Goal: Task Accomplishment & Management: Manage account settings

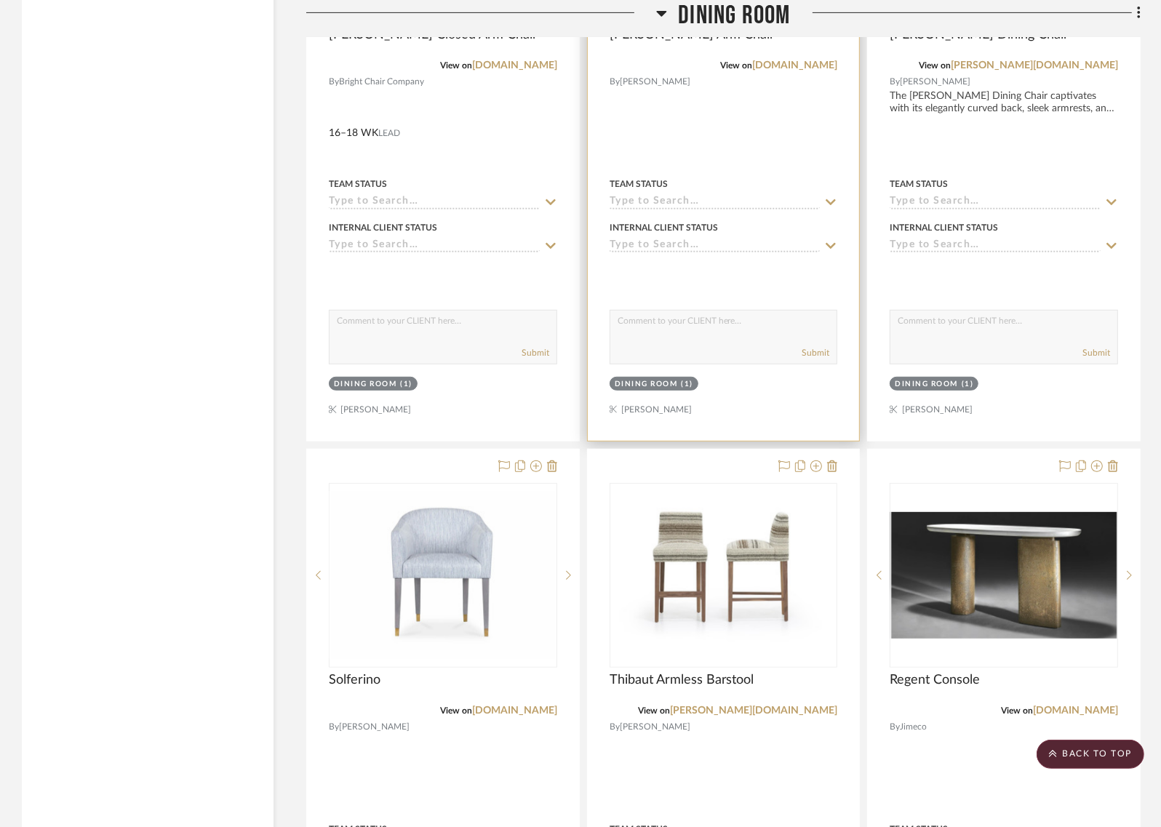
scroll to position [9907, 0]
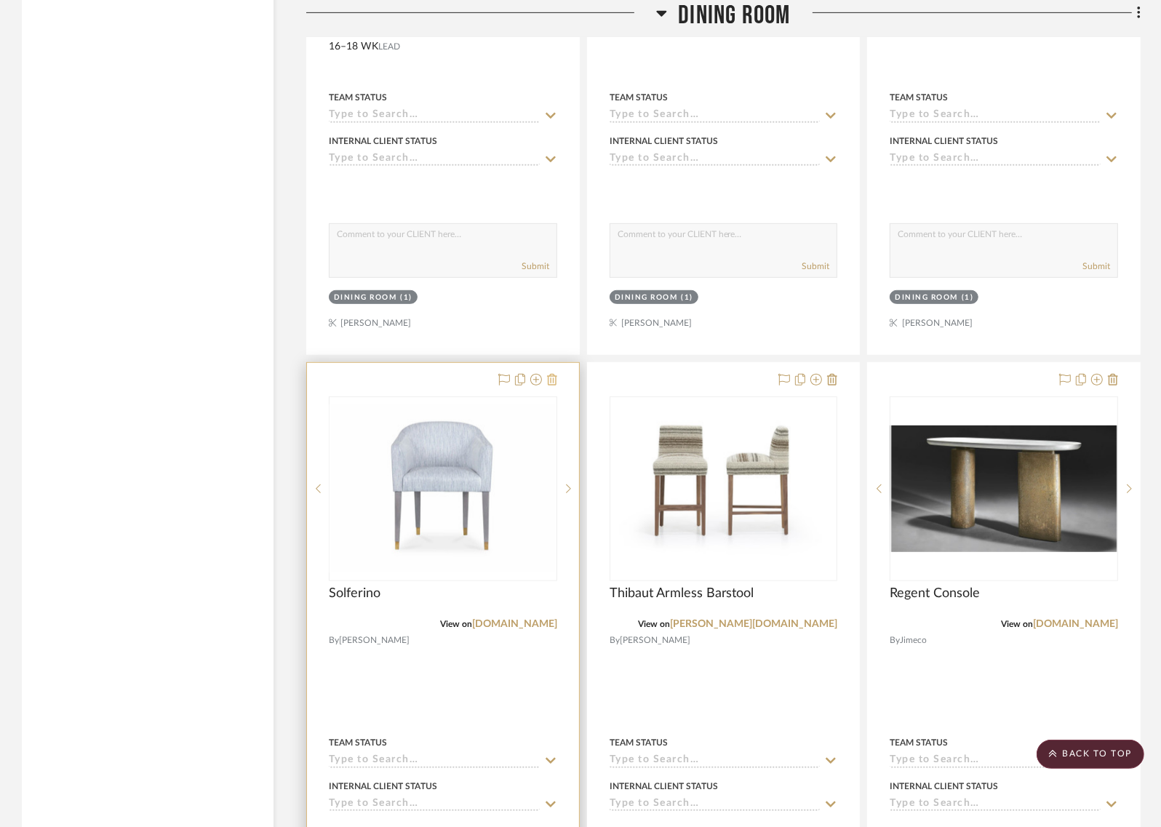
click at [556, 374] on icon at bounding box center [552, 380] width 10 height 12
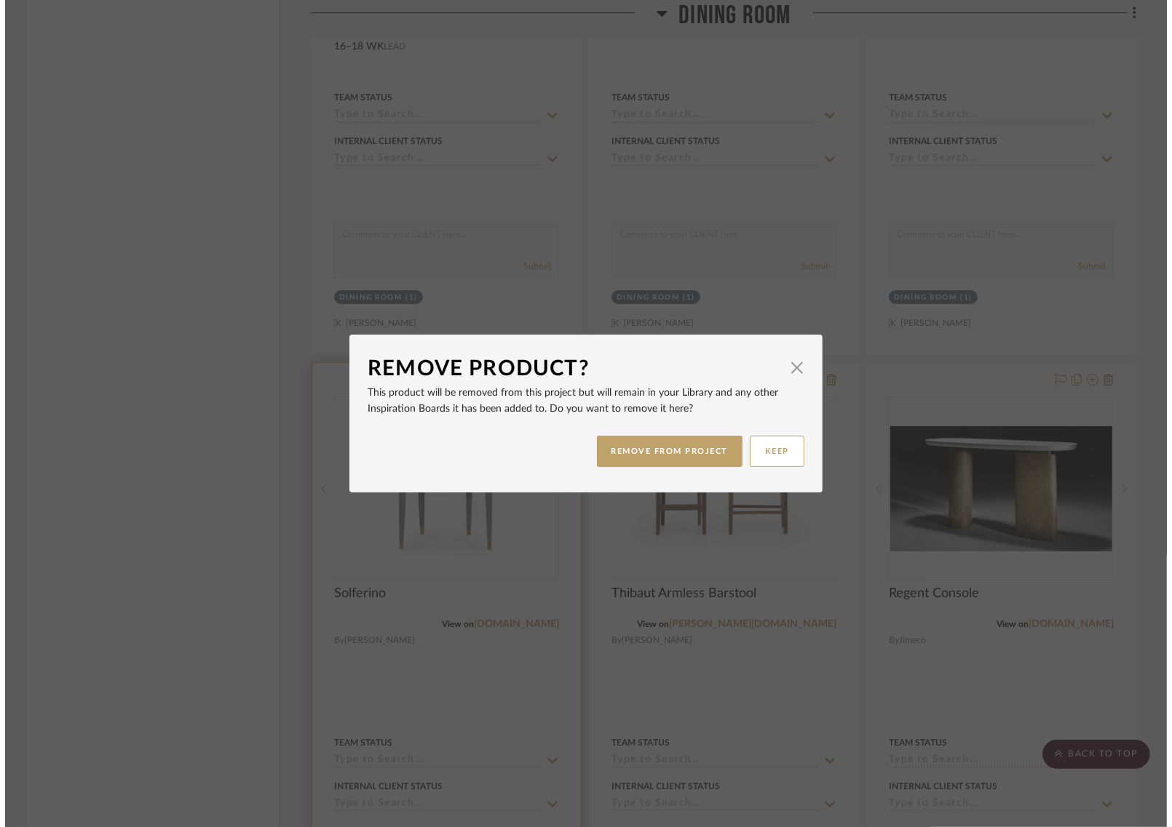
scroll to position [0, 0]
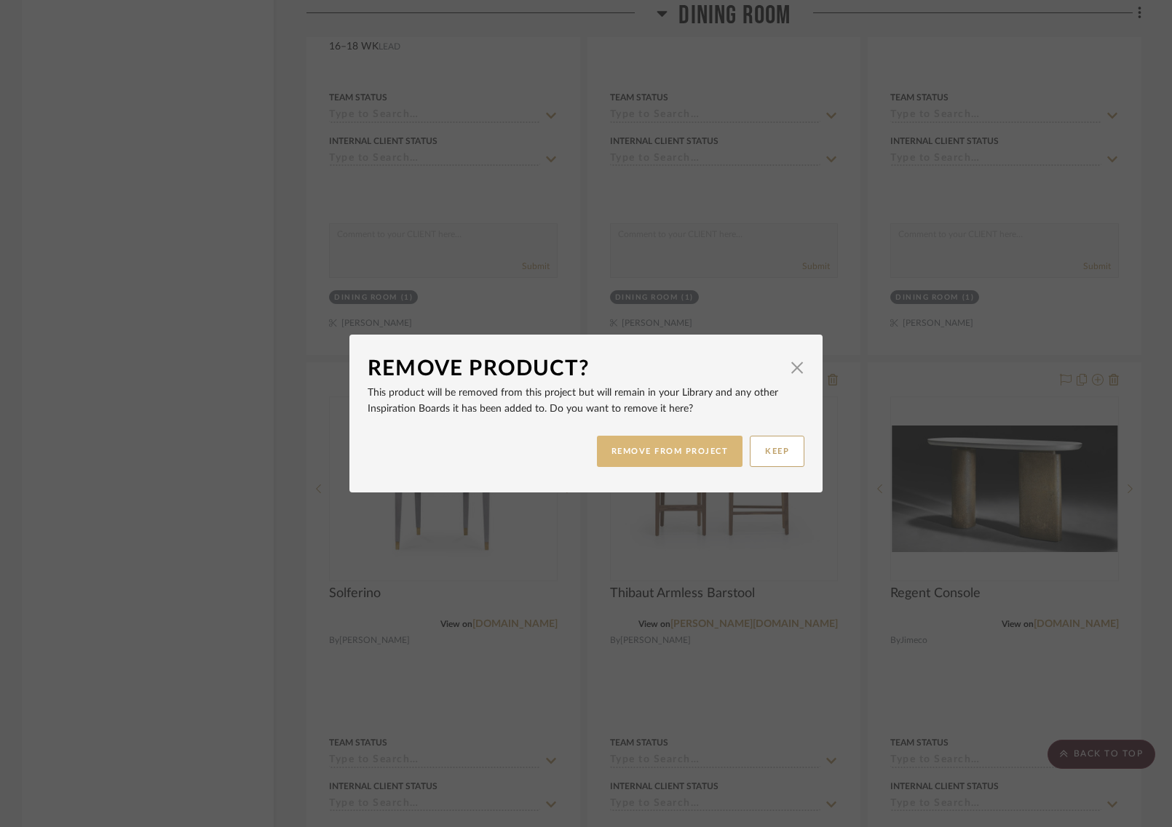
click at [639, 447] on button "REMOVE FROM PROJECT" at bounding box center [670, 451] width 146 height 31
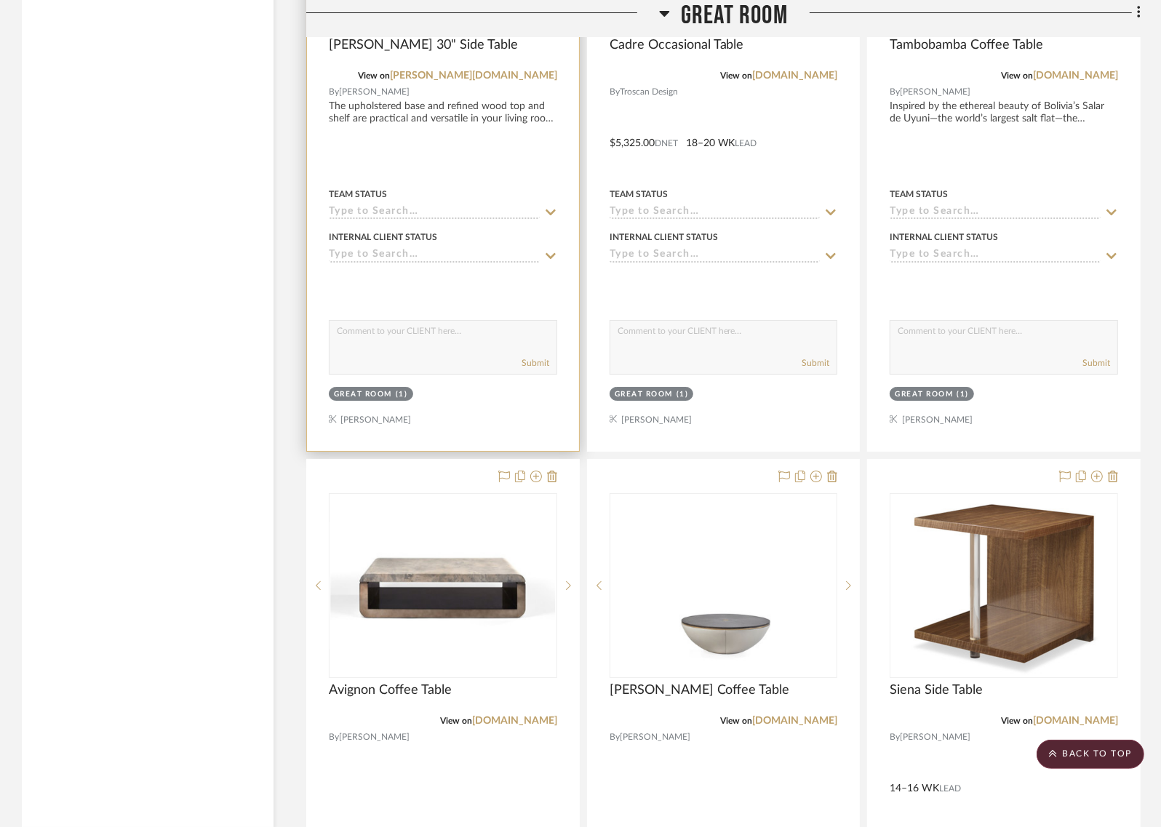
scroll to position [4637, 0]
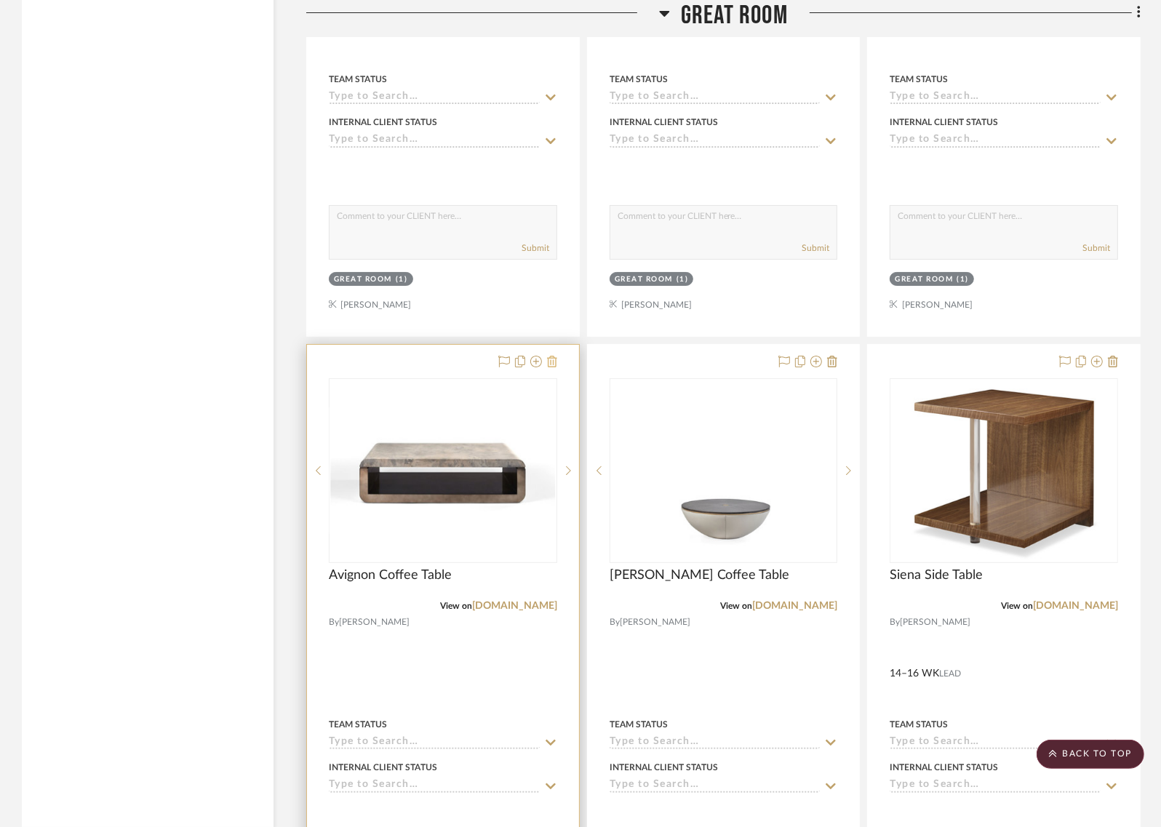
click at [554, 356] on icon at bounding box center [552, 362] width 10 height 12
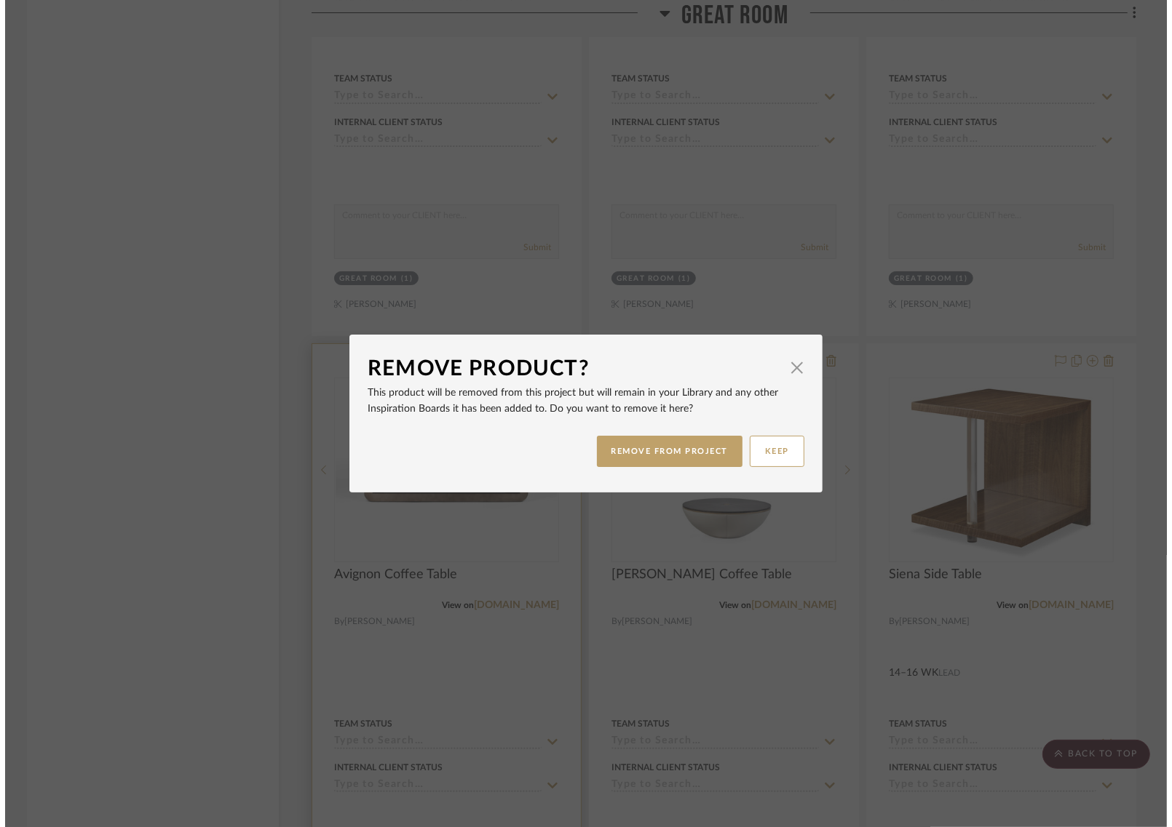
scroll to position [0, 0]
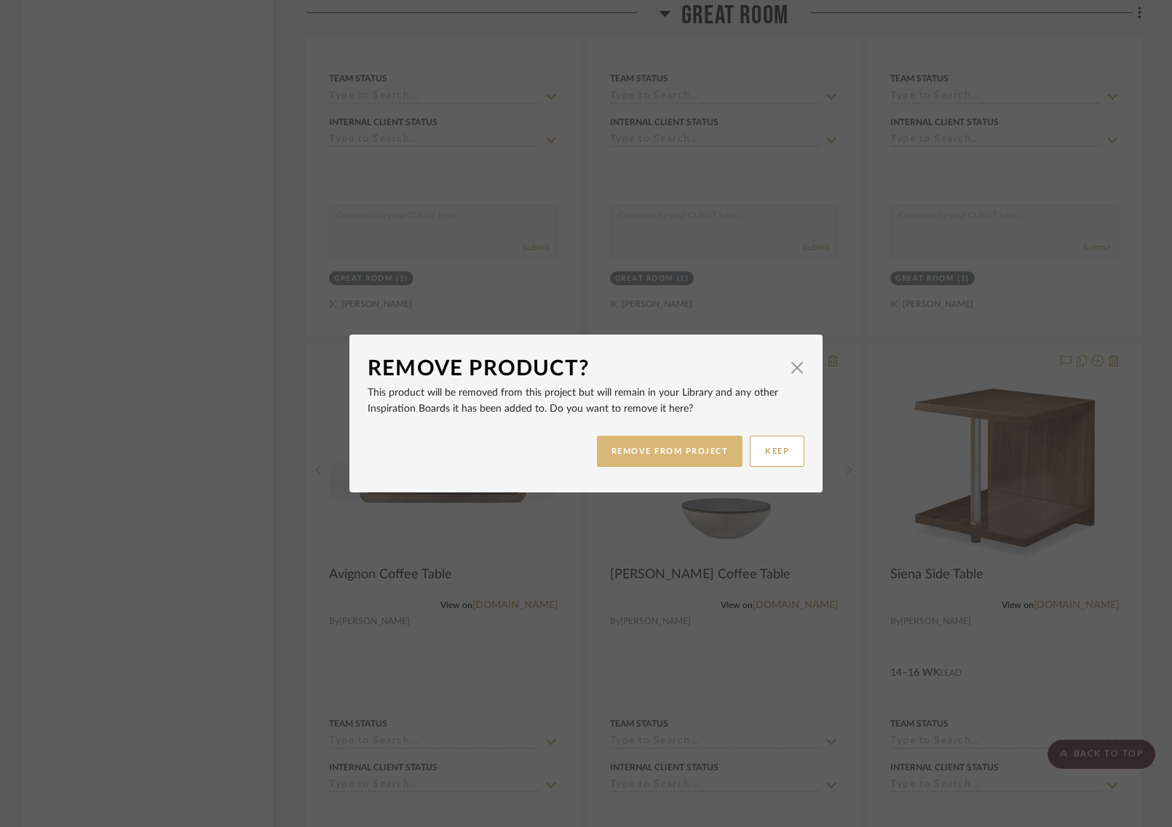
click at [688, 450] on button "REMOVE FROM PROJECT" at bounding box center [670, 451] width 146 height 31
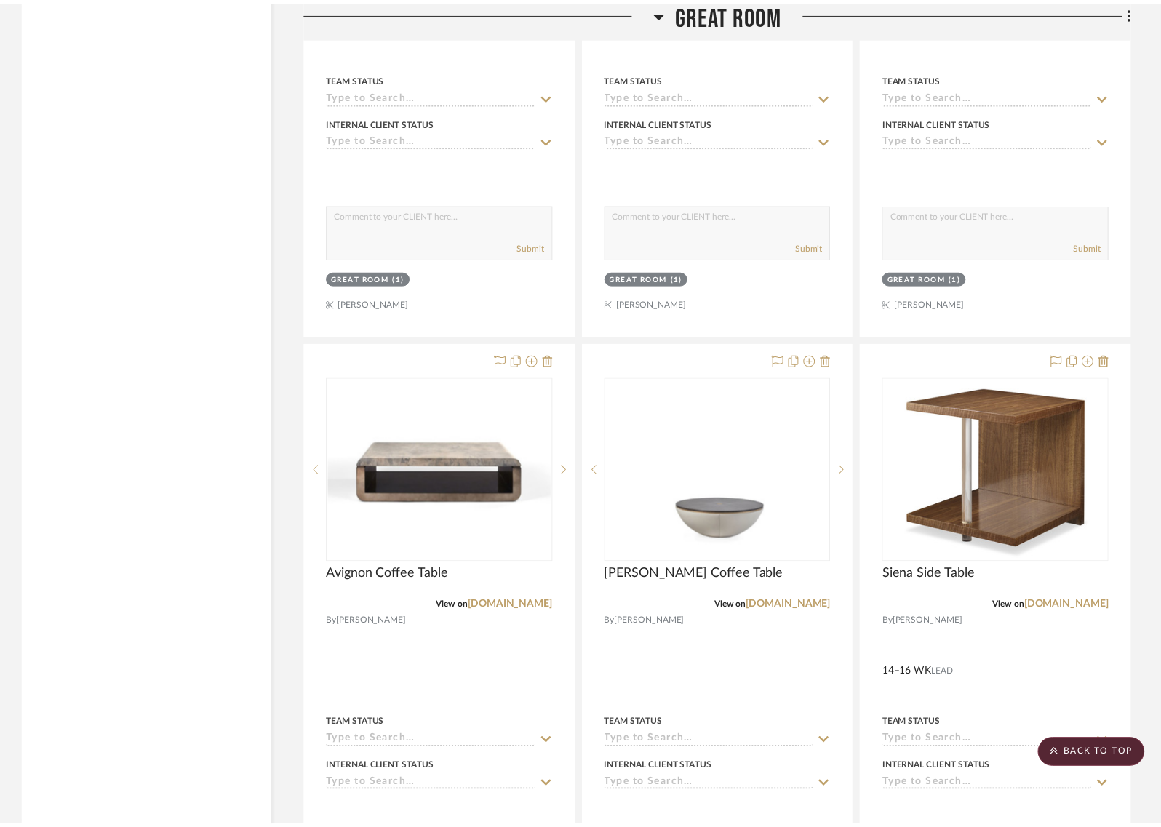
scroll to position [4637, 0]
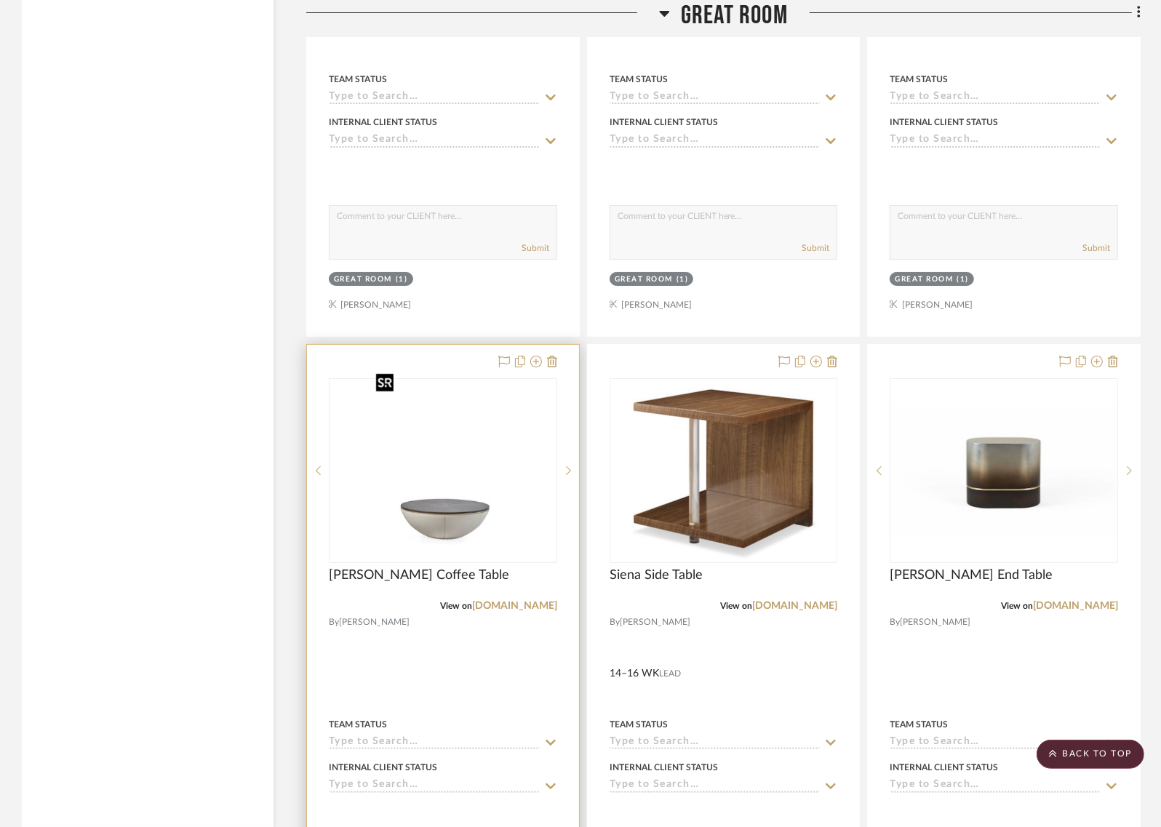
click at [415, 435] on img "0" at bounding box center [443, 471] width 146 height 182
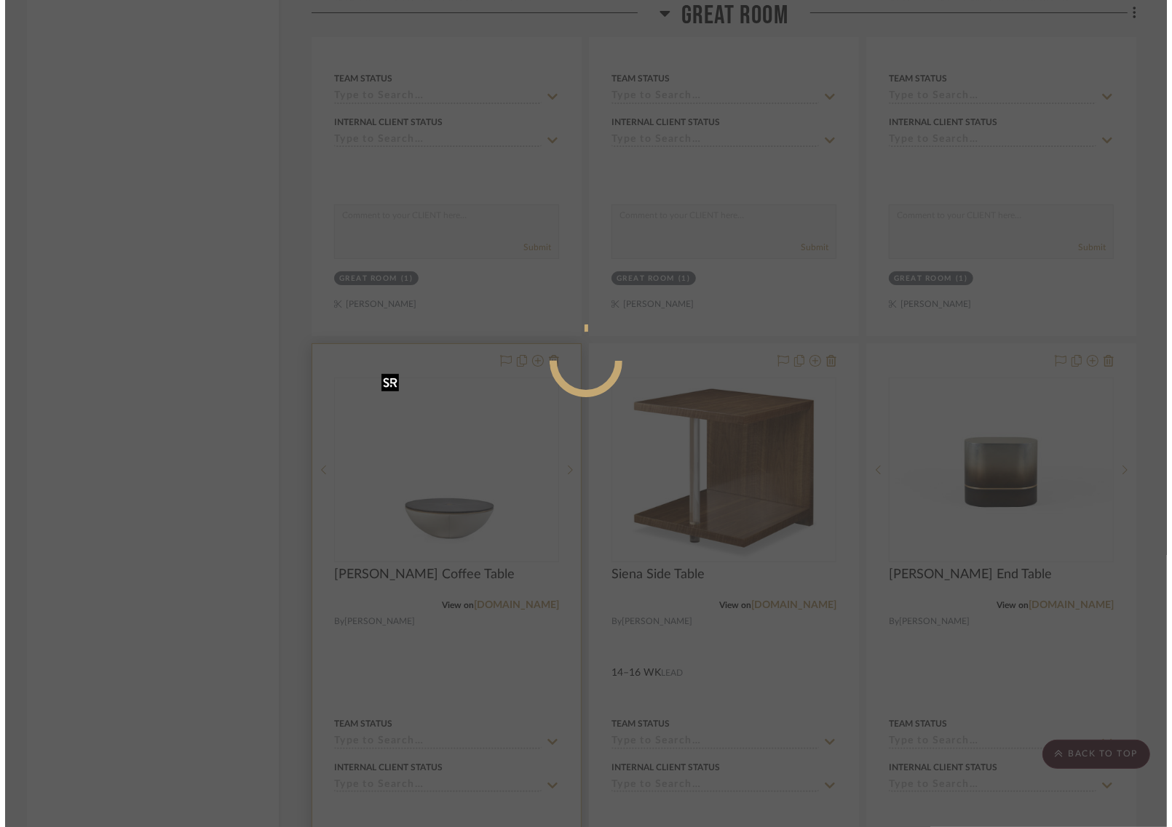
scroll to position [0, 0]
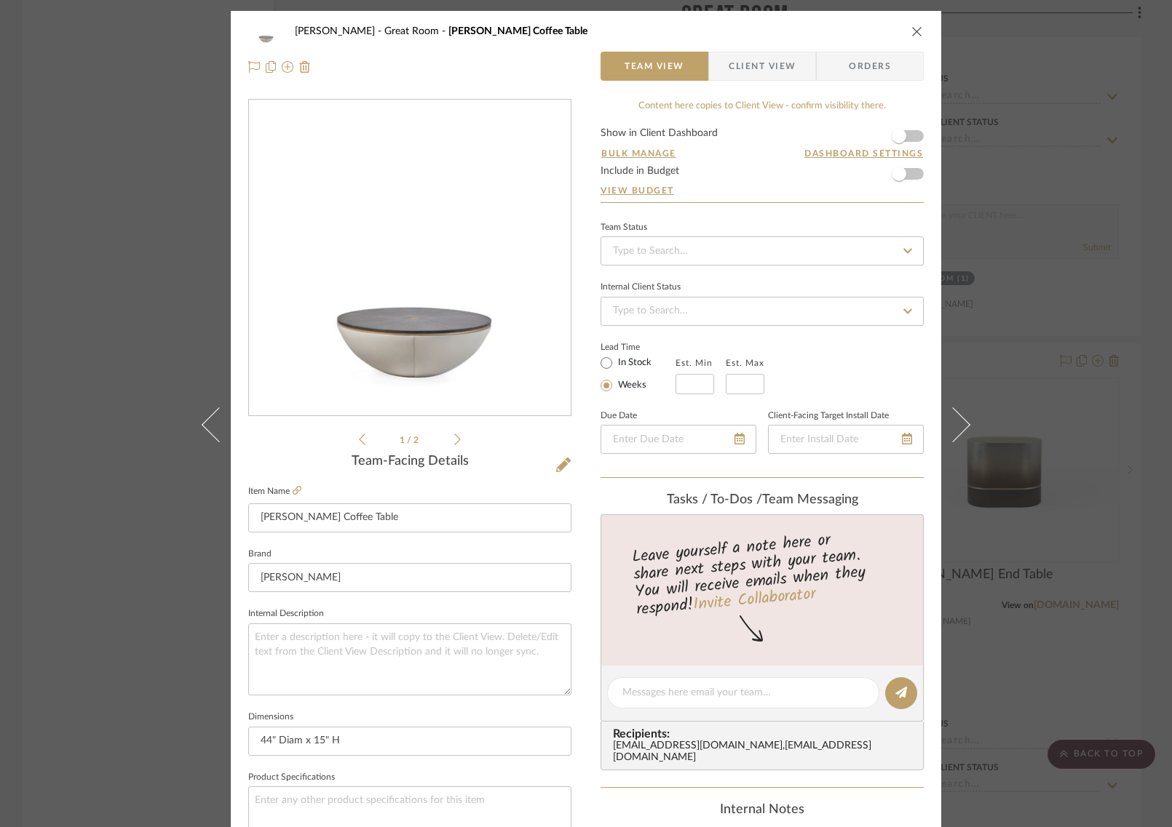
click at [911, 27] on icon "close" at bounding box center [917, 31] width 12 height 12
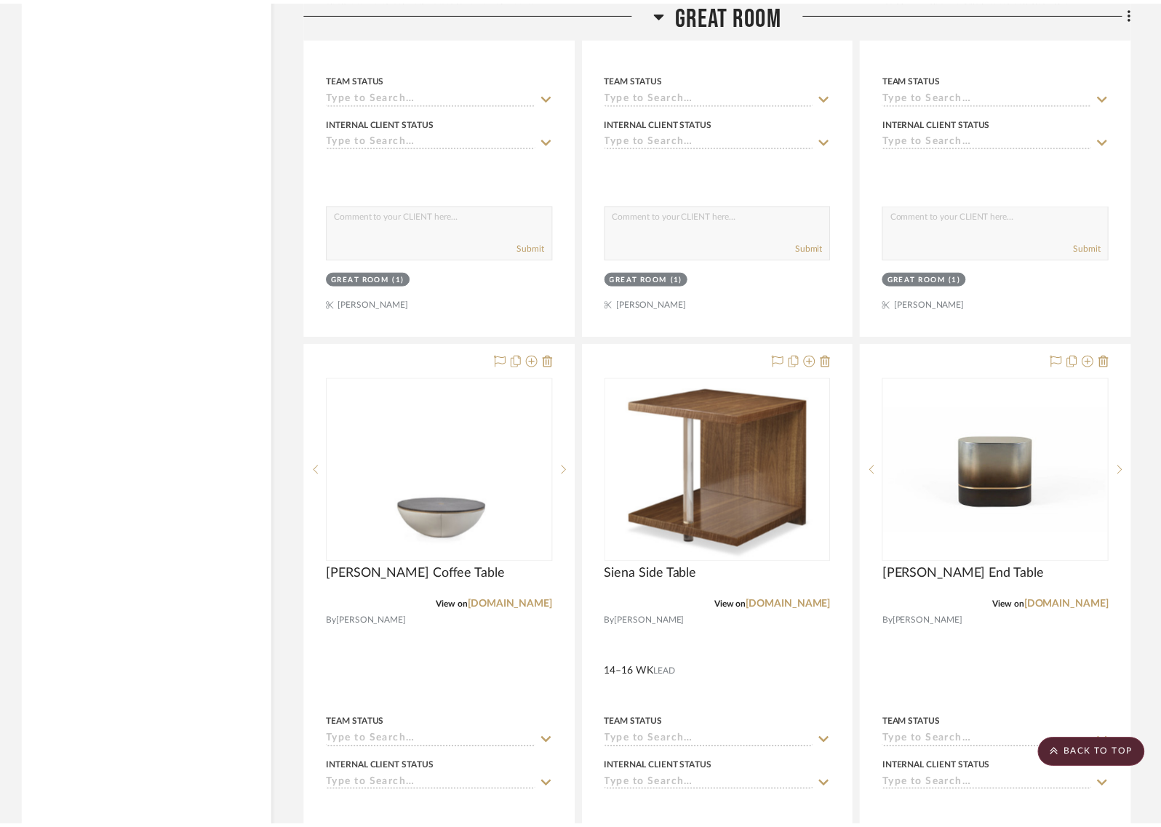
scroll to position [4637, 0]
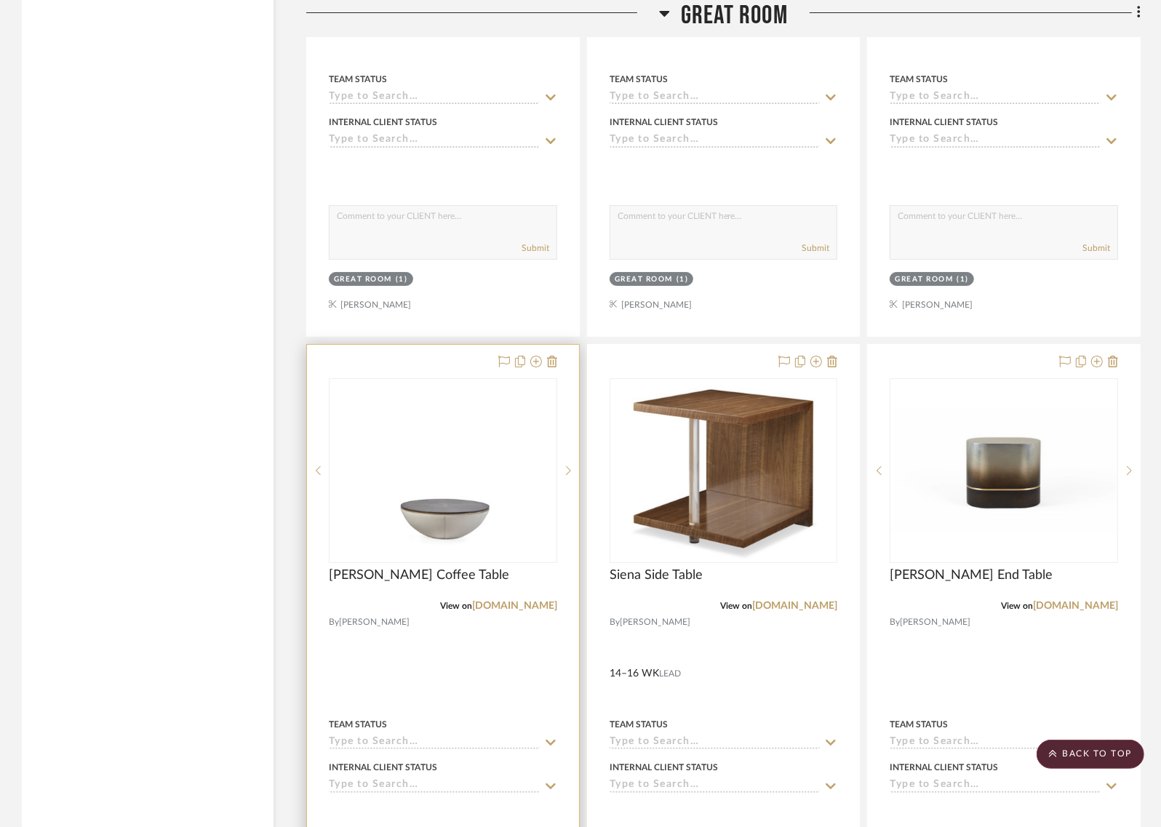
click at [434, 530] on img "0" at bounding box center [443, 471] width 146 height 182
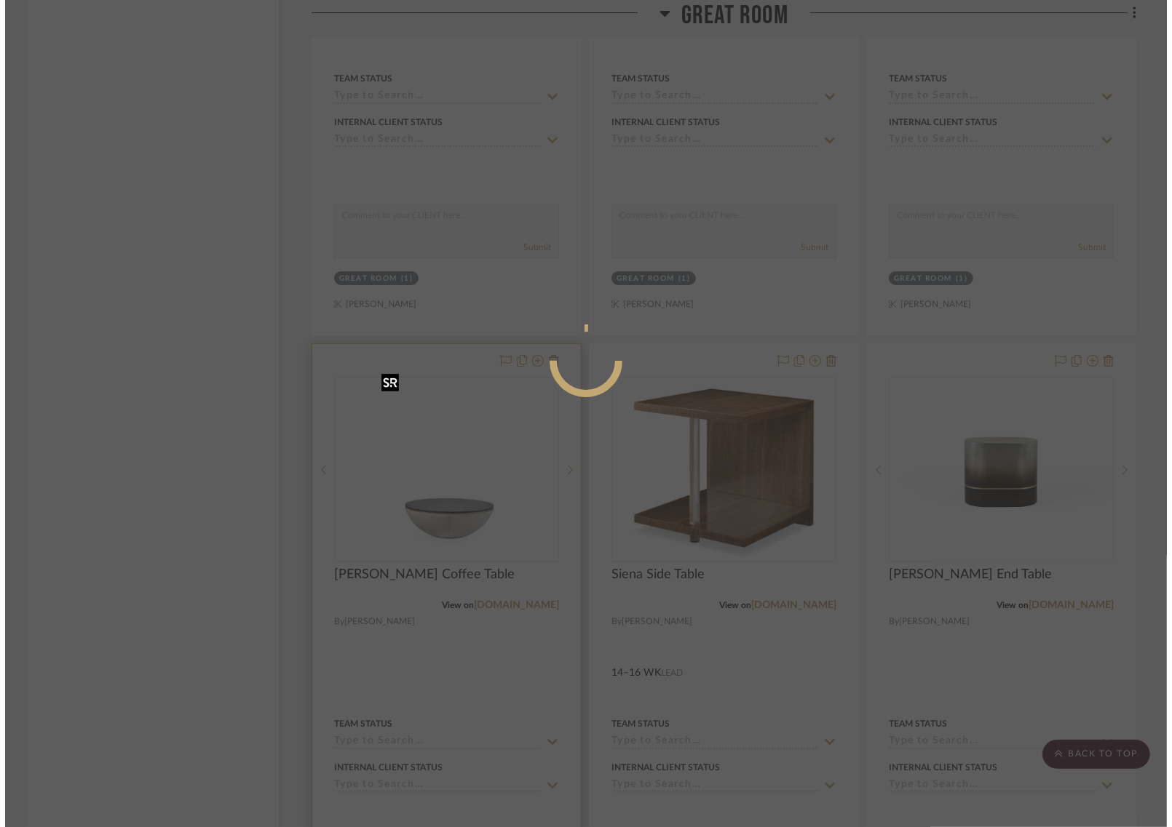
scroll to position [0, 0]
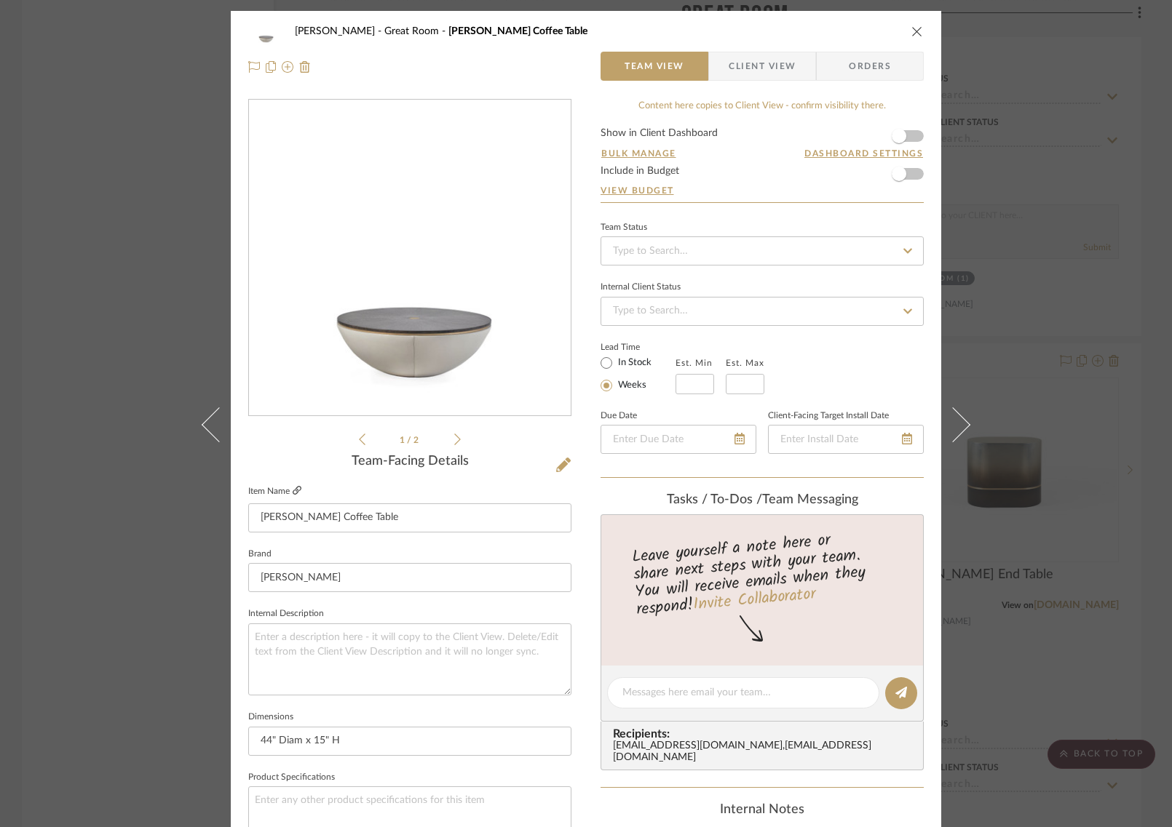
click at [294, 486] on icon at bounding box center [297, 490] width 9 height 9
click at [911, 31] on icon "close" at bounding box center [917, 31] width 12 height 12
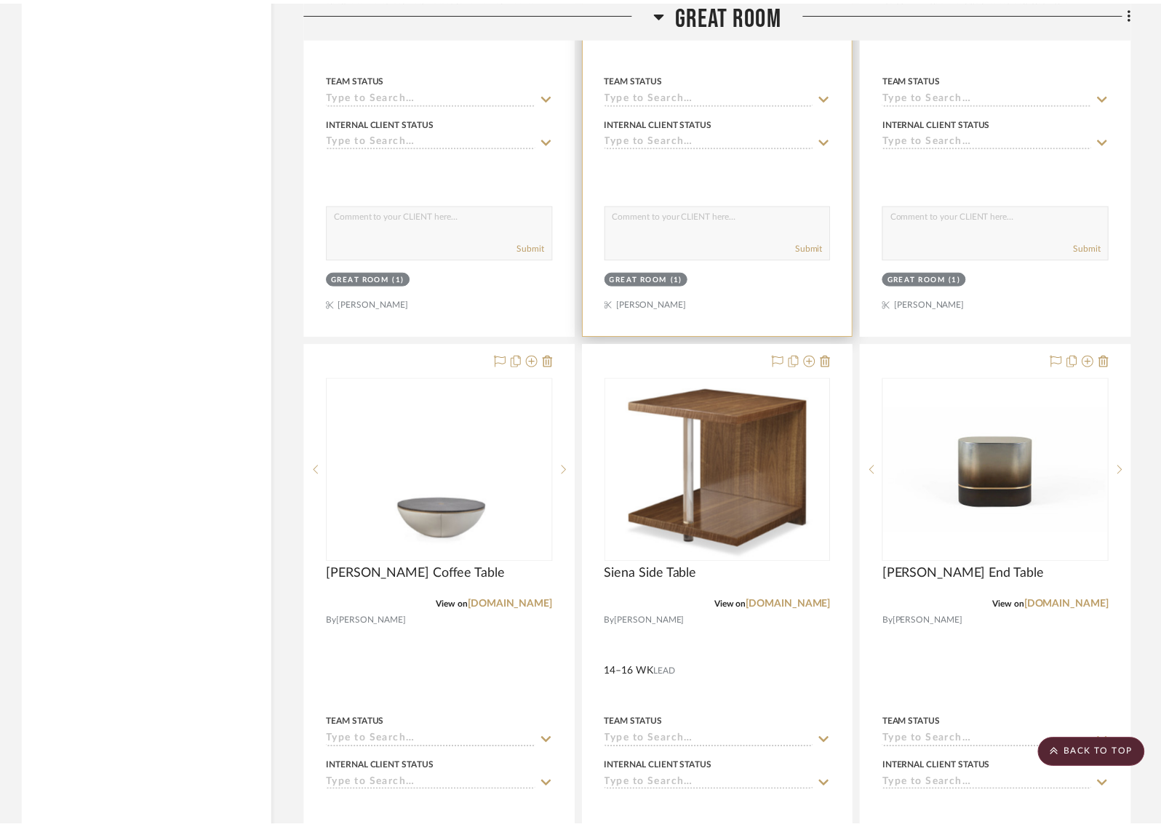
scroll to position [4637, 0]
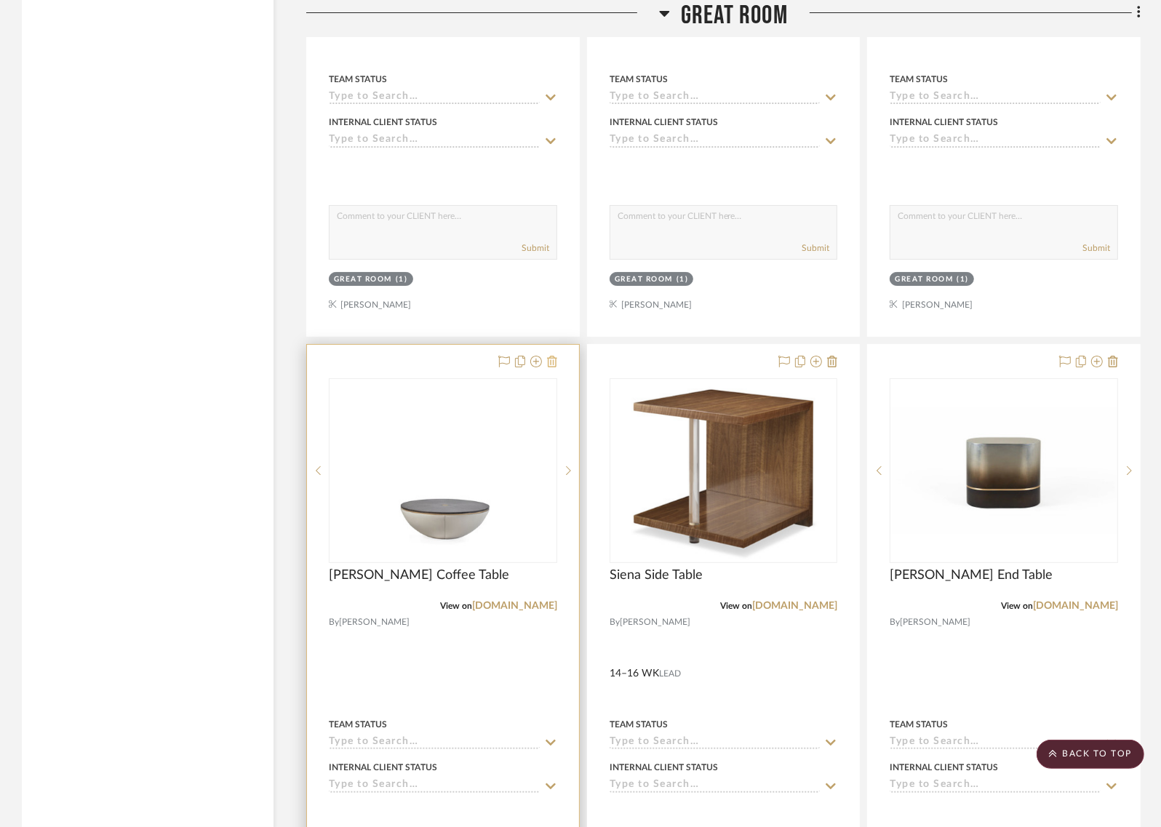
click at [553, 356] on icon at bounding box center [552, 362] width 10 height 12
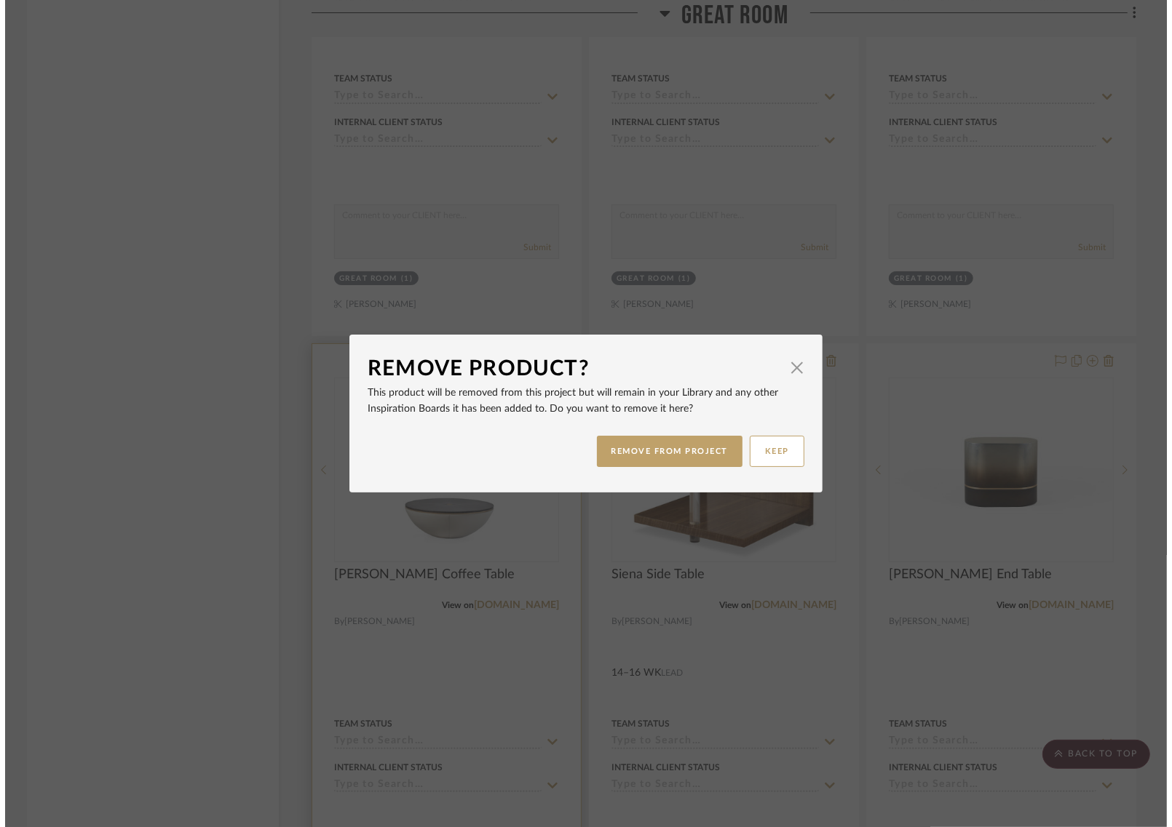
scroll to position [0, 0]
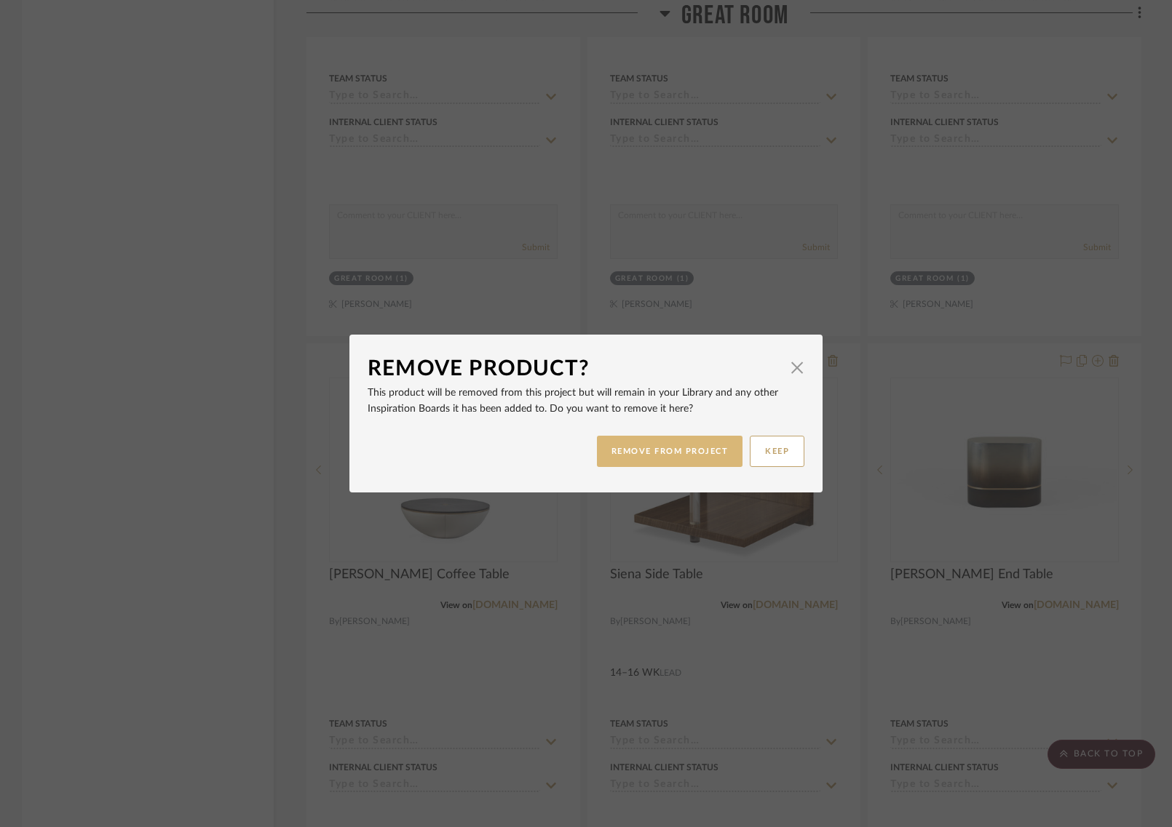
click at [653, 452] on button "REMOVE FROM PROJECT" at bounding box center [670, 451] width 146 height 31
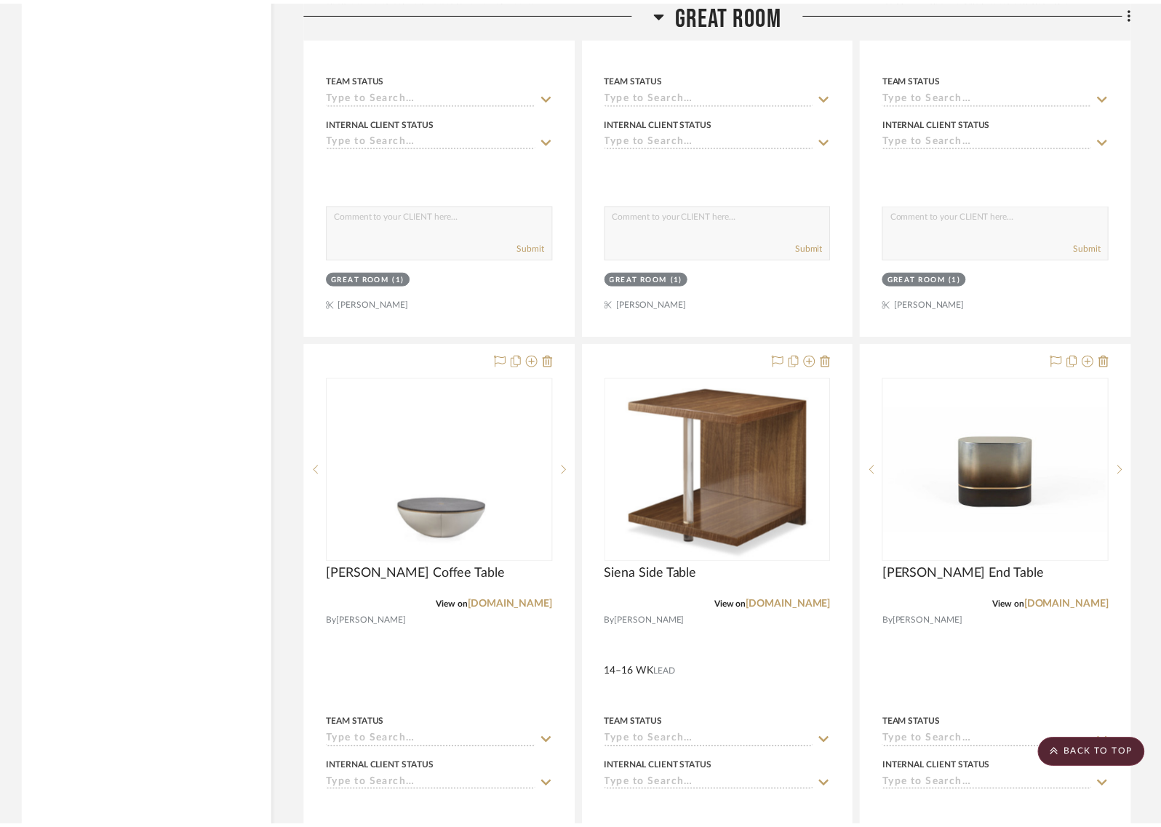
scroll to position [4637, 0]
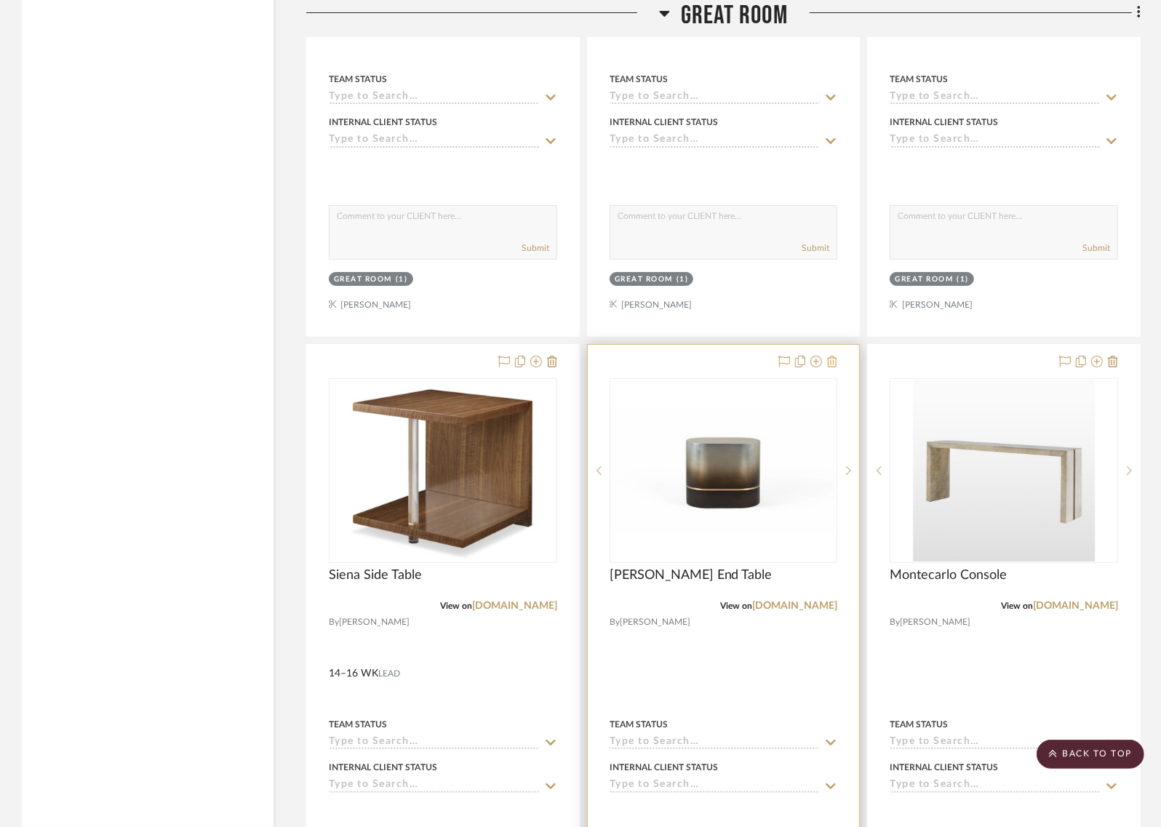
click at [836, 356] on icon at bounding box center [832, 362] width 10 height 12
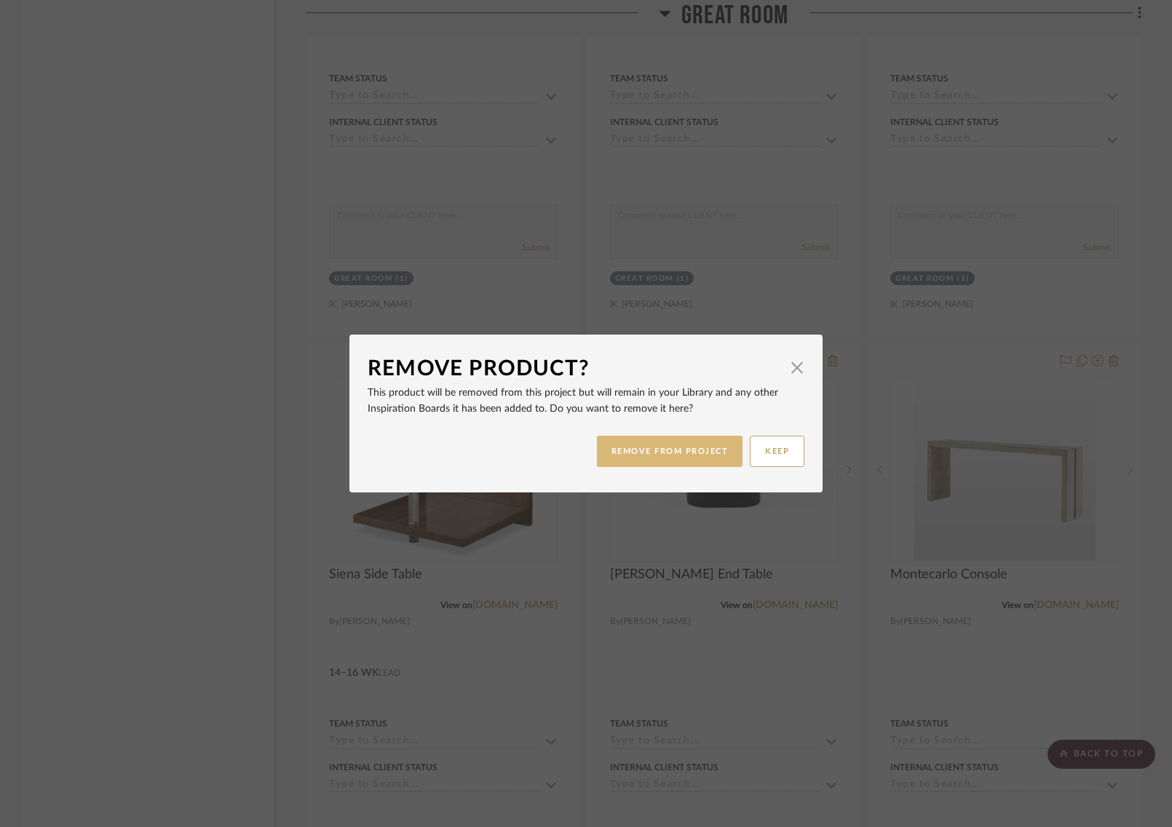
click at [688, 451] on button "REMOVE FROM PROJECT" at bounding box center [670, 451] width 146 height 31
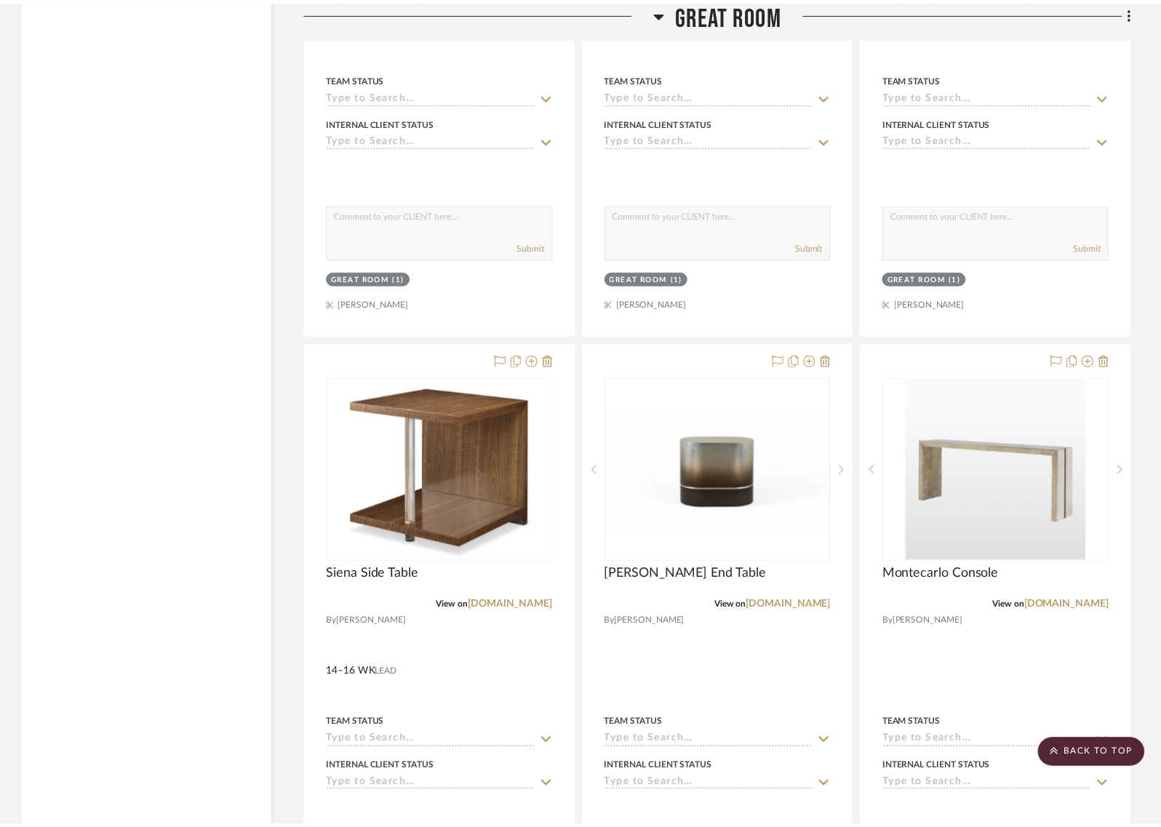
scroll to position [4637, 0]
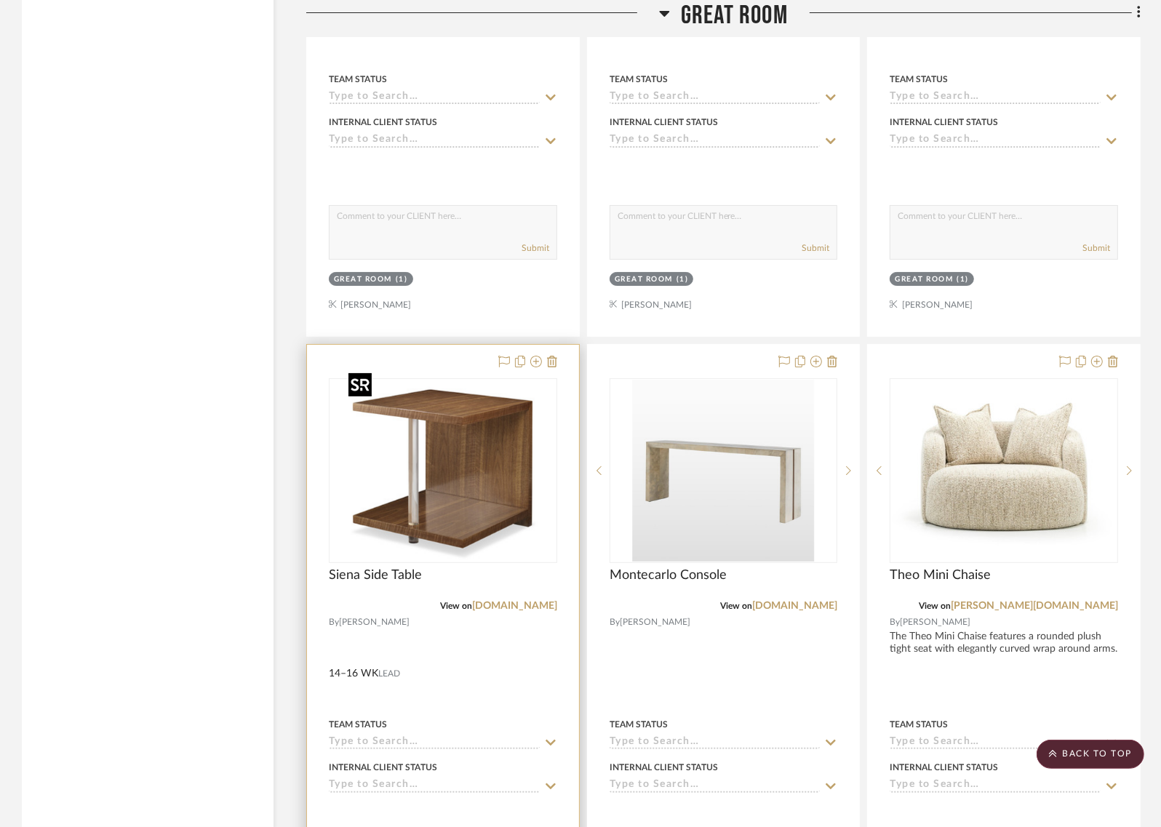
click at [440, 423] on img "0" at bounding box center [443, 471] width 200 height 182
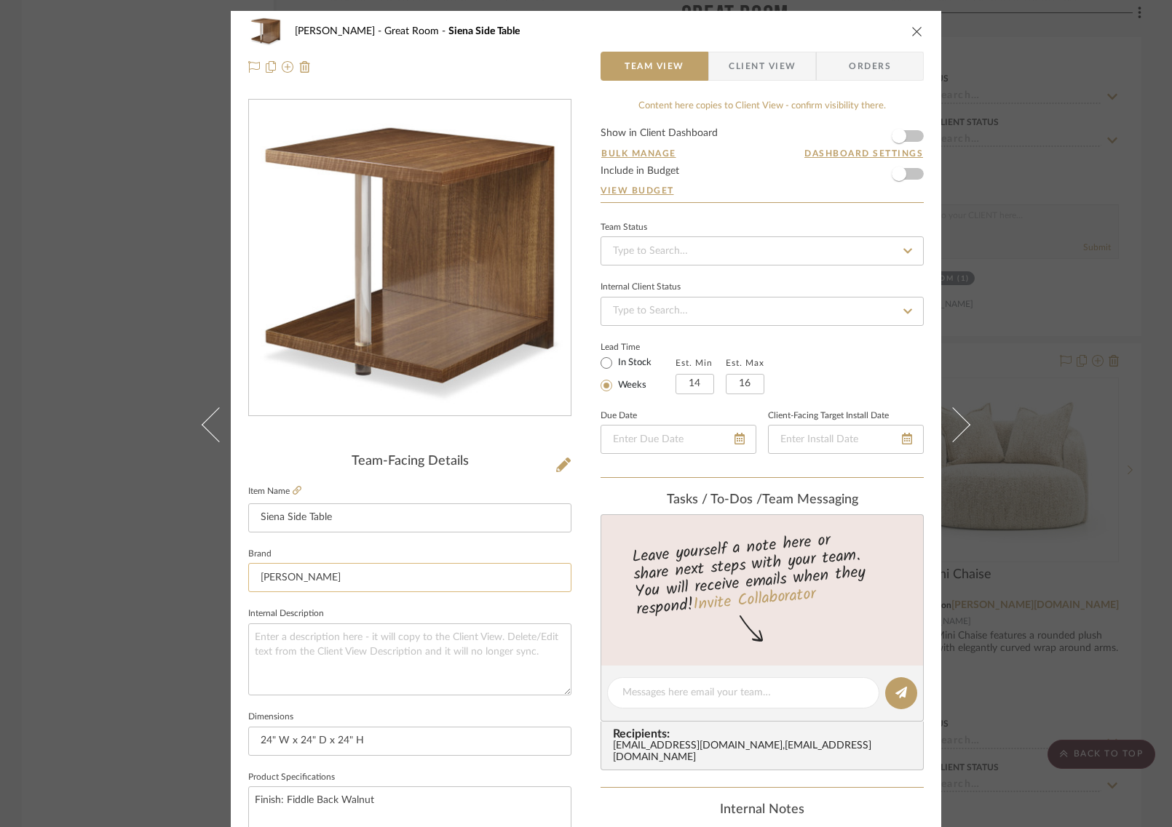
click at [331, 577] on input "EJ Victor" at bounding box center [409, 577] width 323 height 29
drag, startPoint x: 319, startPoint y: 574, endPoint x: 312, endPoint y: 509, distance: 65.8
click at [312, 509] on div "Team-Facing Details Item Name Siena Side Table Brand EJ Victor Internal Descrip…" at bounding box center [409, 698] width 323 height 488
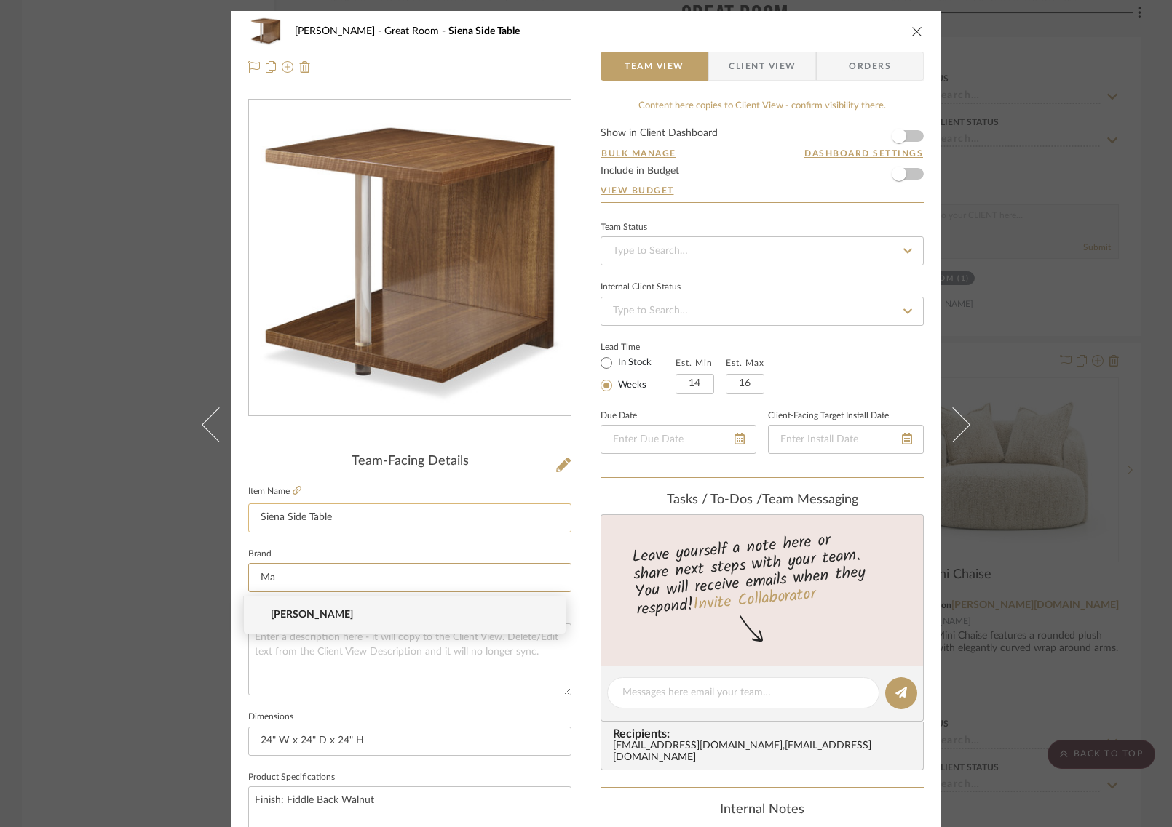
type input "M"
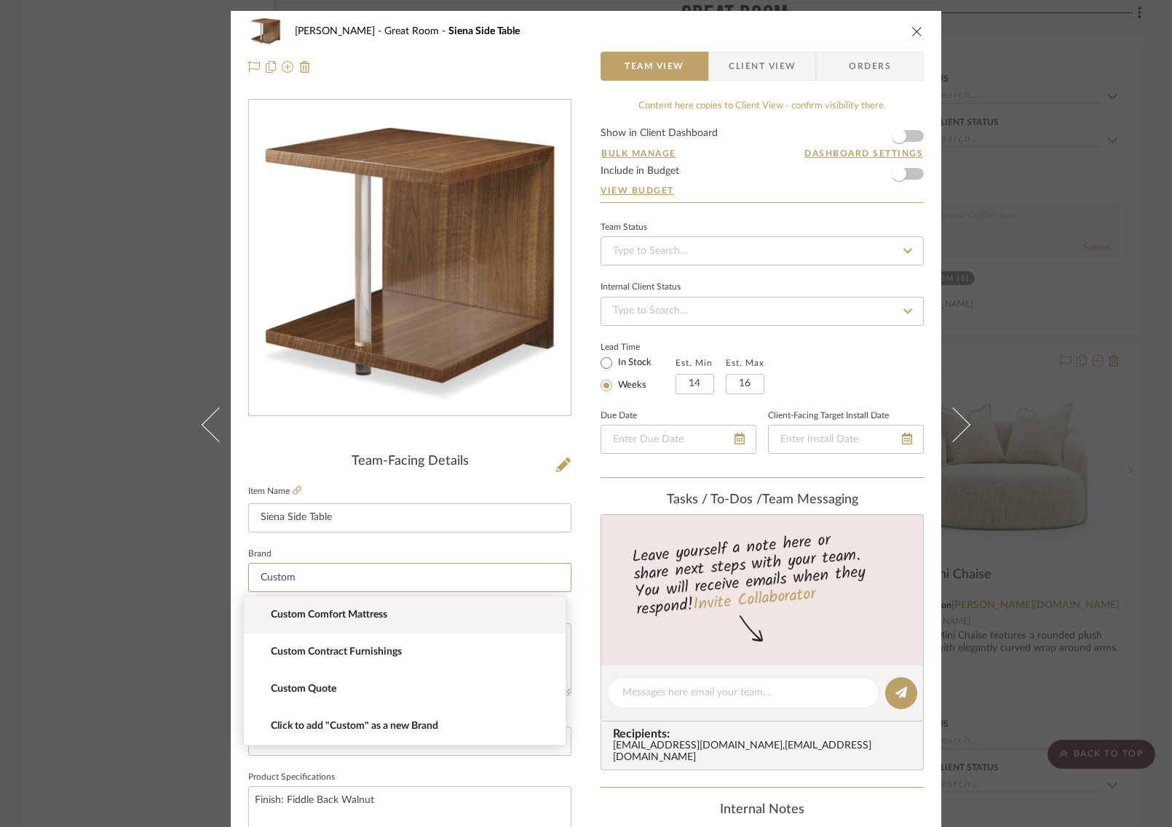
type input "Custom"
click at [39, 329] on div "COLLINS Great Room Siena Side Table Team View Client View Orders Team-Facing De…" at bounding box center [586, 413] width 1172 height 827
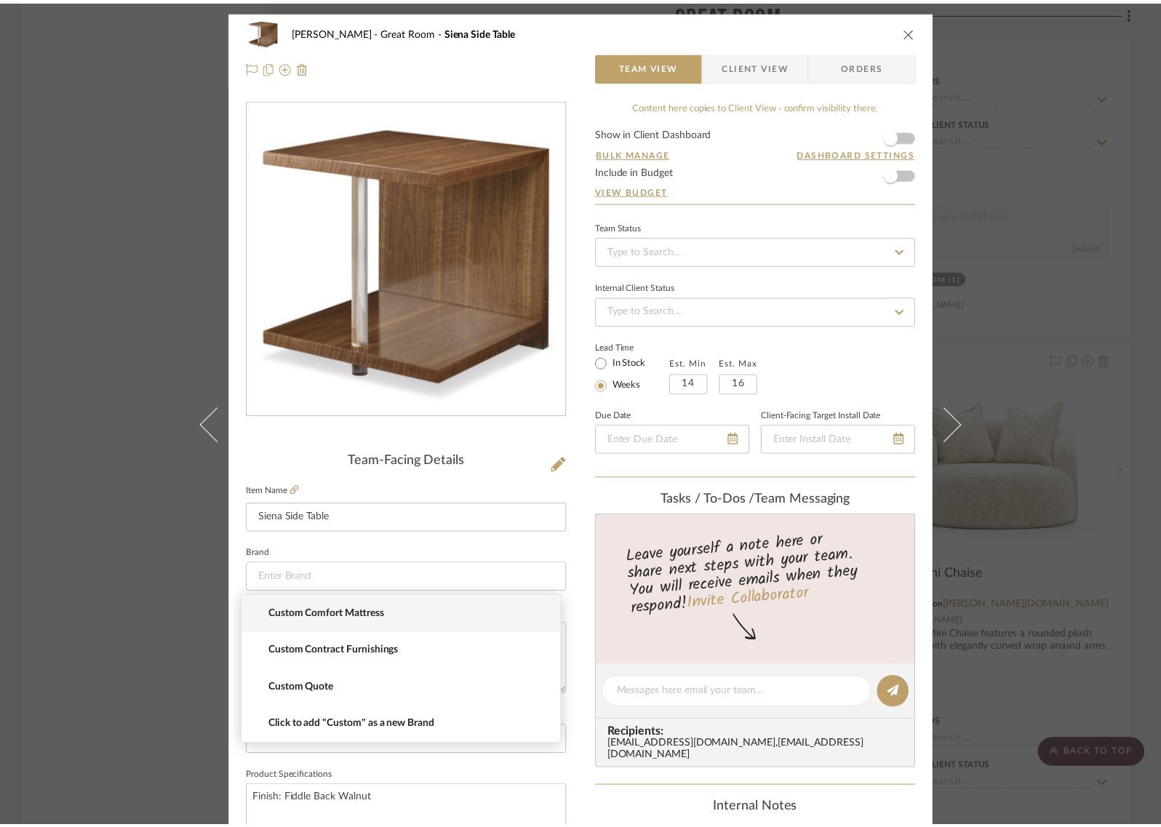
scroll to position [4637, 0]
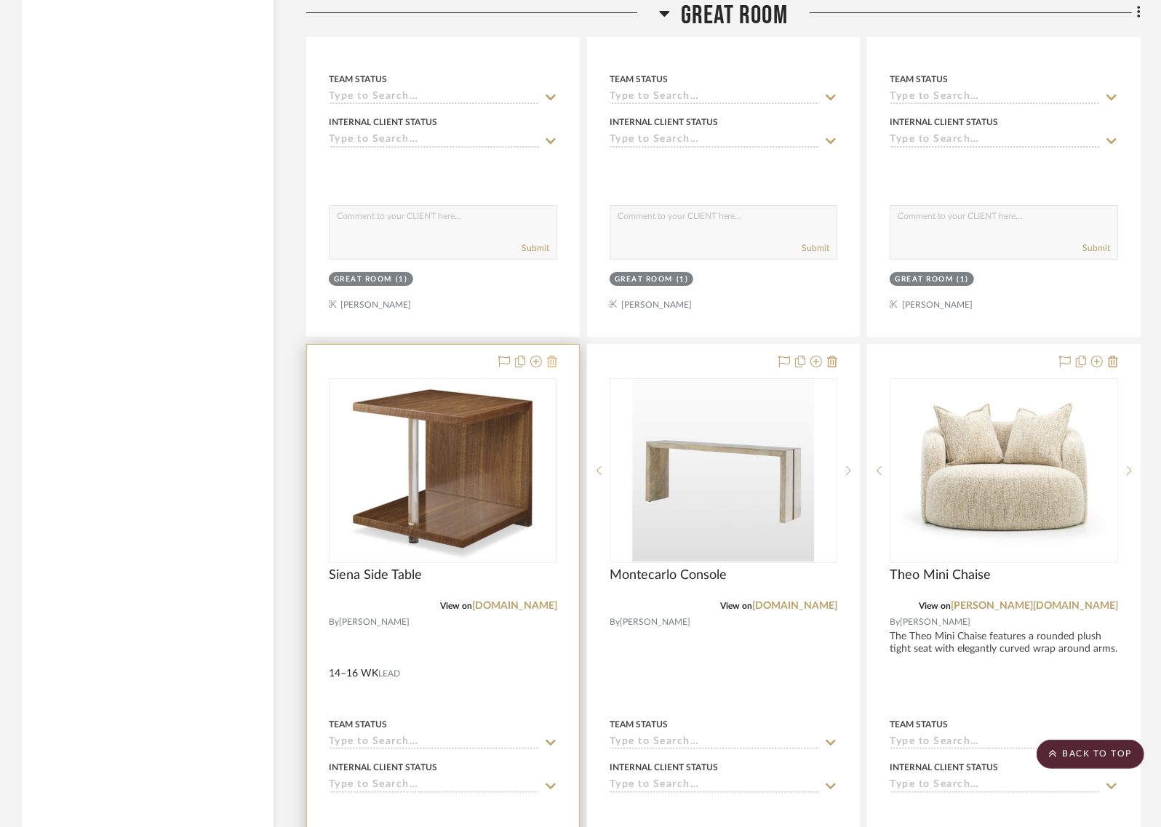
click at [556, 356] on icon at bounding box center [552, 362] width 10 height 12
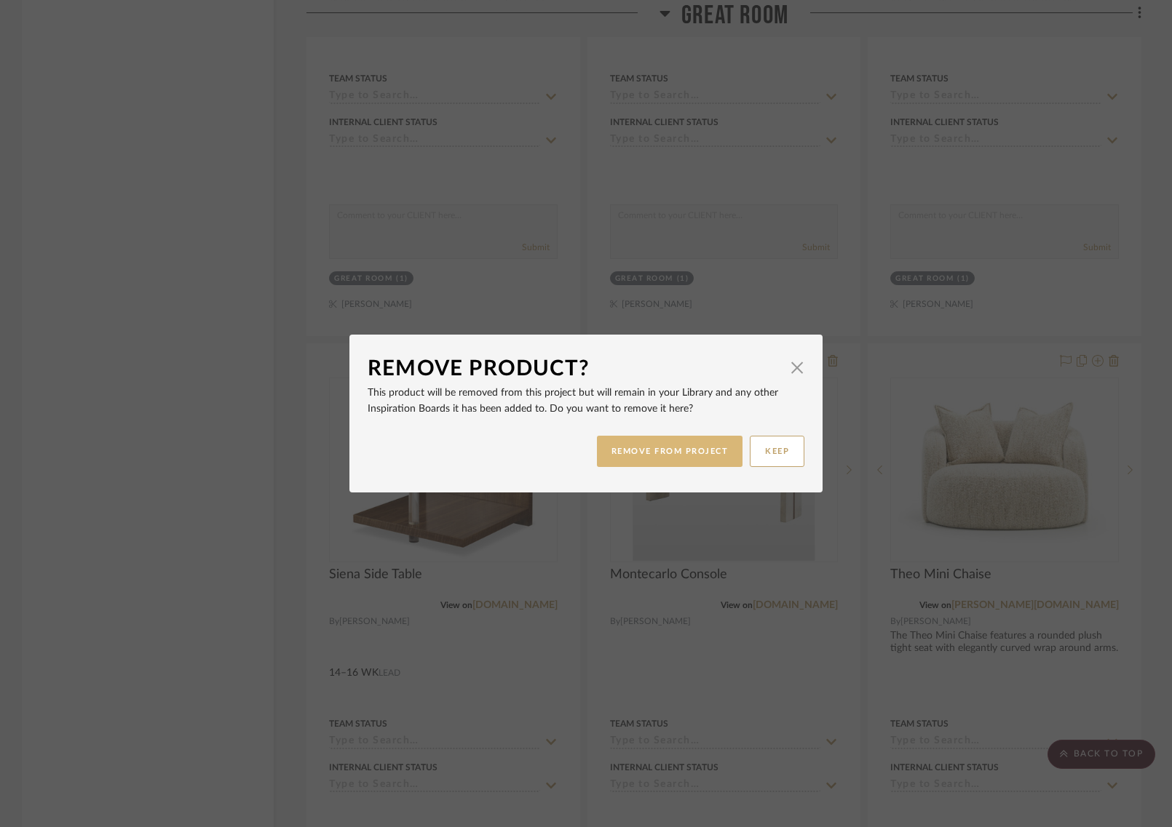
click at [707, 456] on button "REMOVE FROM PROJECT" at bounding box center [670, 451] width 146 height 31
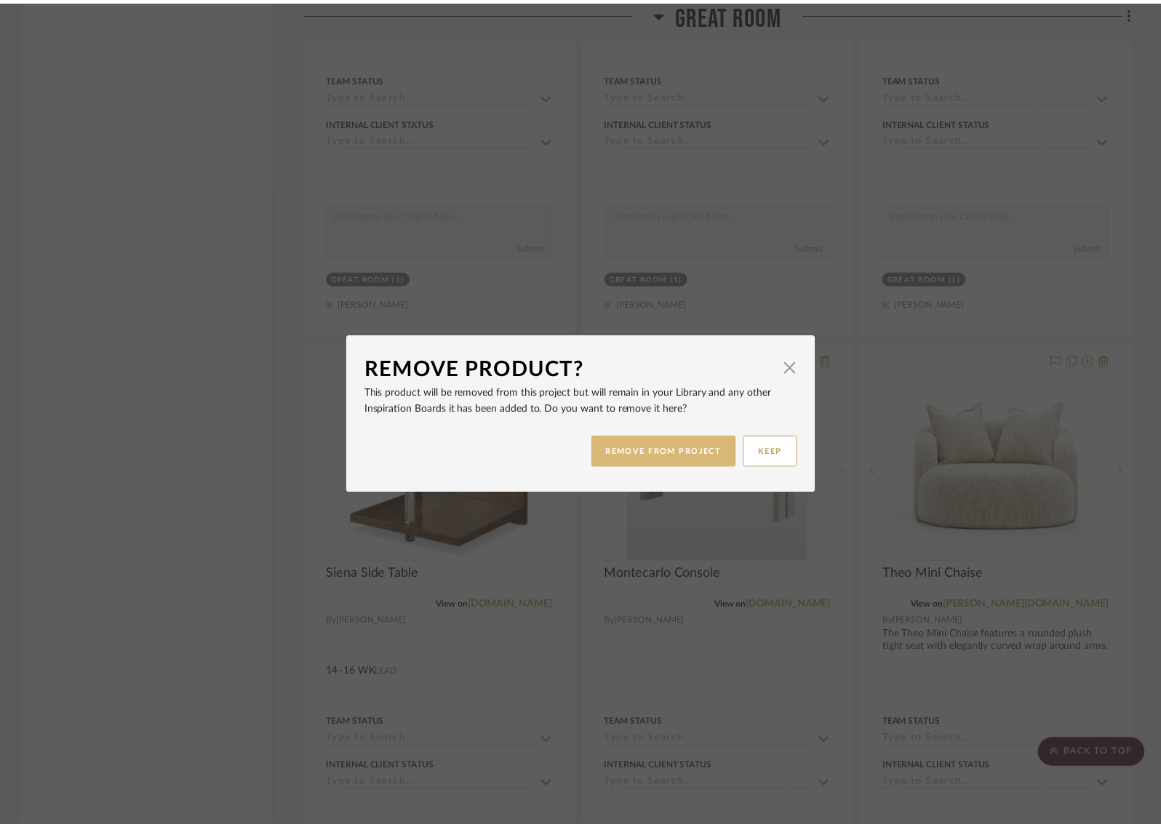
scroll to position [4637, 0]
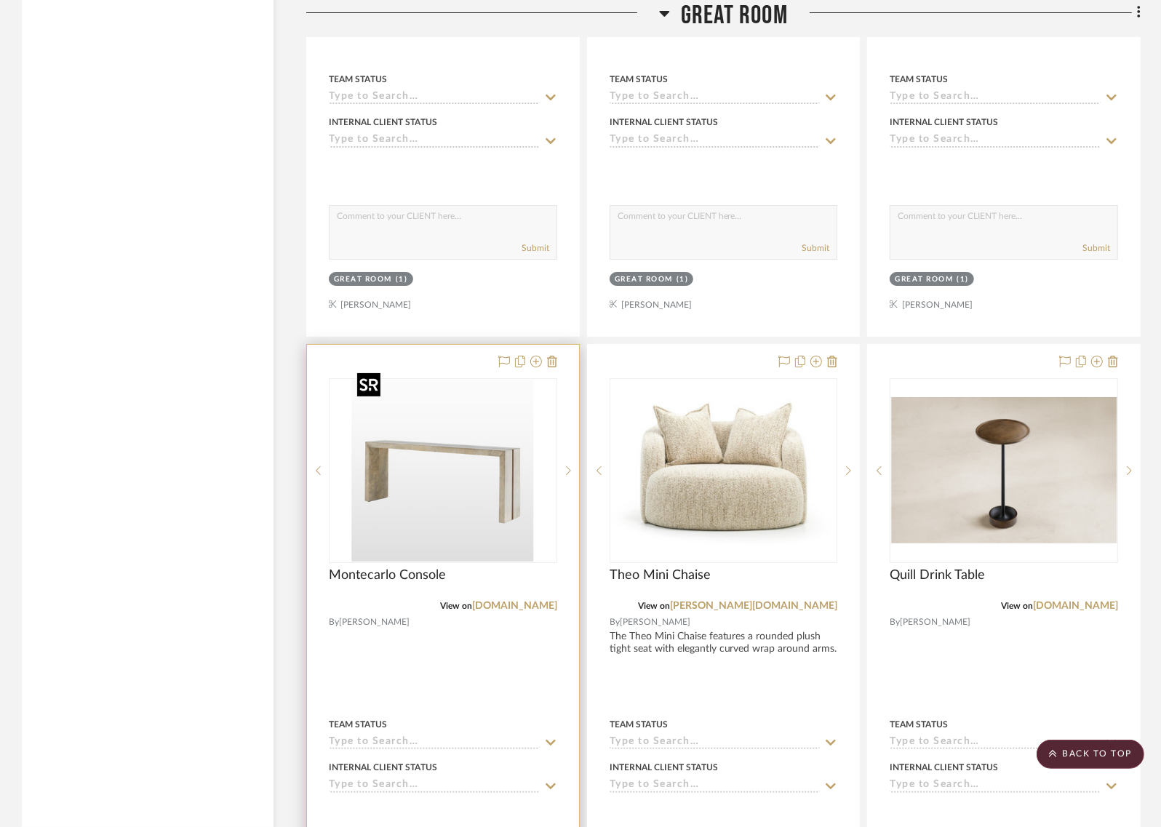
click at [491, 496] on img "0" at bounding box center [443, 471] width 182 height 182
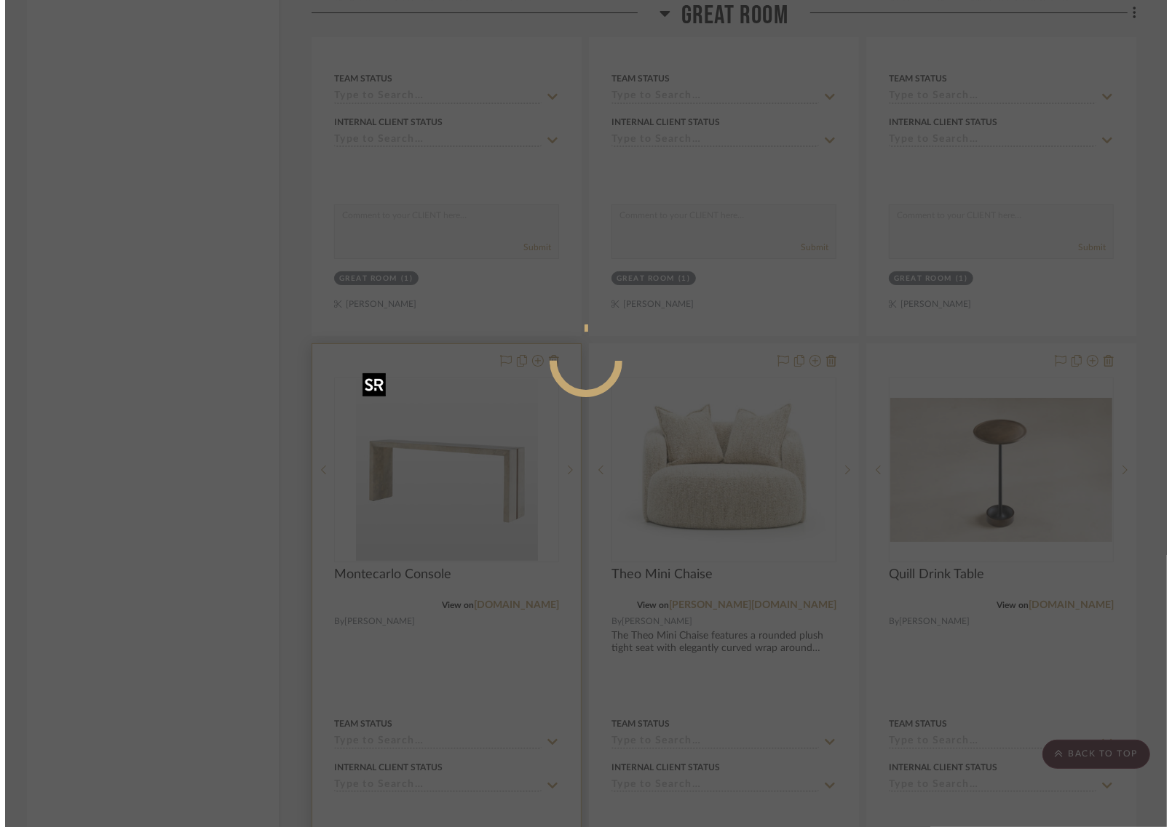
scroll to position [0, 0]
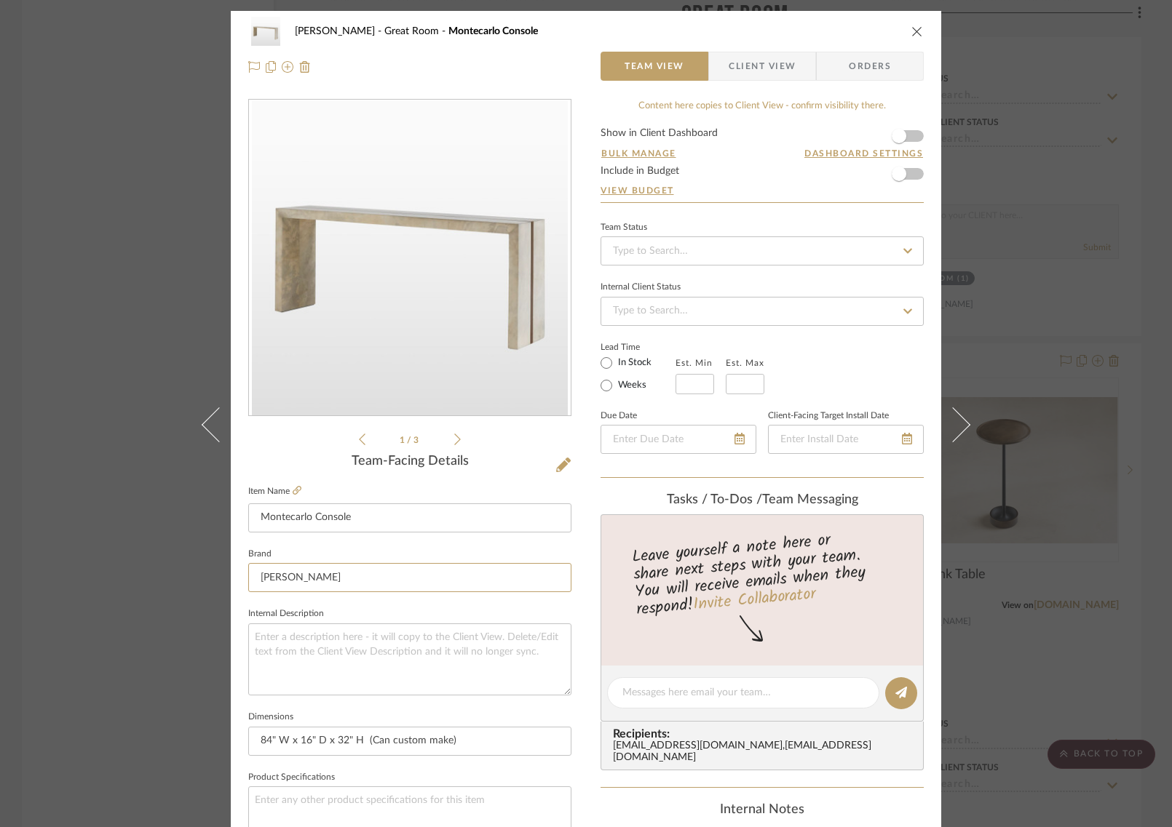
drag, startPoint x: 450, startPoint y: 575, endPoint x: 445, endPoint y: 548, distance: 27.4
click at [445, 548] on fieldset "Brand EJ Victor" at bounding box center [409, 568] width 323 height 49
type input "Custom"
click at [124, 595] on div "COLLINS Great Room Montecarlo Console Team View Client View Orders 1 / 3 Team-F…" at bounding box center [586, 413] width 1172 height 827
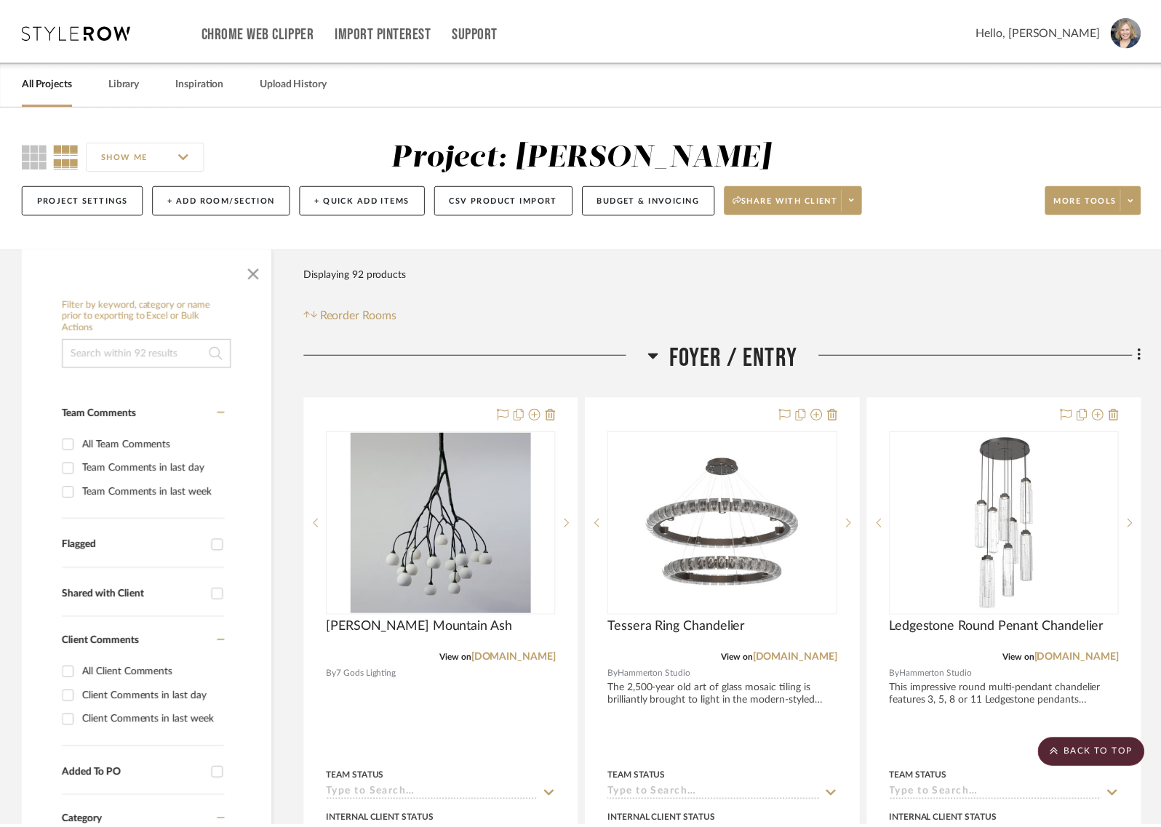
scroll to position [4637, 0]
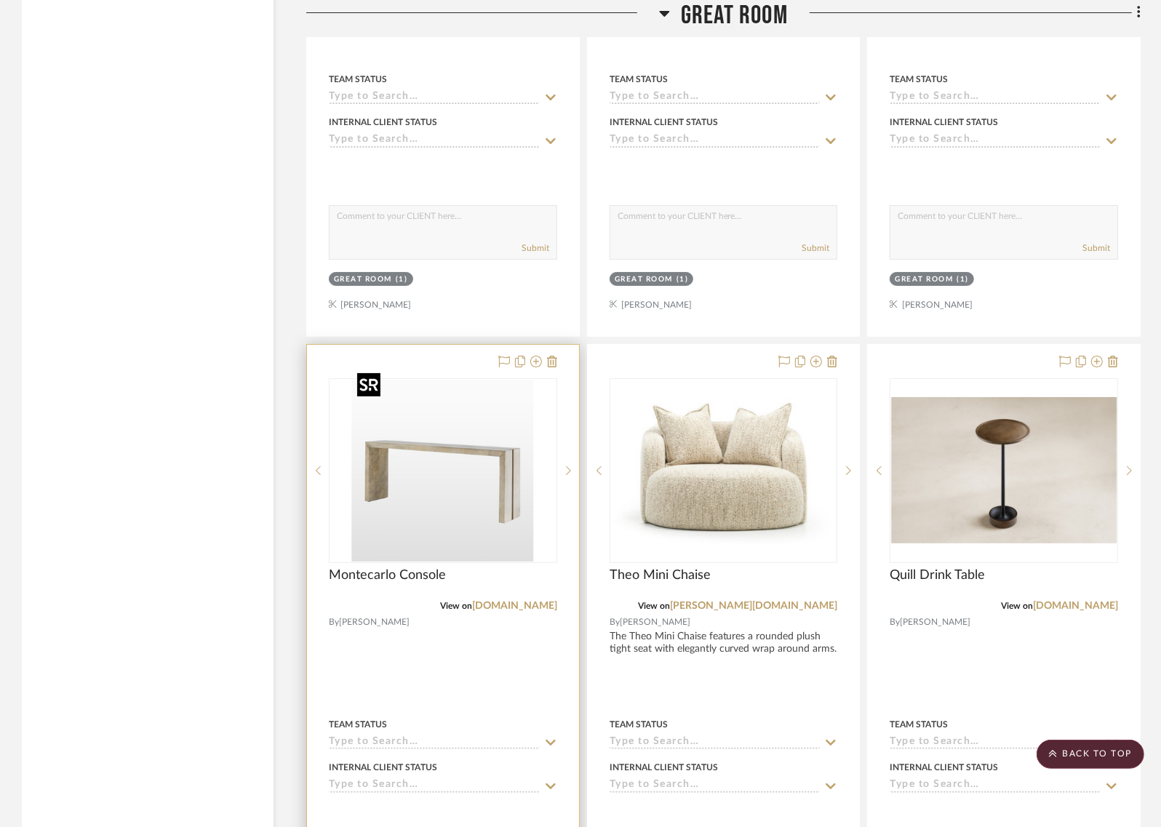
click at [423, 492] on img "0" at bounding box center [443, 471] width 182 height 182
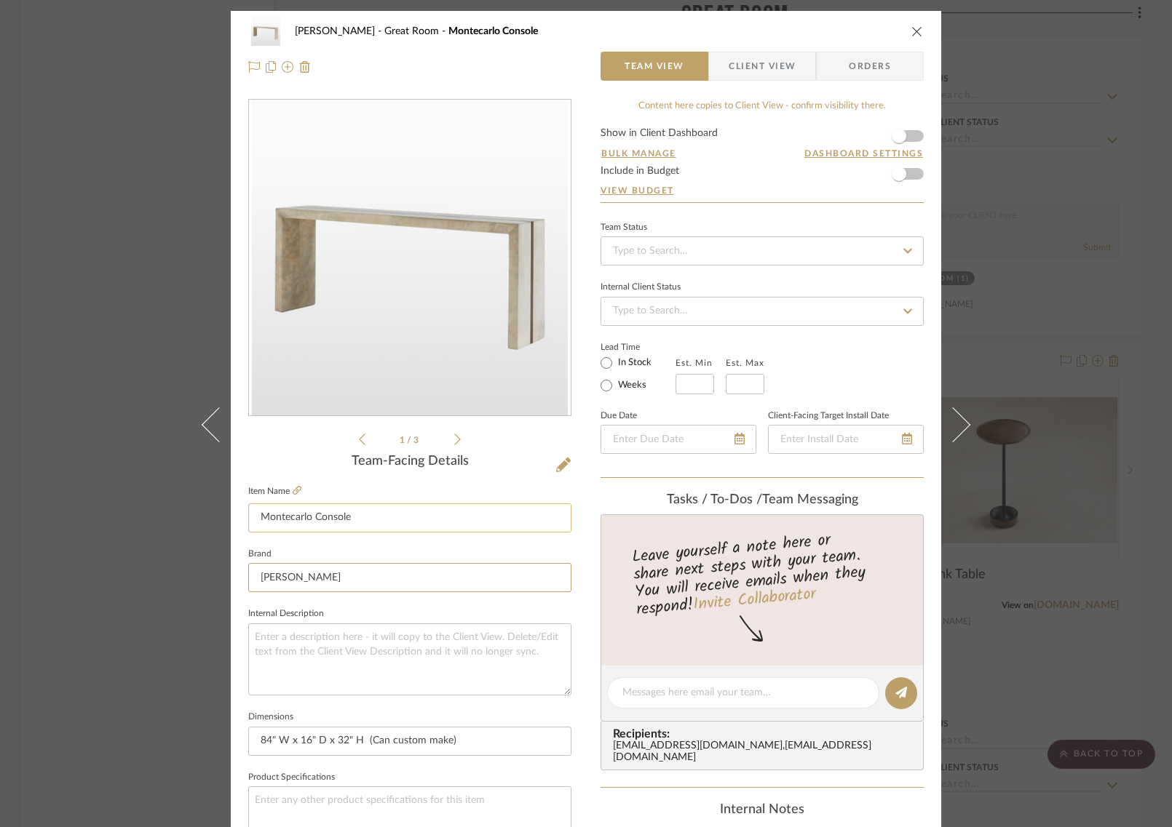
drag, startPoint x: 338, startPoint y: 573, endPoint x: 338, endPoint y: 529, distance: 43.7
click at [338, 530] on div "Team-Facing Details Item Name Montecarlo Console Brand EJ Victor Internal Descr…" at bounding box center [409, 698] width 323 height 488
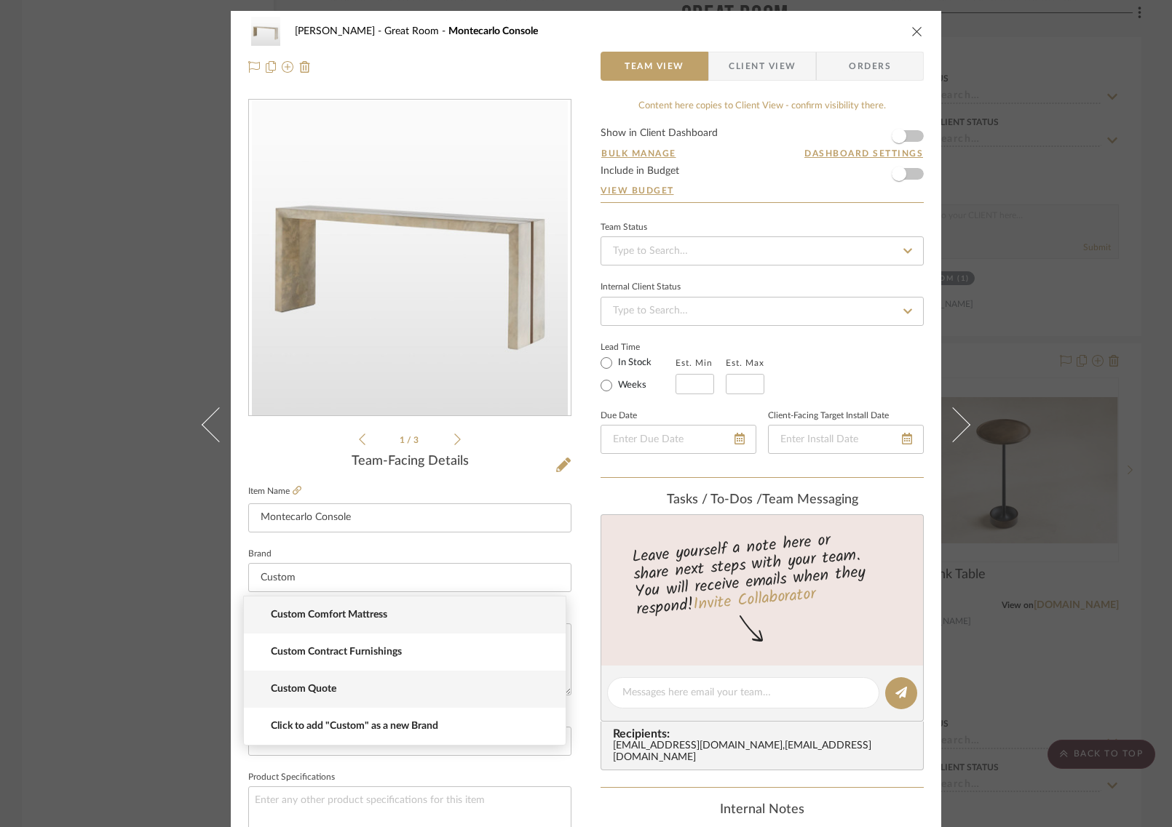
click at [327, 684] on span "Custom Quote" at bounding box center [410, 689] width 279 height 12
type input "Custom Quote"
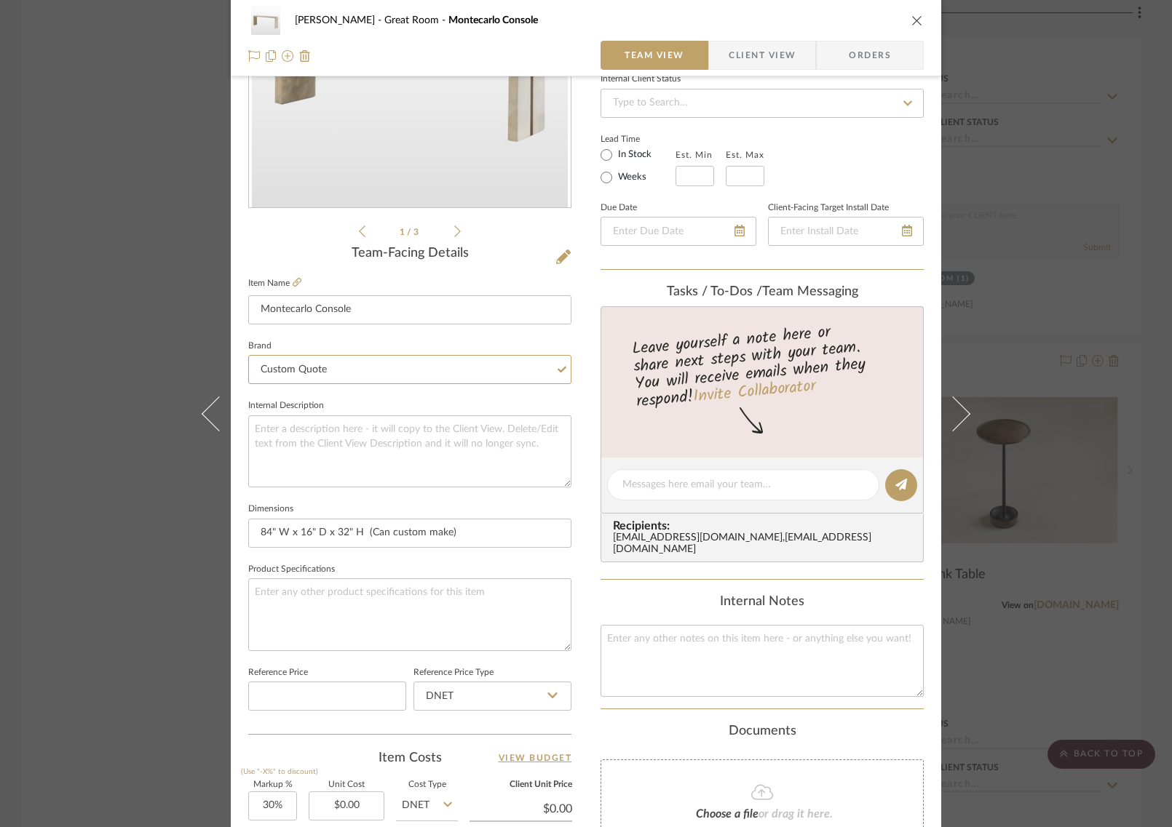
scroll to position [524, 0]
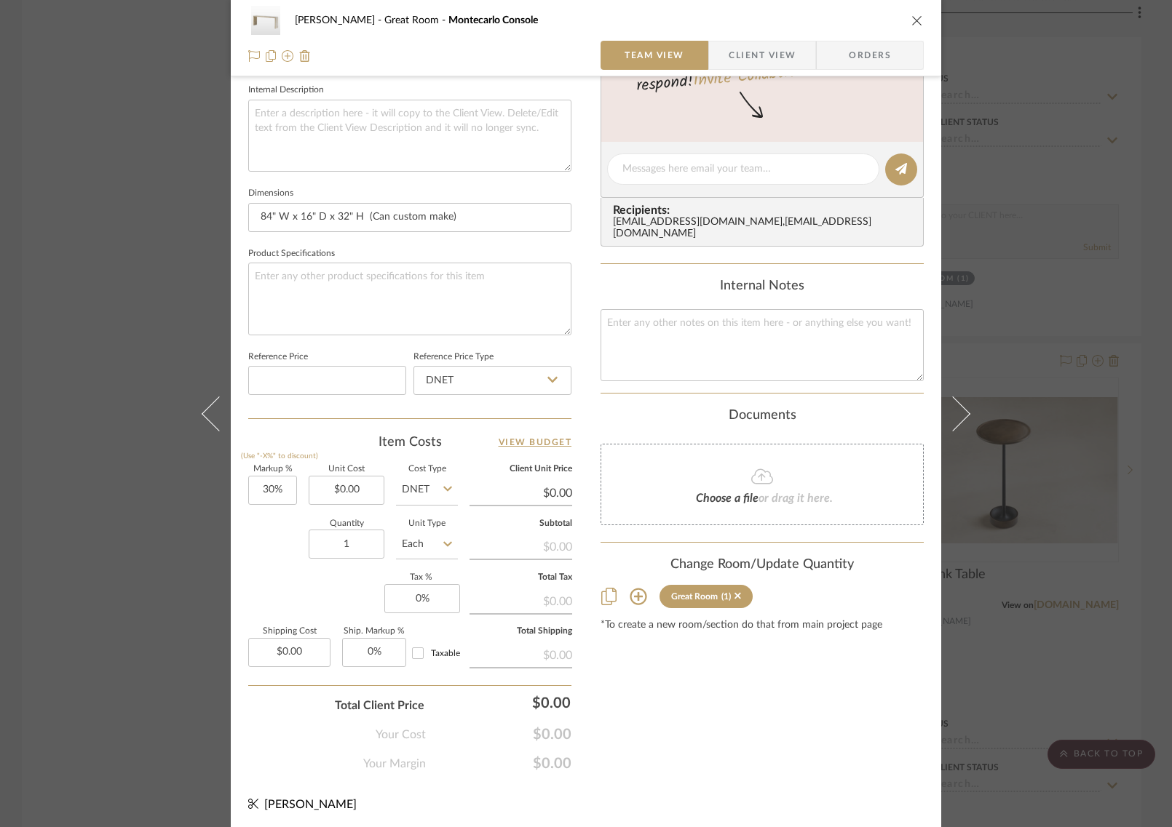
click at [159, 538] on div "COLLINS Great Room Montecarlo Console Team View Client View Orders 1 / 3 Team-F…" at bounding box center [586, 413] width 1172 height 827
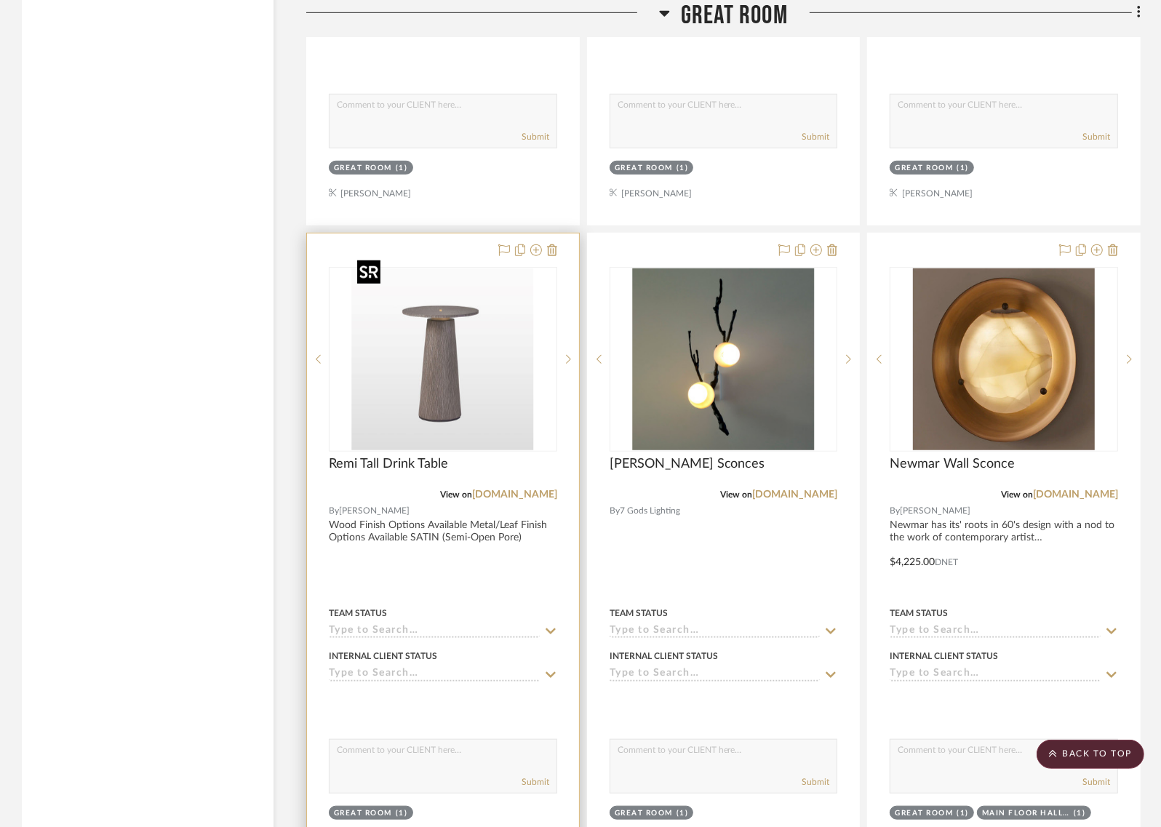
scroll to position [5392, 0]
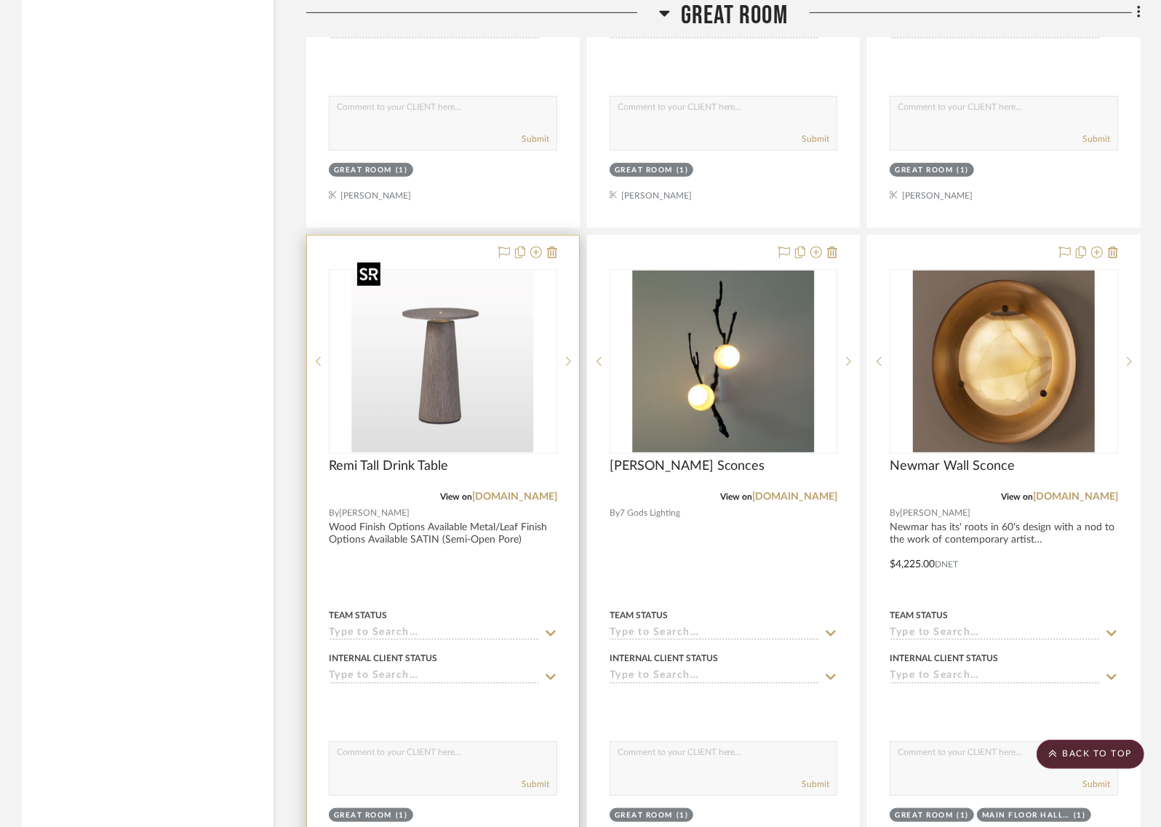
click at [410, 330] on img "0" at bounding box center [443, 362] width 182 height 182
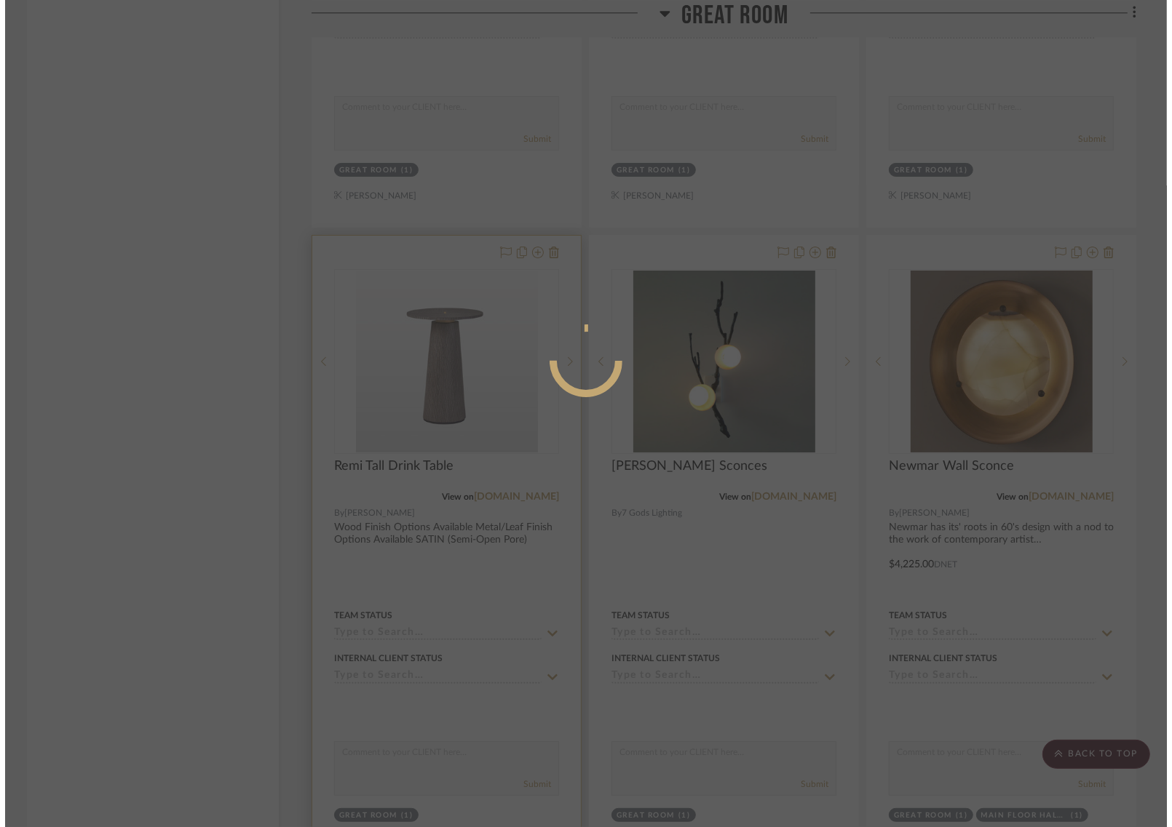
scroll to position [0, 0]
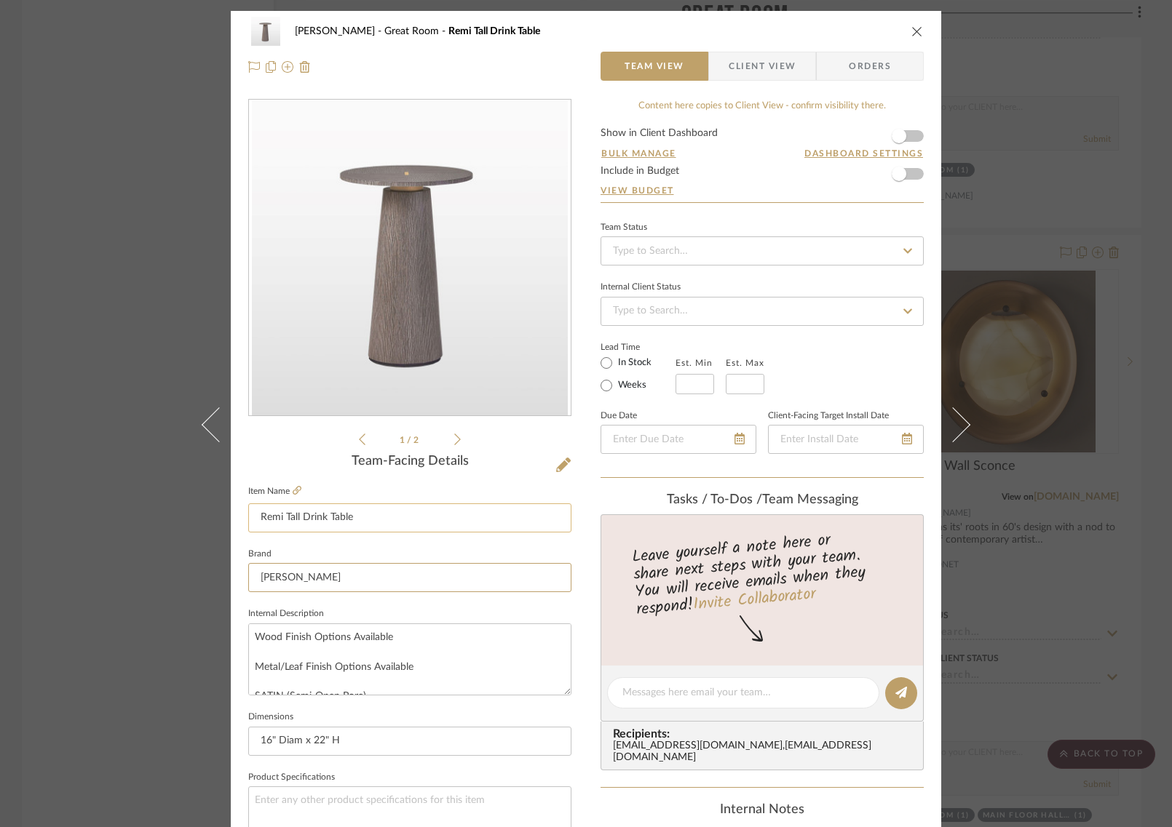
drag, startPoint x: 307, startPoint y: 573, endPoint x: 297, endPoint y: 526, distance: 47.7
click at [297, 526] on div "Team-Facing Details Item Name Remi Tall Drink Table Brand EJ Victor Internal De…" at bounding box center [409, 698] width 323 height 488
type input "c"
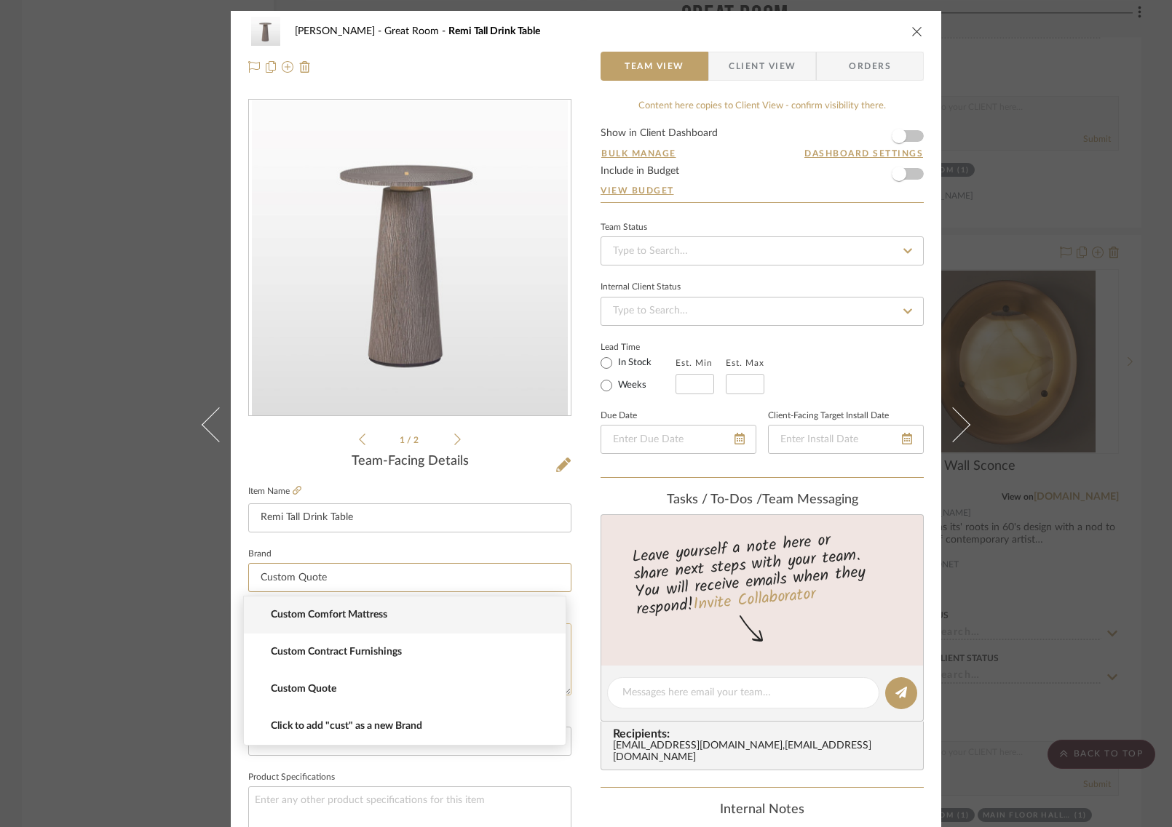
type input "Custom Quote"
click at [314, 685] on textarea "Wood Finish Options Available Metal/Leaf Finish Options Available SATIN (Semi-O…" at bounding box center [409, 660] width 323 height 72
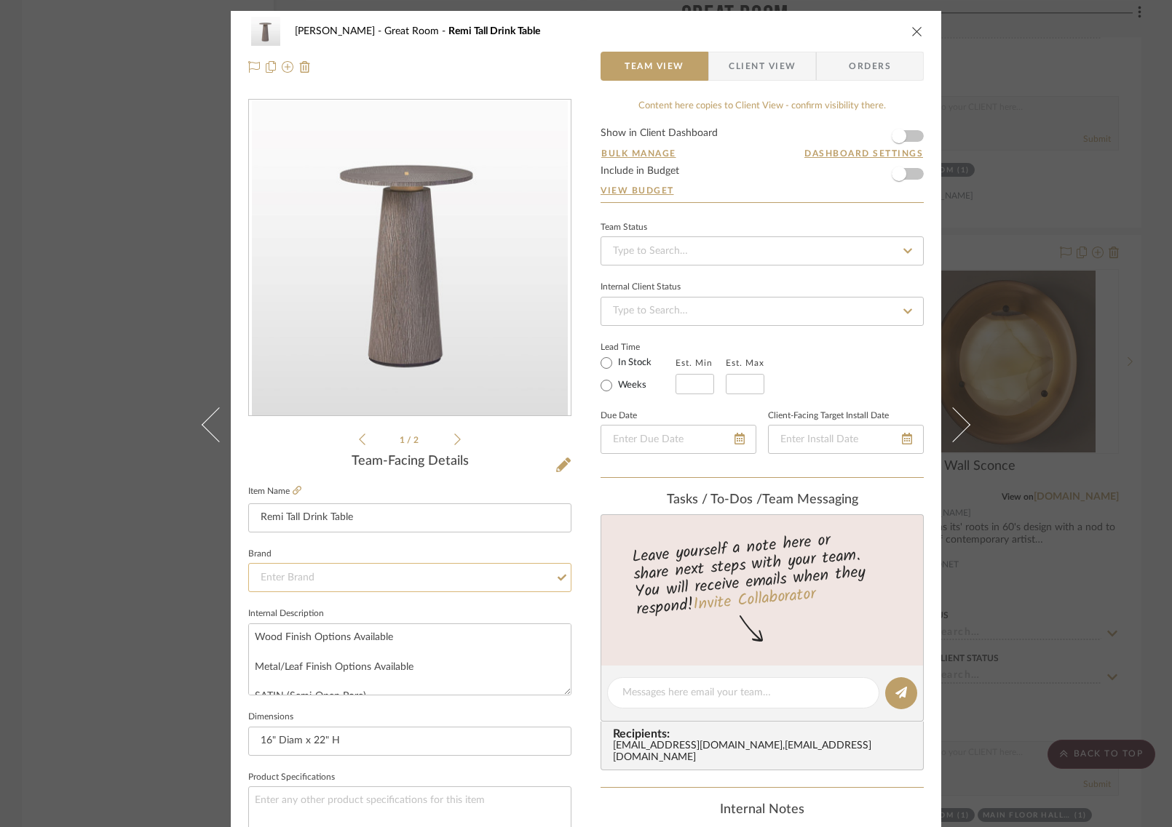
click at [268, 575] on input at bounding box center [409, 577] width 323 height 29
click at [294, 611] on span "Custom Quote" at bounding box center [410, 615] width 279 height 12
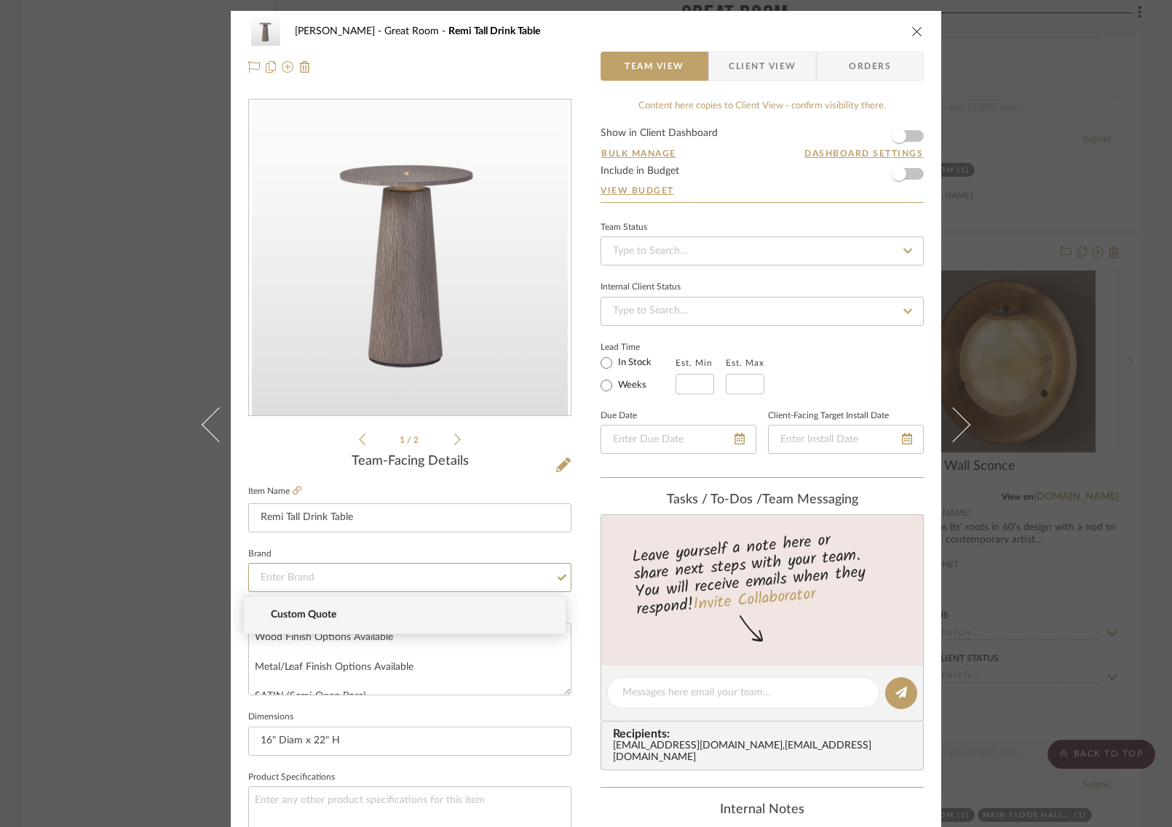
type input "Custom Quote"
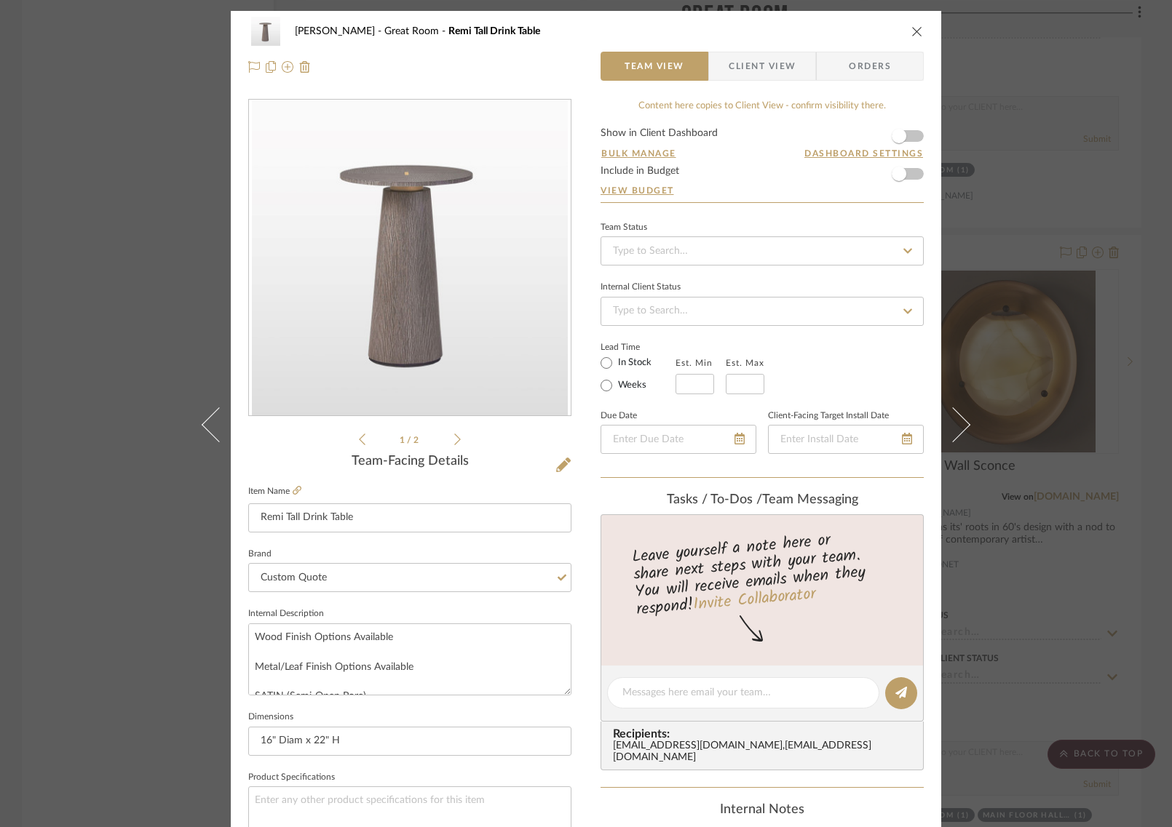
click at [116, 618] on div "COLLINS Great Room Remi Tall Drink Table Team View Client View Orders 1 / 2 Tea…" at bounding box center [586, 413] width 1172 height 827
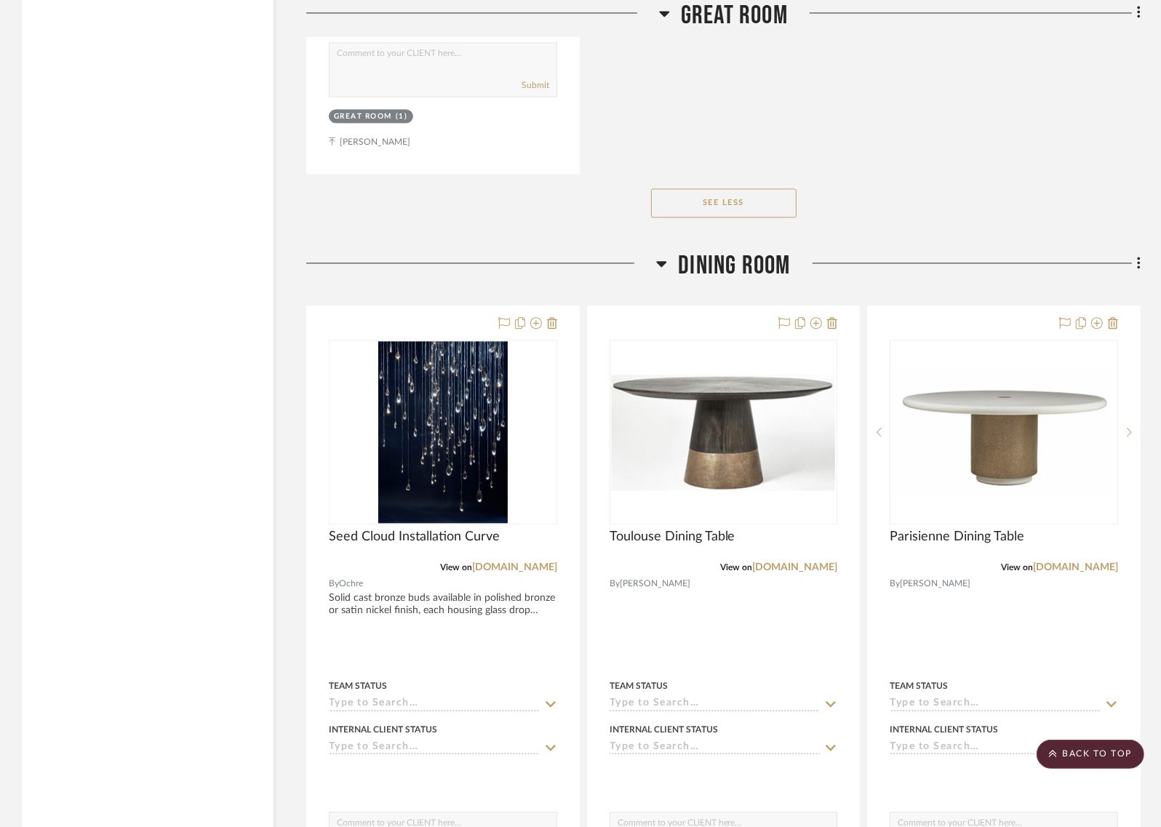
scroll to position [7424, 0]
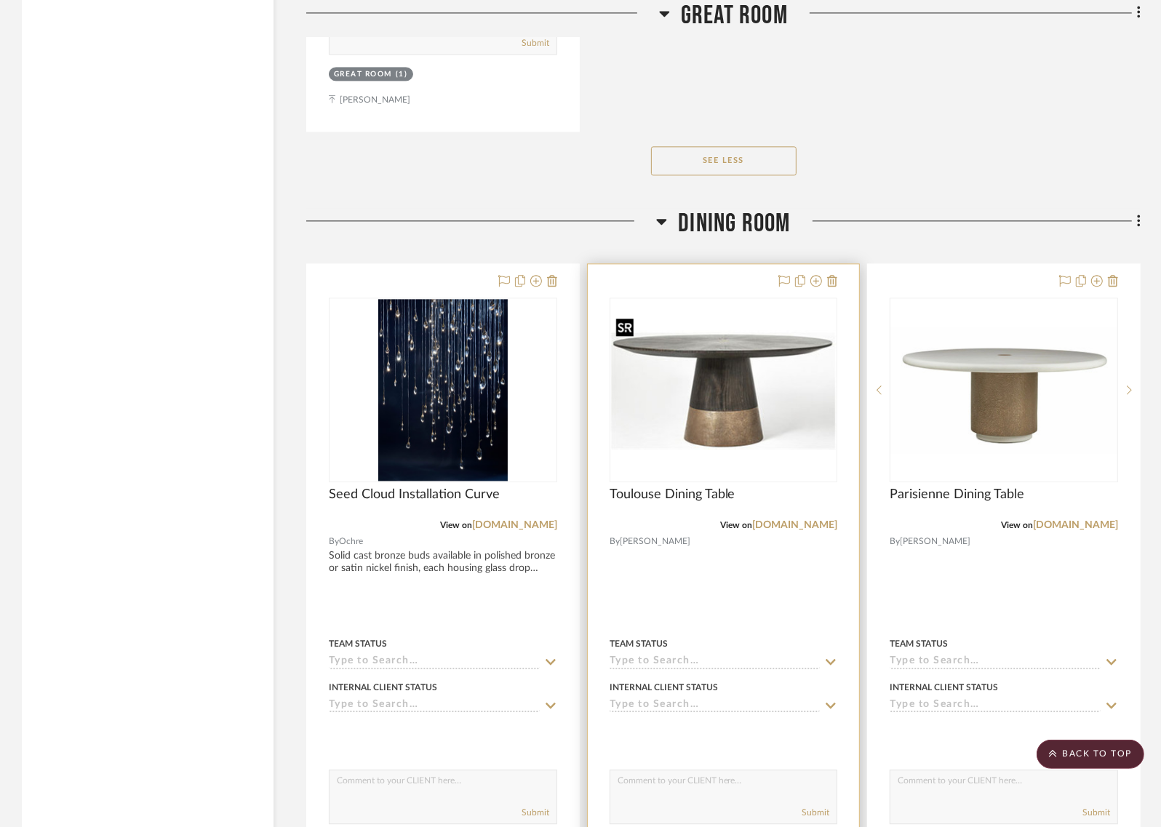
click at [689, 359] on img at bounding box center [724, 390] width 226 height 119
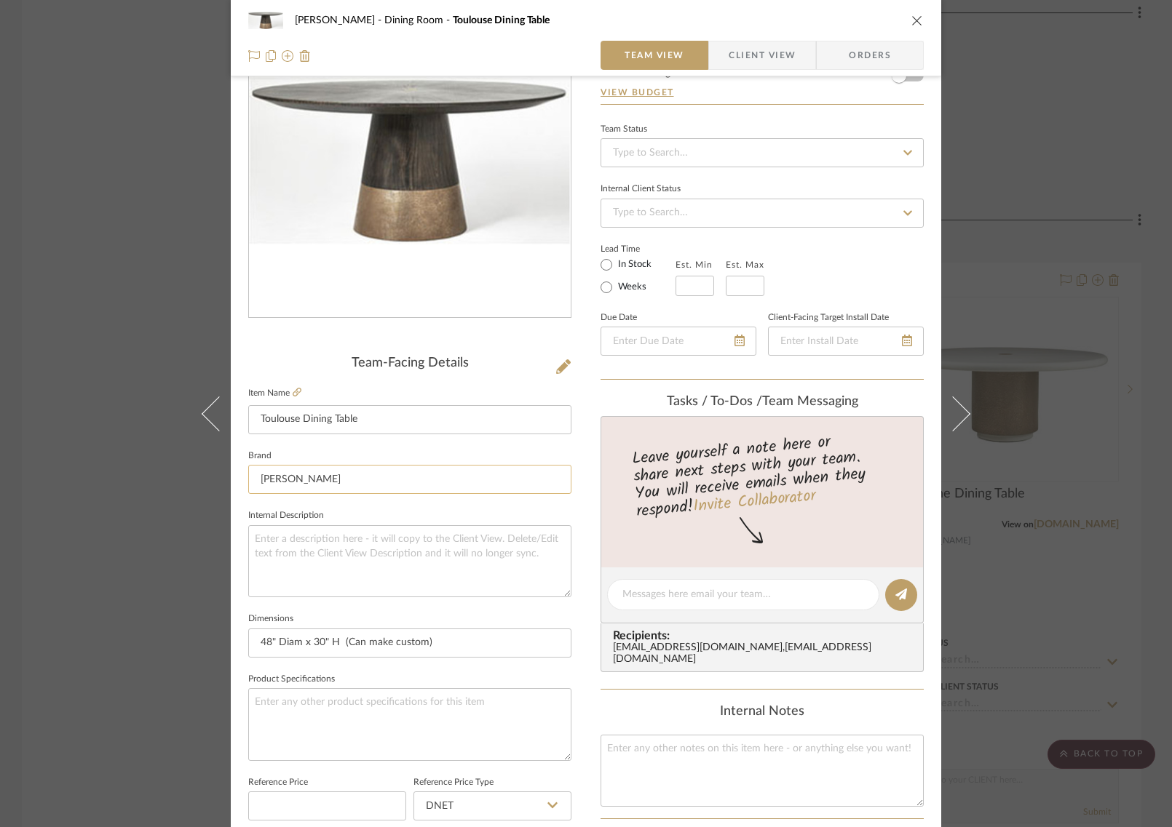
scroll to position [177, 0]
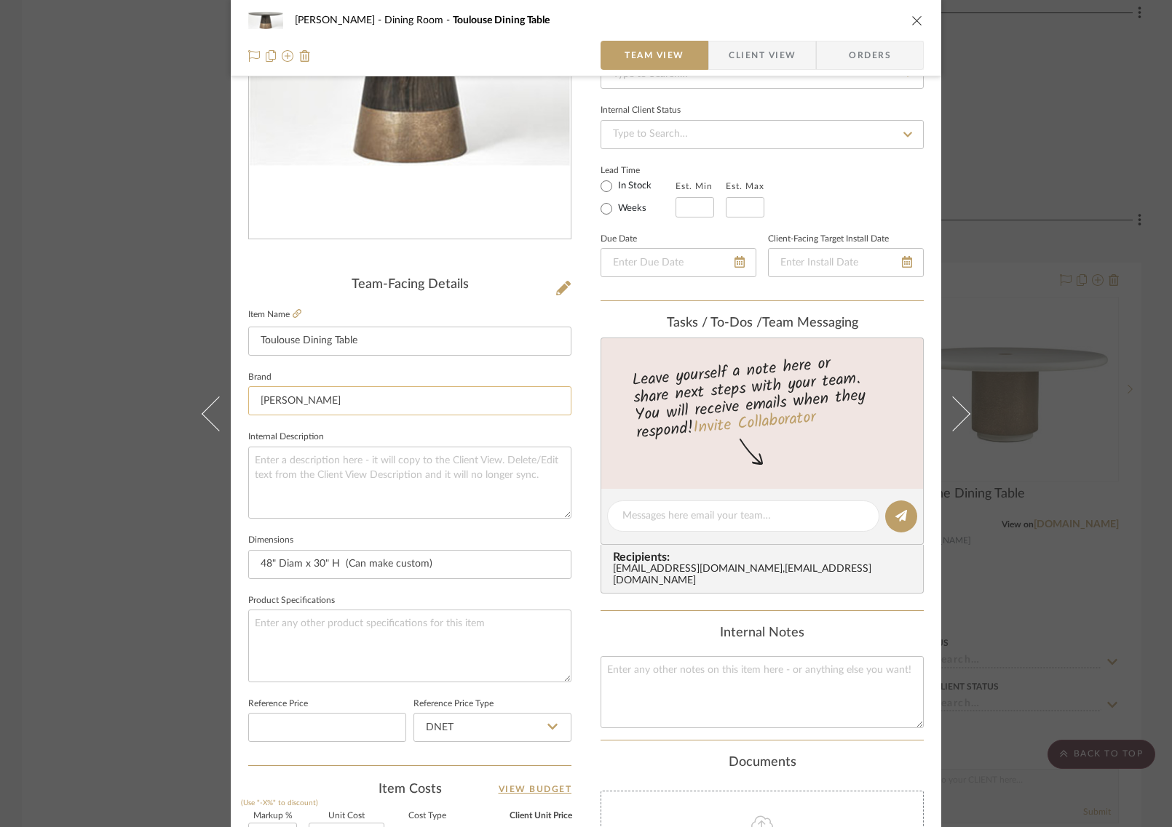
click at [342, 395] on input "EJ Victor" at bounding box center [409, 400] width 323 height 29
drag, startPoint x: 340, startPoint y: 394, endPoint x: 331, endPoint y: 368, distance: 26.9
click at [331, 371] on fieldset "Brand EJ Victor" at bounding box center [409, 391] width 323 height 49
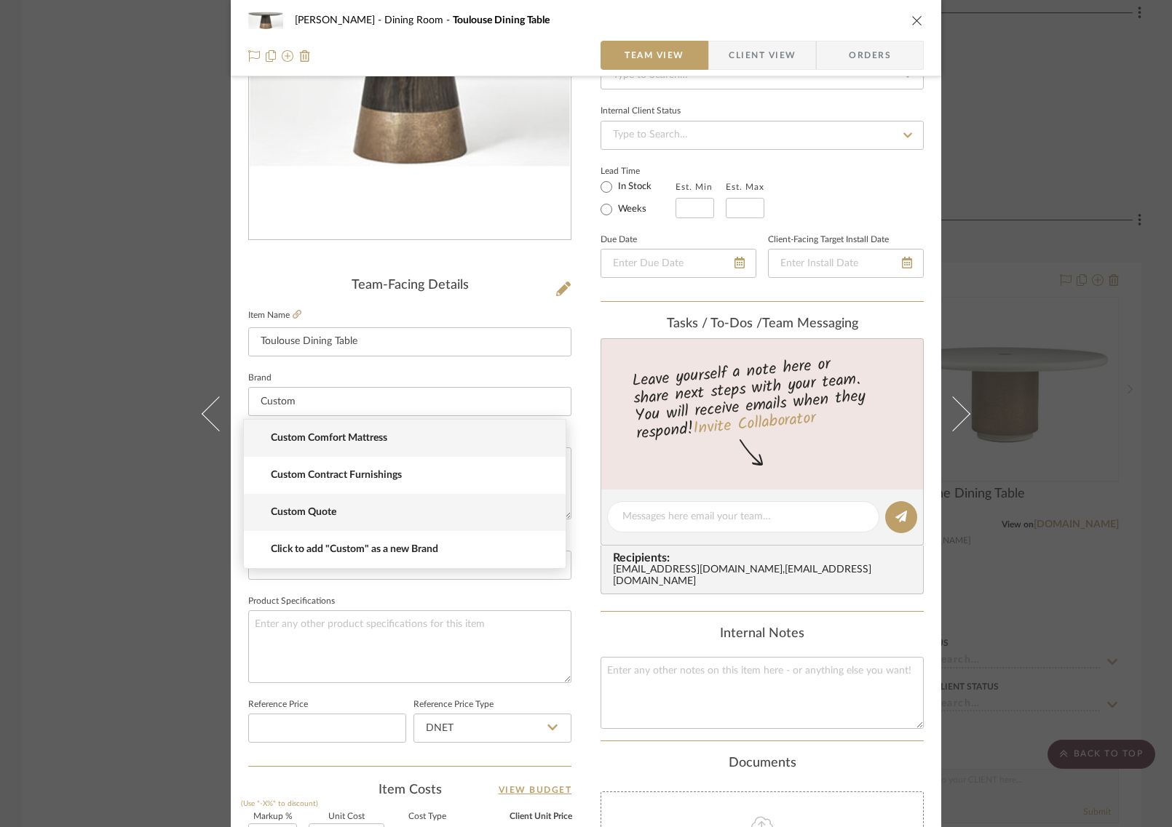
click at [326, 517] on span "Custom Quote" at bounding box center [410, 512] width 279 height 12
type input "Custom Quote"
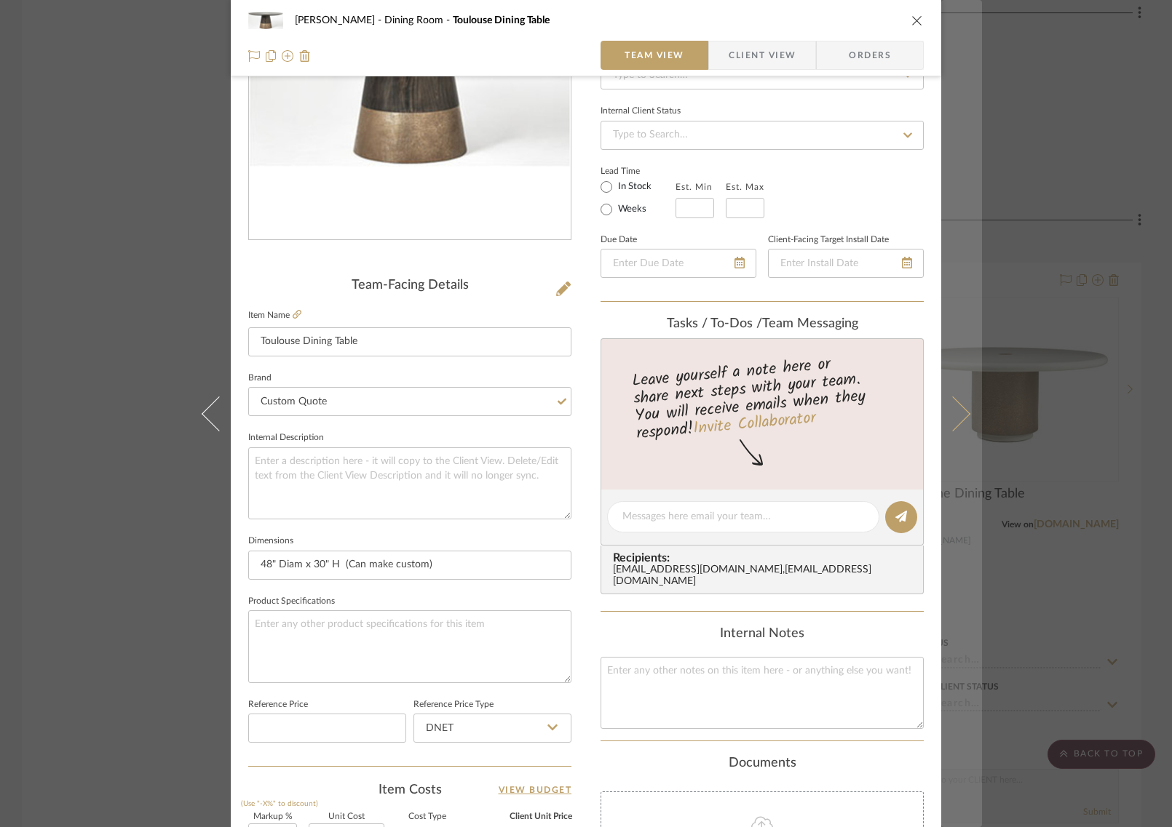
click at [958, 418] on icon at bounding box center [952, 413] width 35 height 35
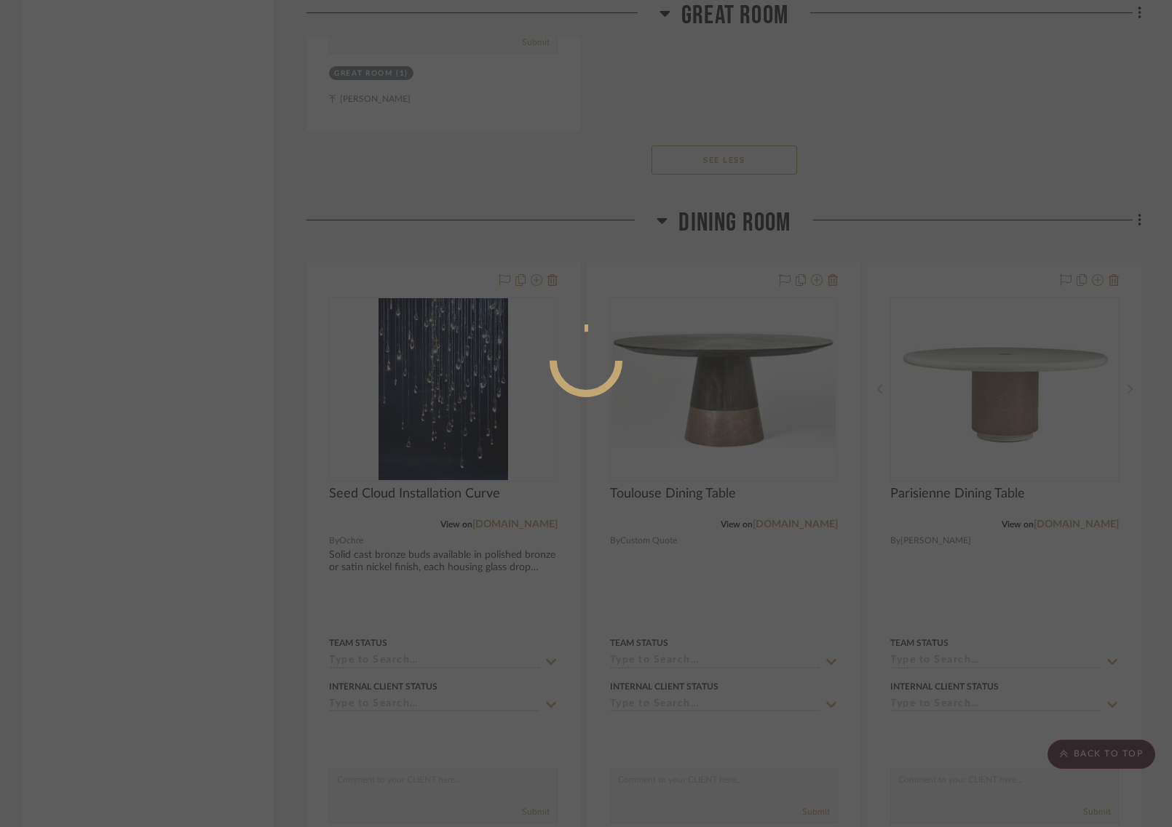
scroll to position [0, 0]
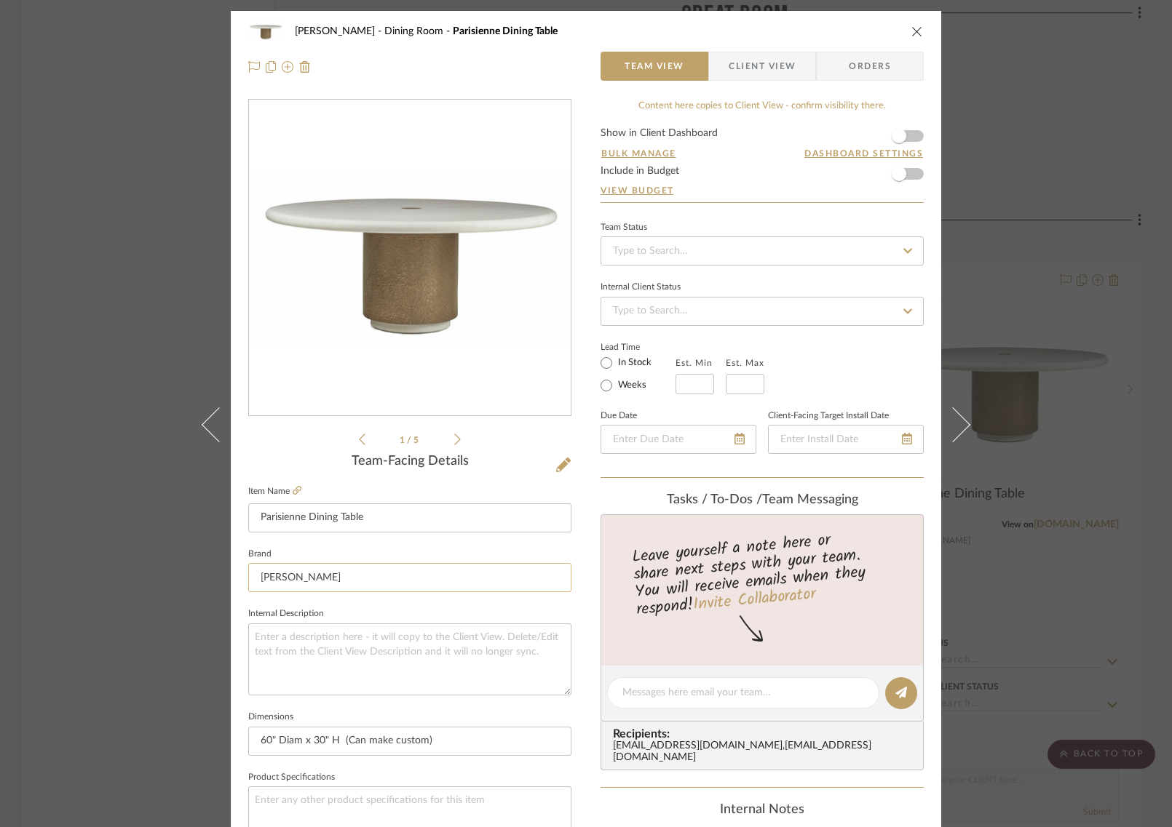
click at [493, 582] on input "EJ Victor" at bounding box center [409, 577] width 323 height 29
drag, startPoint x: 330, startPoint y: 572, endPoint x: 317, endPoint y: 541, distance: 33.5
click at [317, 541] on div "Team-Facing Details Item Name Parisienne Dining Table Brand EJ Victor Internal …" at bounding box center [409, 698] width 323 height 488
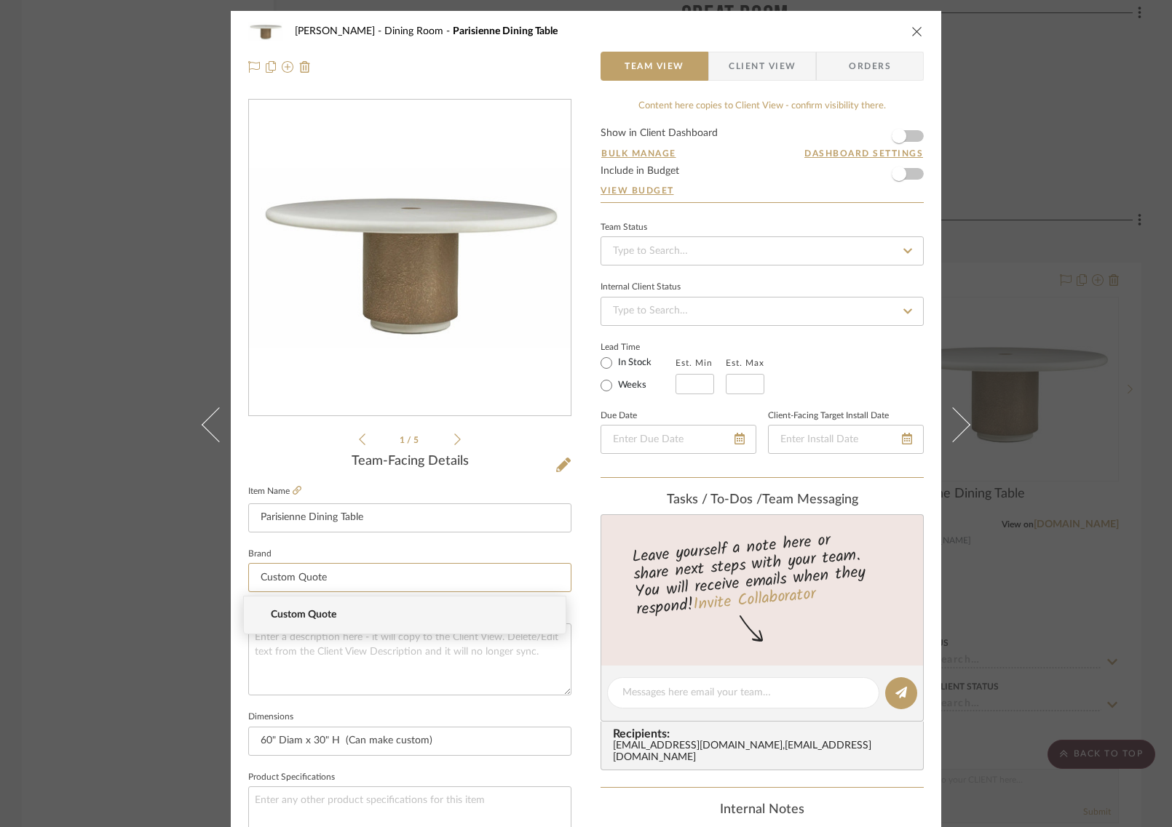
type input "Custom Quote"
click at [288, 605] on mat-option "Custom Quote" at bounding box center [405, 615] width 322 height 37
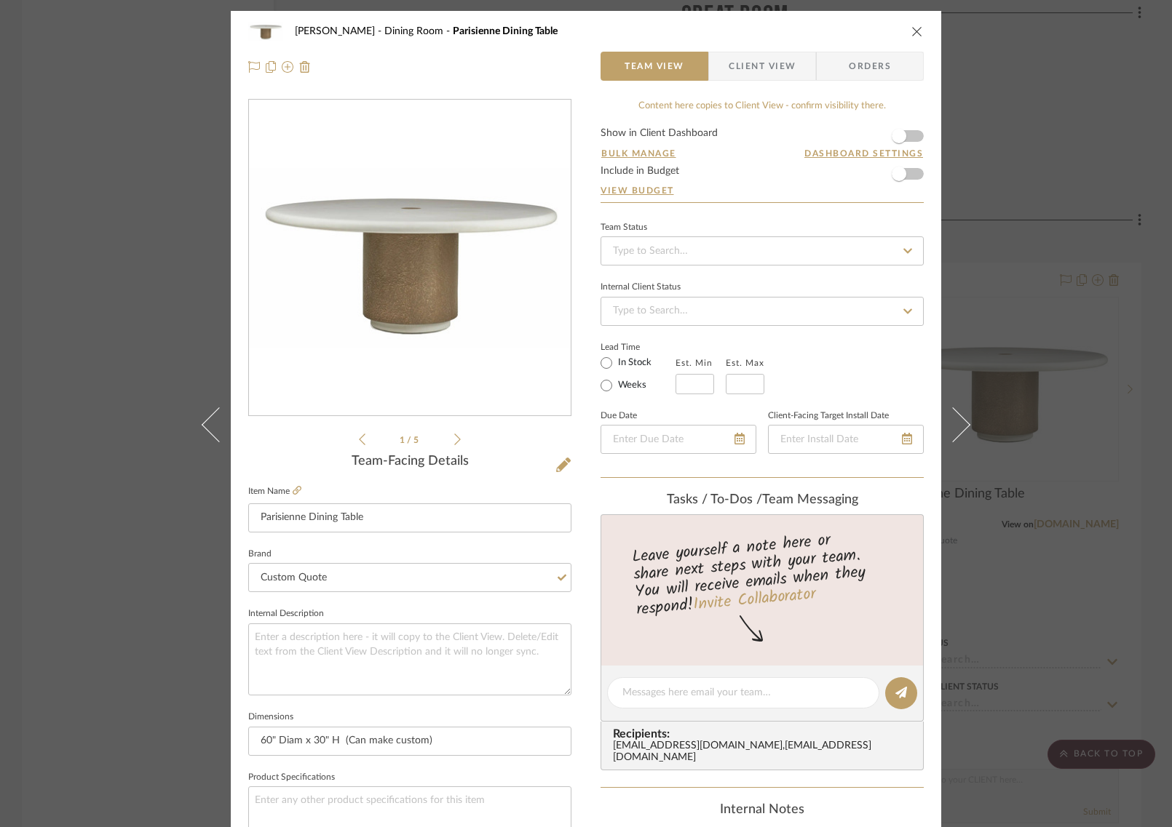
click at [123, 682] on div "COLLINS Dining Room Parisienne Dining Table Team View Client View Orders 1 / 5 …" at bounding box center [586, 413] width 1172 height 827
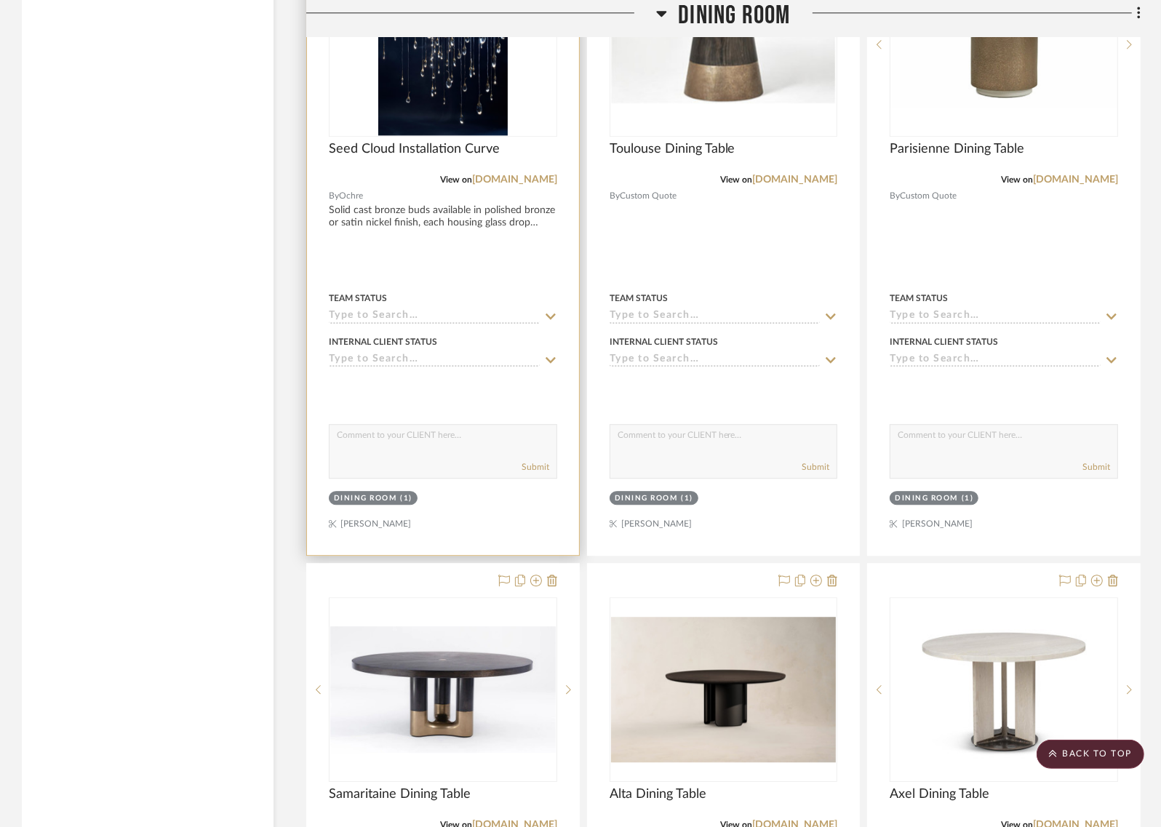
scroll to position [7787, 0]
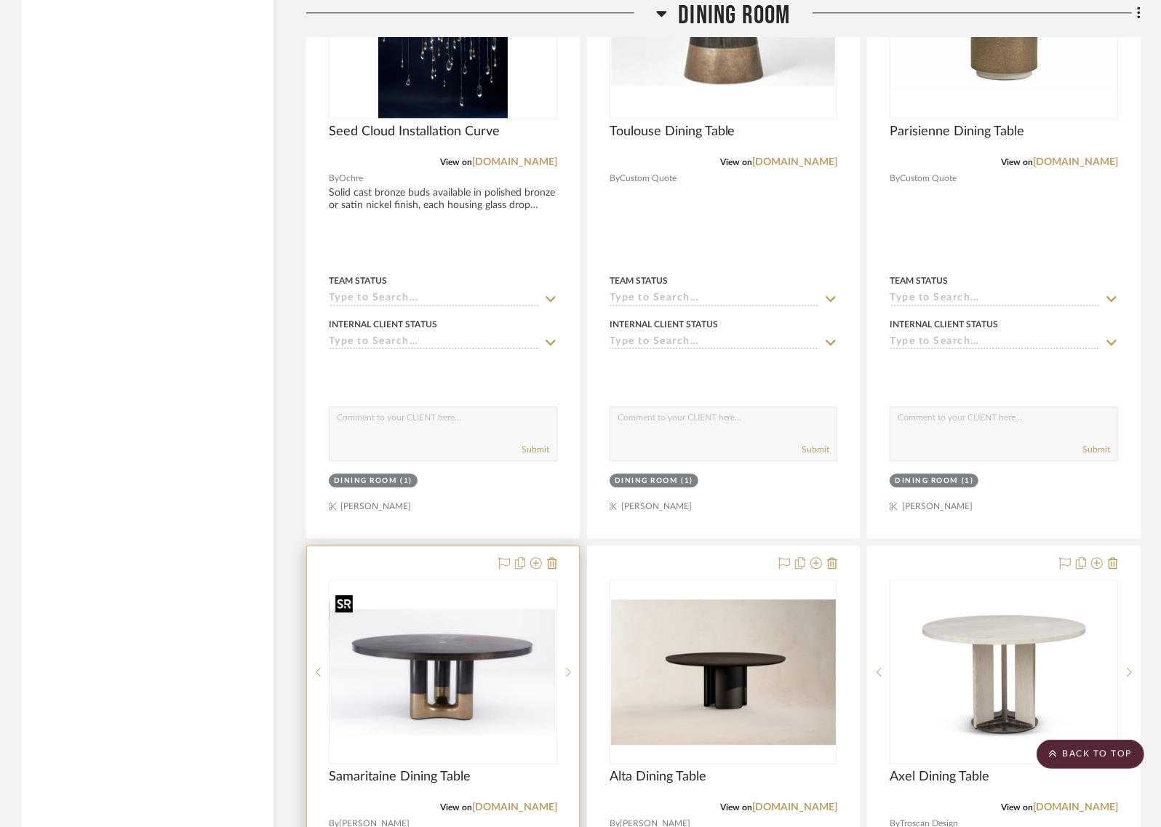
click at [410, 632] on img "0" at bounding box center [443, 672] width 226 height 127
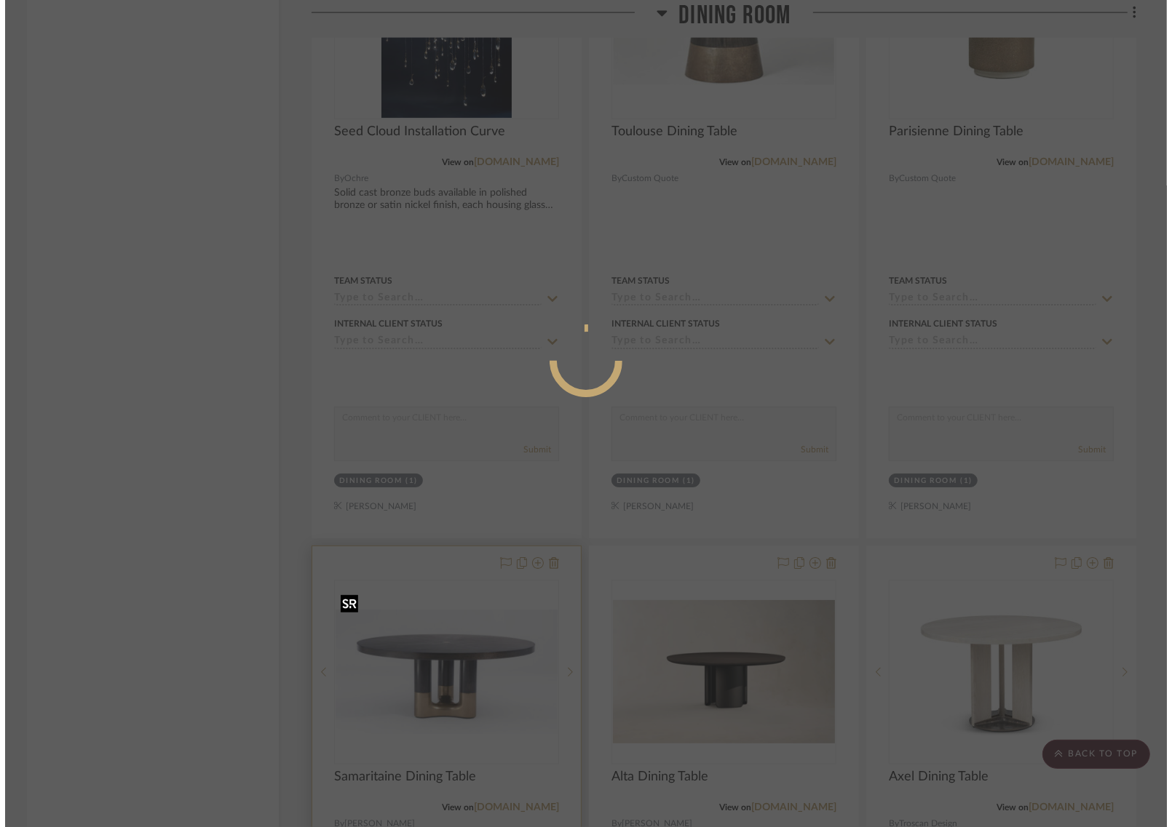
scroll to position [0, 0]
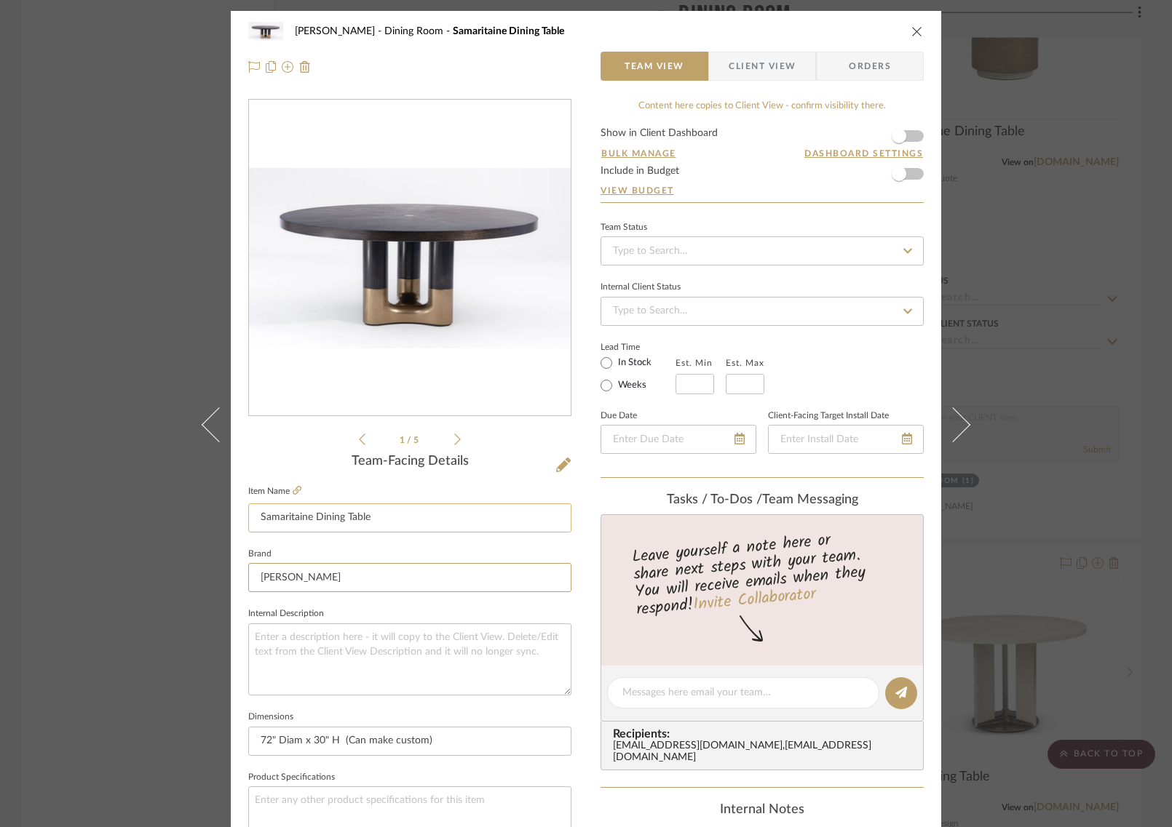
drag, startPoint x: 398, startPoint y: 576, endPoint x: 394, endPoint y: 517, distance: 59.1
click at [394, 525] on div "Team-Facing Details Item Name Samaritaine Dining Table Brand EJ Victor Internal…" at bounding box center [409, 698] width 323 height 488
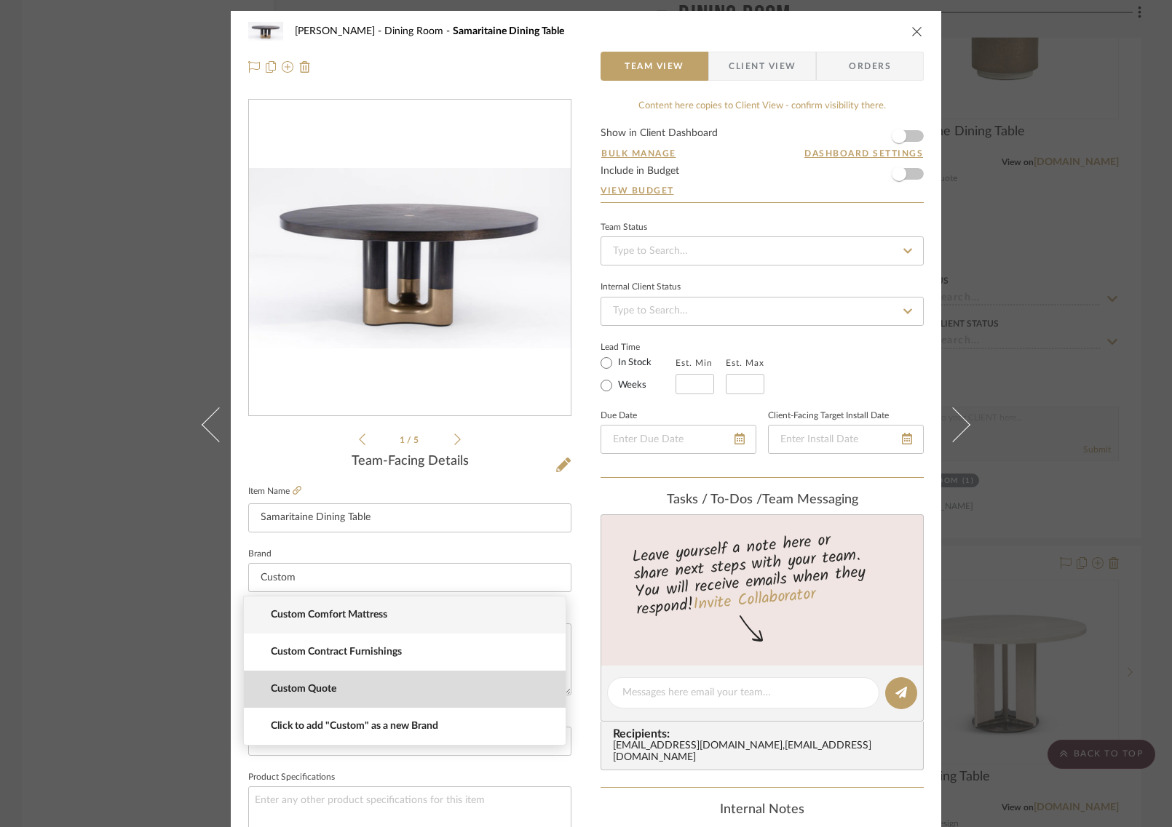
click at [361, 683] on span "Custom Quote" at bounding box center [410, 689] width 279 height 12
type input "Custom Quote"
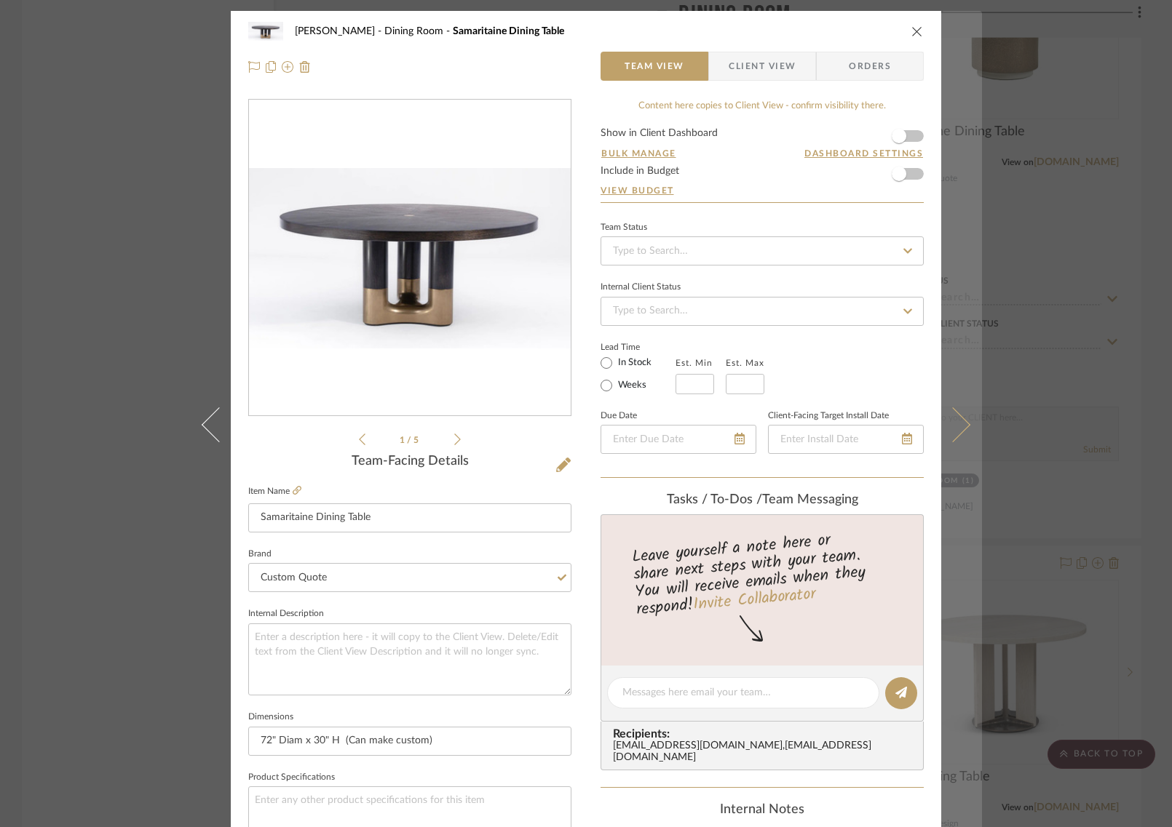
click at [962, 420] on button at bounding box center [961, 424] width 41 height 827
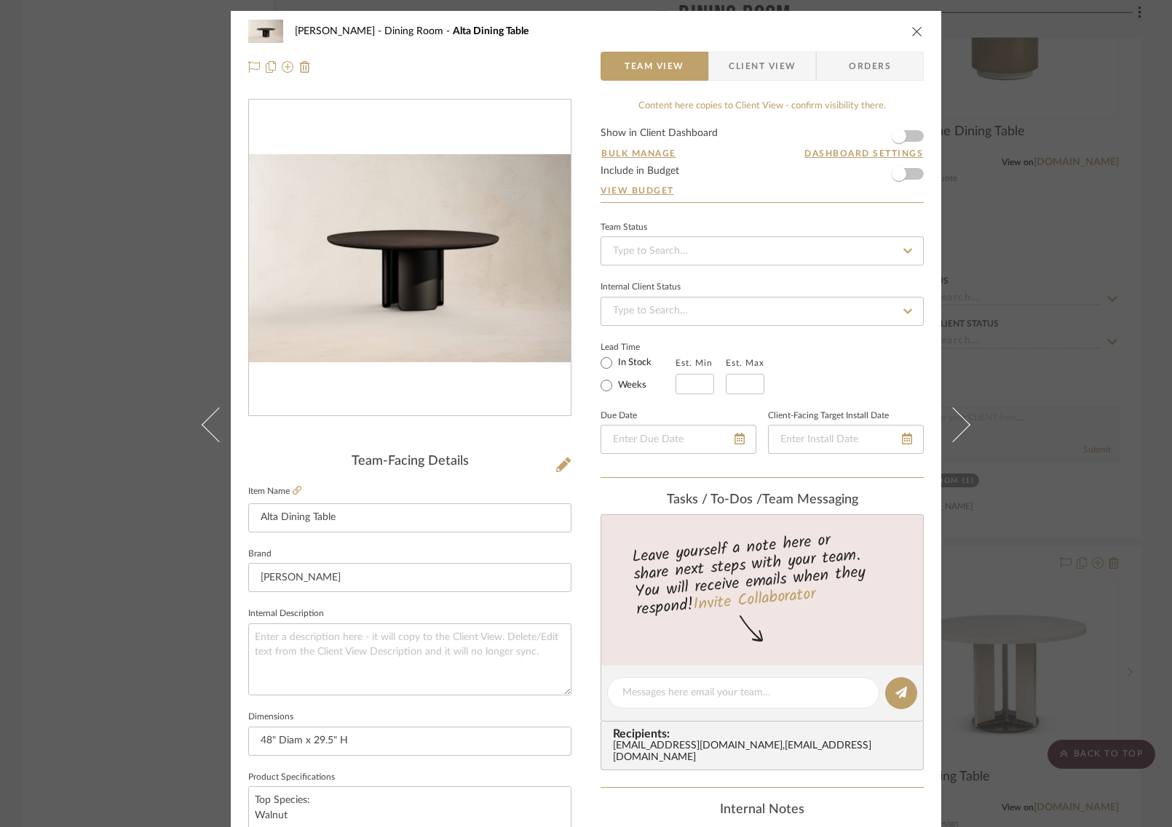
scroll to position [9, 0]
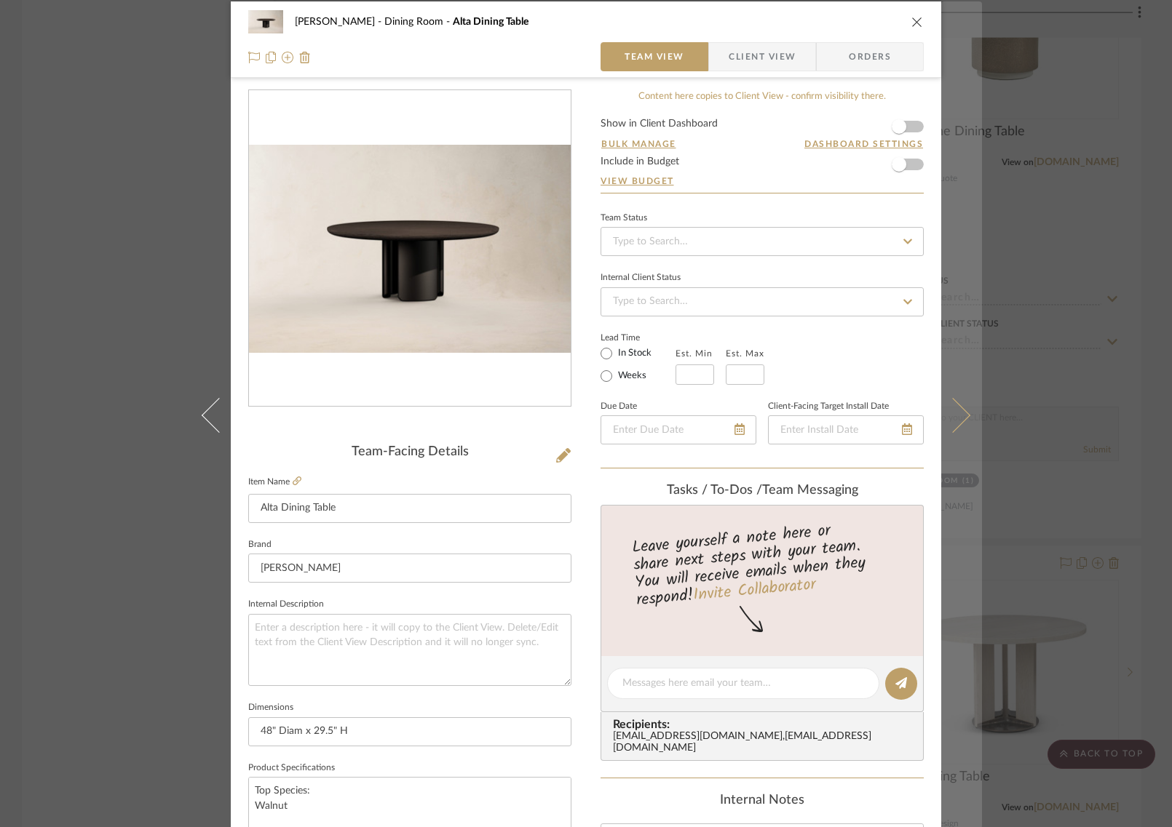
click at [958, 413] on icon at bounding box center [952, 414] width 35 height 35
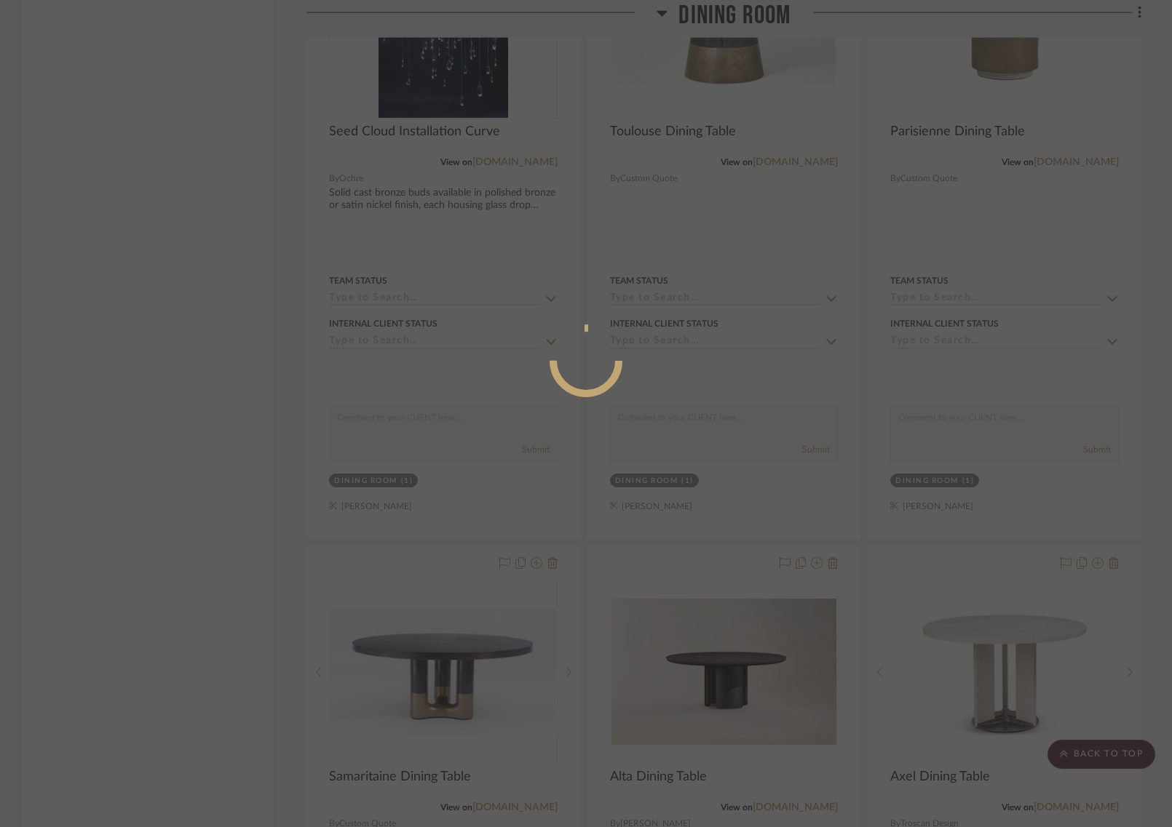
scroll to position [0, 0]
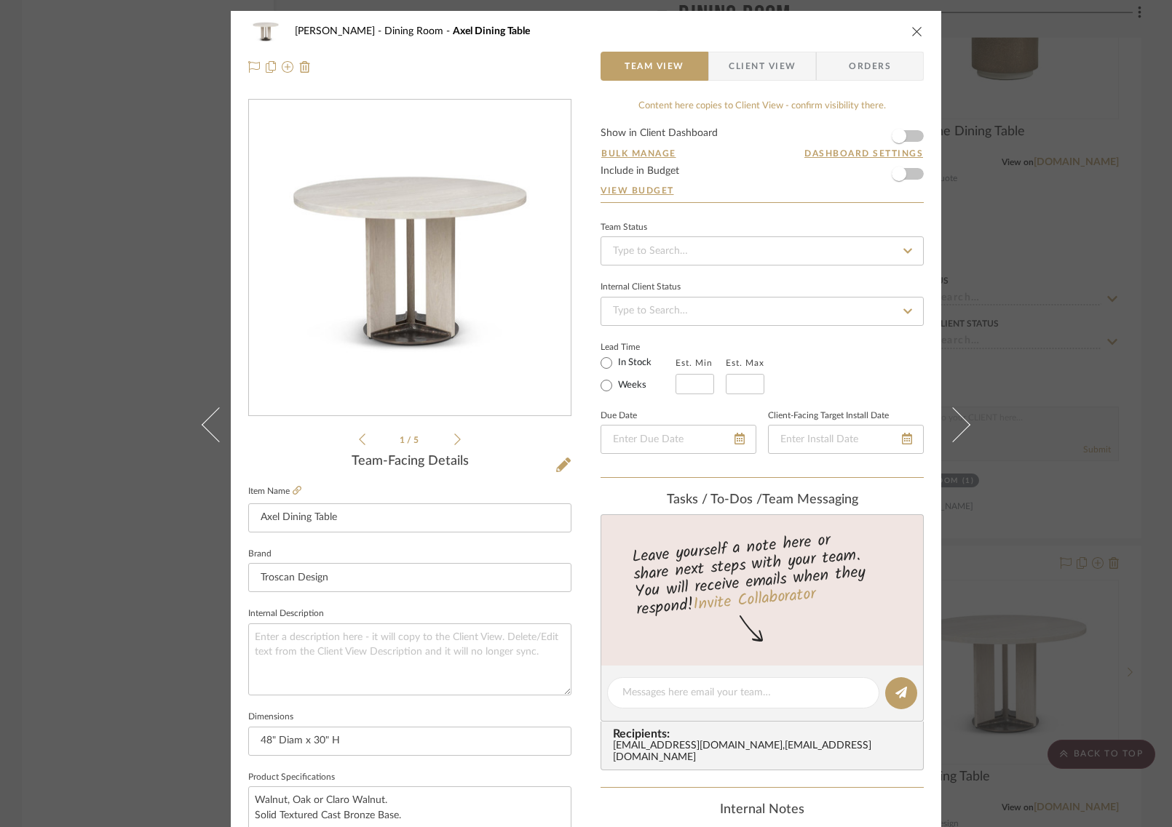
click at [1059, 342] on div "COLLINS Dining Room Axel Dining Table Team View Client View Orders 1 / 5 Team-F…" at bounding box center [586, 413] width 1172 height 827
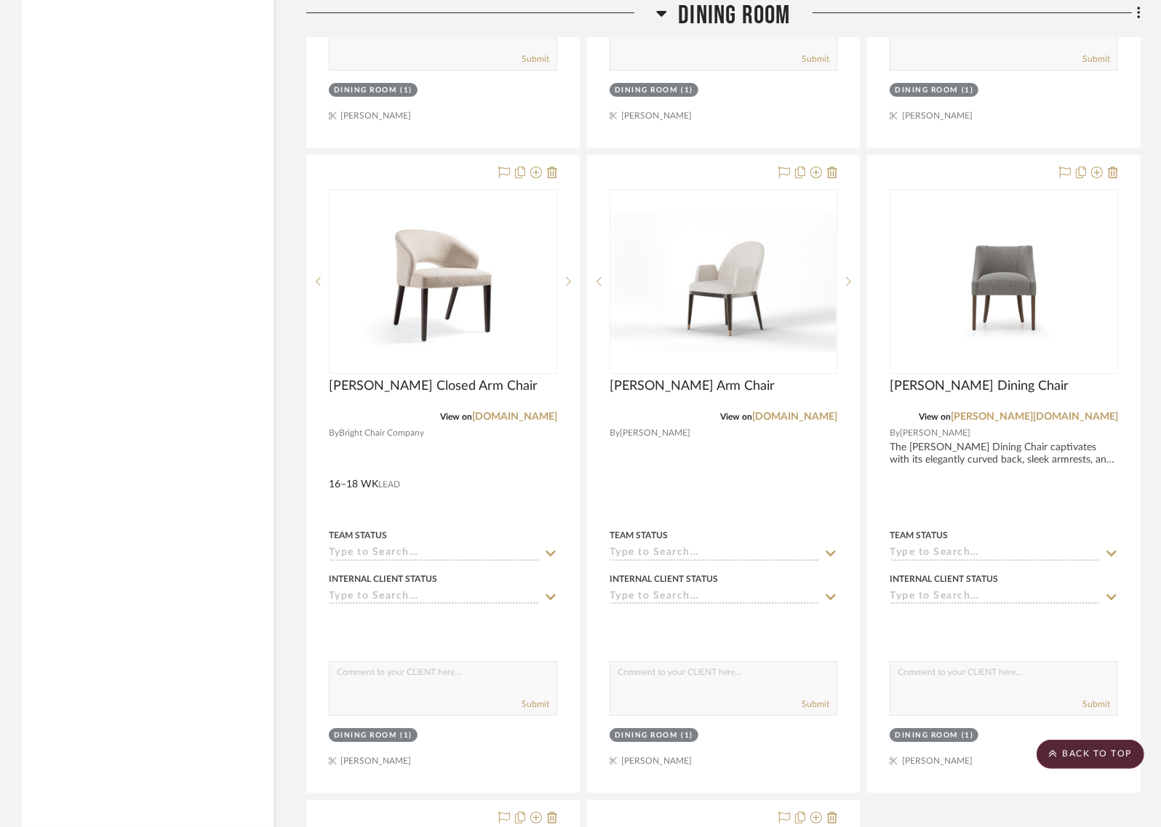
scroll to position [8840, 0]
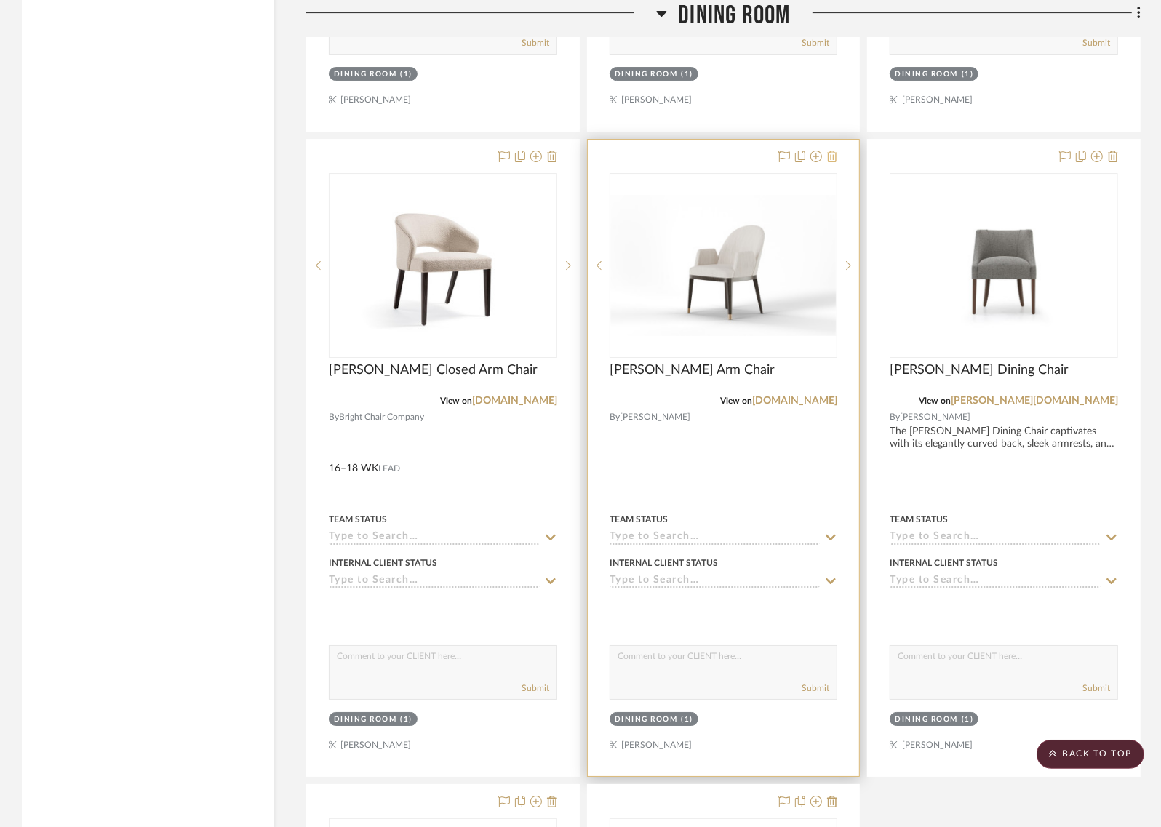
click at [832, 151] on icon at bounding box center [832, 157] width 10 height 12
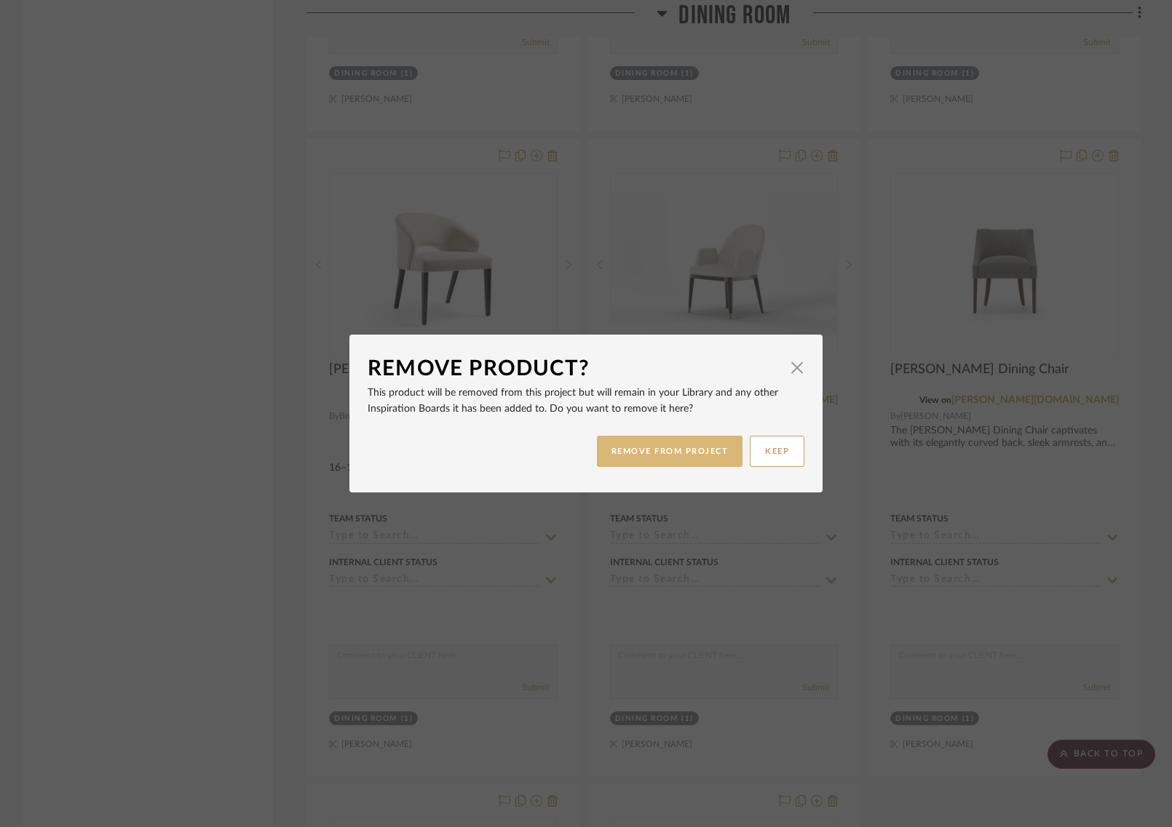
click at [636, 448] on button "REMOVE FROM PROJECT" at bounding box center [670, 451] width 146 height 31
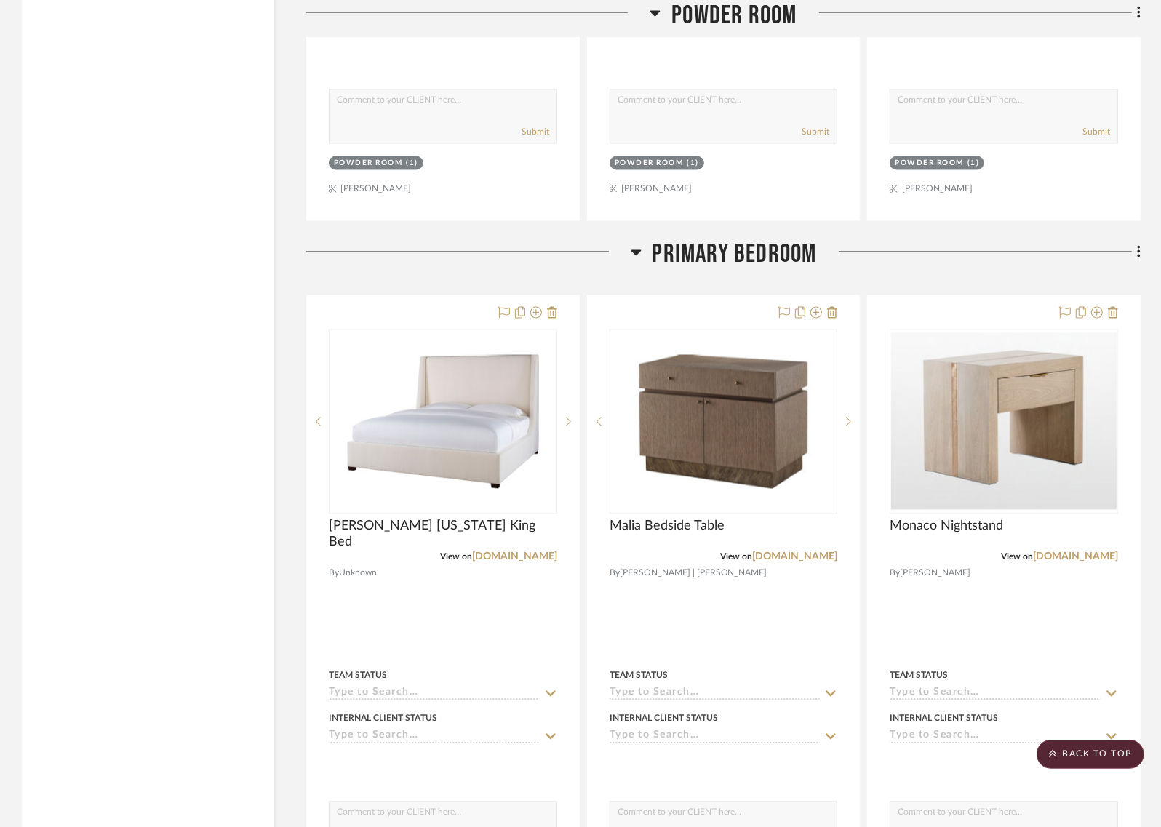
scroll to position [11530, 0]
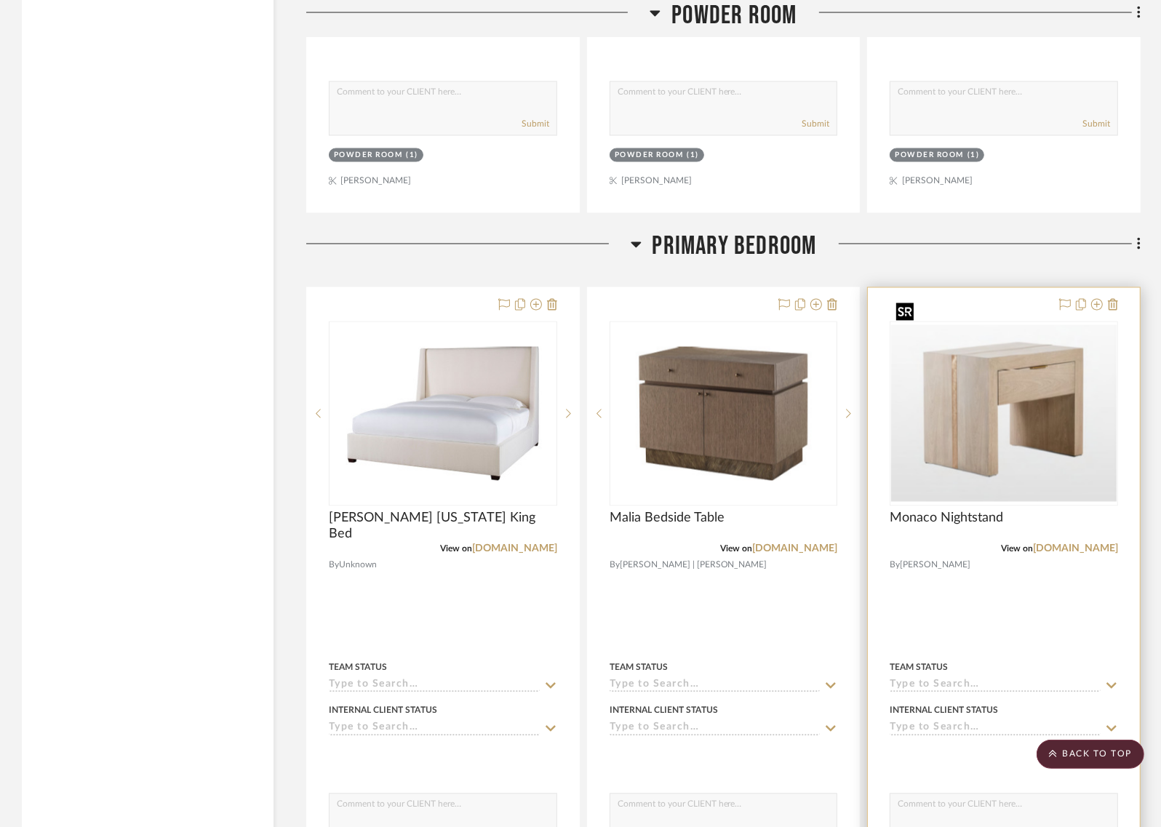
click at [1003, 407] on img "0" at bounding box center [1004, 413] width 226 height 177
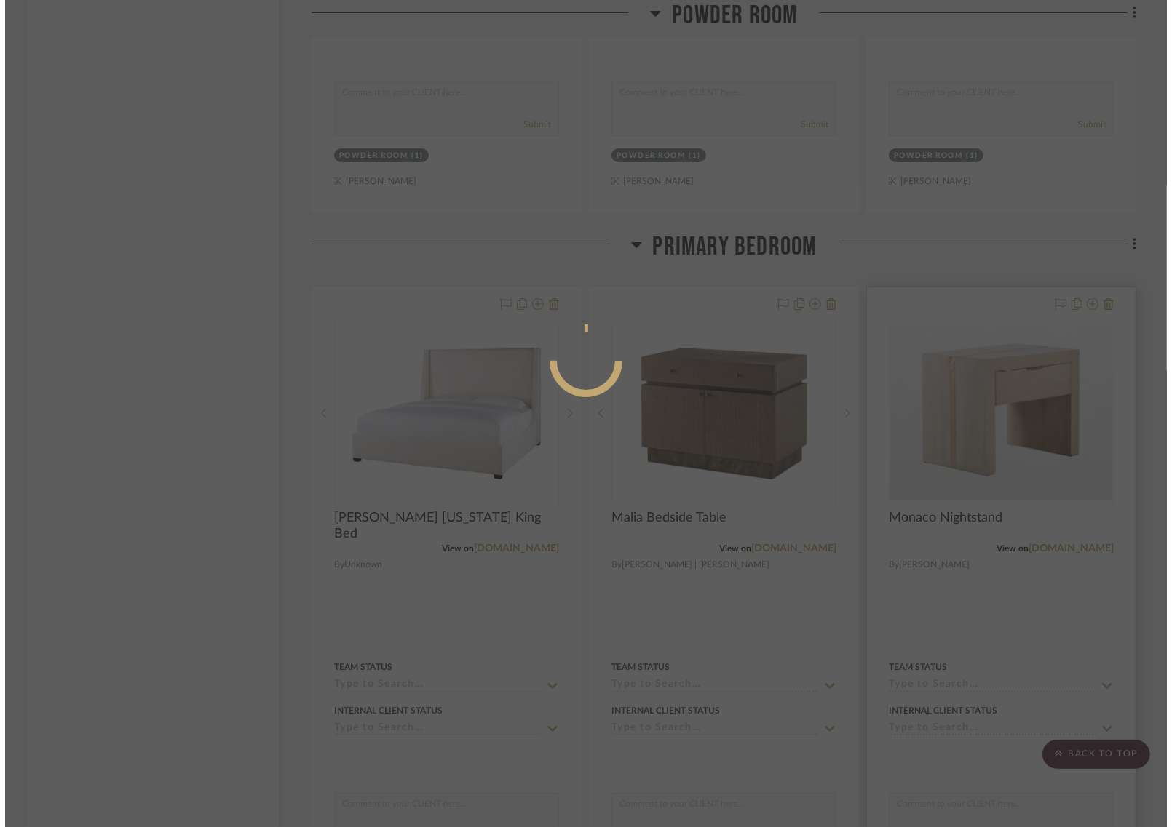
scroll to position [0, 0]
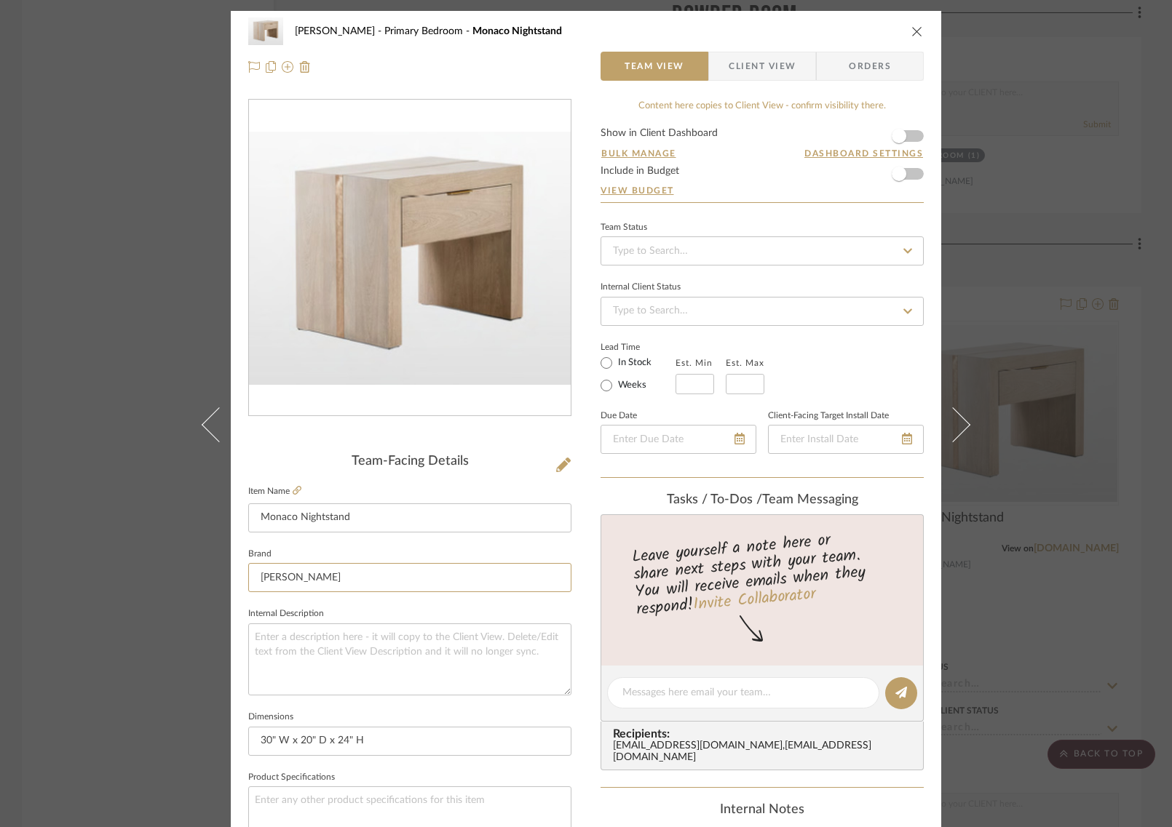
drag, startPoint x: 336, startPoint y: 578, endPoint x: 325, endPoint y: 554, distance: 26.7
click at [325, 554] on fieldset "Brand EJ Victor" at bounding box center [409, 568] width 323 height 49
type input "Custom Quote"
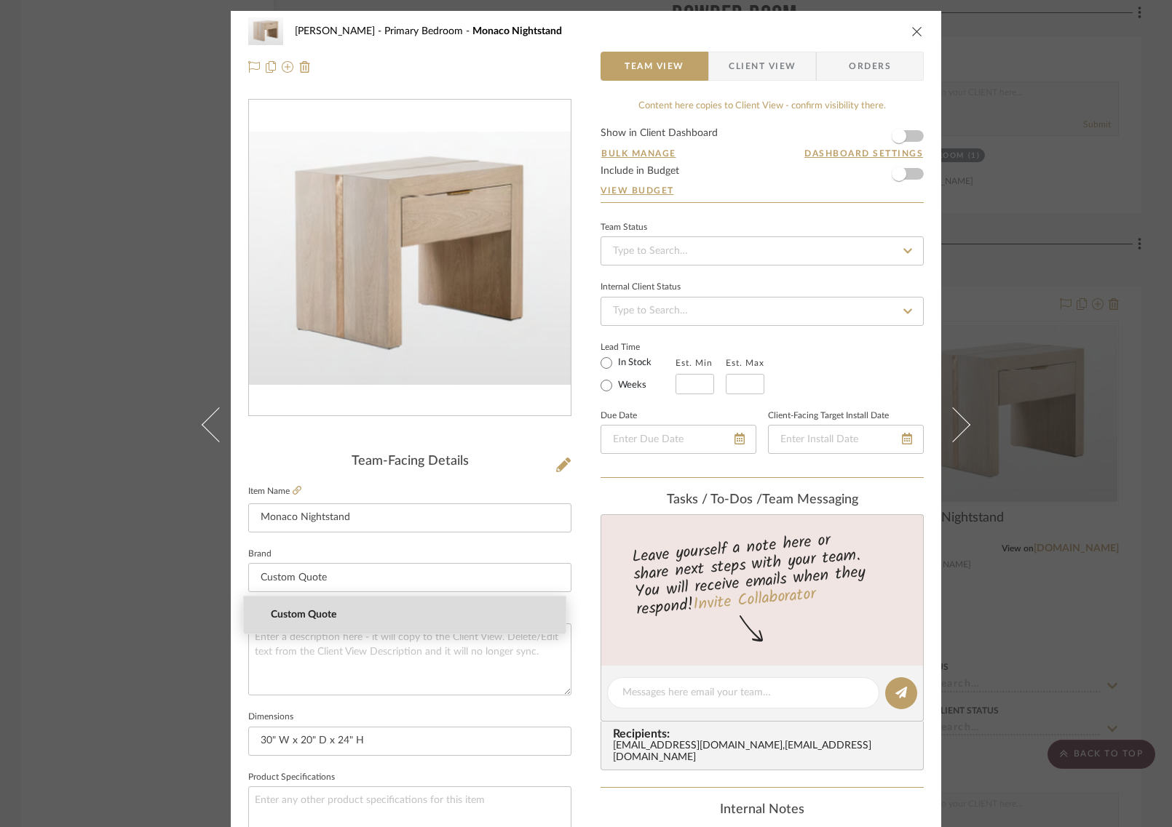
click at [340, 616] on span "Custom Quote" at bounding box center [410, 615] width 279 height 12
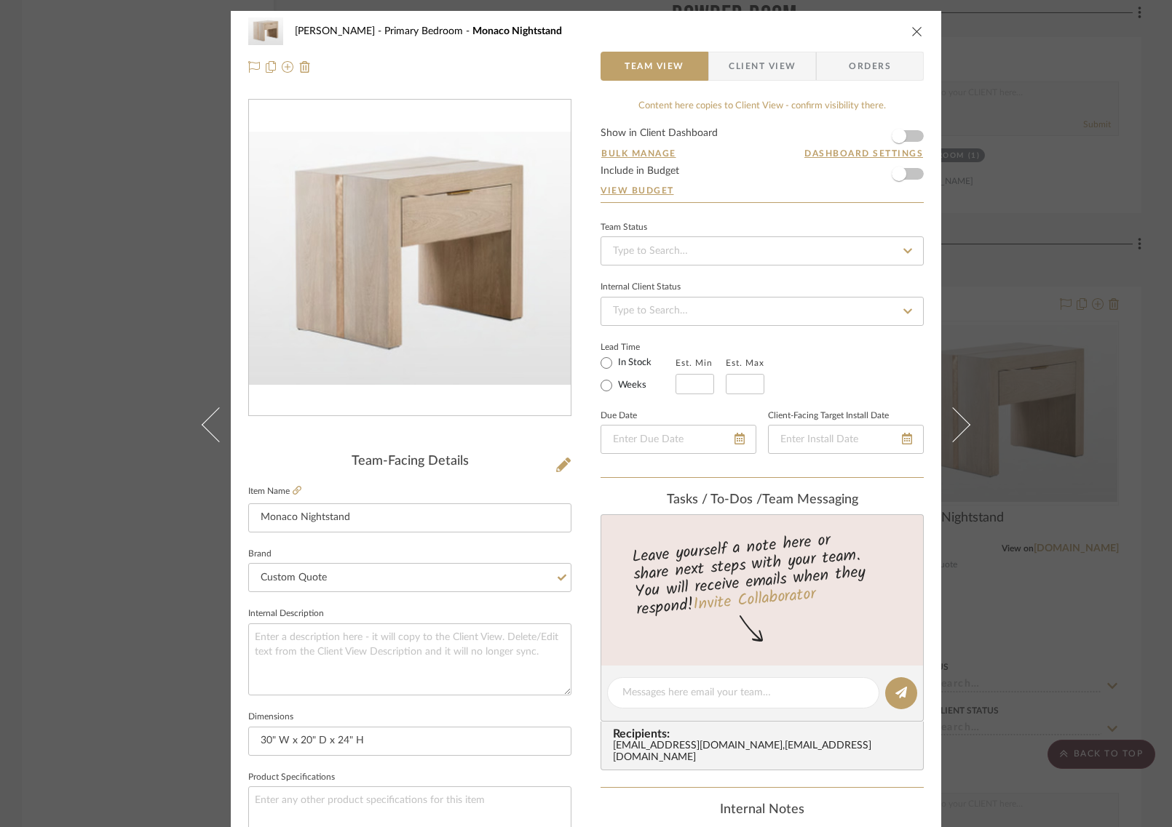
click at [122, 701] on div "COLLINS Primary Bedroom Monaco Nightstand Team View Client View Orders Team-Fac…" at bounding box center [586, 413] width 1172 height 827
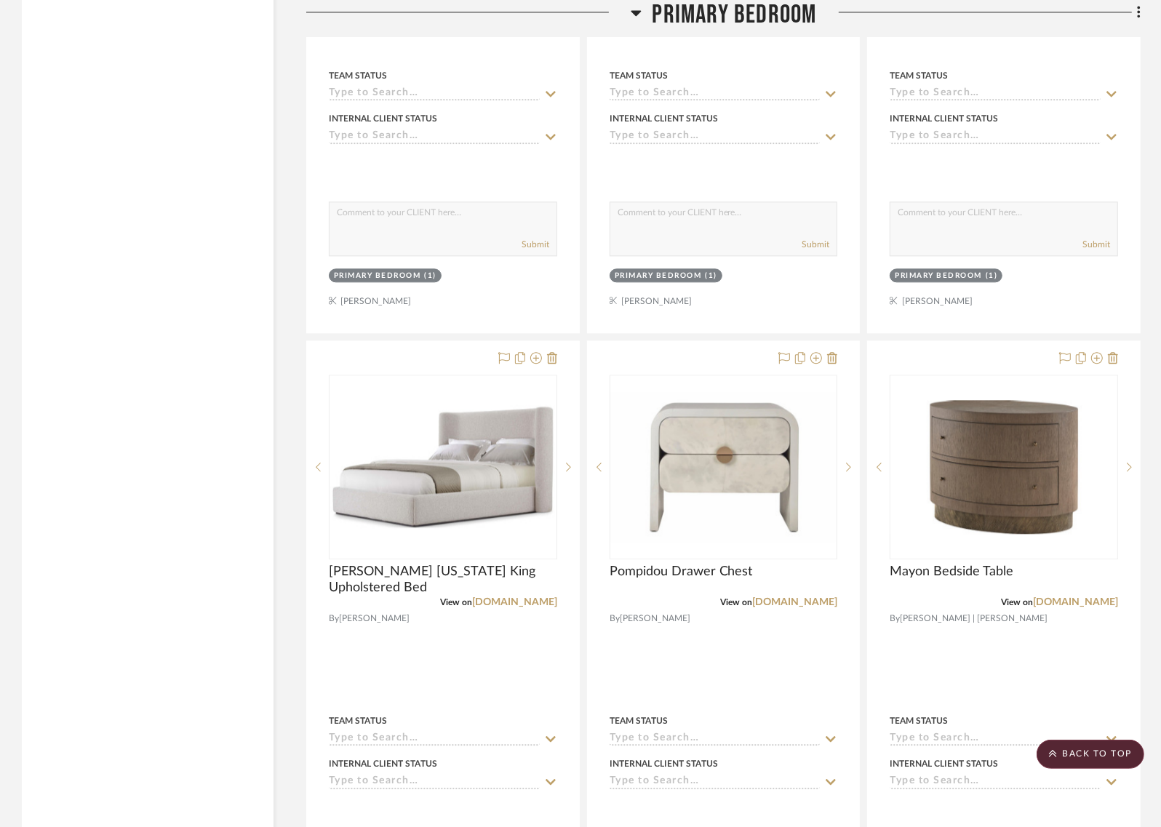
scroll to position [12136, 0]
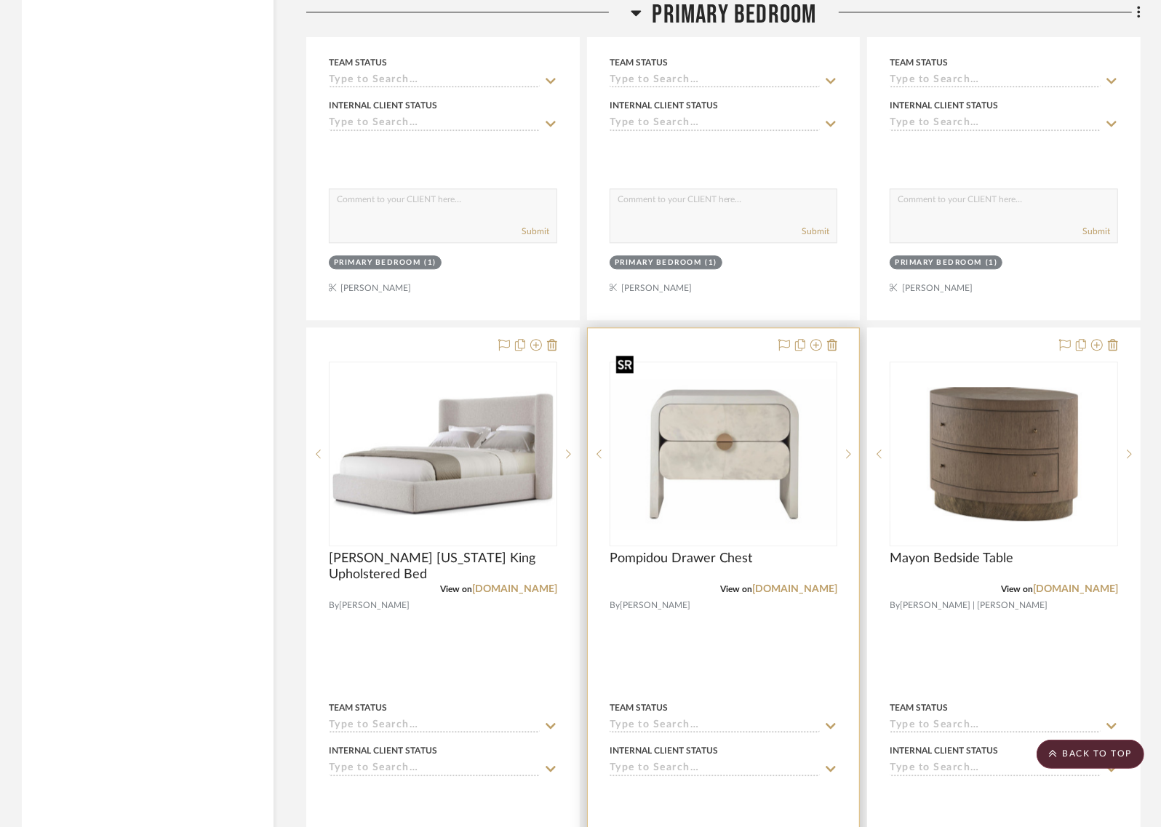
click at [750, 425] on img "0" at bounding box center [724, 454] width 226 height 150
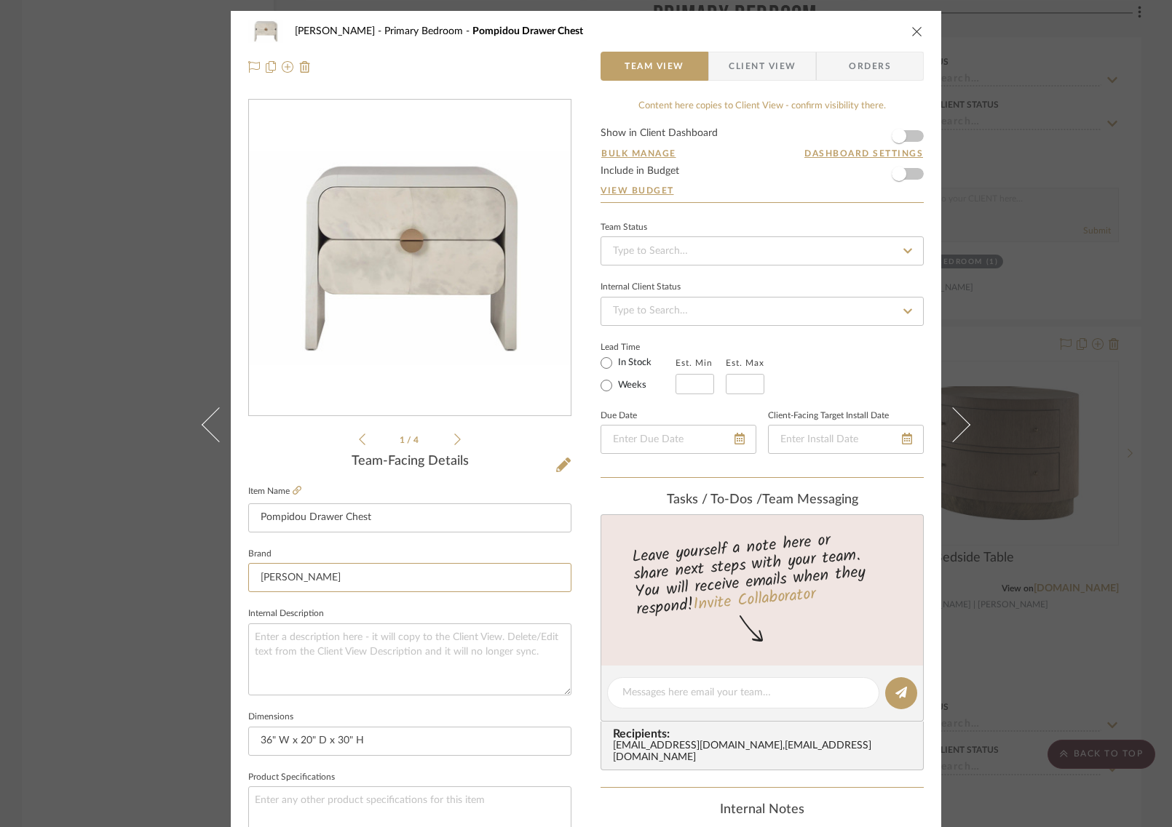
drag, startPoint x: 354, startPoint y: 578, endPoint x: 317, endPoint y: 557, distance: 42.1
click at [317, 557] on fieldset "Brand EJ Victor" at bounding box center [409, 568] width 323 height 49
type input "Custom Quote"
click at [320, 609] on span "Custom Quote" at bounding box center [410, 615] width 279 height 12
click at [100, 546] on div "COLLINS Primary Bedroom Pompidou Drawer Chest Team View Client View Orders 1 / …" at bounding box center [586, 413] width 1172 height 827
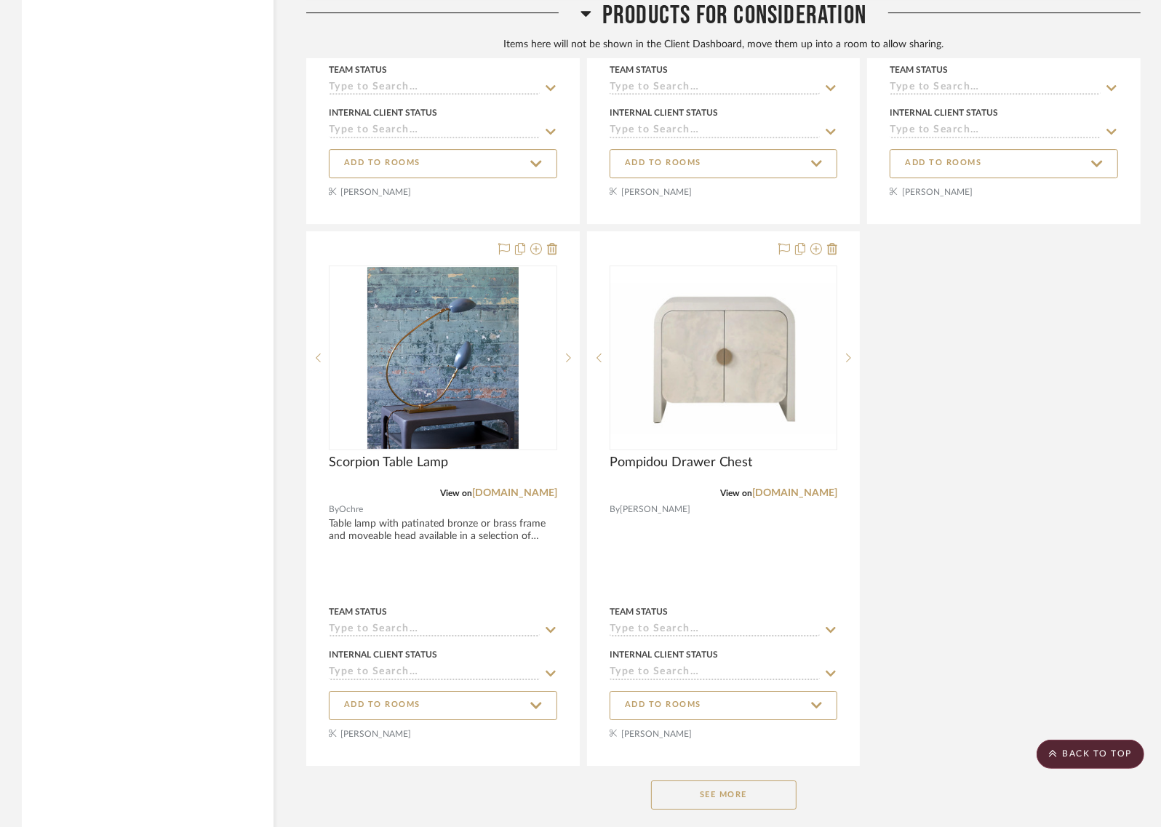
scroll to position [22547, 0]
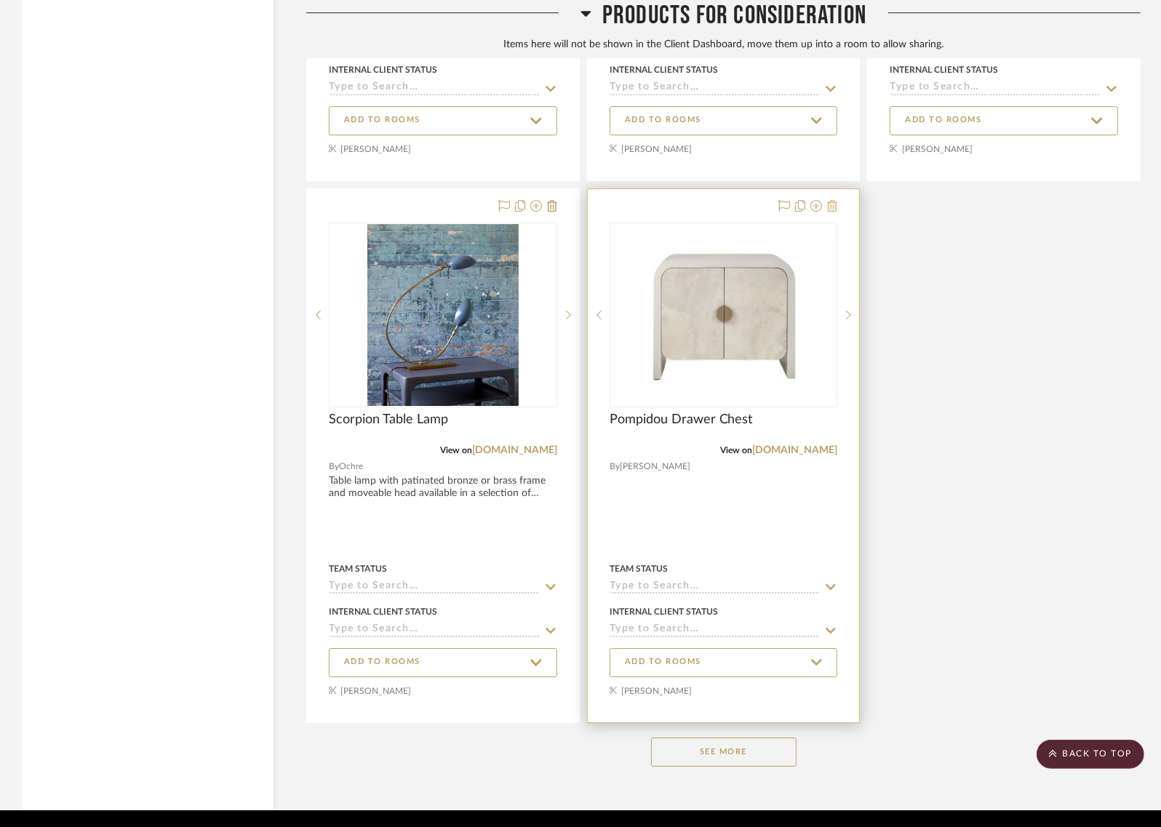
click at [832, 200] on icon at bounding box center [832, 206] width 10 height 12
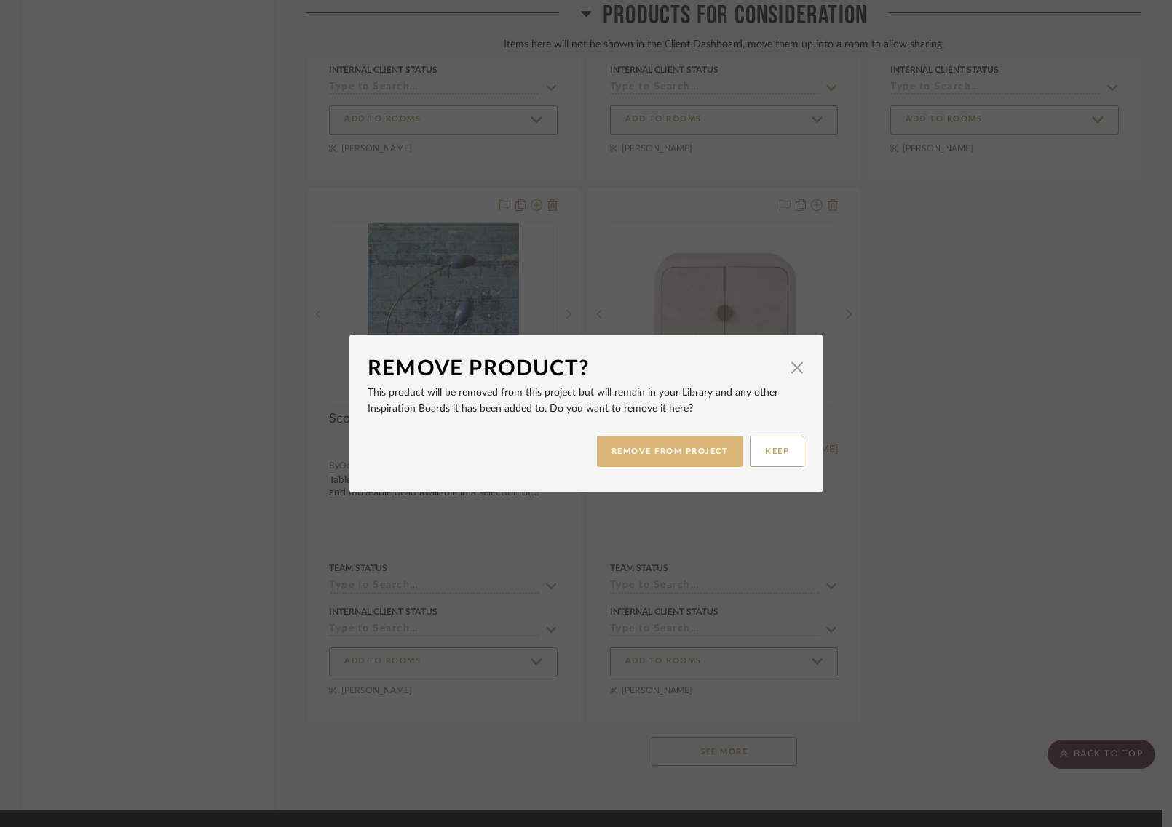
click at [659, 448] on button "REMOVE FROM PROJECT" at bounding box center [670, 451] width 146 height 31
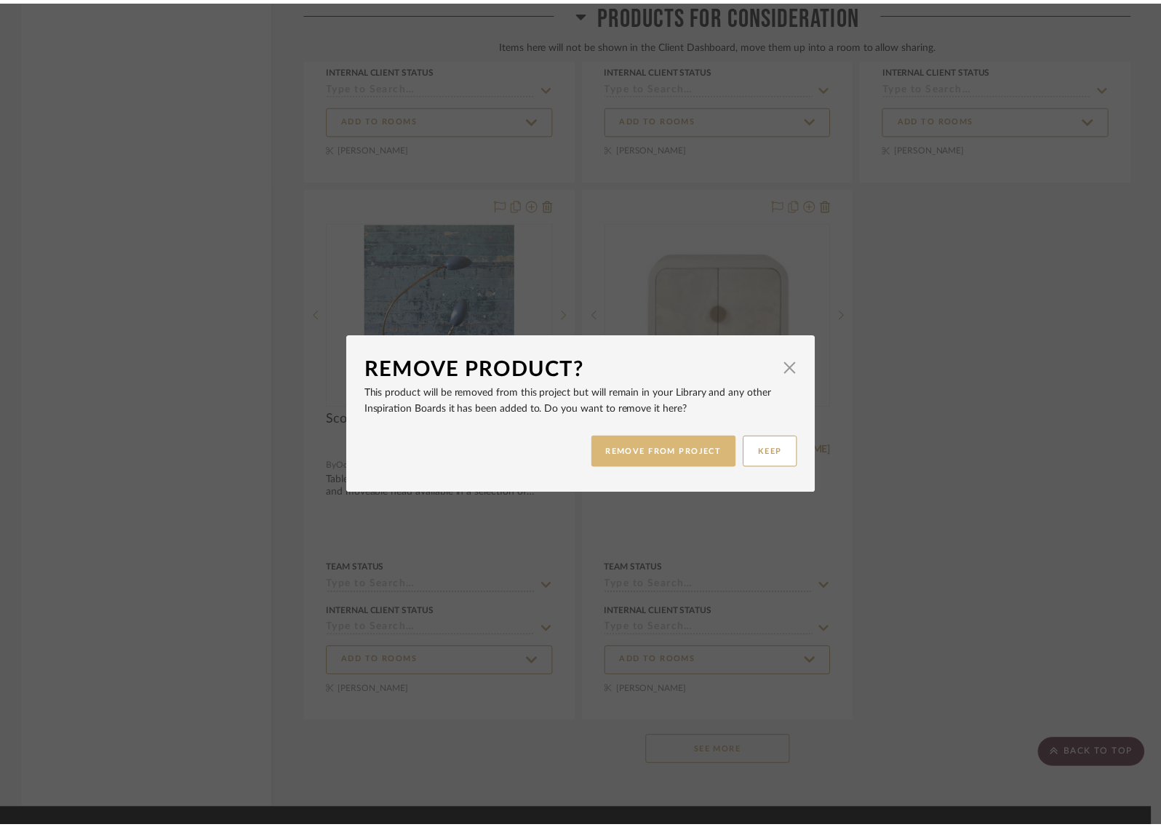
scroll to position [22547, 0]
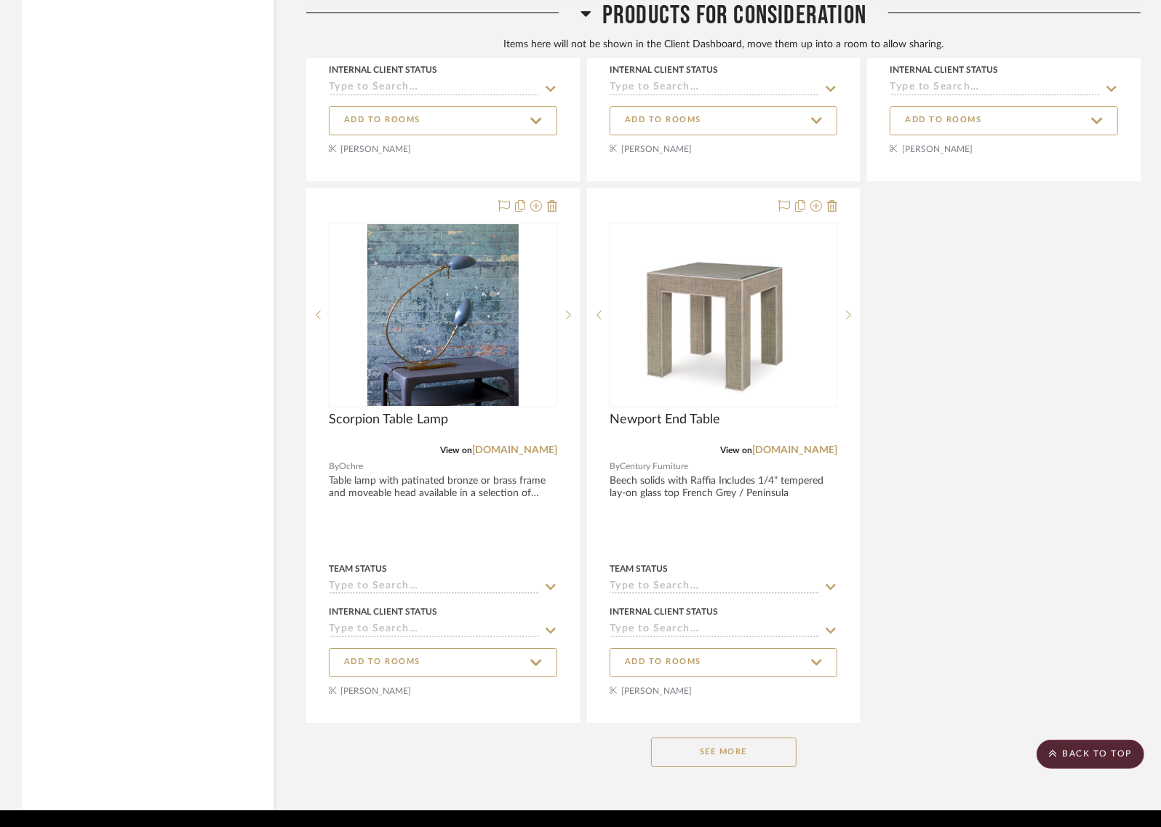
click at [751, 738] on button "See More" at bounding box center [724, 752] width 146 height 29
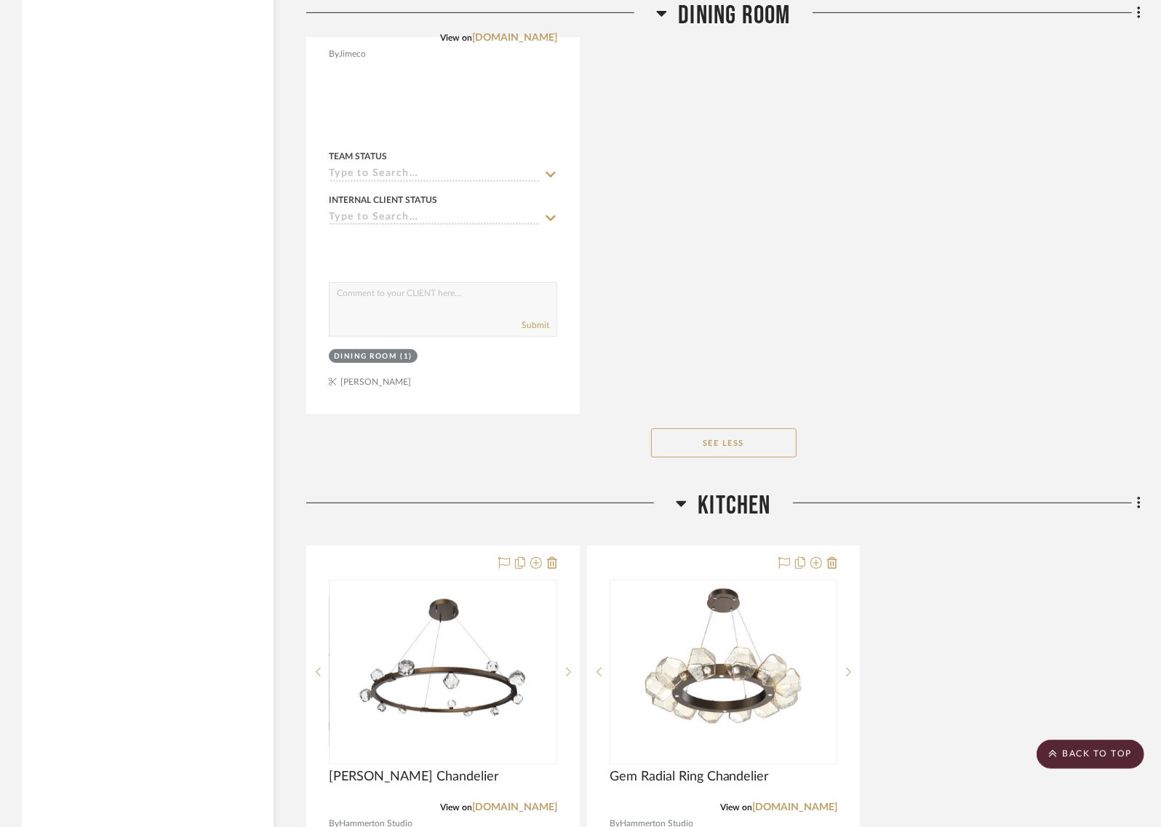
scroll to position [9724, 0]
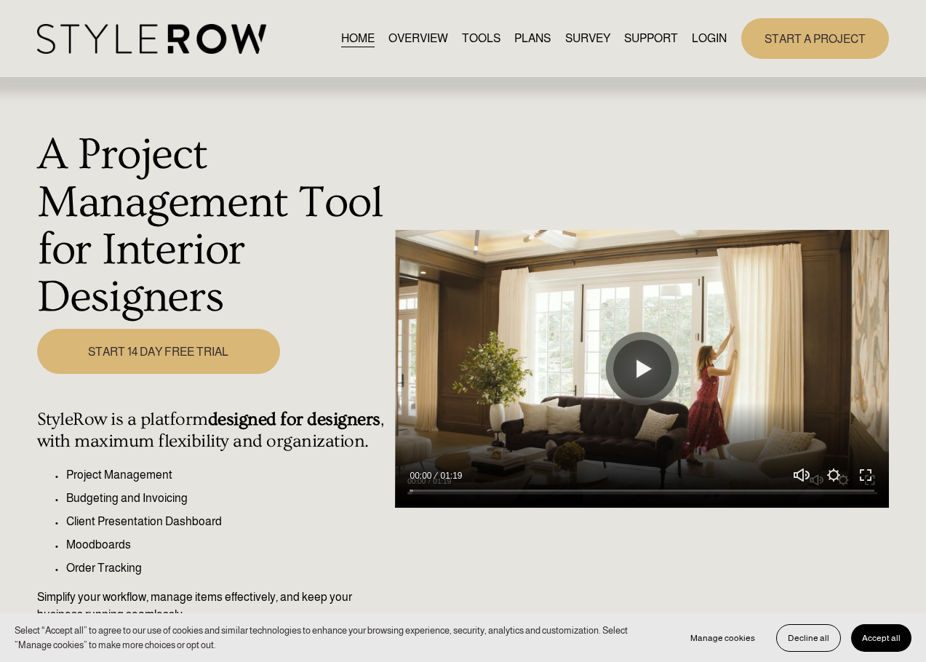
click at [701, 38] on link "LOGIN" at bounding box center [709, 39] width 35 height 20
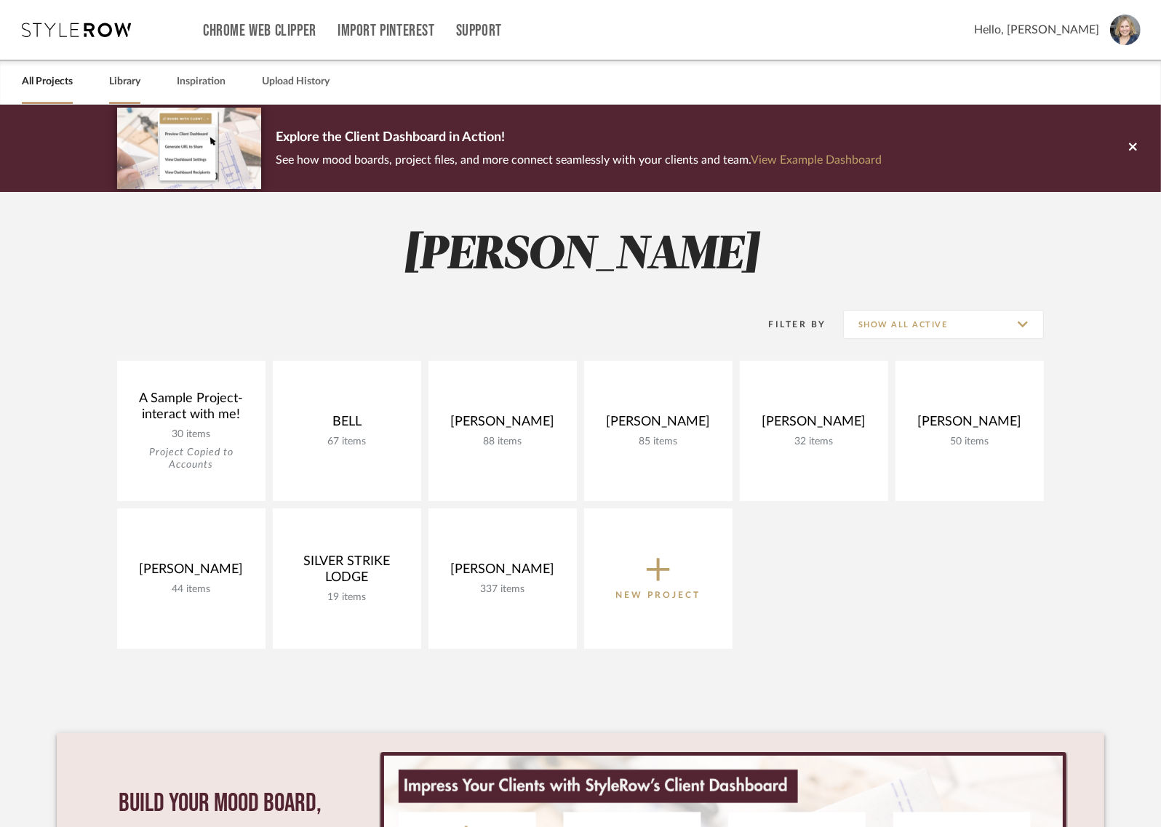
click at [138, 82] on link "Library" at bounding box center [124, 82] width 31 height 20
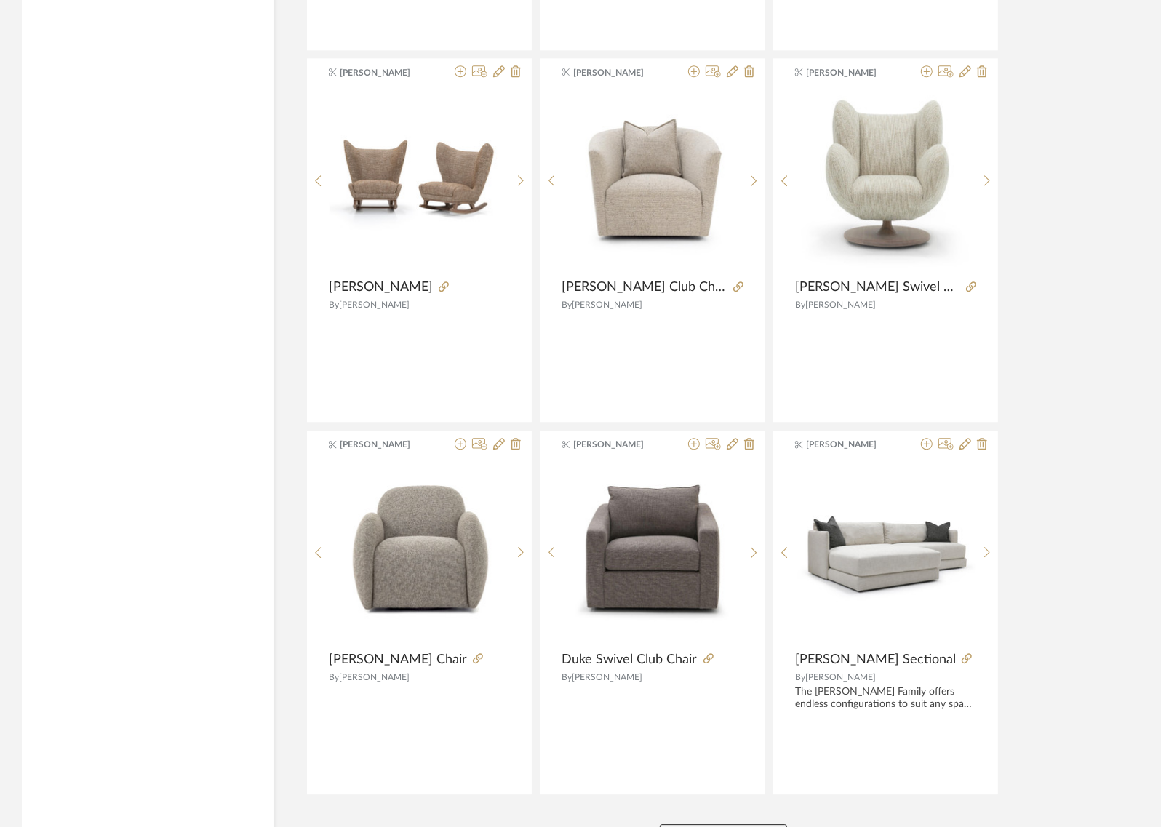
scroll to position [3313, 0]
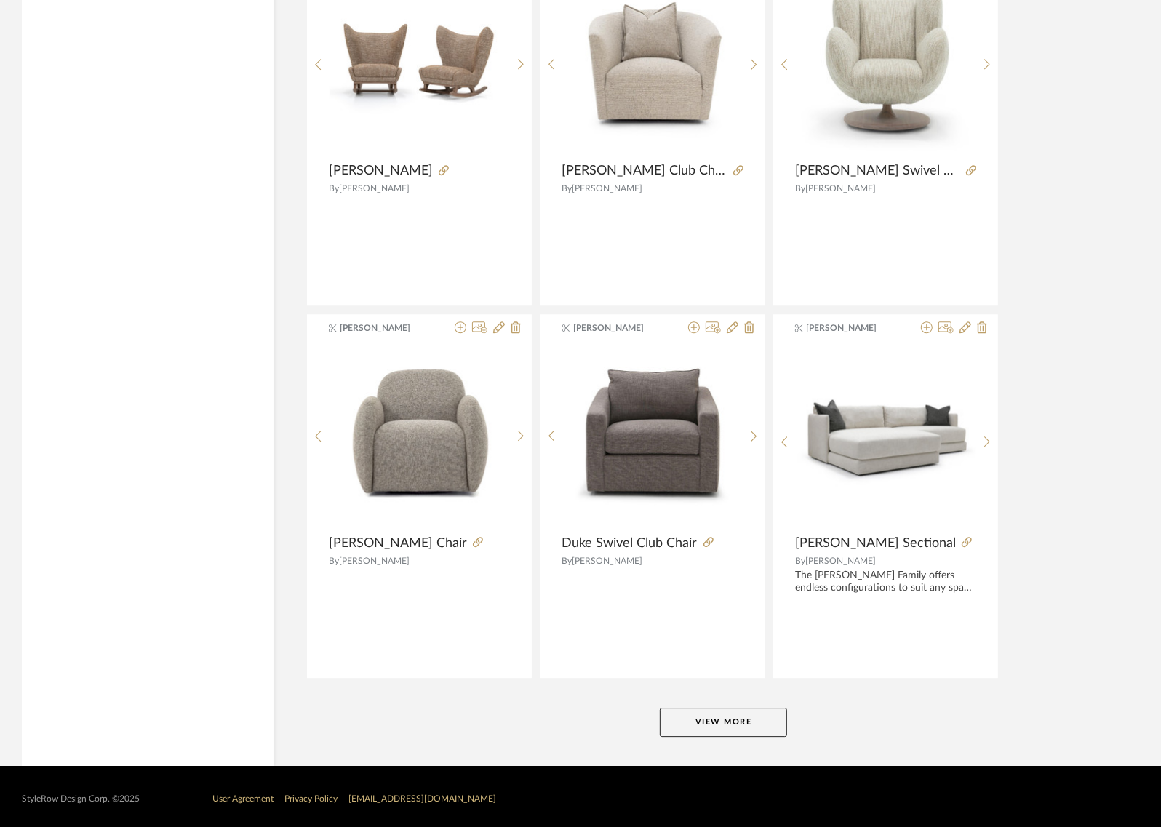
click at [748, 714] on button "View More" at bounding box center [723, 722] width 127 height 29
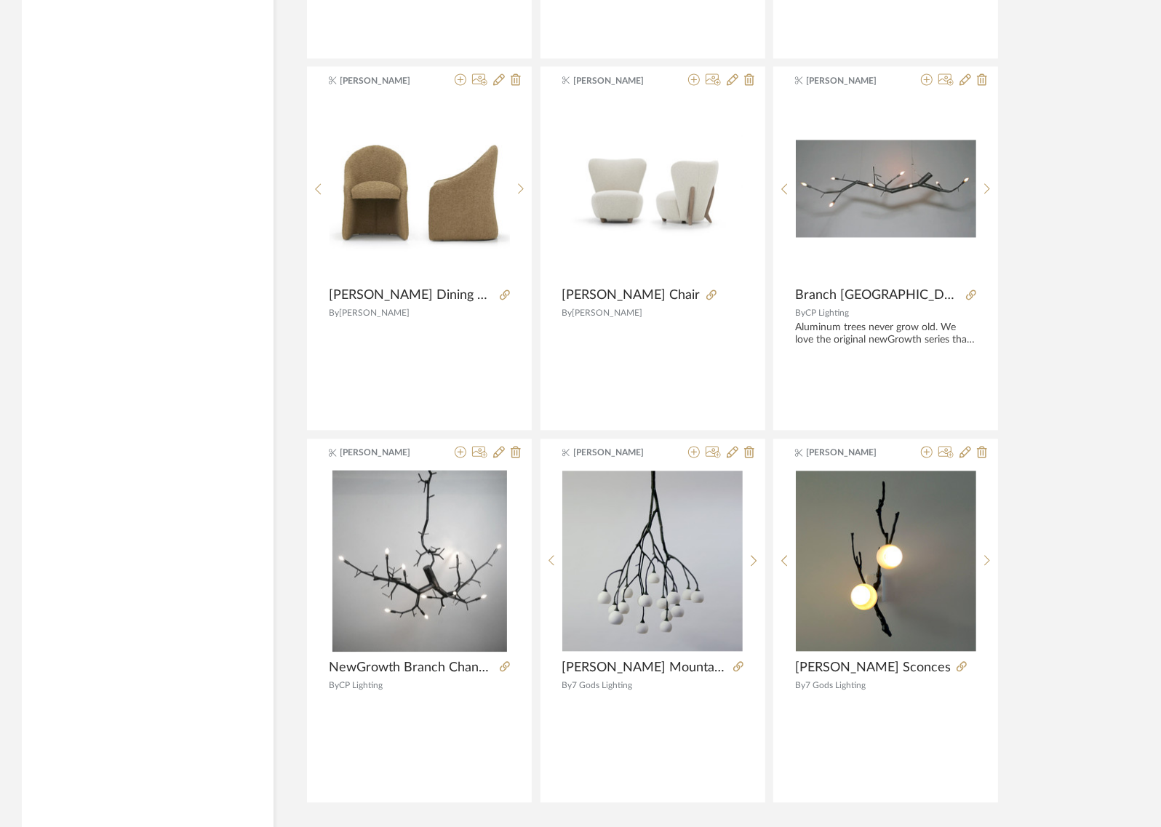
scroll to position [7029, 0]
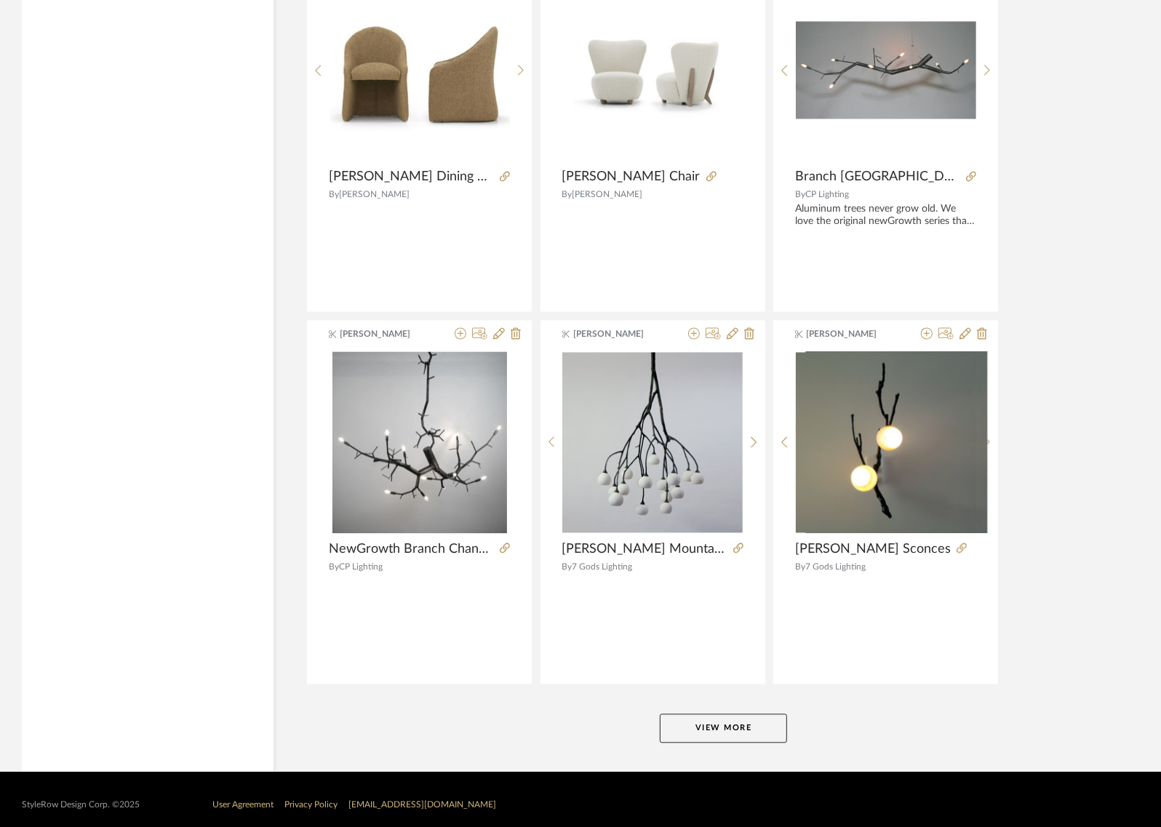
click at [752, 714] on button "View More" at bounding box center [723, 728] width 127 height 29
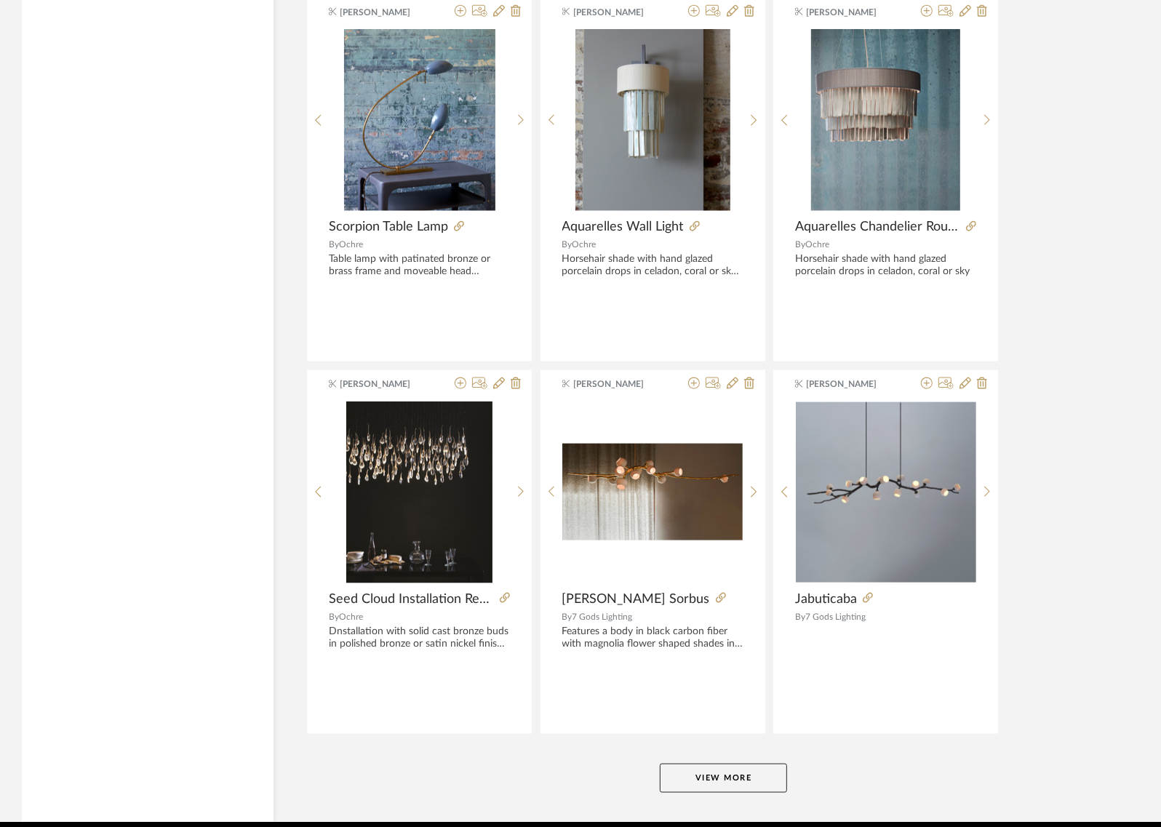
scroll to position [10746, 0]
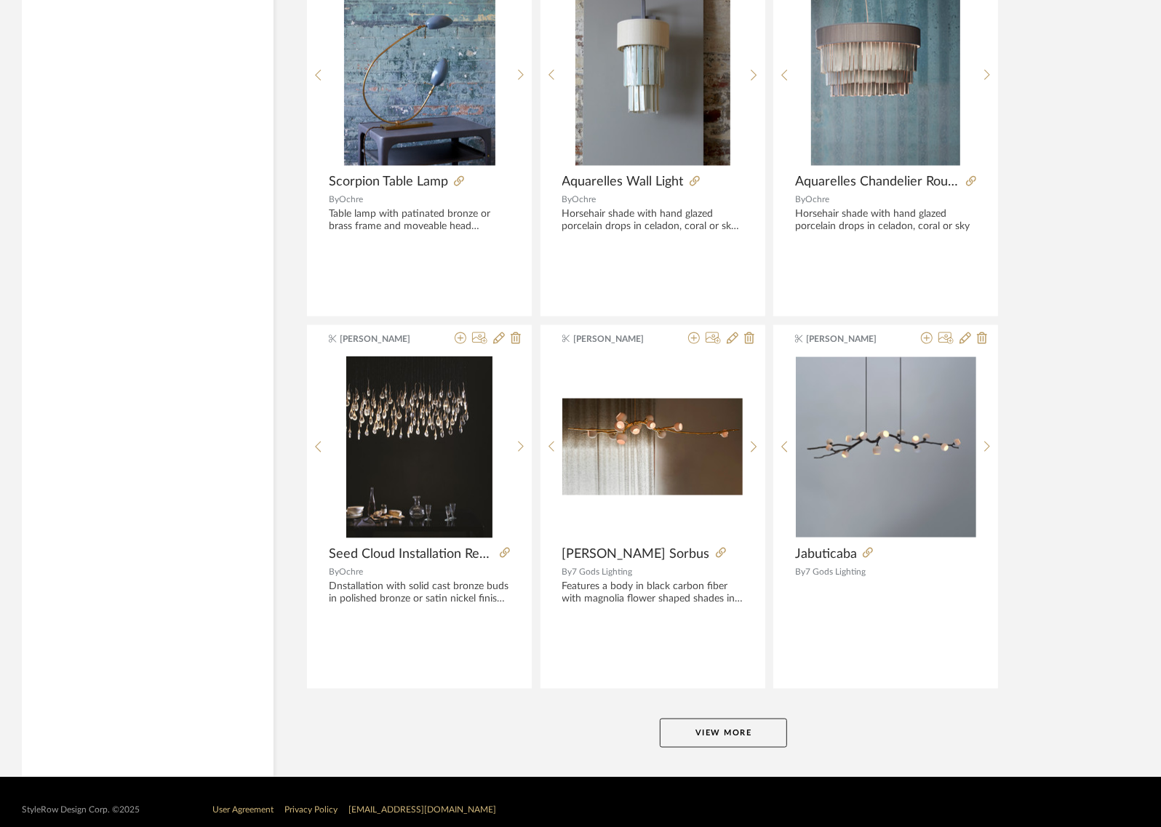
click at [755, 720] on button "View More" at bounding box center [723, 733] width 127 height 29
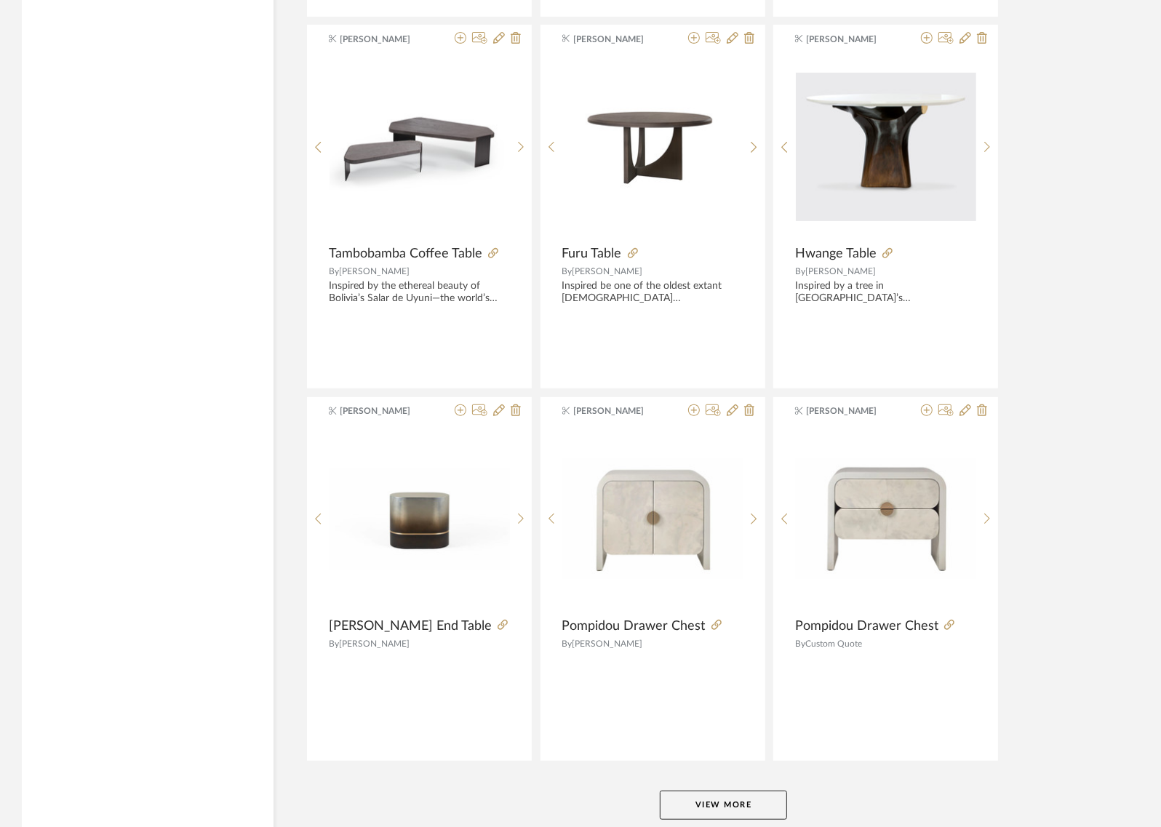
scroll to position [14462, 0]
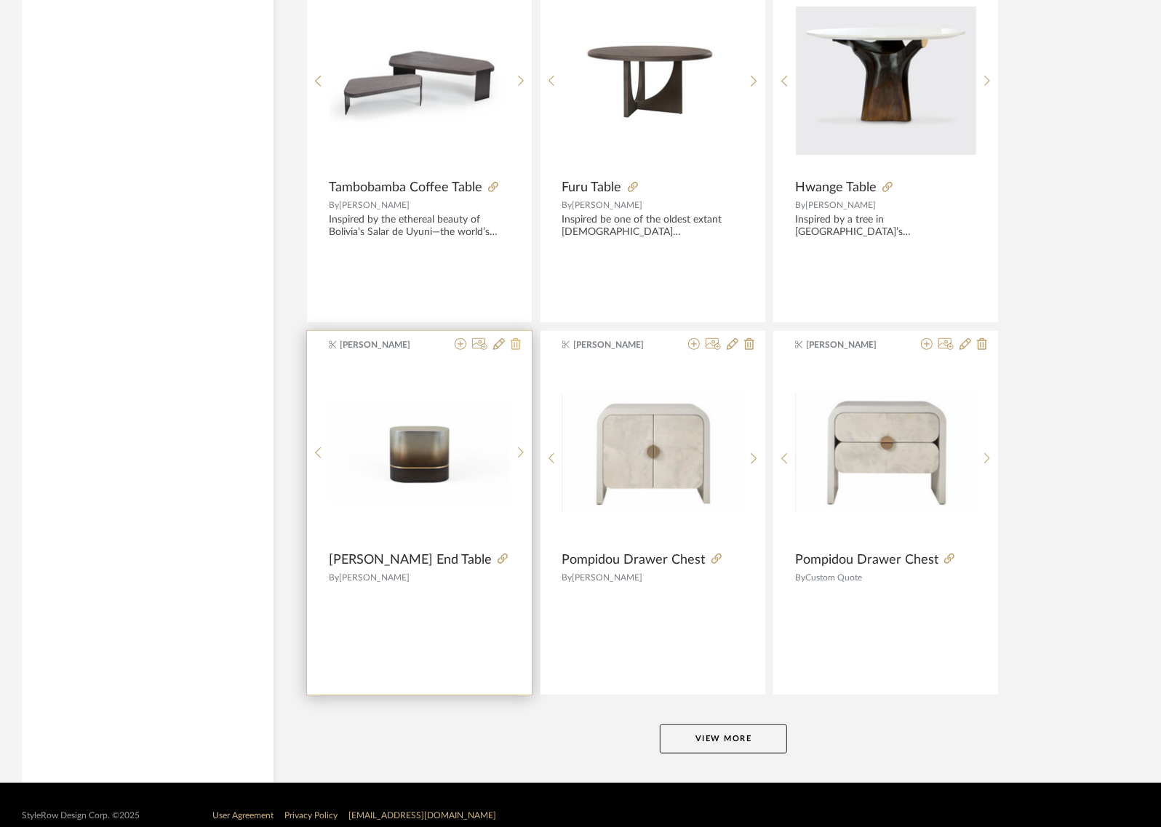
click at [518, 338] on icon at bounding box center [516, 344] width 10 height 12
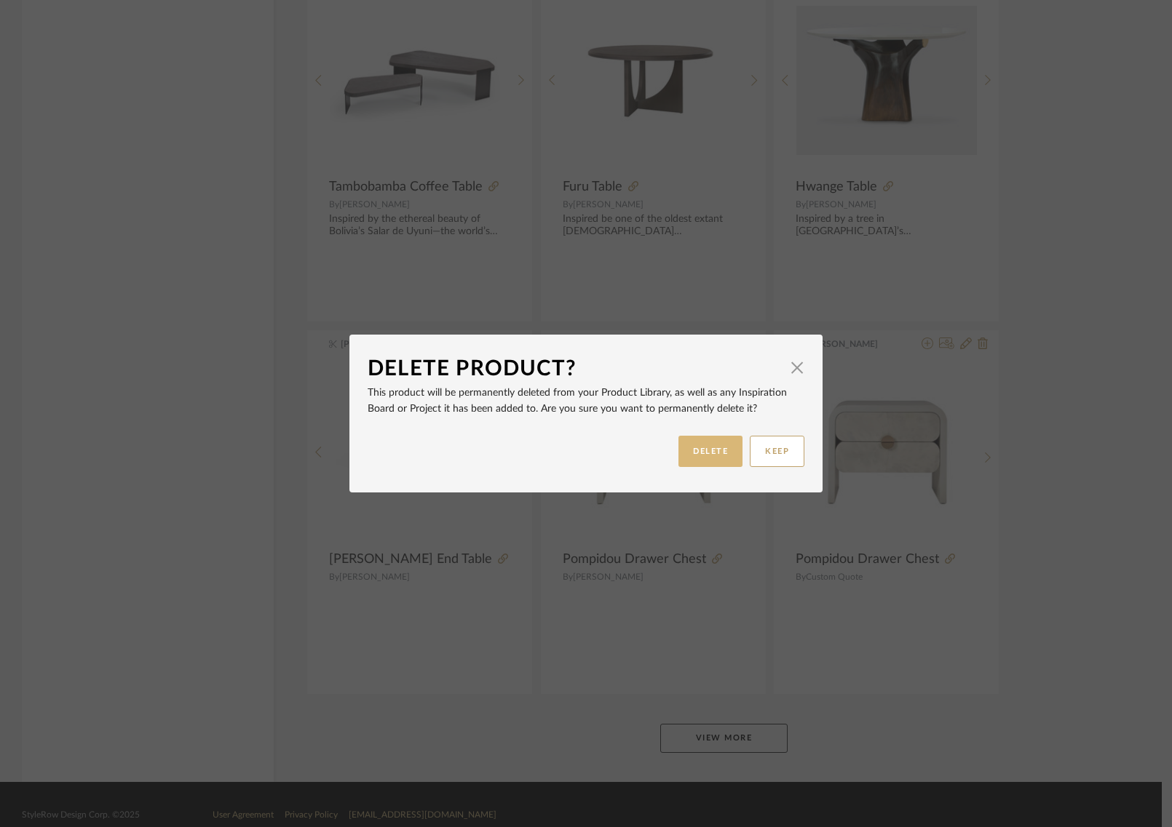
click at [691, 446] on button "DELETE" at bounding box center [710, 451] width 64 height 31
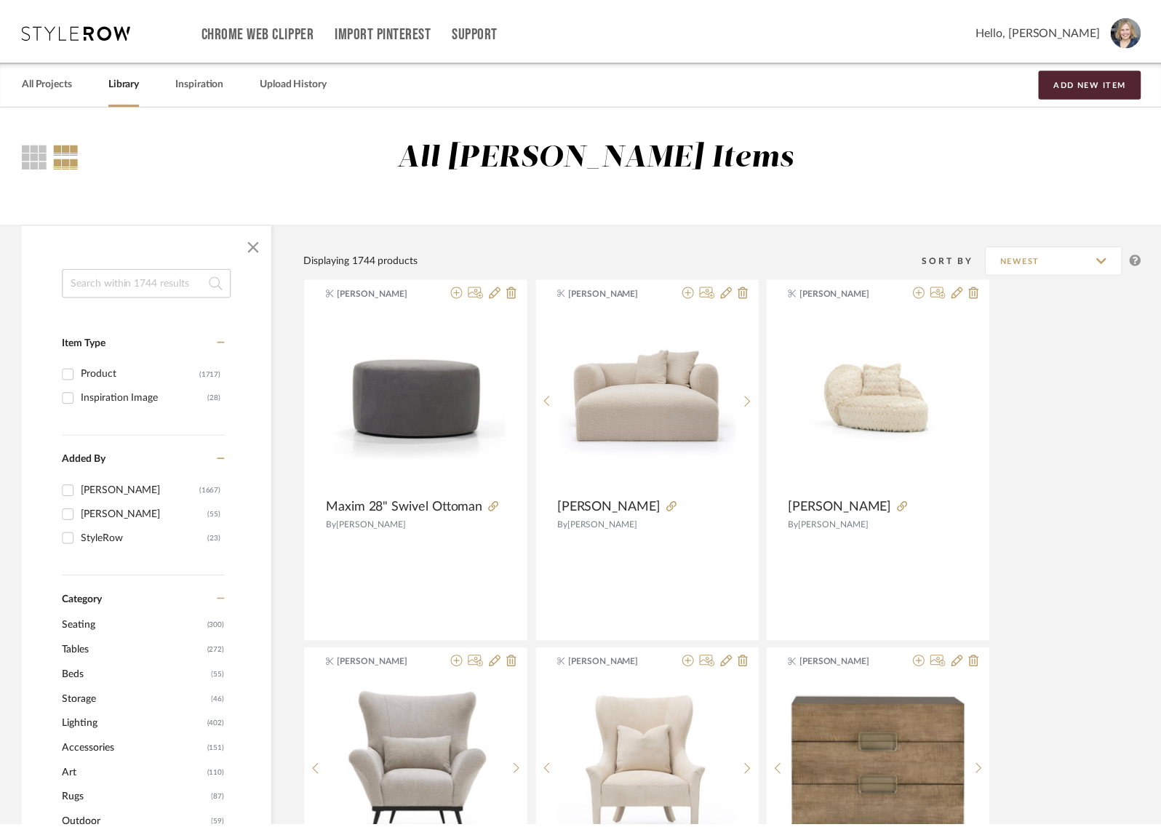
scroll to position [14462, 0]
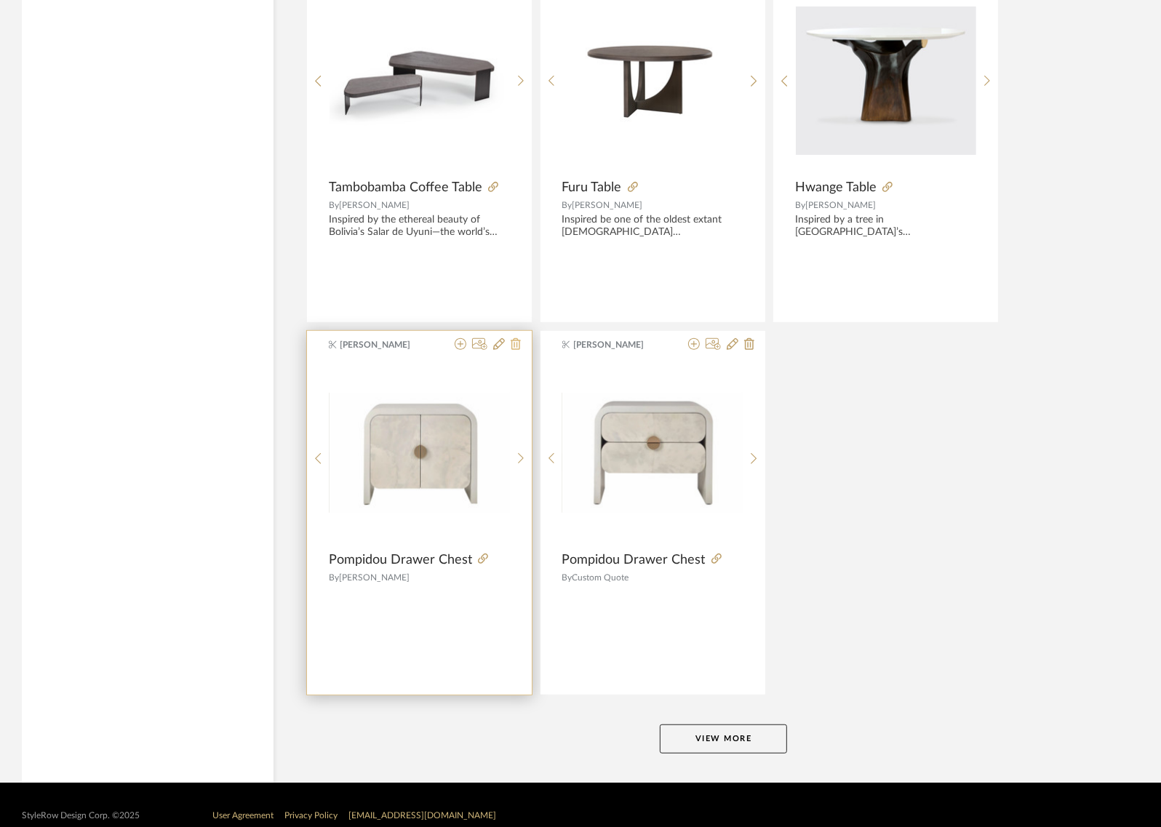
click at [514, 338] on icon at bounding box center [516, 344] width 10 height 12
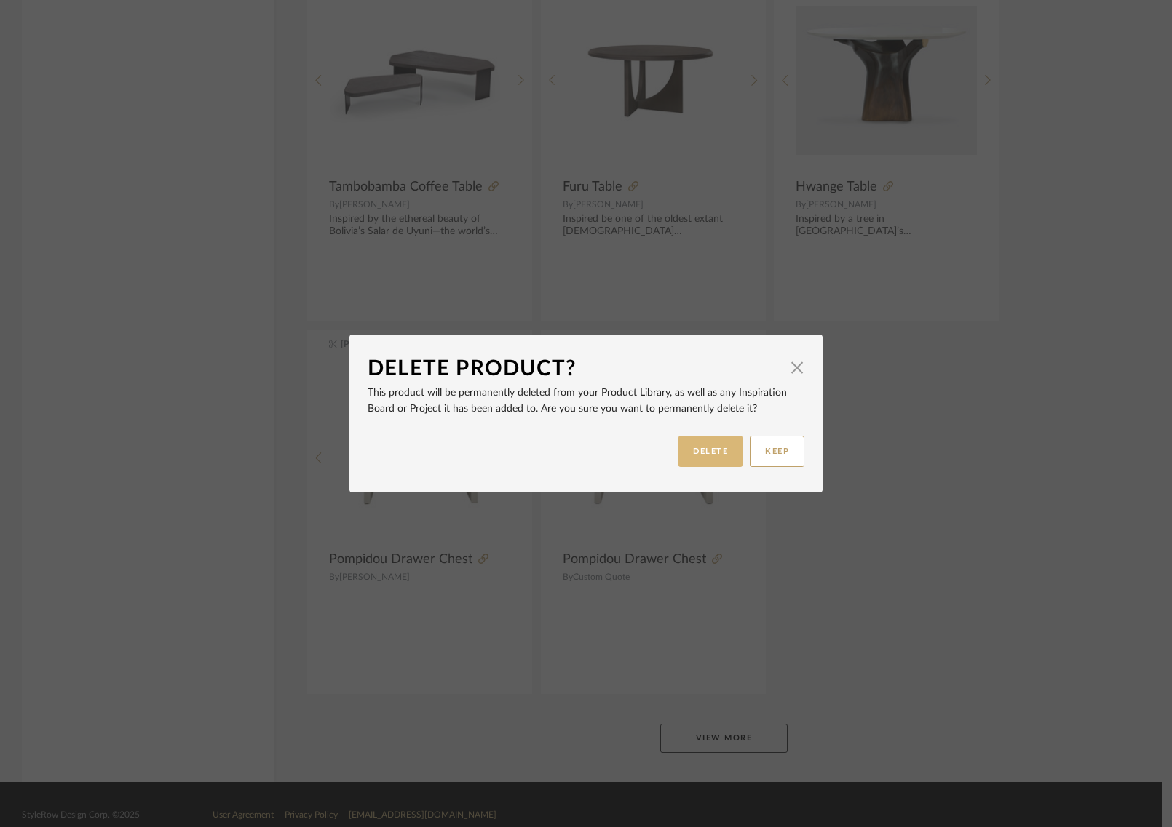
click at [711, 440] on button "DELETE" at bounding box center [710, 451] width 64 height 31
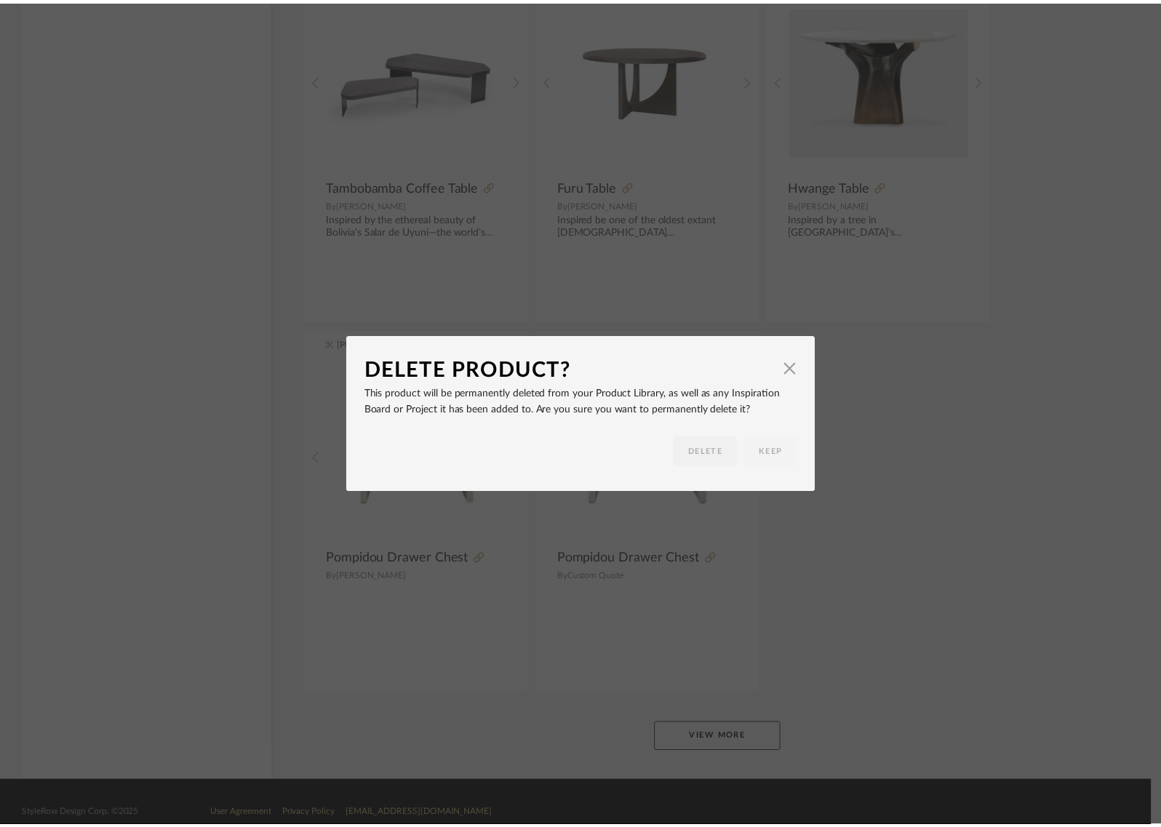
scroll to position [14462, 0]
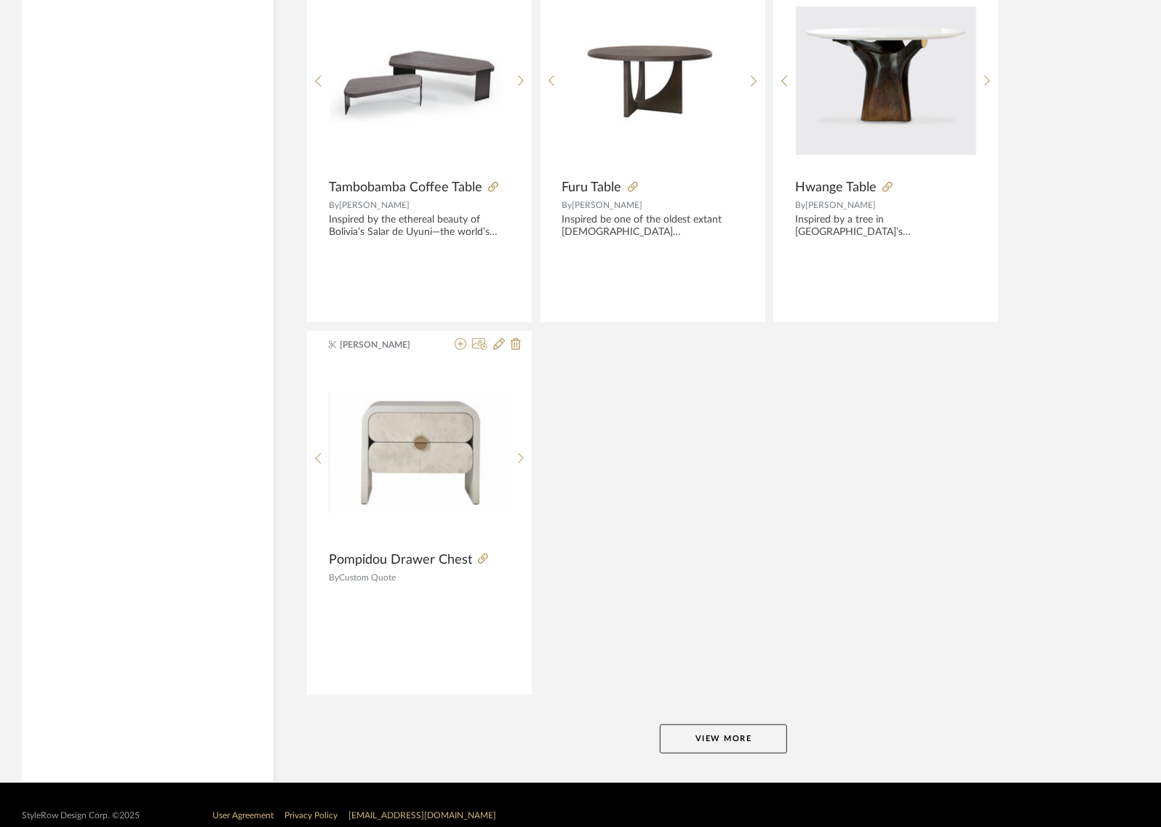
click at [755, 725] on button "View More" at bounding box center [723, 739] width 127 height 29
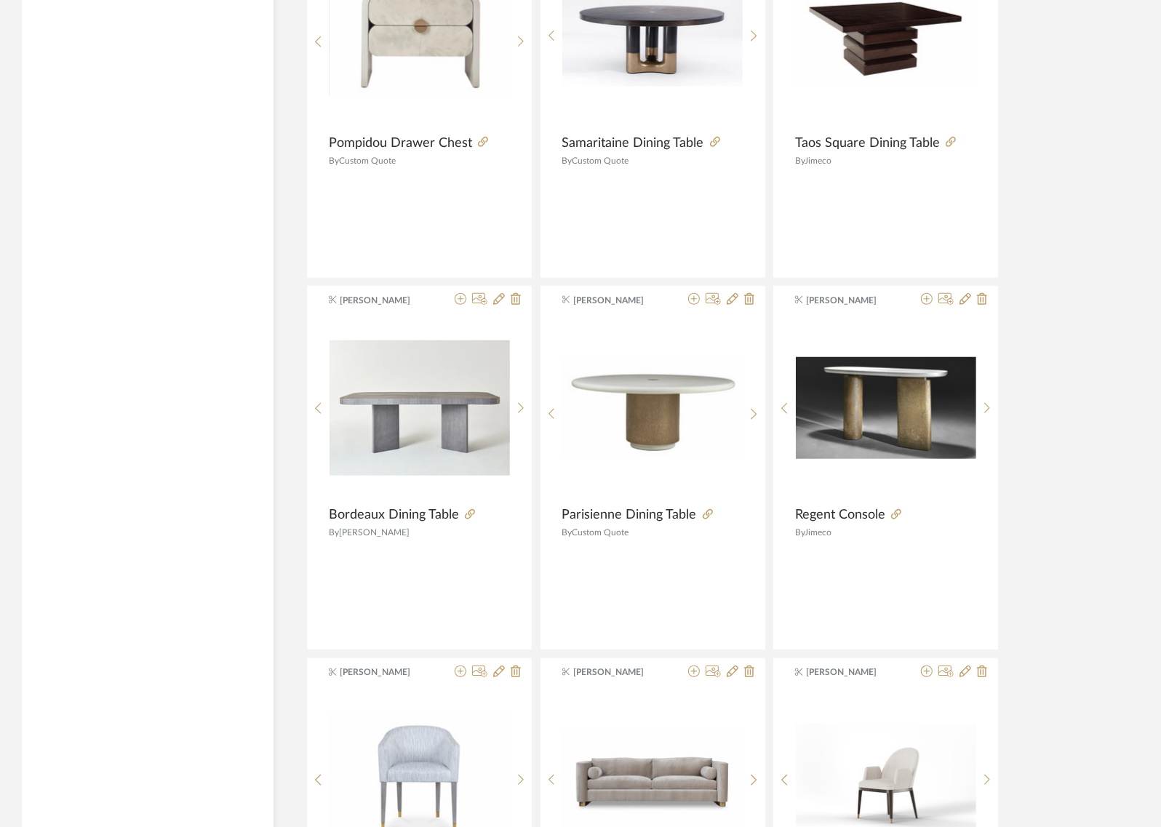
scroll to position [14865, 0]
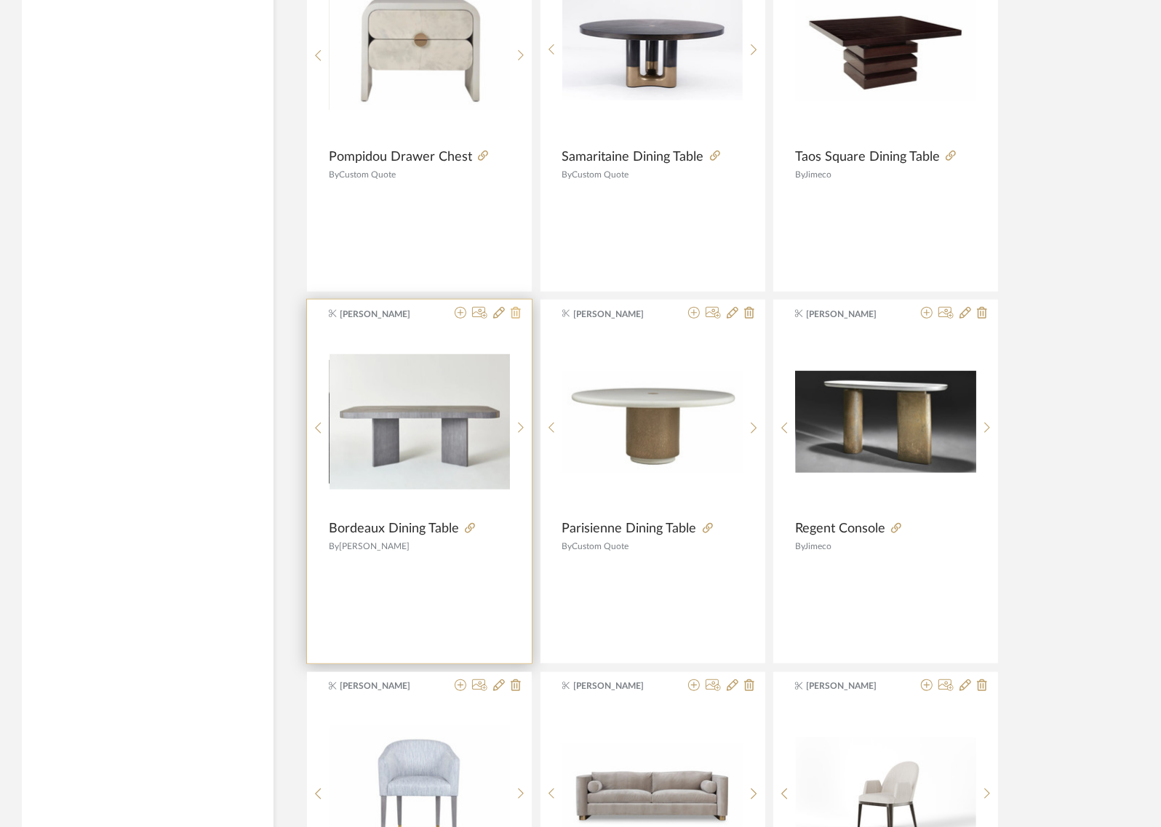
click at [516, 307] on icon at bounding box center [516, 313] width 10 height 12
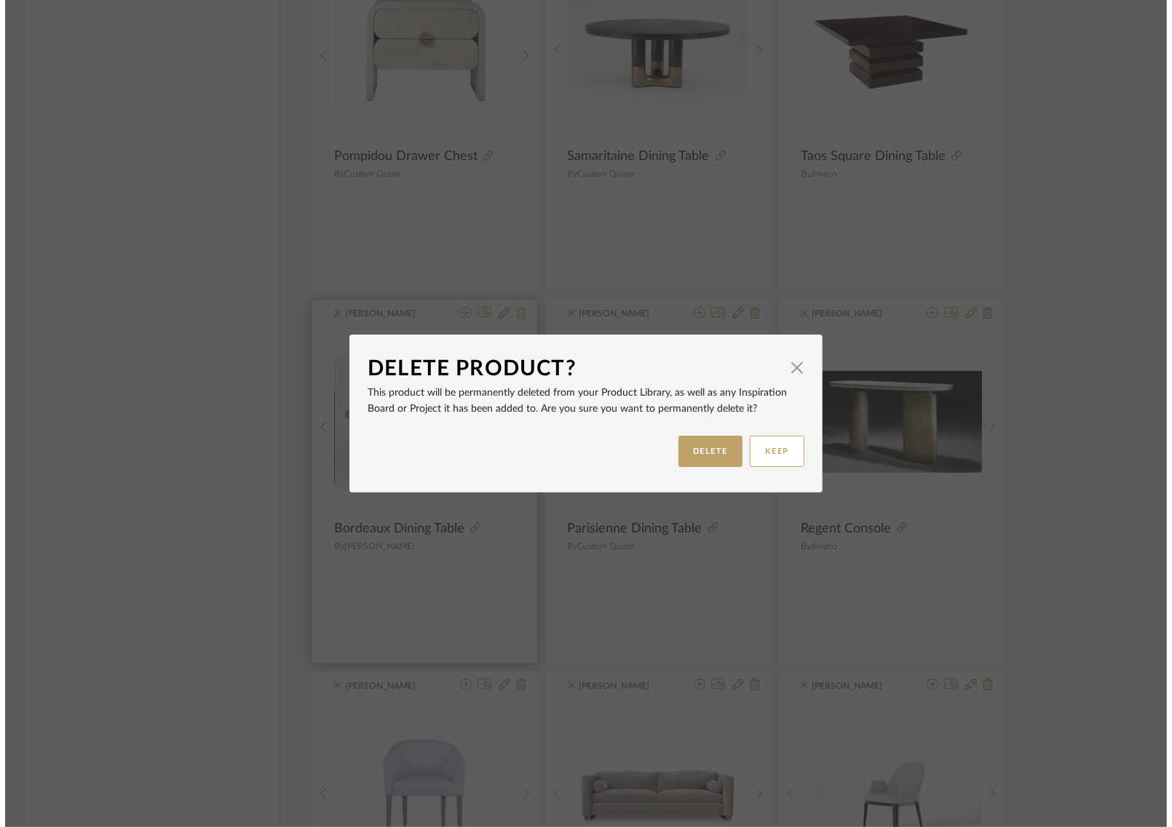
scroll to position [0, 0]
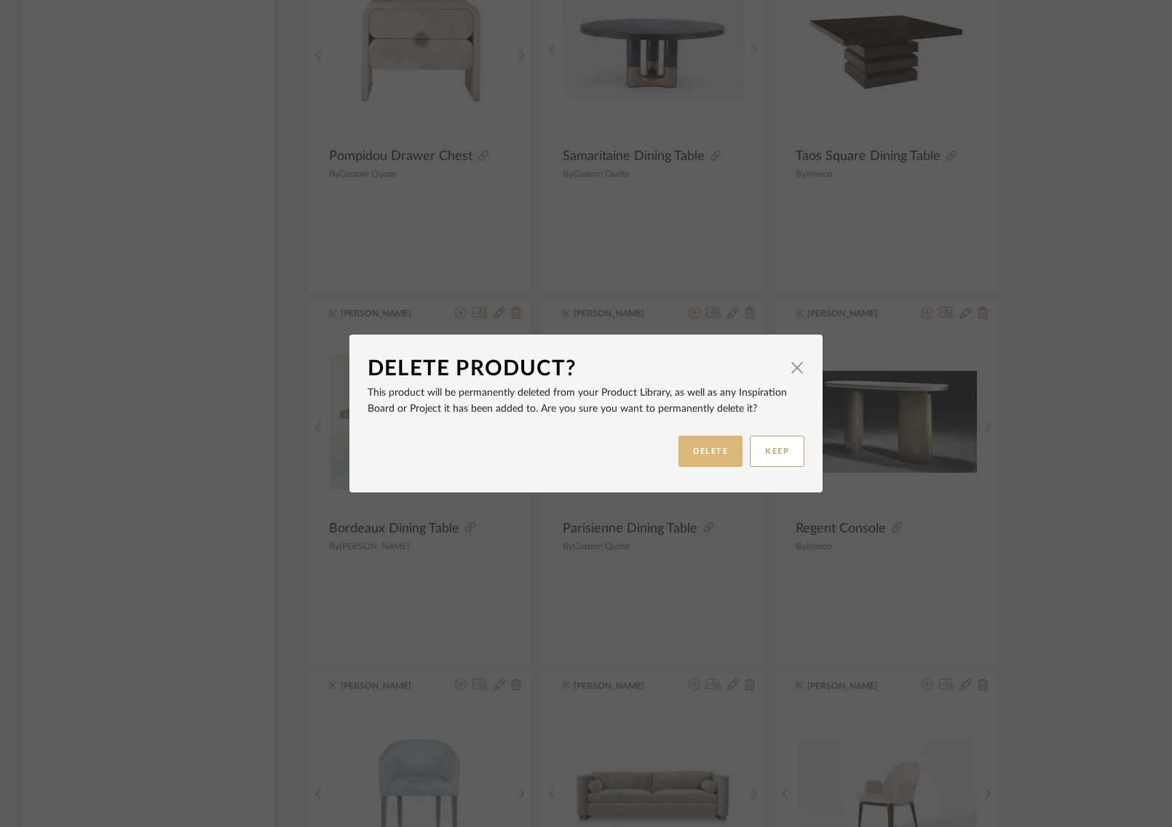
click at [722, 453] on button "DELETE" at bounding box center [710, 451] width 64 height 31
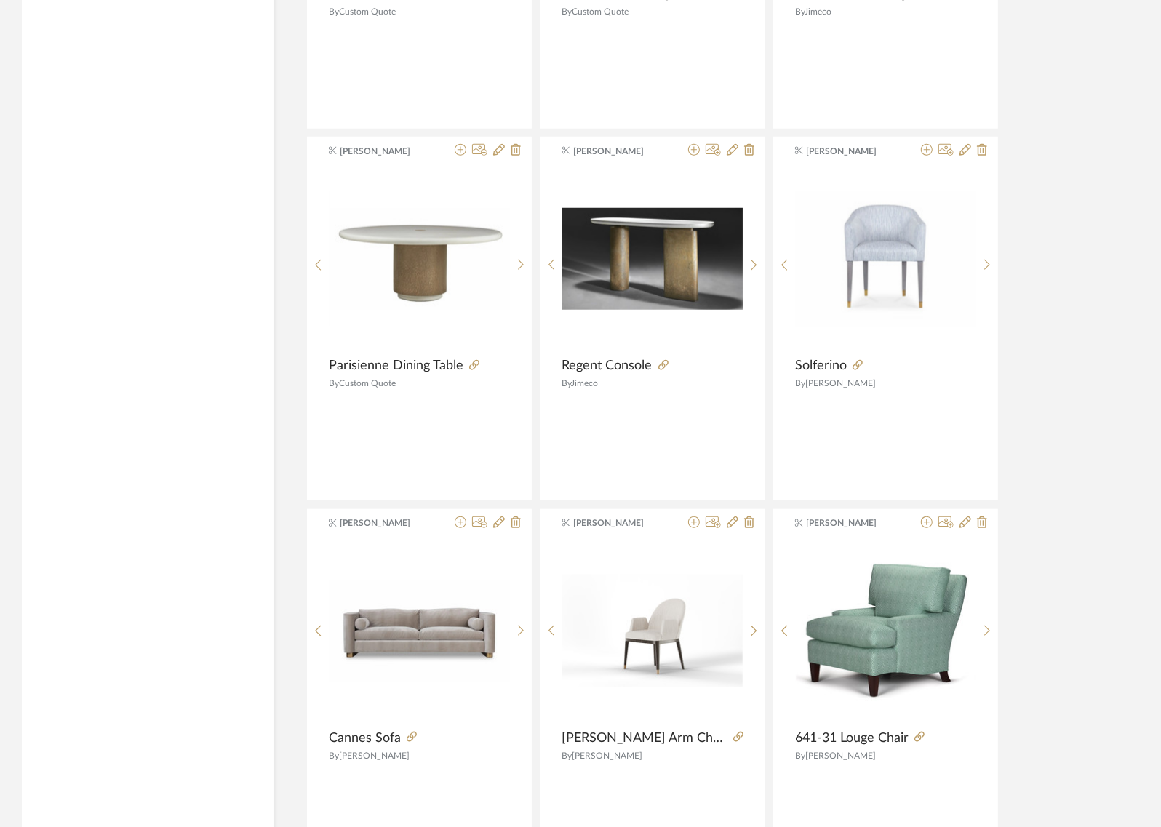
scroll to position [15059, 0]
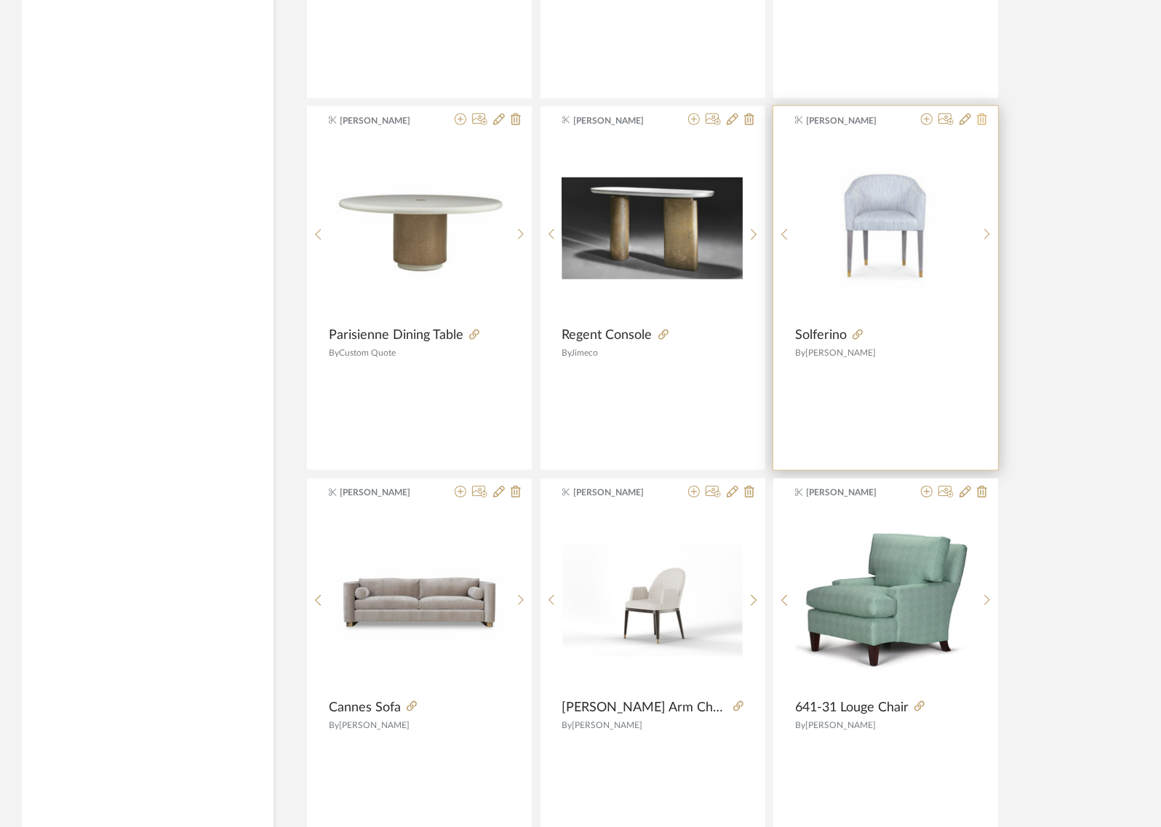
click at [982, 114] on icon at bounding box center [982, 120] width 10 height 12
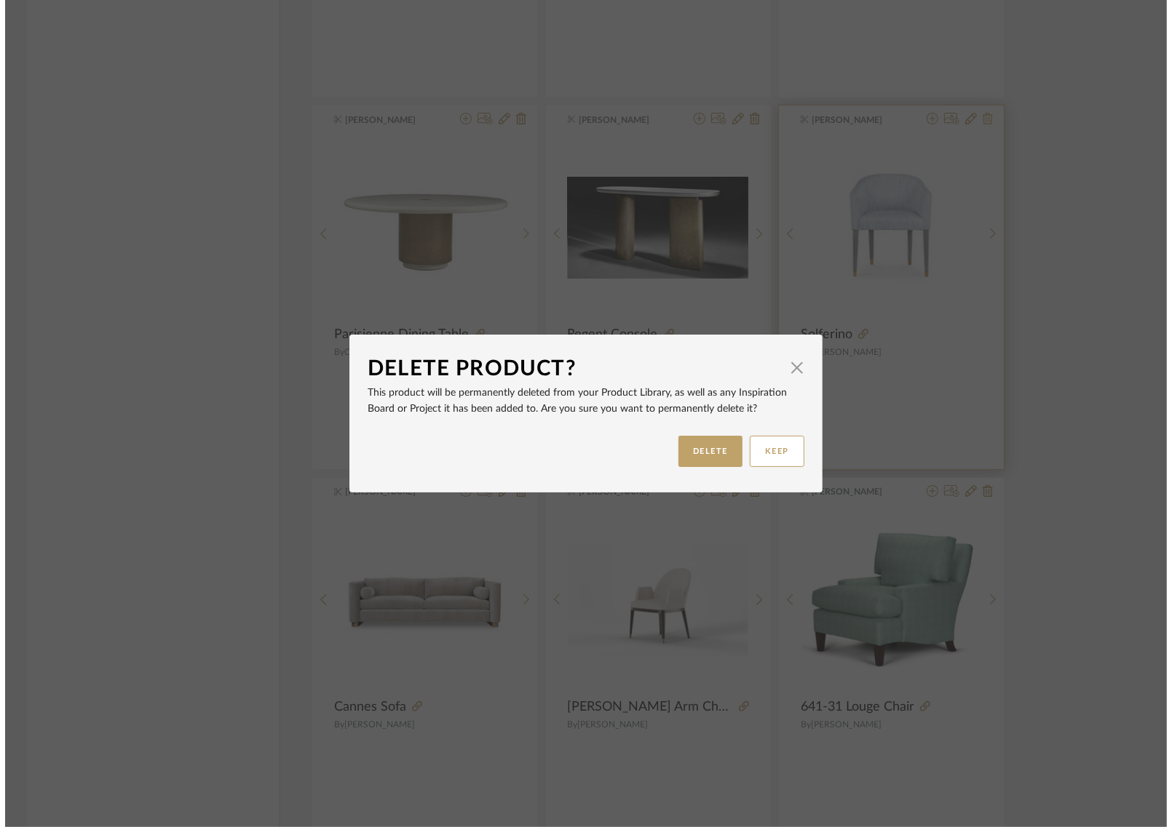
scroll to position [0, 0]
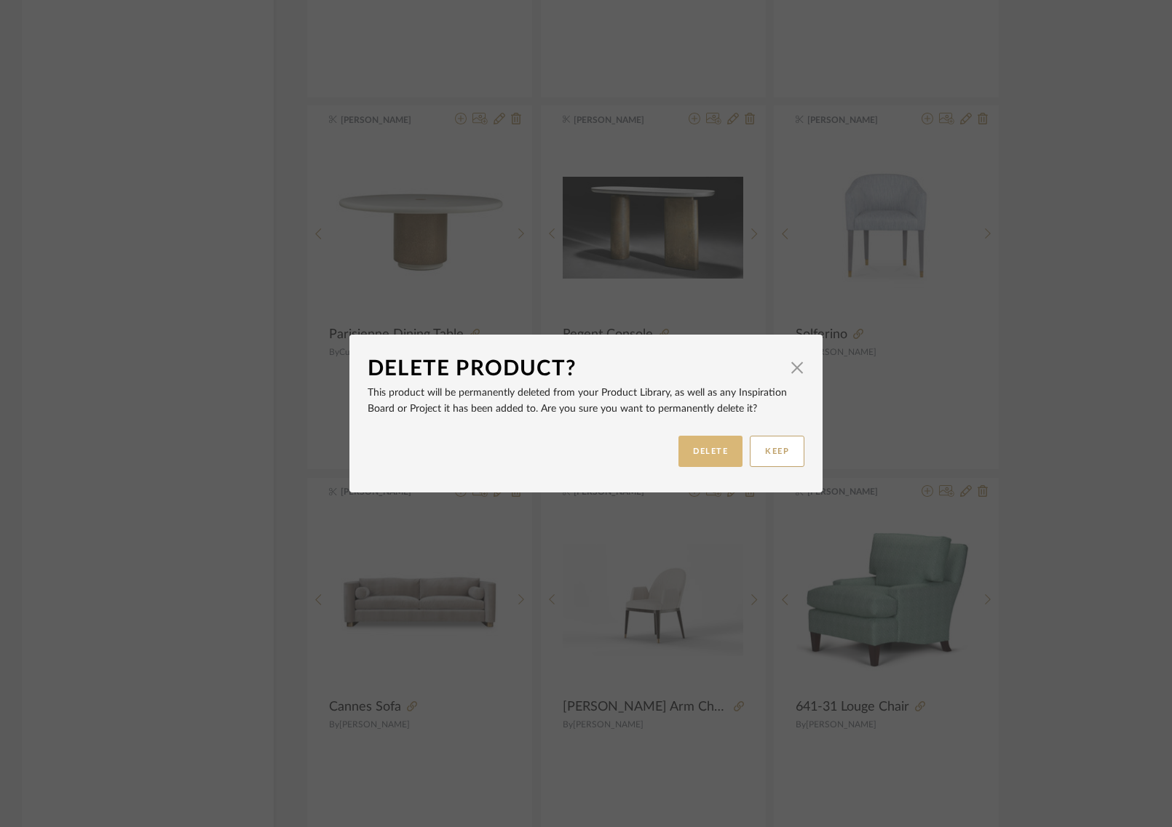
click at [704, 453] on button "DELETE" at bounding box center [710, 451] width 64 height 31
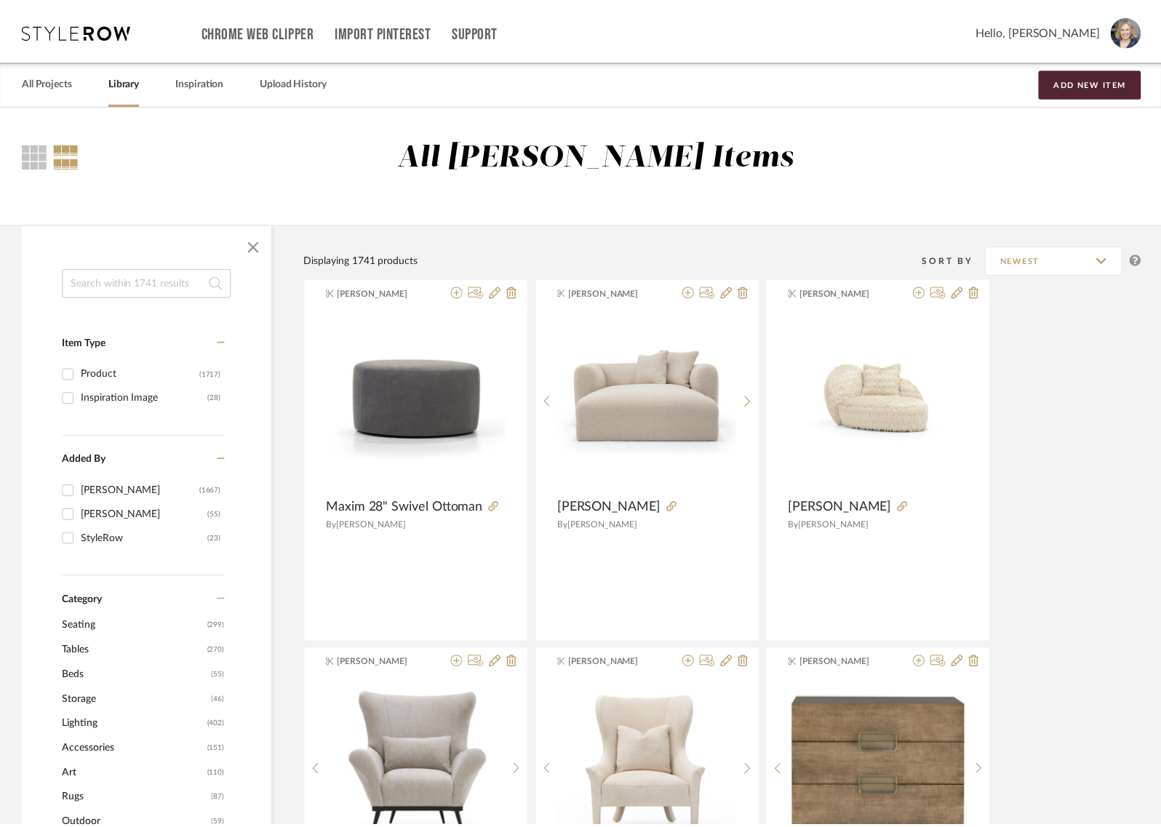
scroll to position [15059, 0]
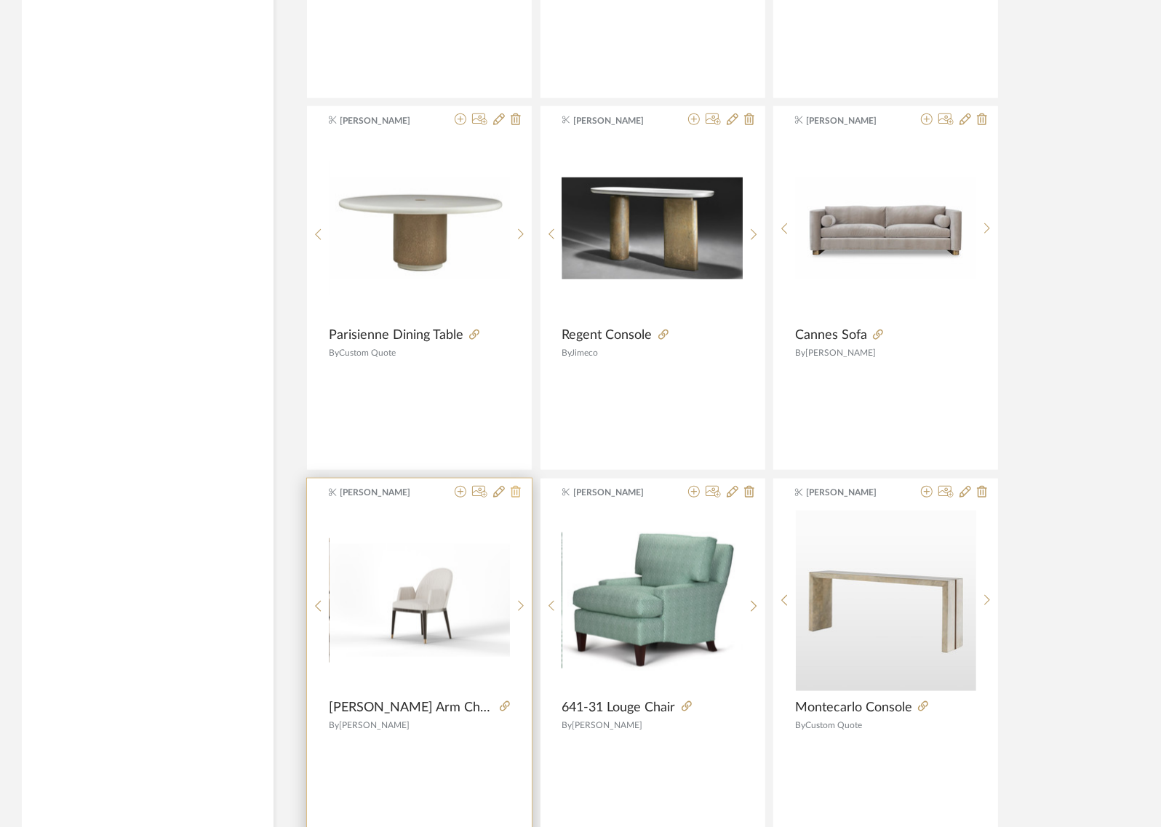
click at [517, 486] on icon at bounding box center [516, 492] width 10 height 12
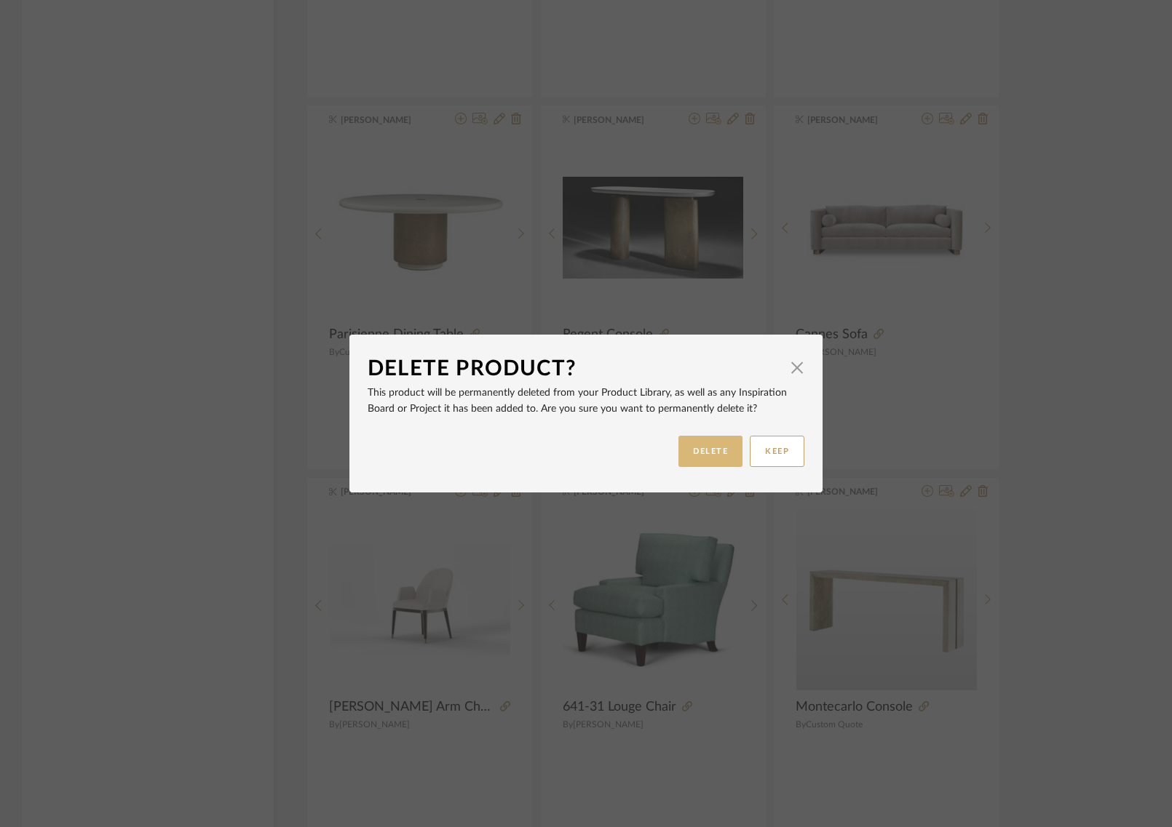
click at [691, 444] on button "DELETE" at bounding box center [710, 451] width 64 height 31
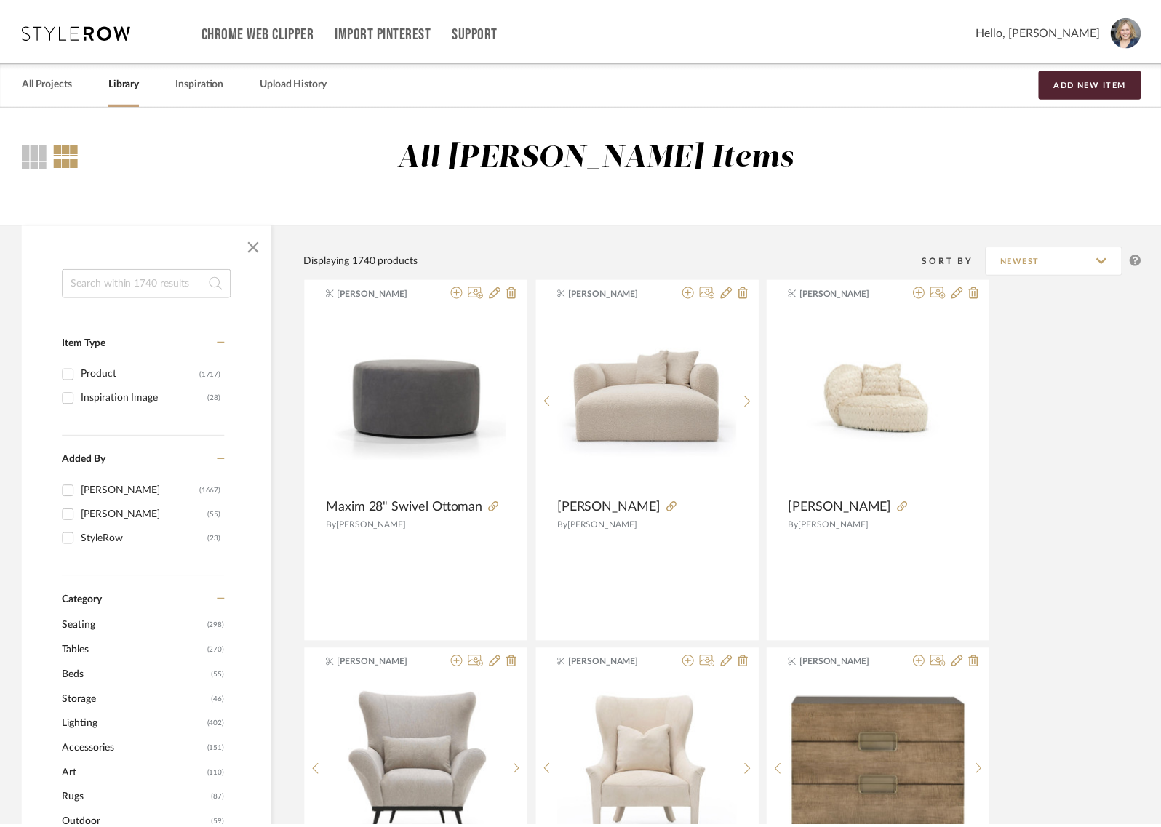
scroll to position [15059, 0]
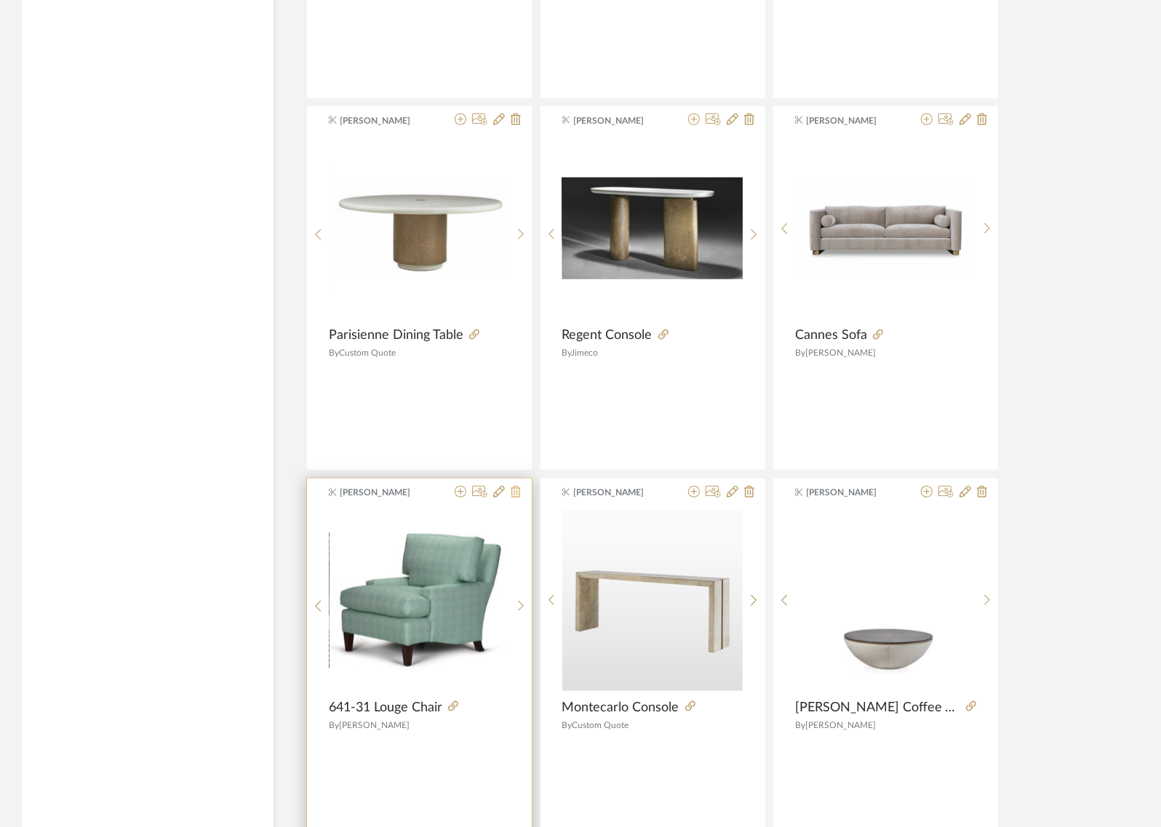
click at [514, 486] on icon at bounding box center [516, 492] width 10 height 12
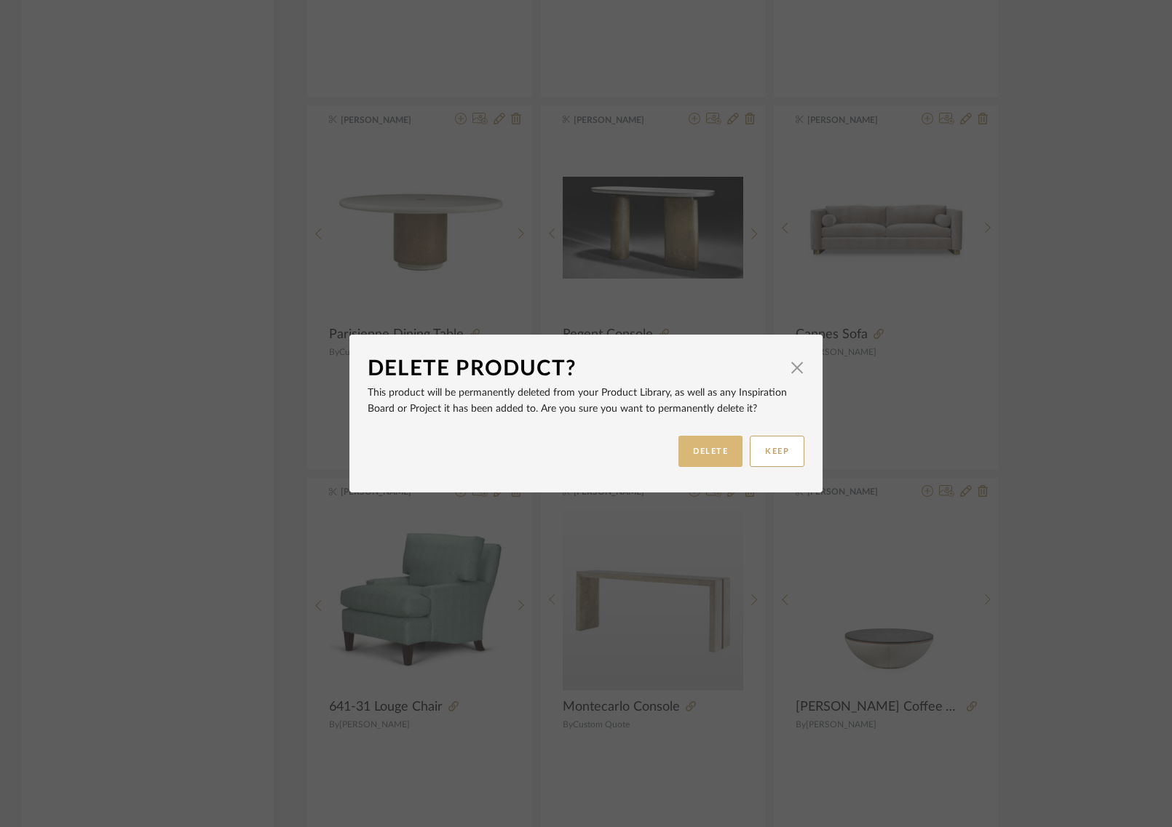
click at [711, 453] on button "DELETE" at bounding box center [710, 451] width 64 height 31
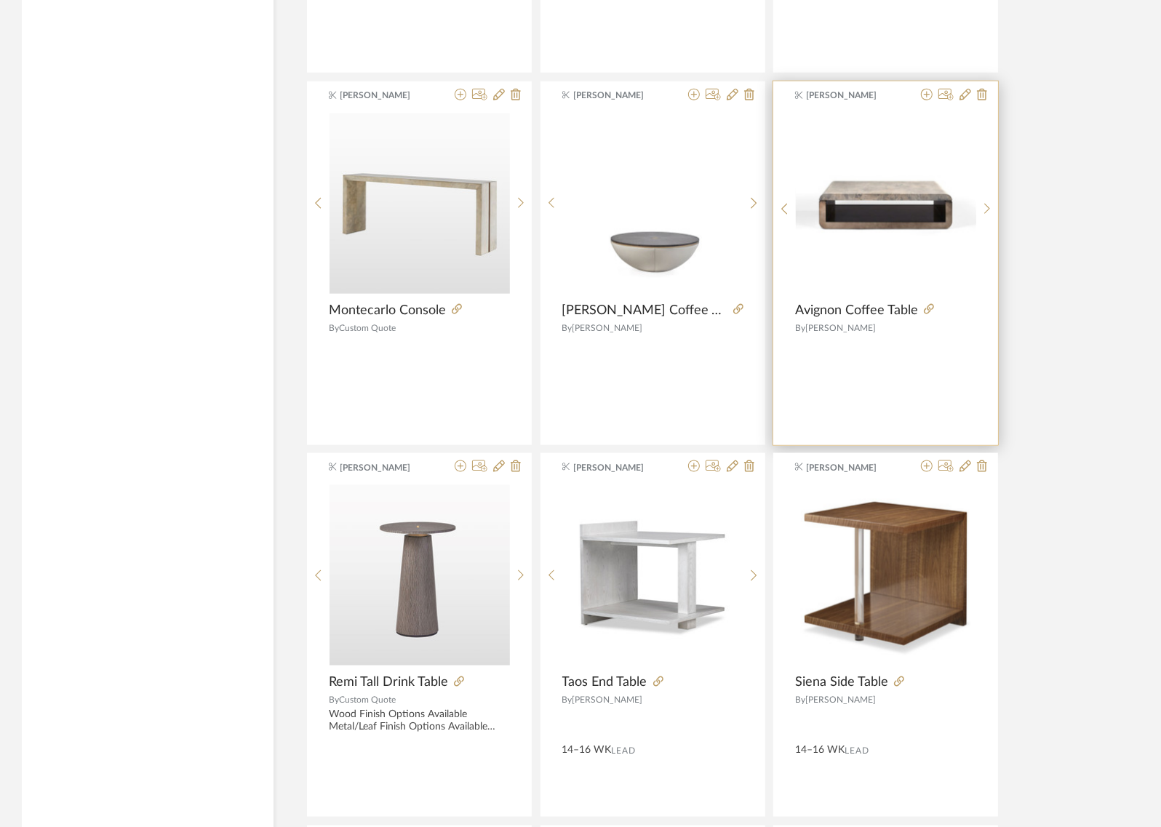
scroll to position [15441, 0]
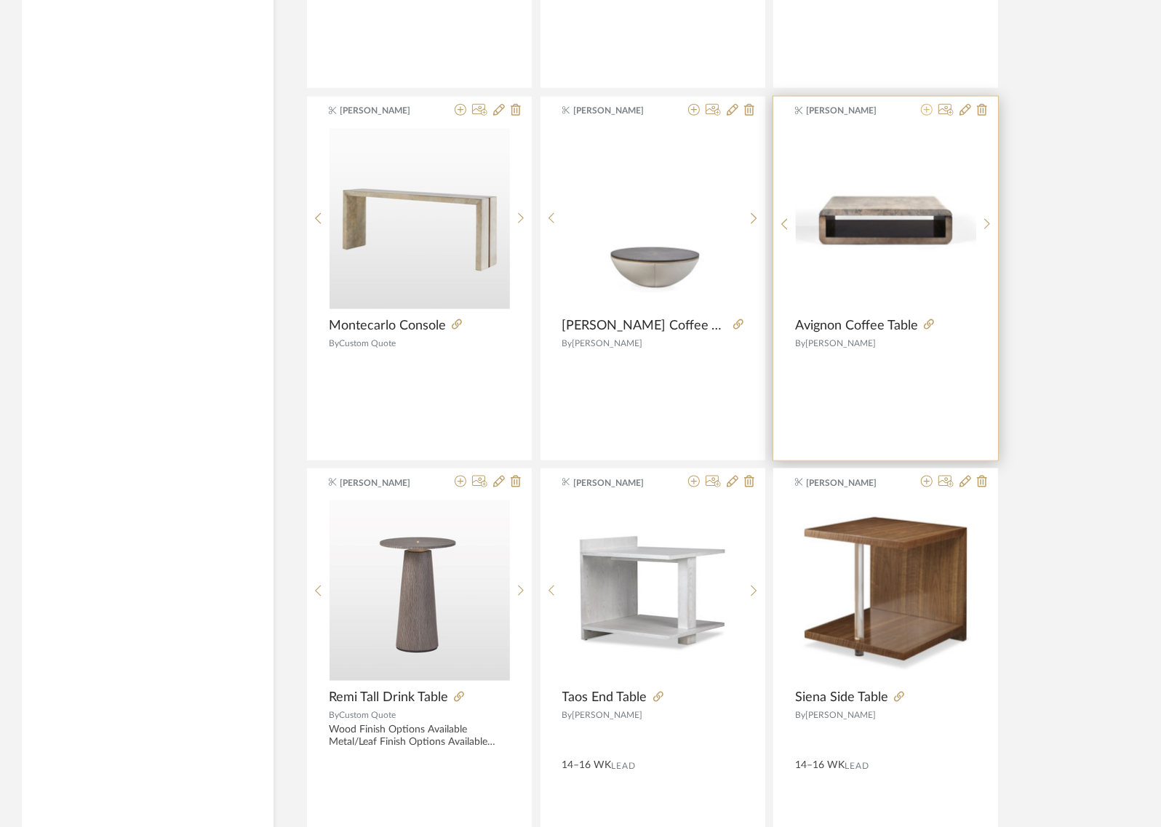
click at [928, 104] on icon at bounding box center [927, 110] width 12 height 12
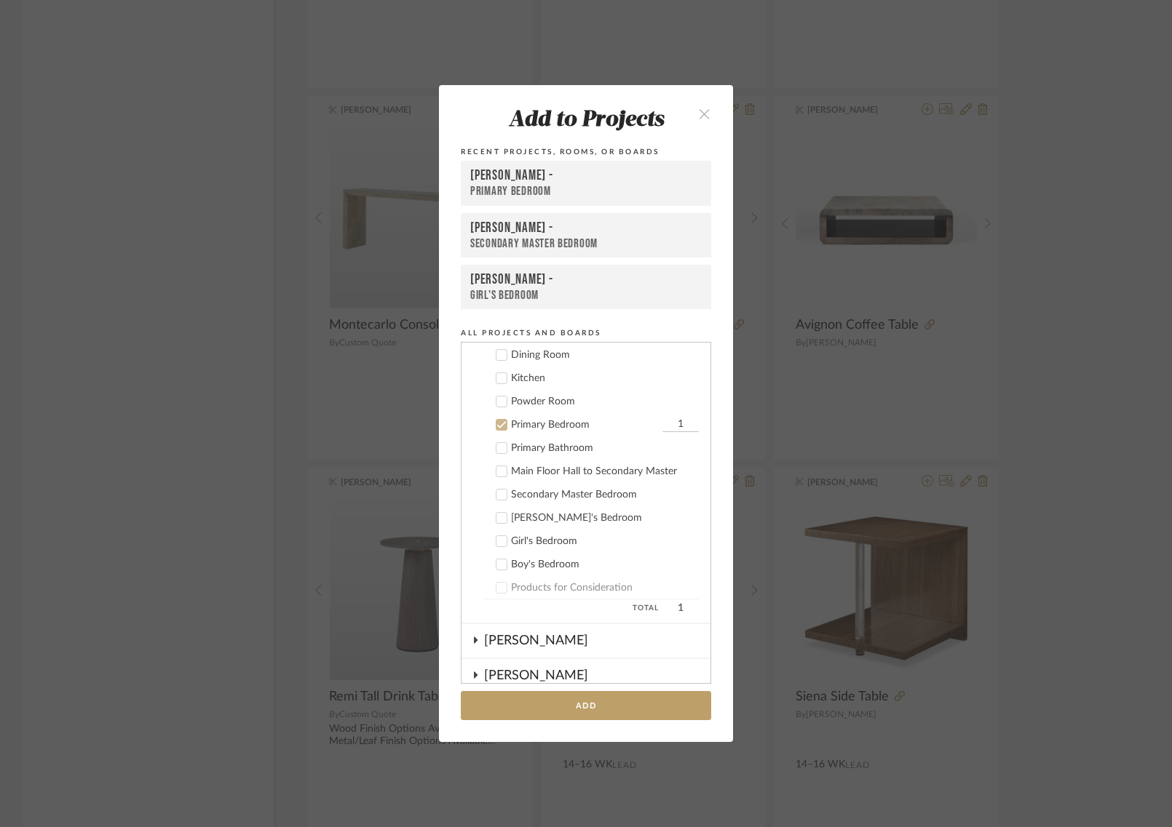
scroll to position [108, 0]
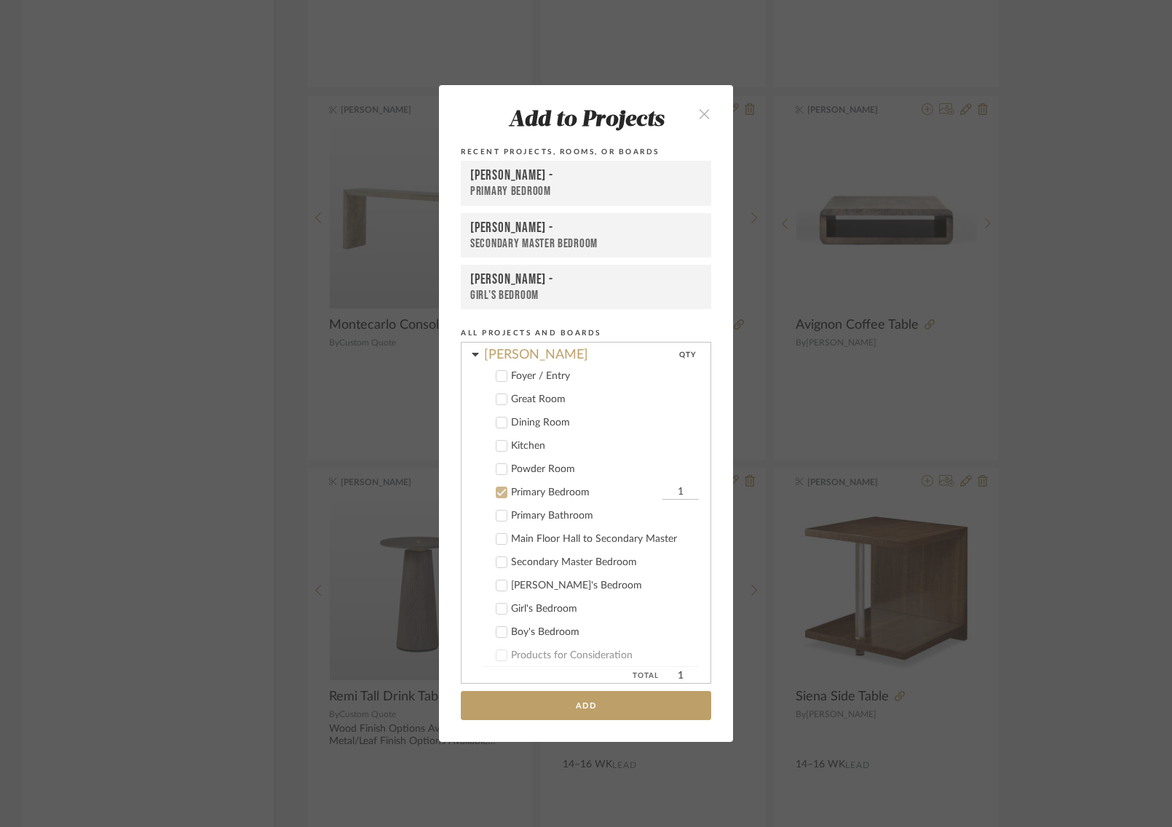
click at [496, 496] on icon at bounding box center [501, 493] width 10 height 10
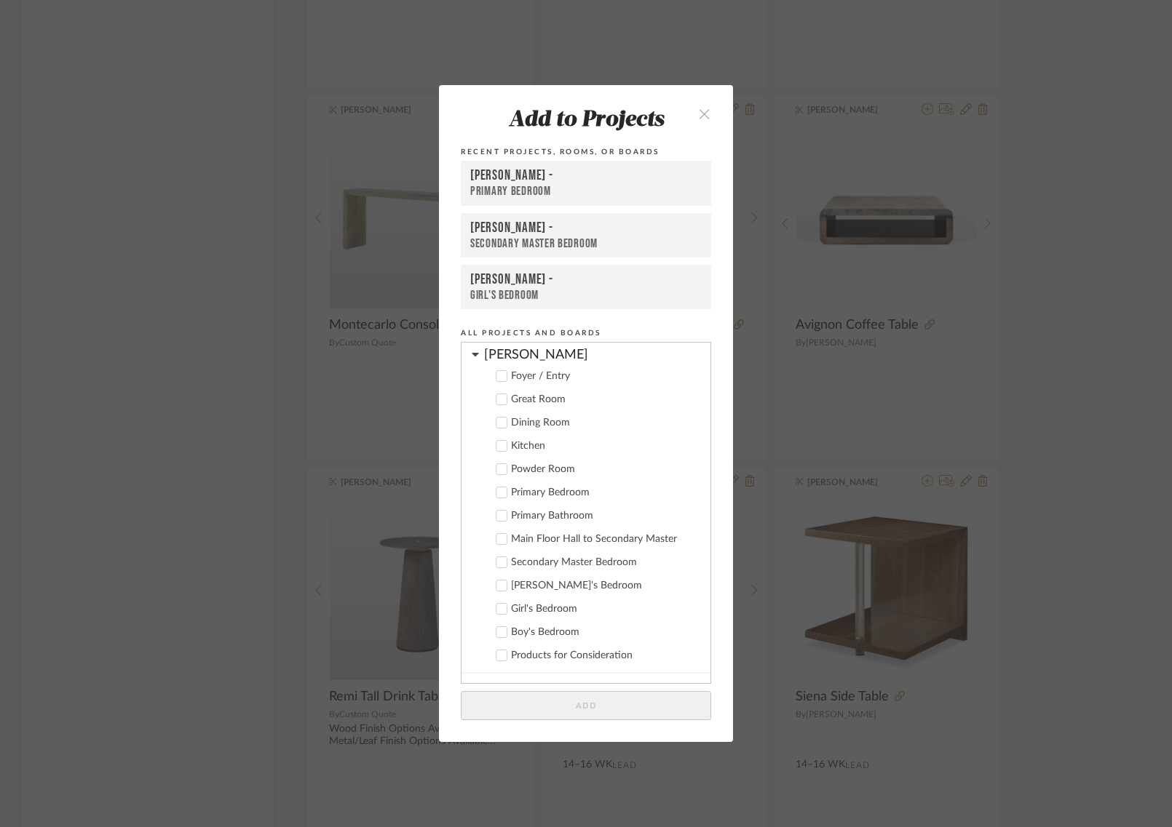
click at [501, 394] on icon at bounding box center [501, 399] width 10 height 10
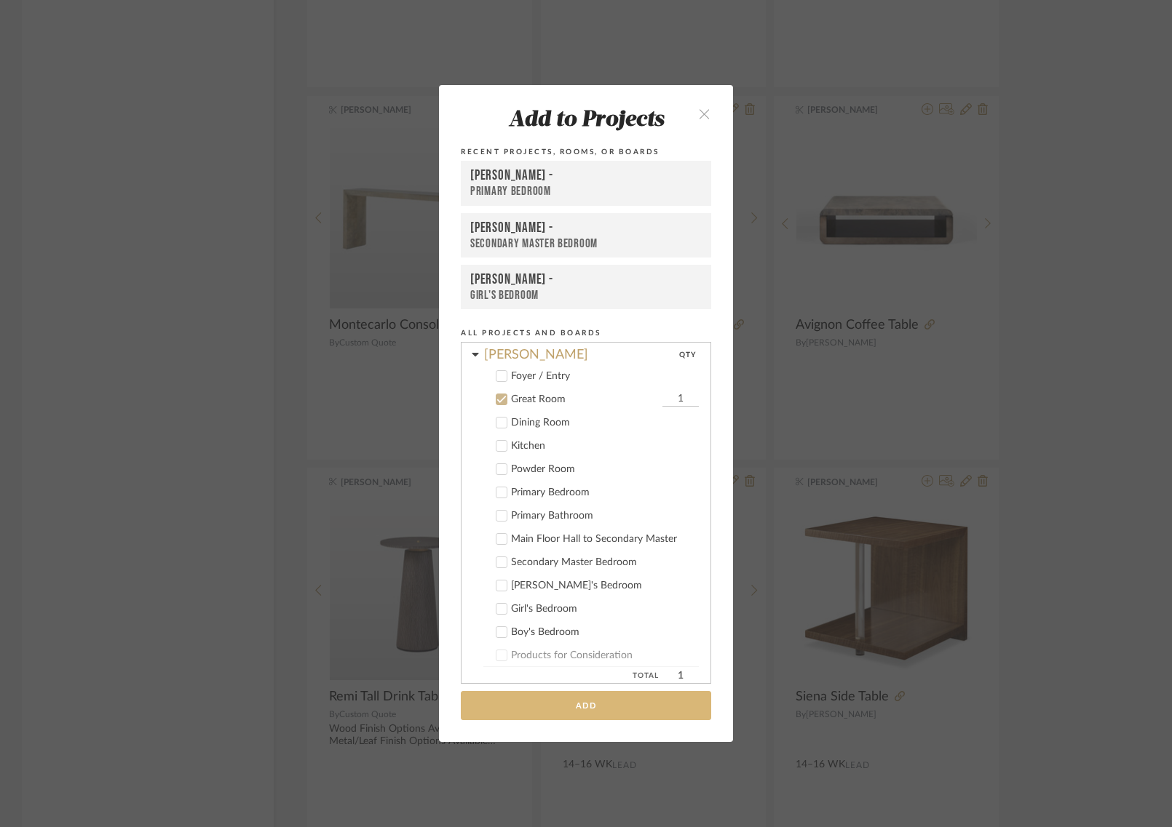
click at [578, 709] on button "Add" at bounding box center [586, 706] width 250 height 30
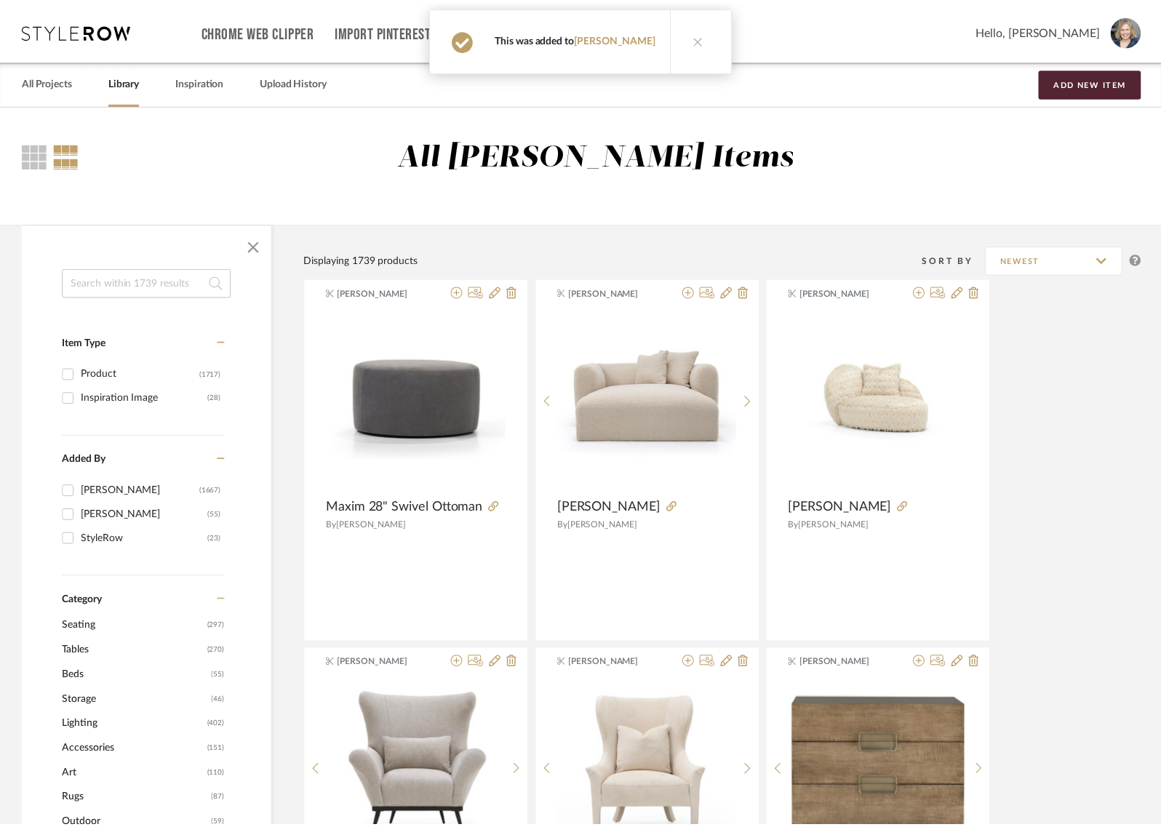
scroll to position [15441, 0]
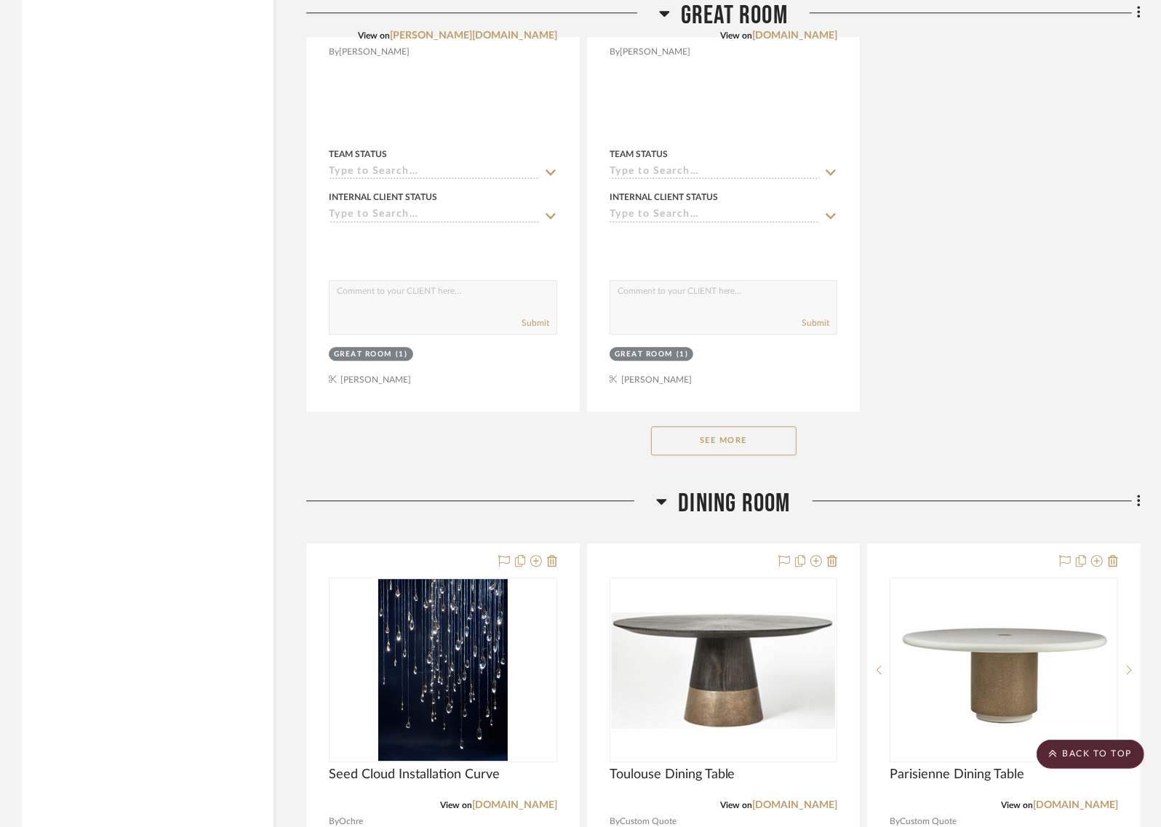
scroll to position [3288, 0]
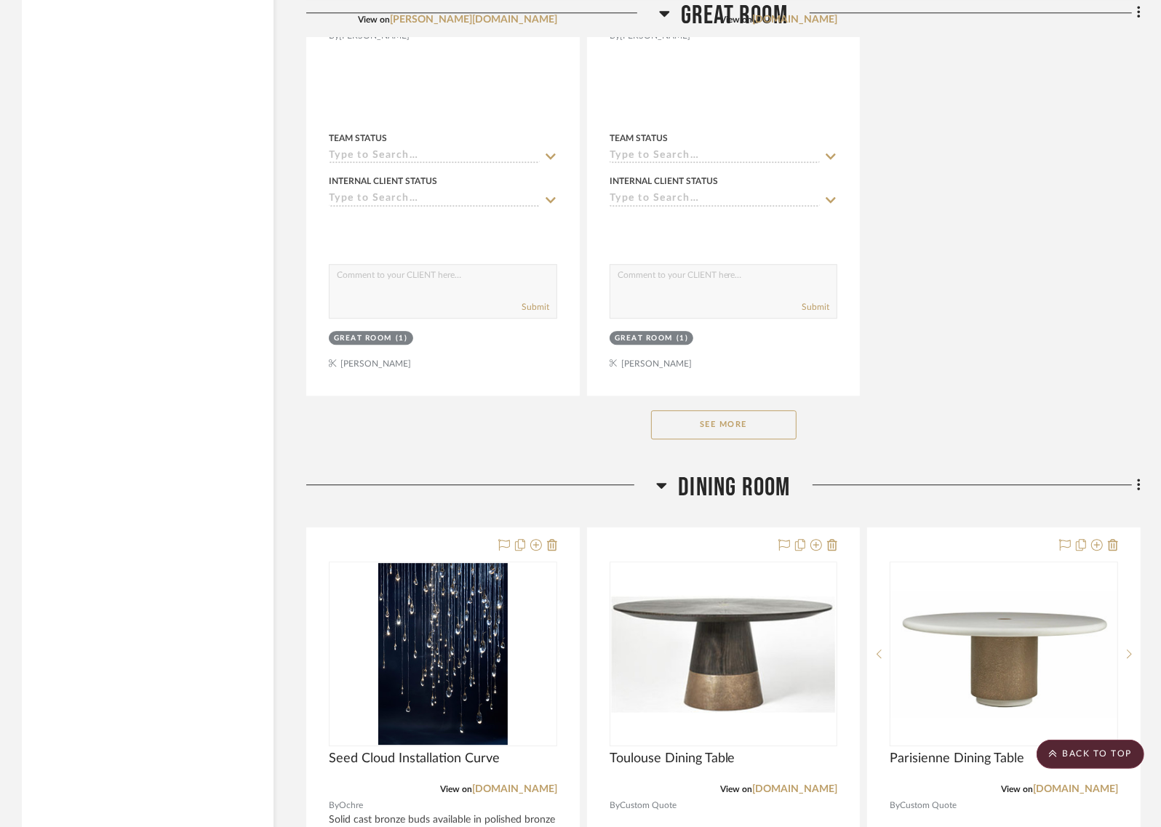
click at [763, 419] on button "See More" at bounding box center [724, 424] width 146 height 29
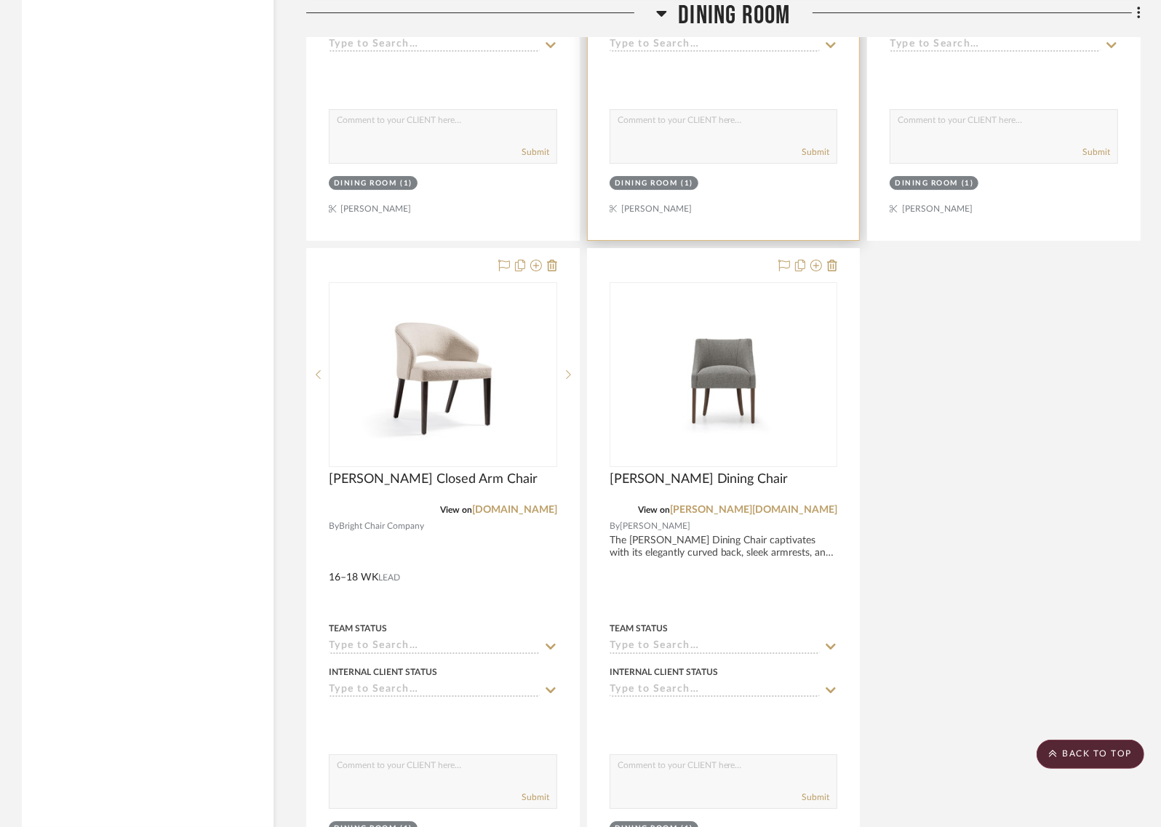
scroll to position [8845, 0]
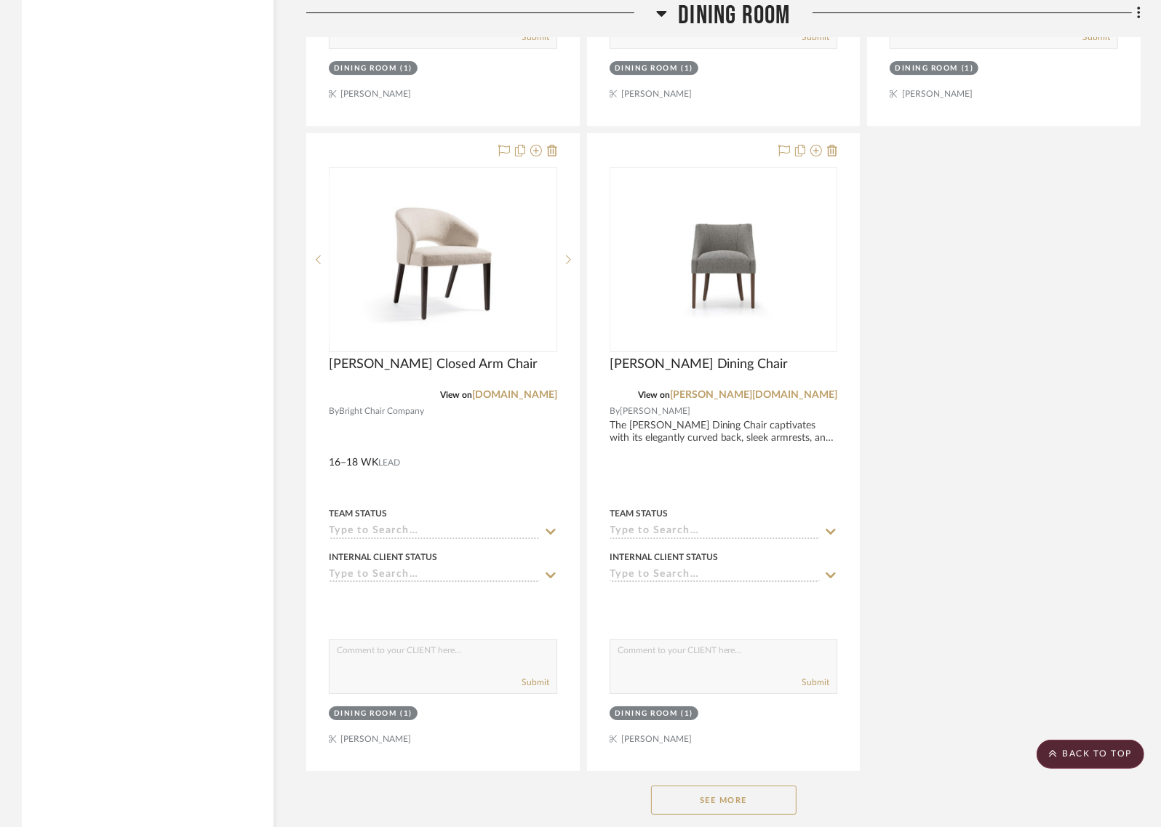
drag, startPoint x: 791, startPoint y: 661, endPoint x: 460, endPoint y: 15, distance: 726.7
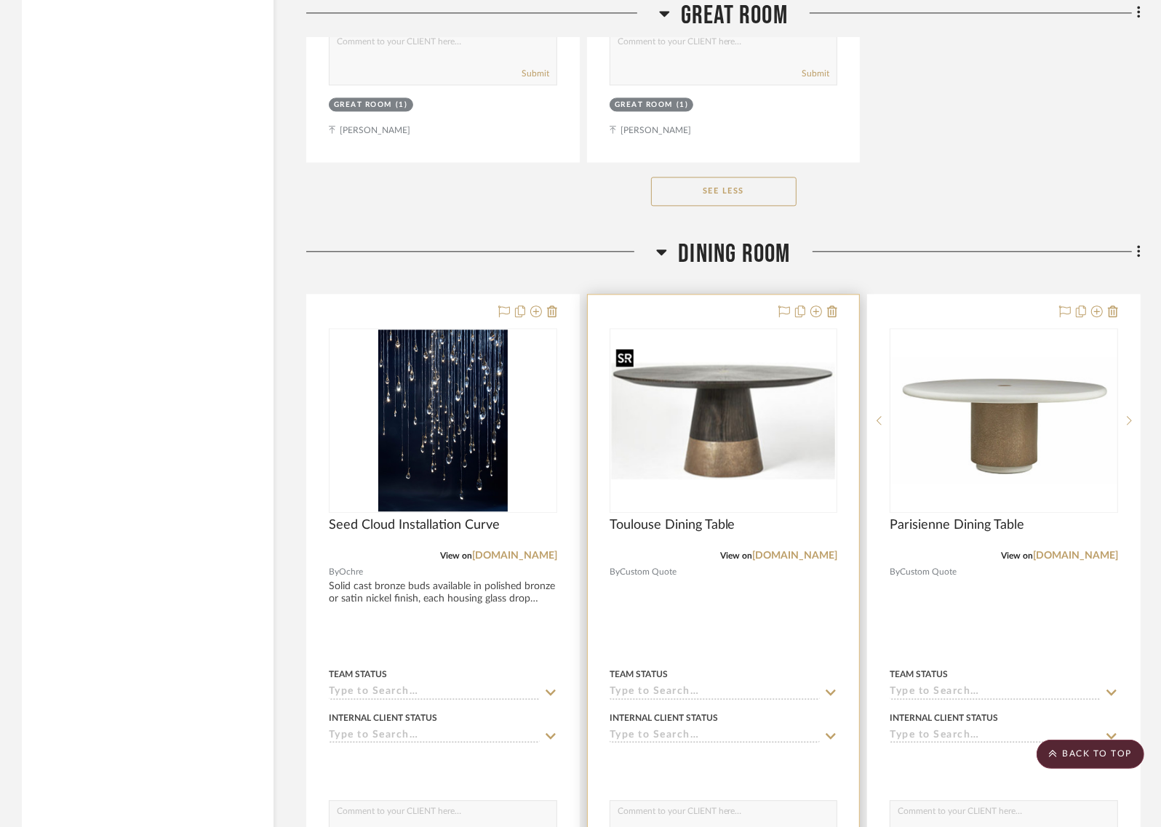
scroll to position [7408, 0]
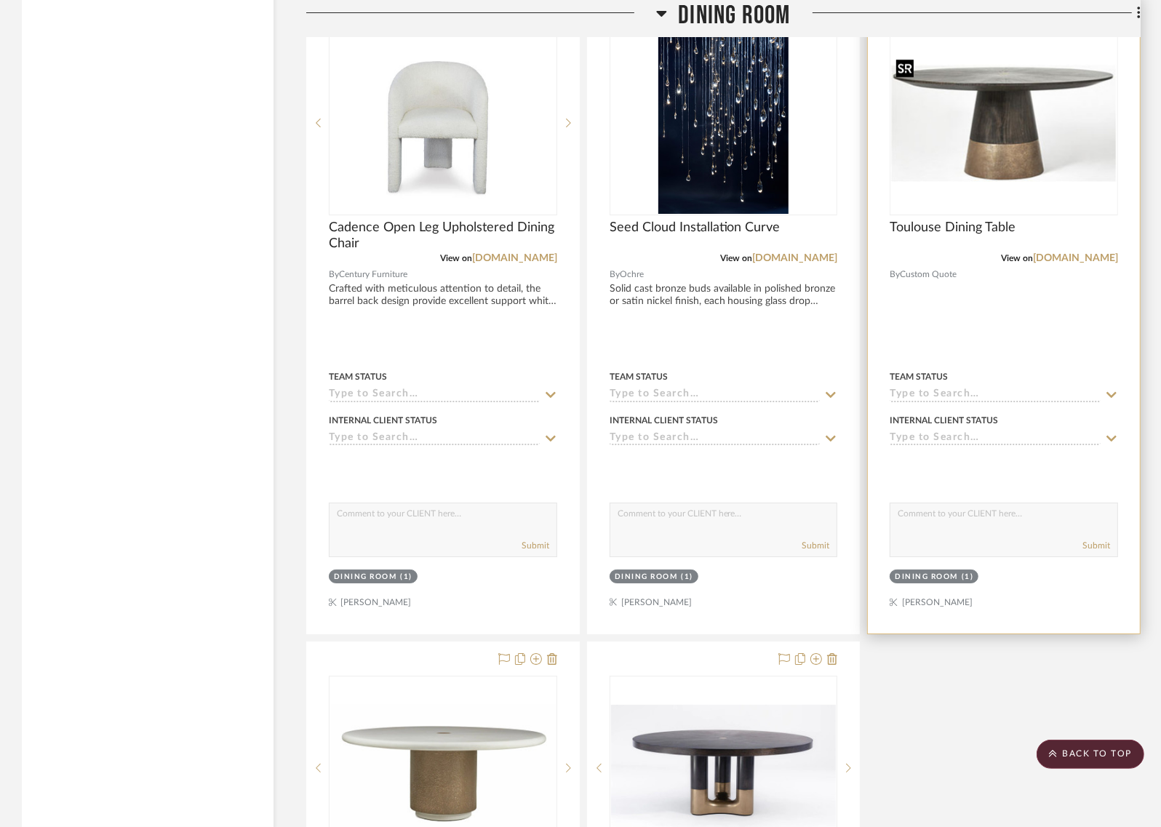
scroll to position [4701, 0]
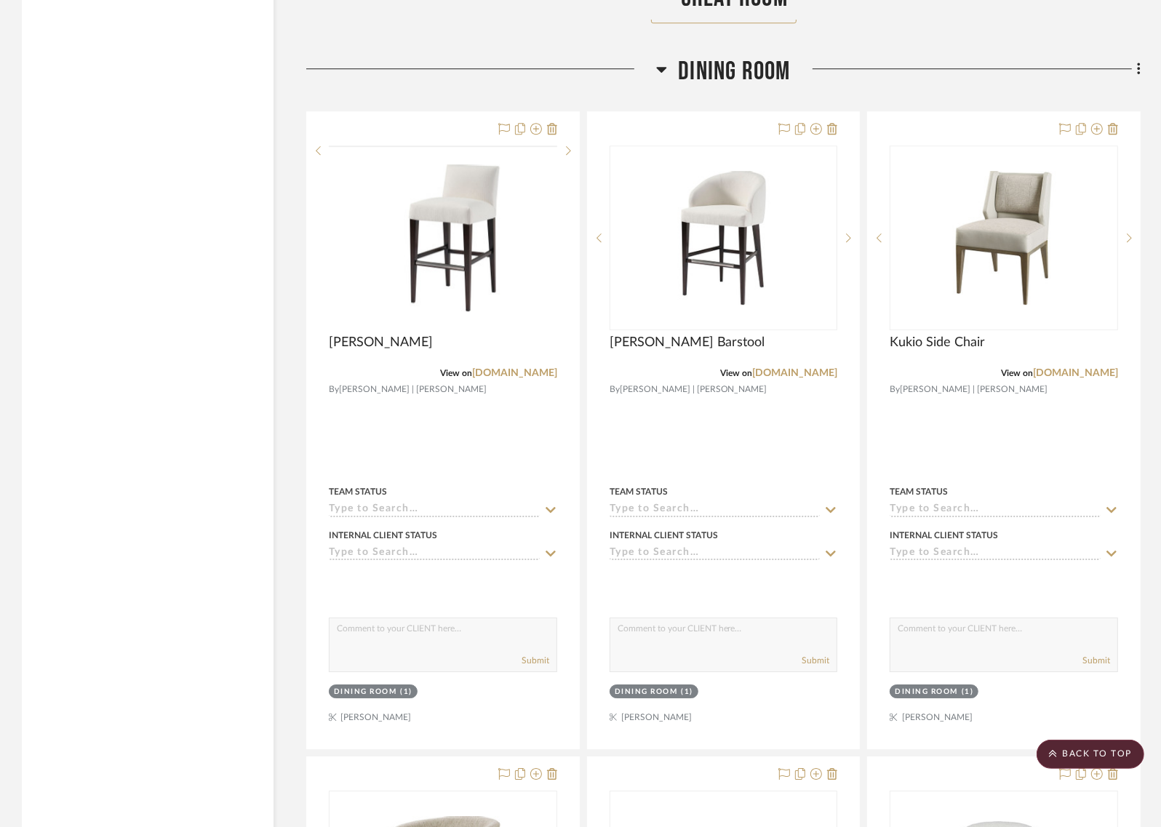
scroll to position [3774, 0]
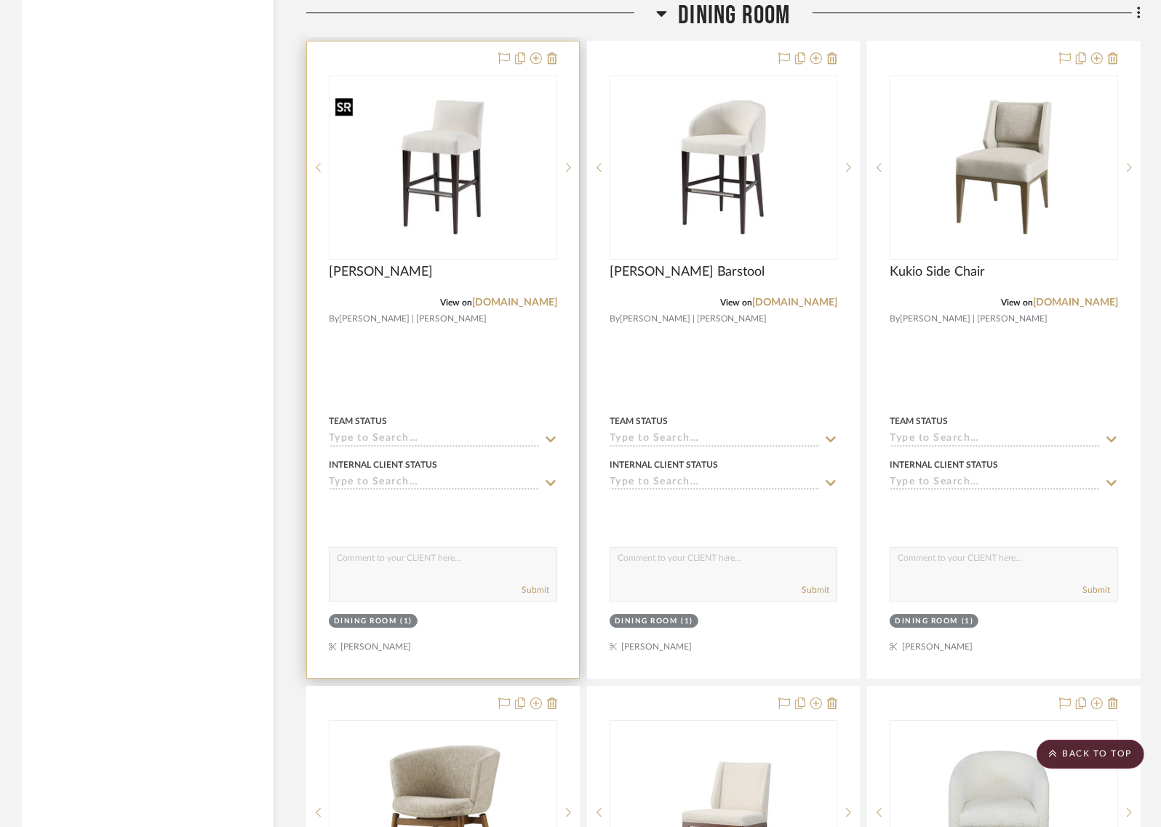
click at [424, 162] on img "0" at bounding box center [443, 167] width 226 height 134
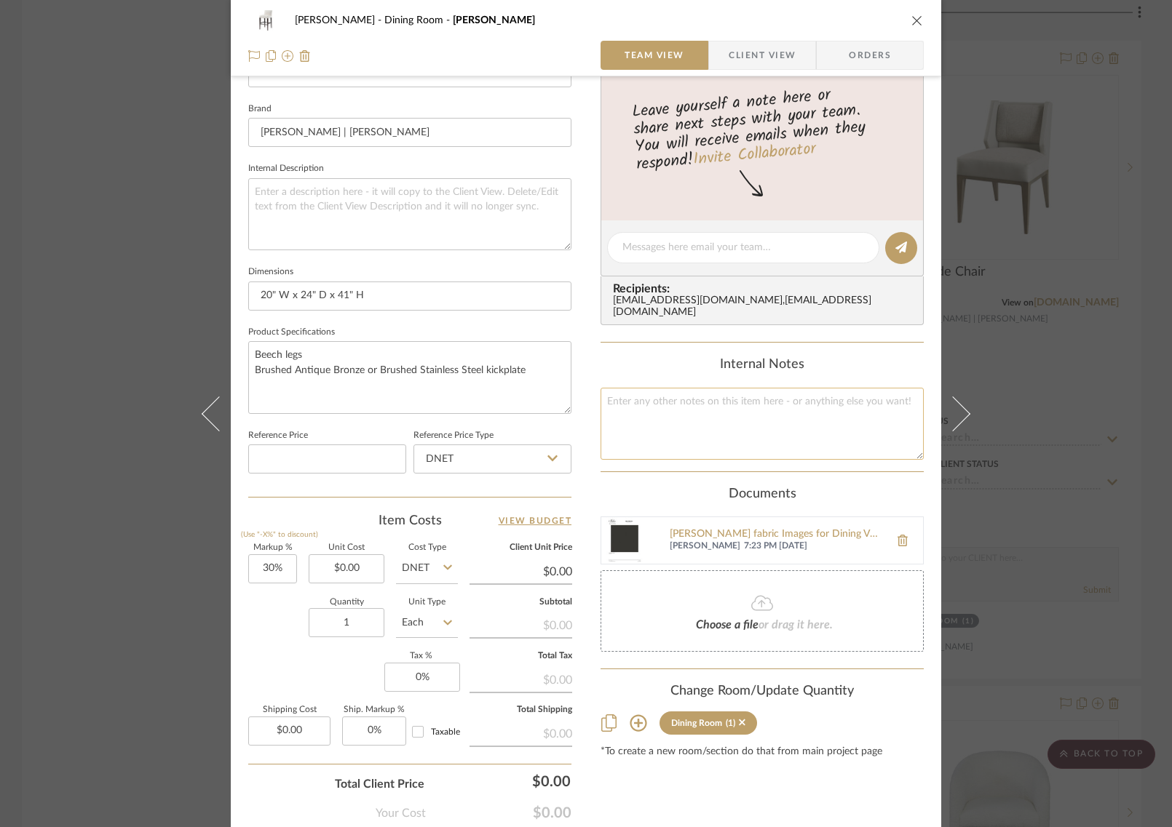
scroll to position [524, 0]
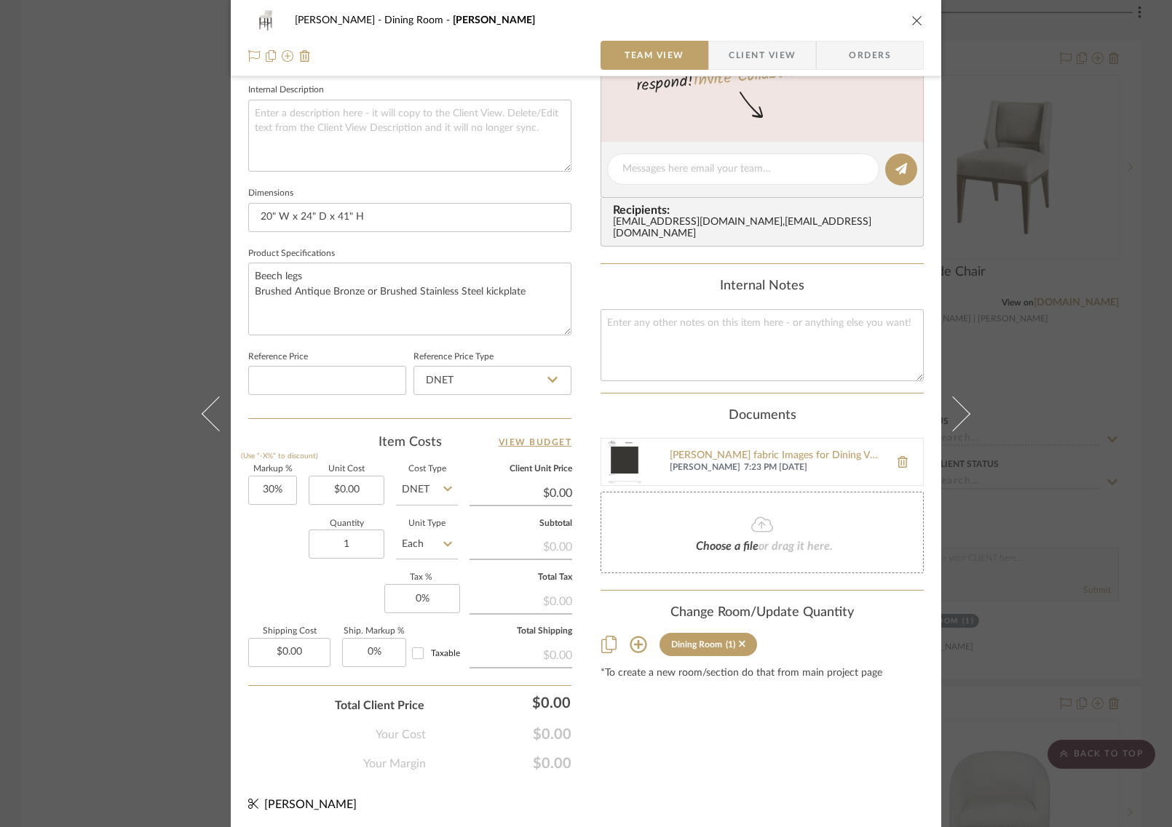
click at [1051, 403] on div "COLLINS Dining Room Carson Barstool Team View Client View Orders 1 / 4 Team-Fac…" at bounding box center [586, 413] width 1172 height 827
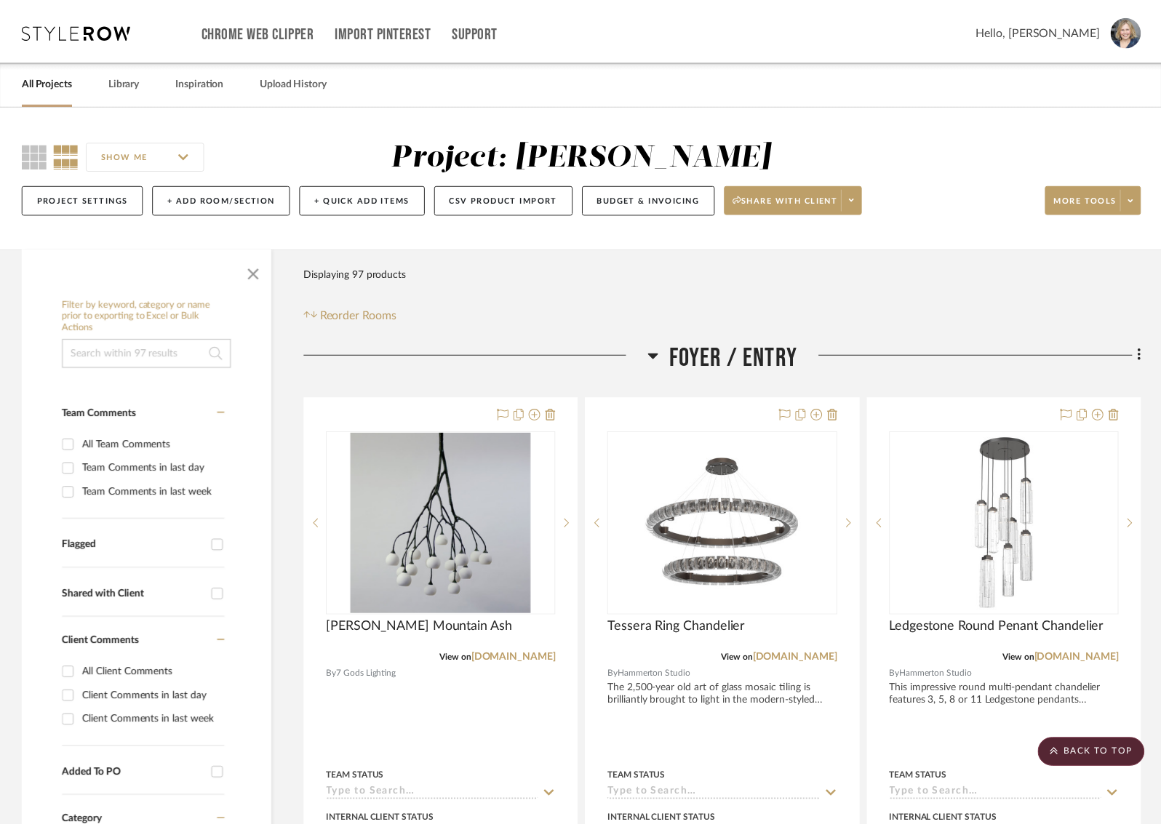
scroll to position [3774, 0]
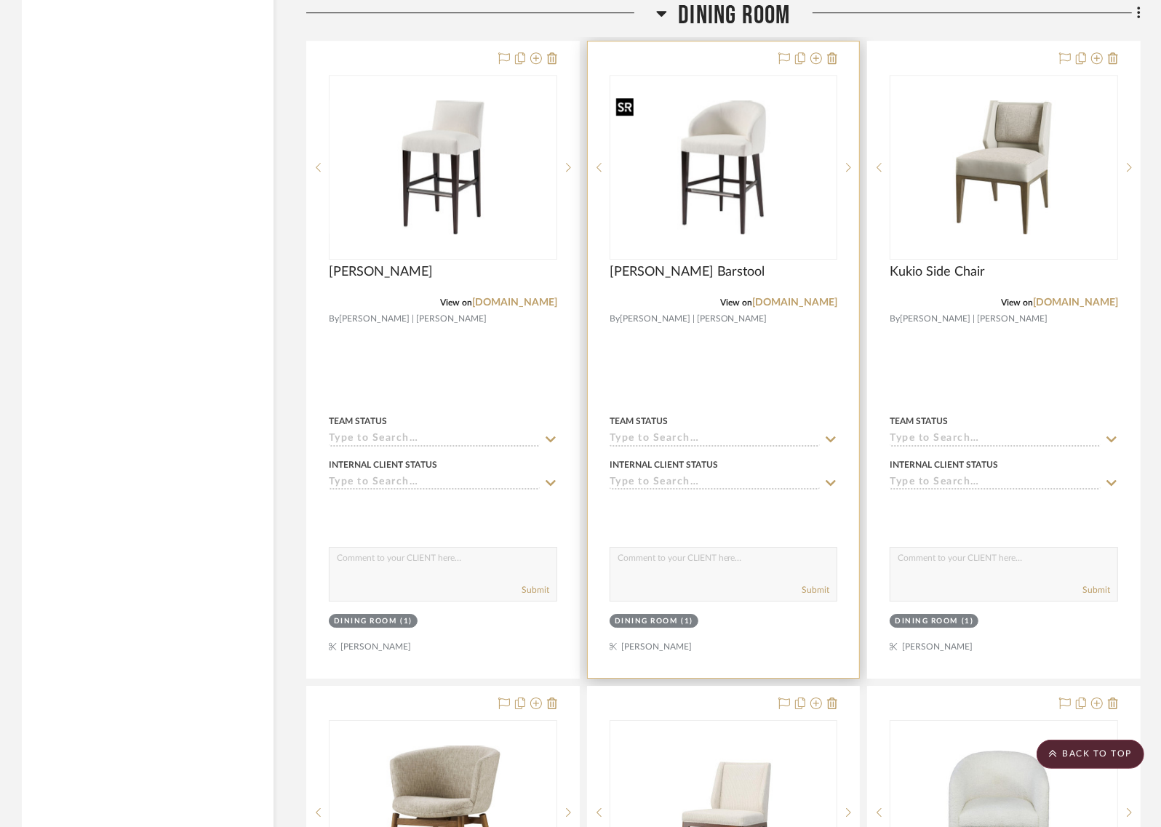
click at [0, 0] on img at bounding box center [0, 0] width 0 height 0
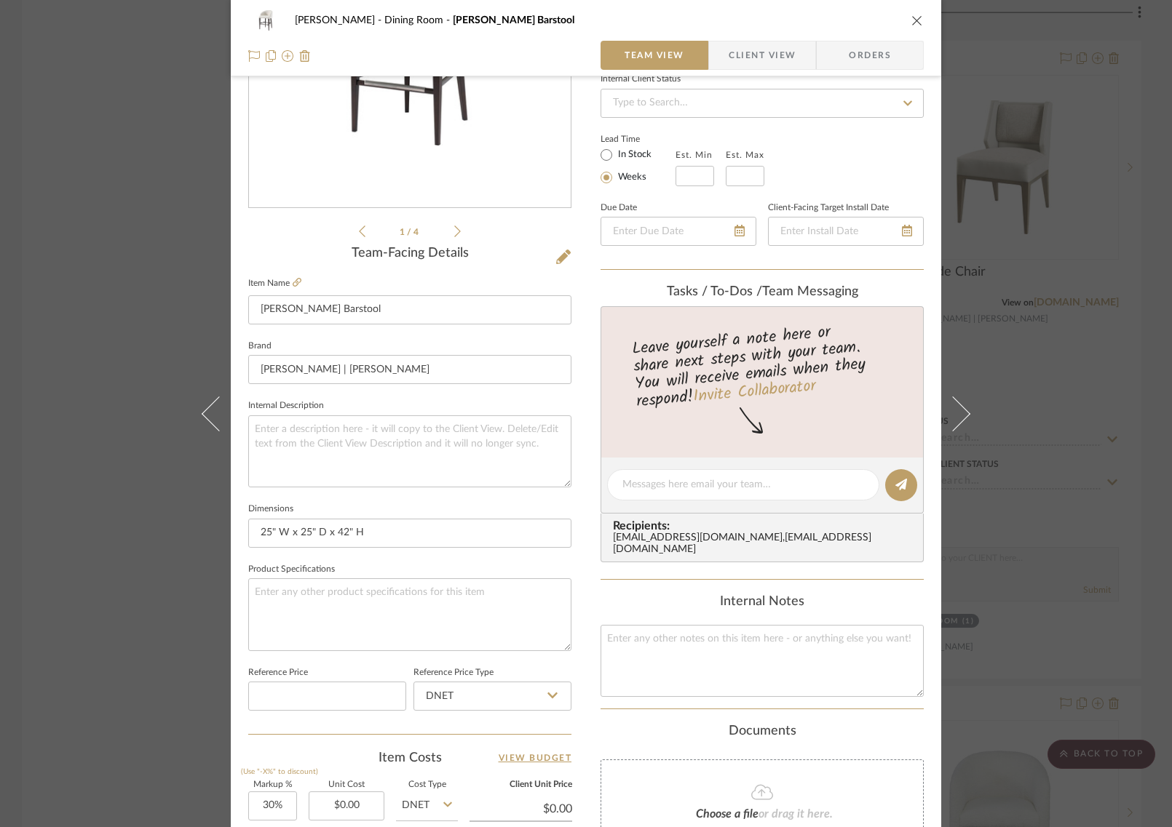
scroll to position [524, 0]
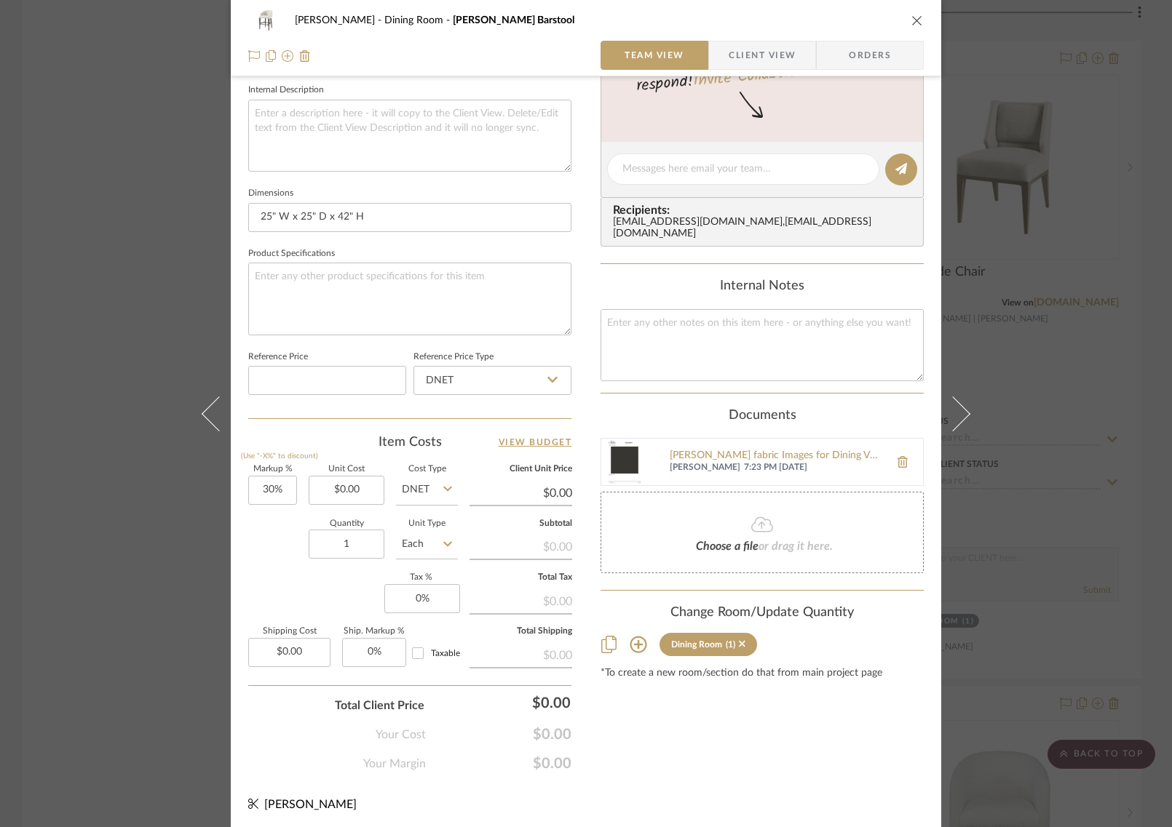
click at [1023, 381] on div "COLLINS Dining Room Adler Barstool Team View Client View Orders 1 / 4 Team-Faci…" at bounding box center [586, 413] width 1172 height 827
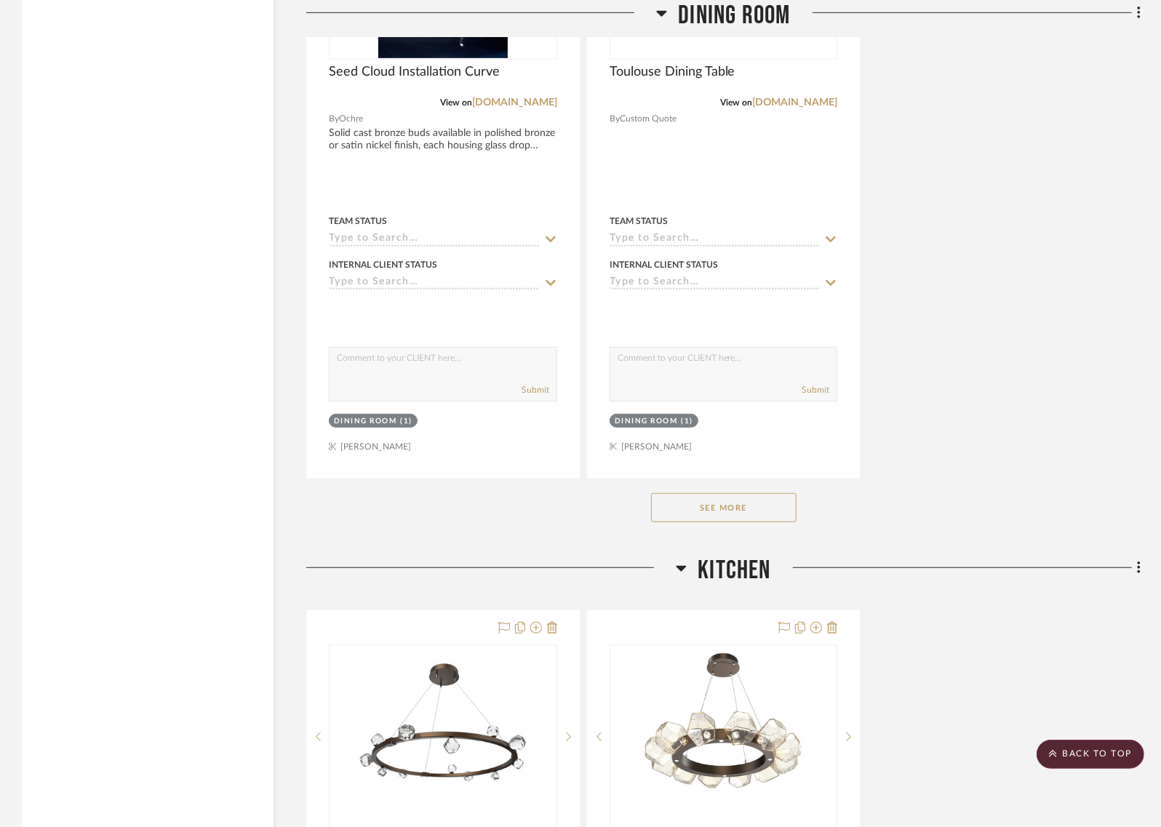
scroll to position [5237, 0]
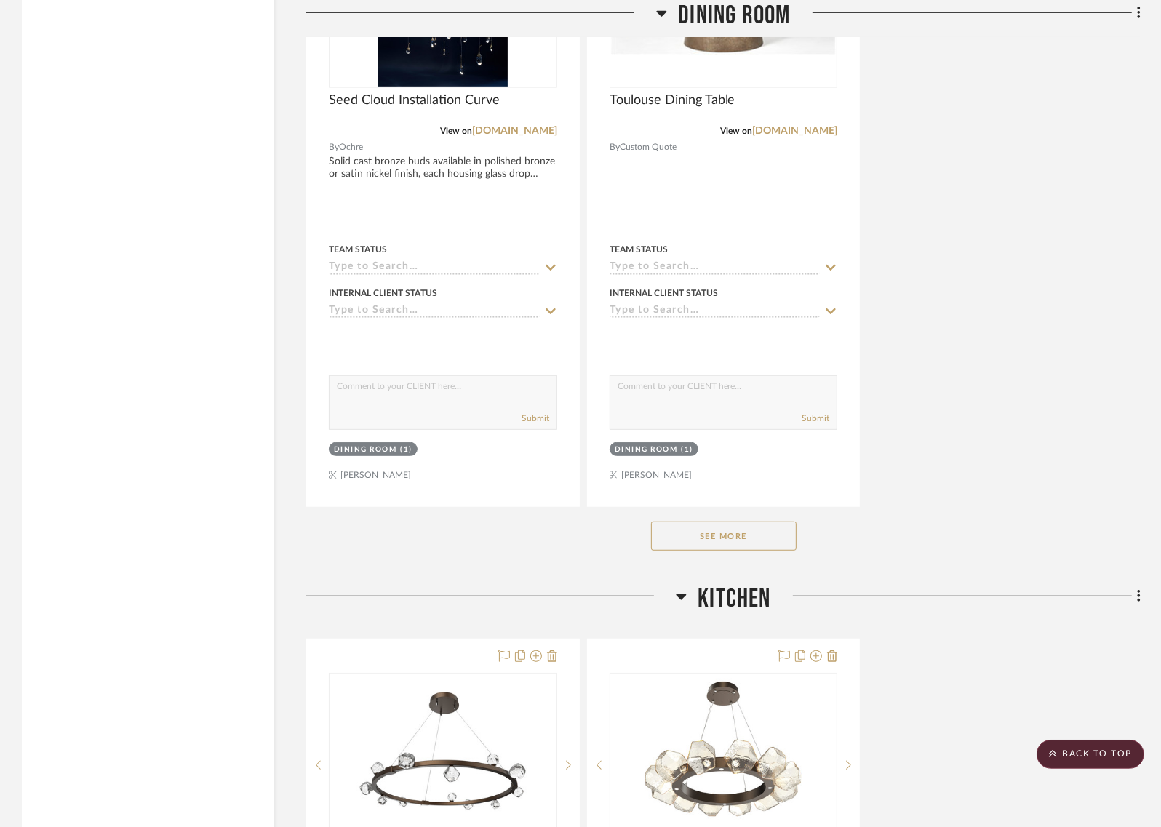
click at [716, 522] on button "See More" at bounding box center [724, 536] width 146 height 29
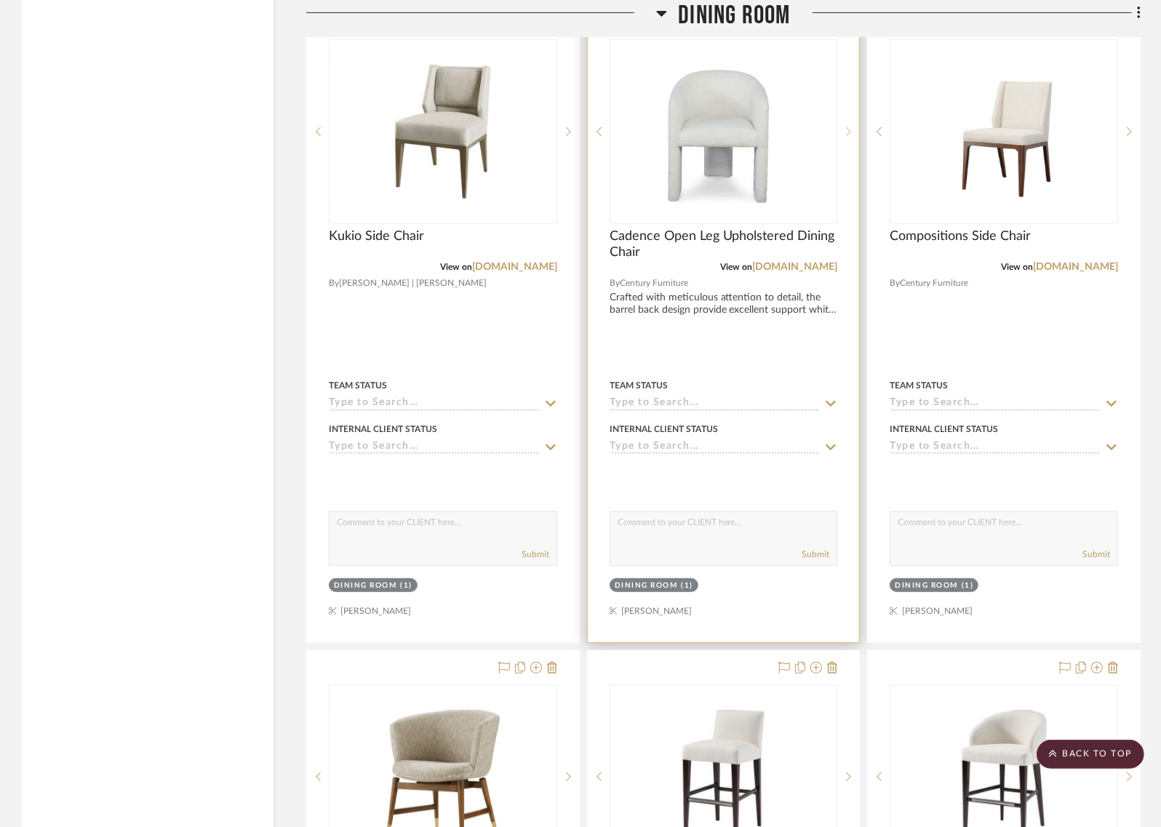
scroll to position [5294, 0]
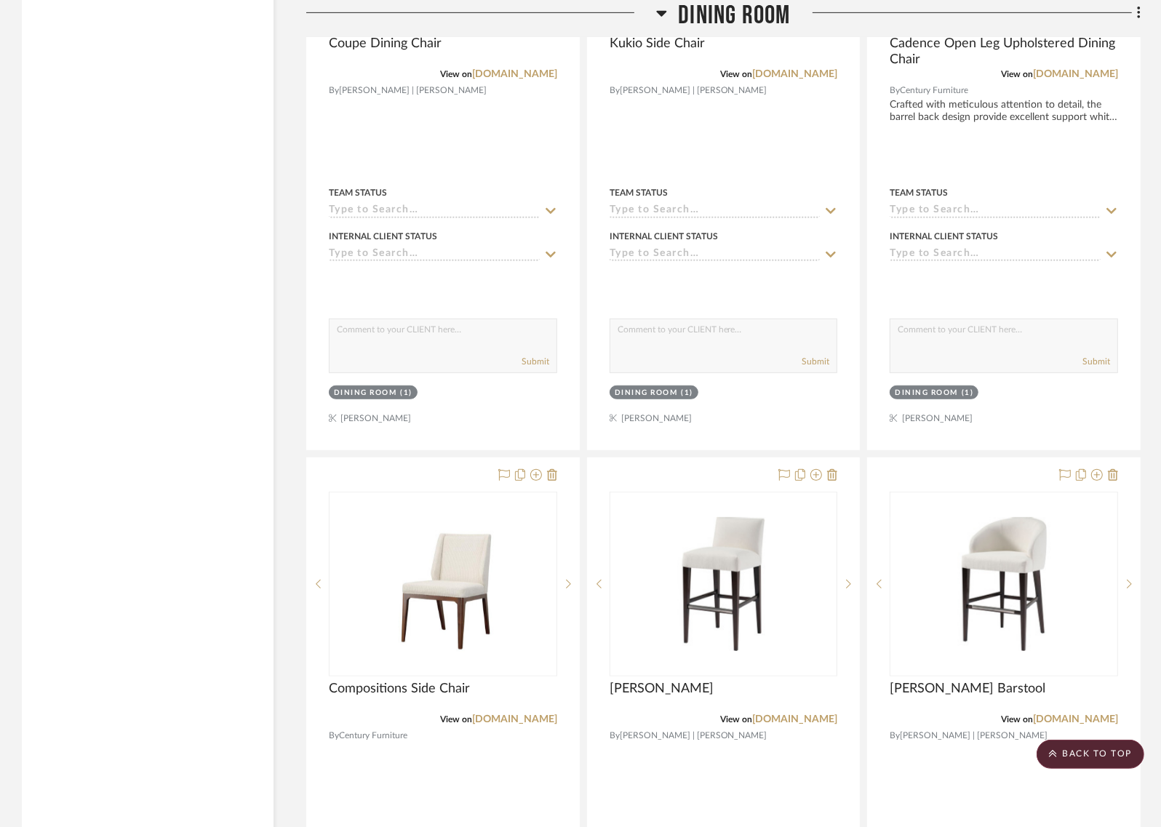
drag, startPoint x: 464, startPoint y: 445, endPoint x: 398, endPoint y: 261, distance: 195.4
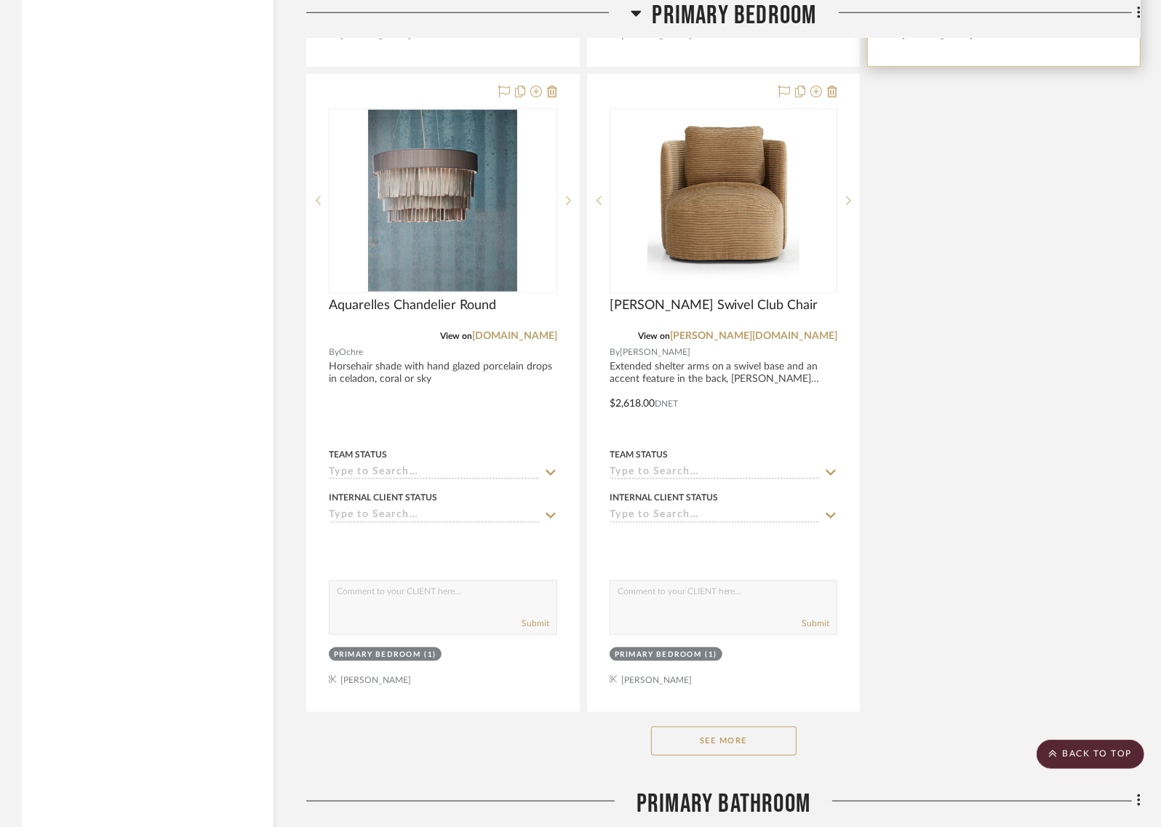
scroll to position [10528, 0]
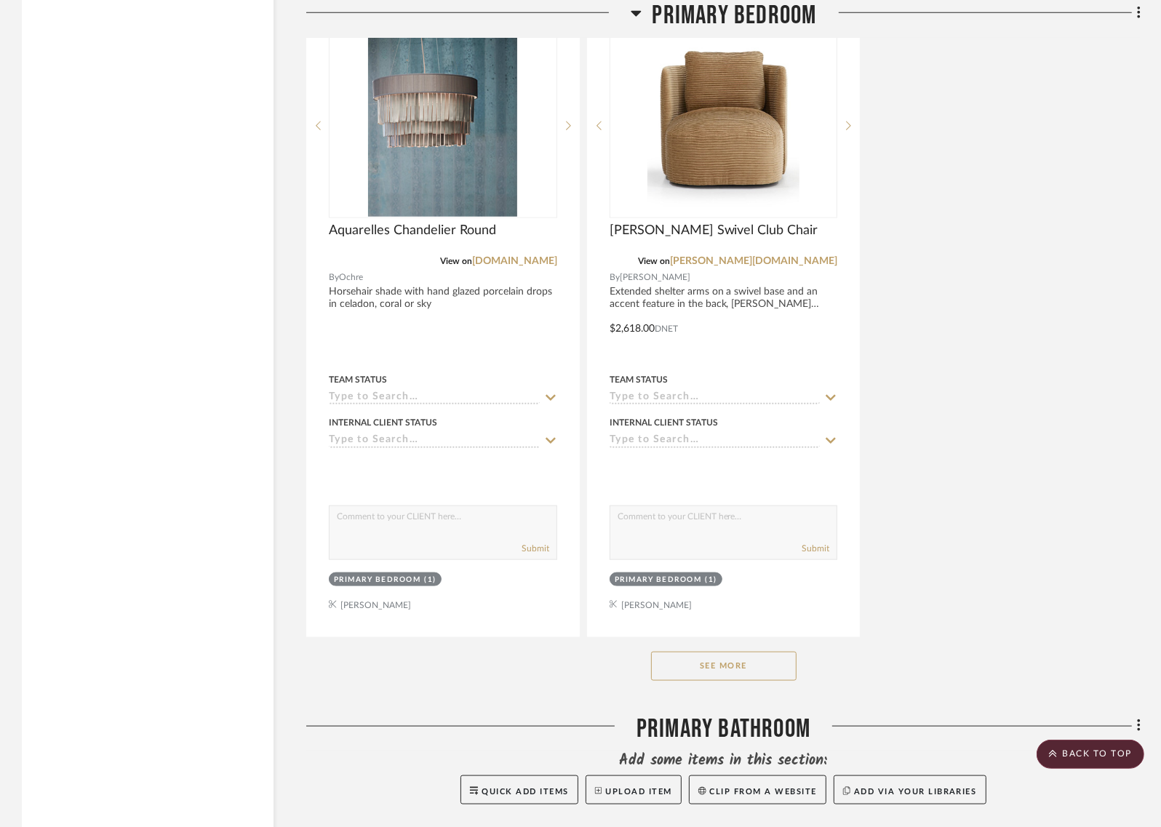
click at [768, 652] on button "See More" at bounding box center [724, 666] width 146 height 29
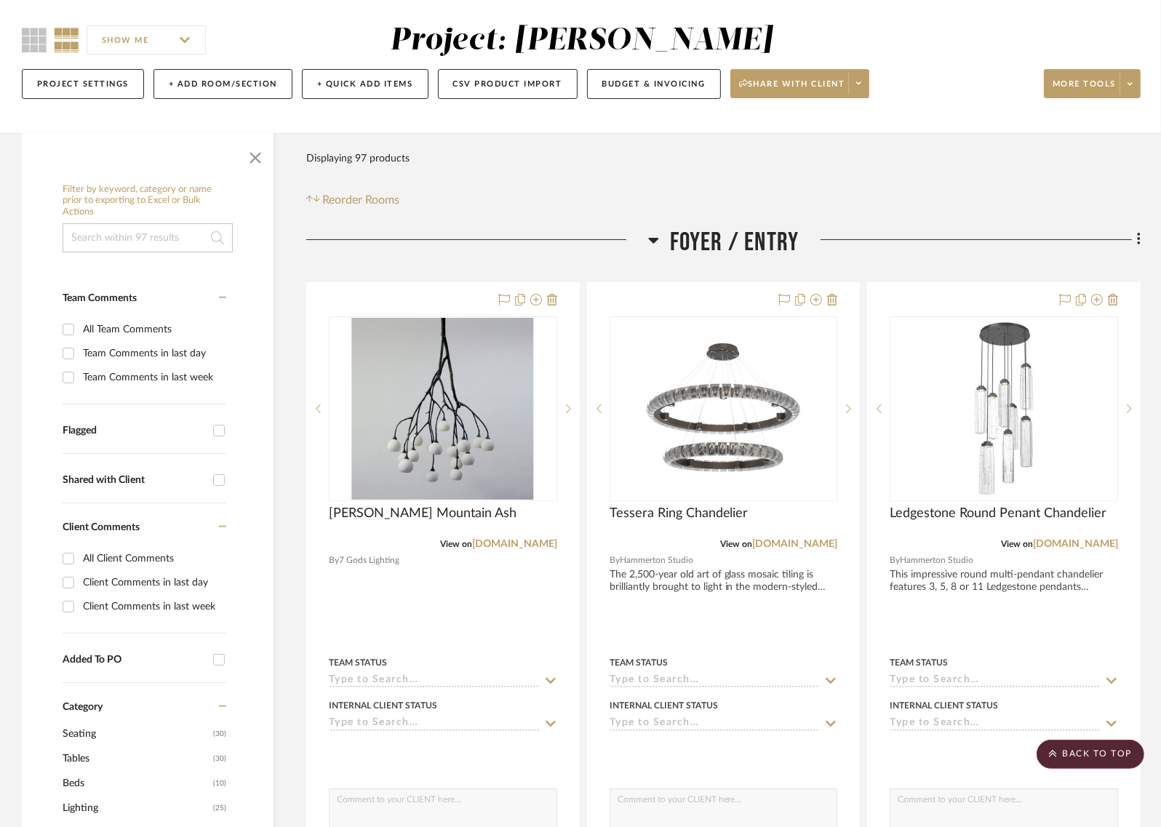
scroll to position [0, 0]
